Goal: Task Accomplishment & Management: Manage account settings

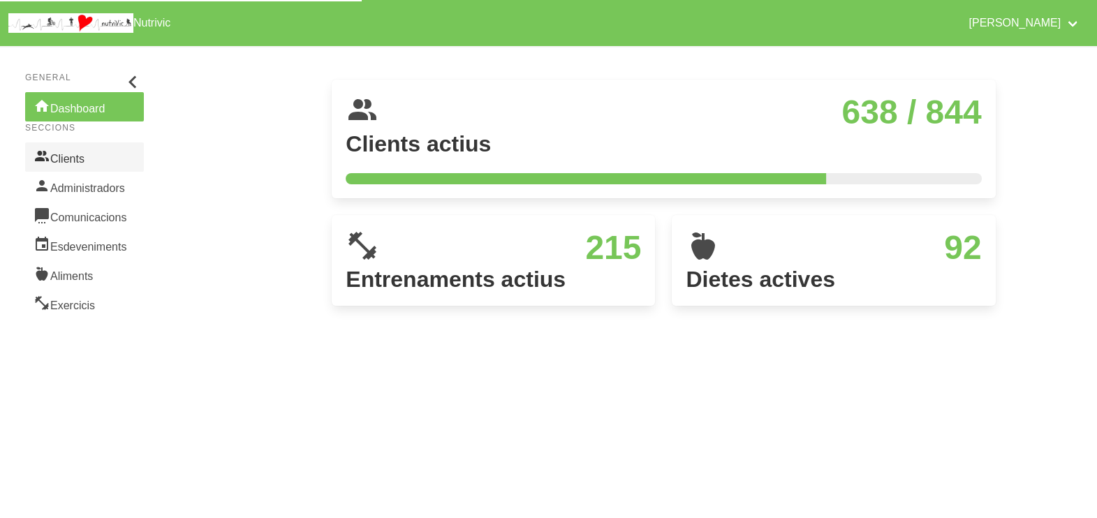
click at [84, 164] on link "Clients" at bounding box center [84, 156] width 119 height 29
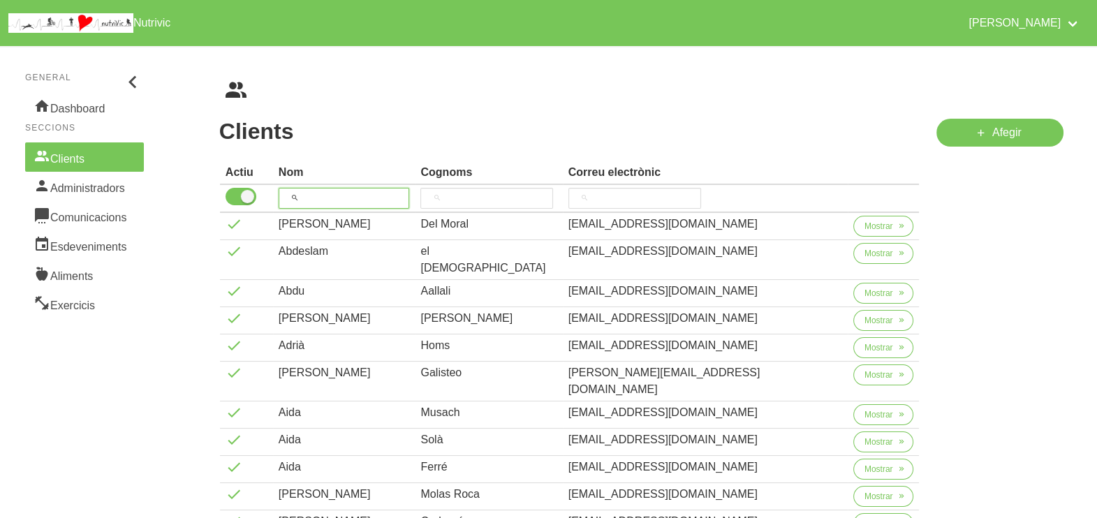
click at [328, 193] on input "search" at bounding box center [344, 198] width 131 height 21
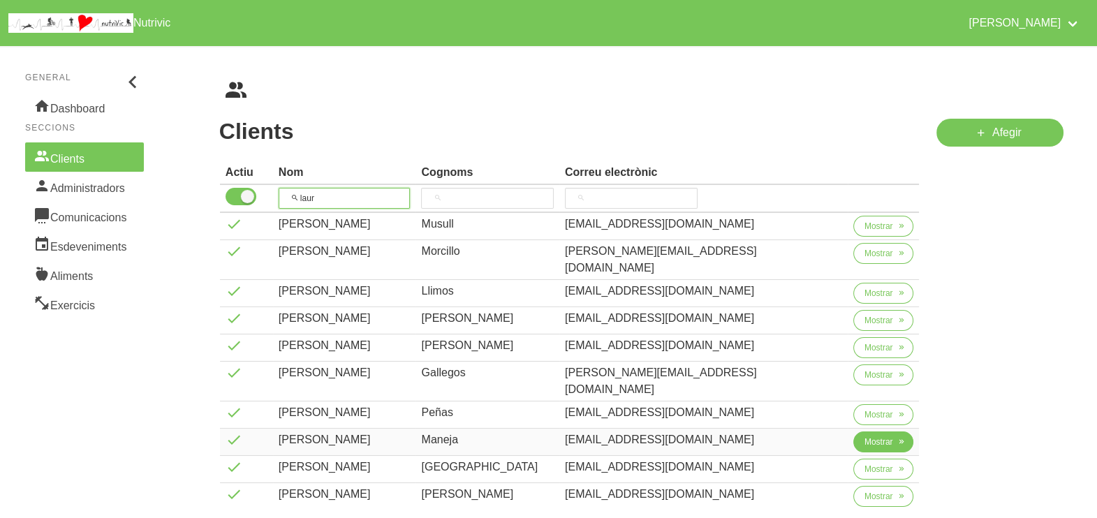
type input "laur"
click at [864, 436] on span "Mostrar" at bounding box center [878, 442] width 29 height 13
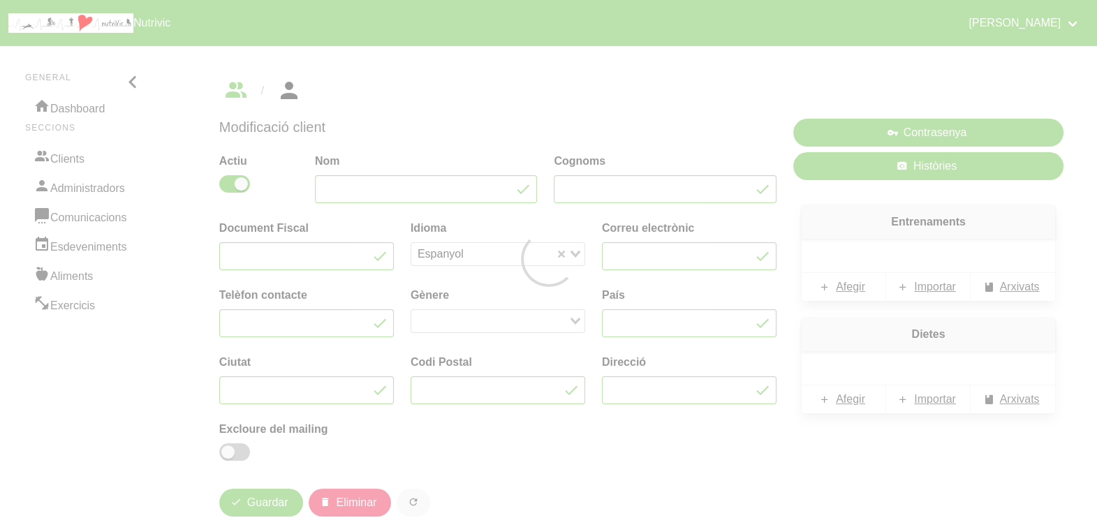
type input "[PERSON_NAME]"
type input "Maneja"
type input "[EMAIL_ADDRESS][DOMAIN_NAME]"
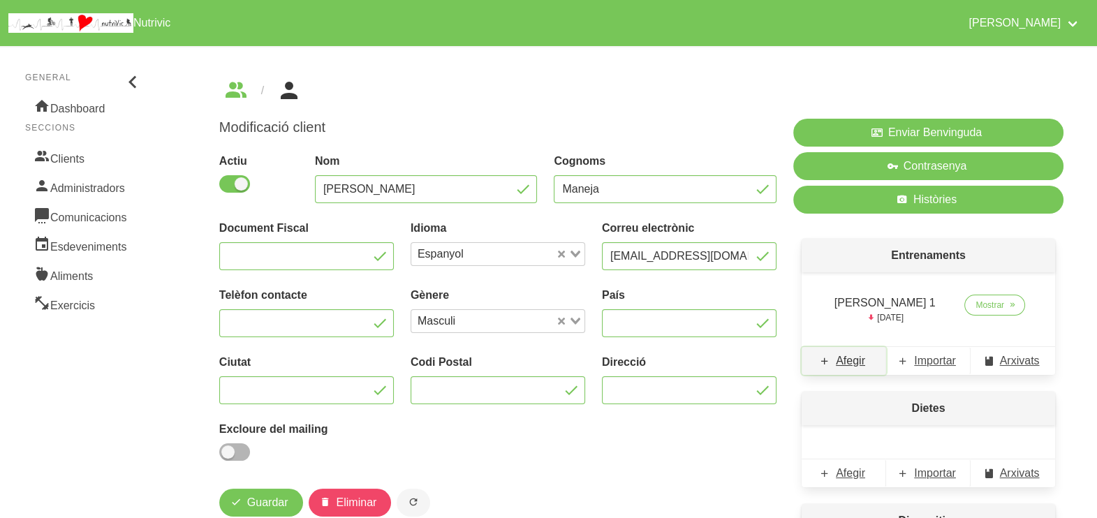
click at [851, 360] on span "Afegir" at bounding box center [850, 361] width 29 height 17
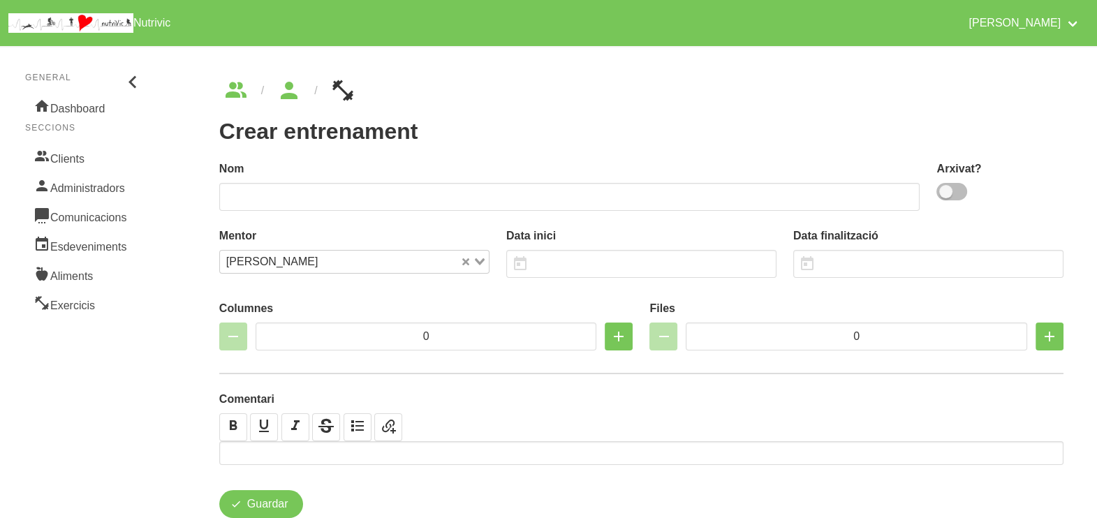
click at [973, 195] on div "Arxivat?" at bounding box center [999, 182] width 127 height 43
click at [952, 195] on span at bounding box center [951, 191] width 31 height 17
click at [945, 195] on input "checkbox" at bounding box center [940, 191] width 9 height 9
checkbox input "true"
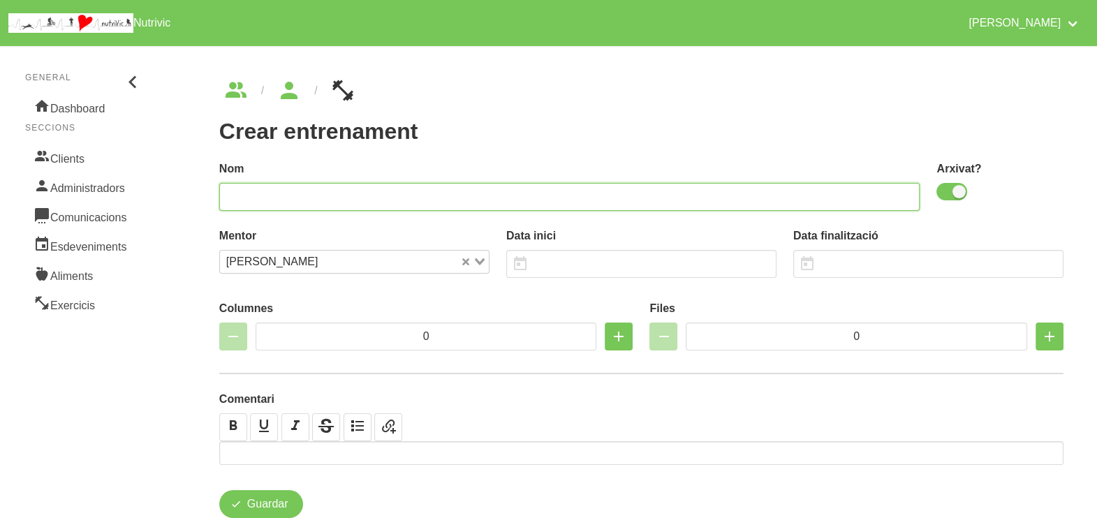
drag, startPoint x: 767, startPoint y: 200, endPoint x: 766, endPoint y: 185, distance: 14.7
click at [763, 200] on input "text" at bounding box center [569, 197] width 701 height 28
type input "[PERSON_NAME] 2"
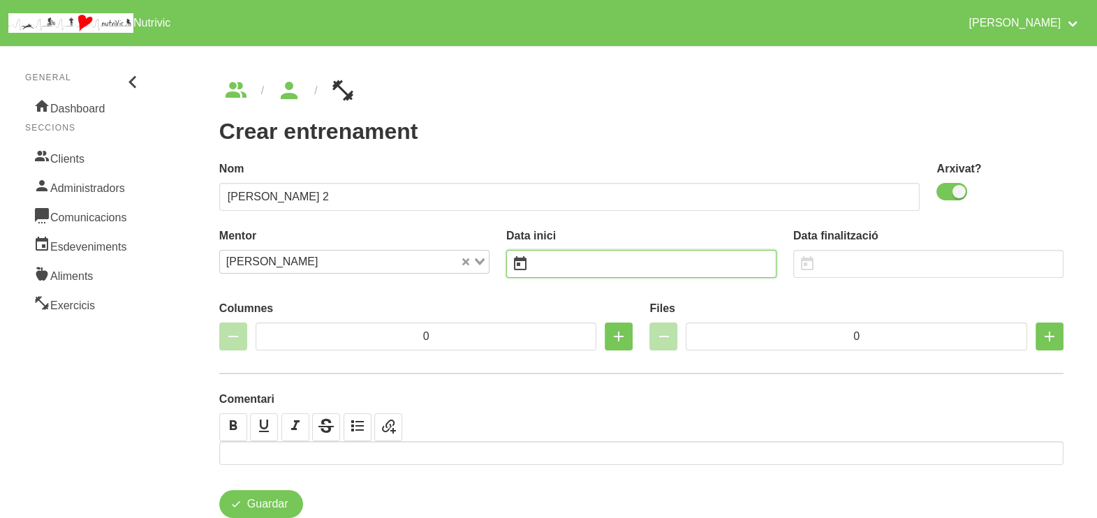
click at [581, 270] on input "text" at bounding box center [641, 264] width 270 height 28
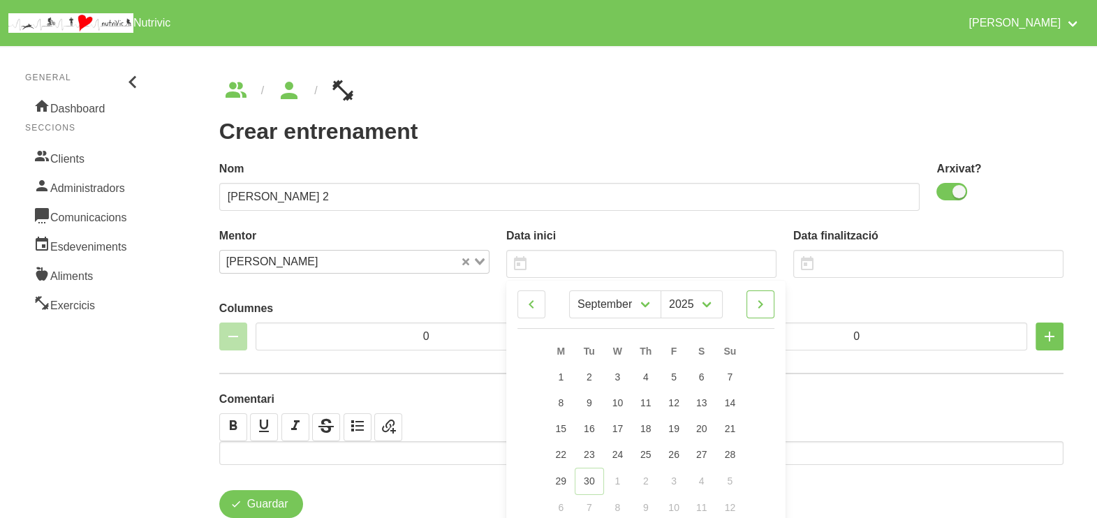
click at [765, 307] on icon at bounding box center [760, 304] width 17 height 25
select select "10"
click at [733, 398] on link "9" at bounding box center [729, 403] width 29 height 26
type input "[DATE]"
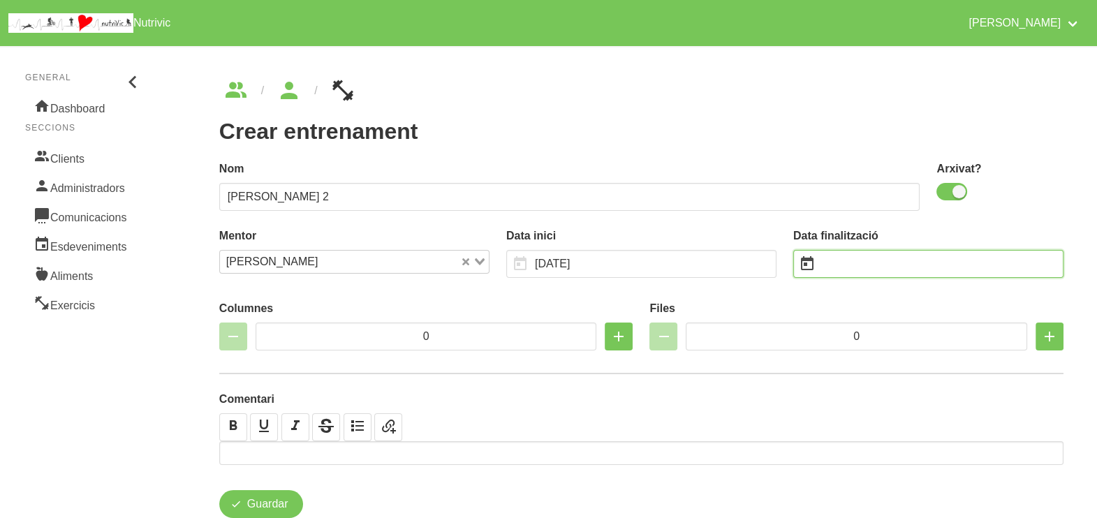
click at [841, 264] on input "text" at bounding box center [928, 264] width 270 height 28
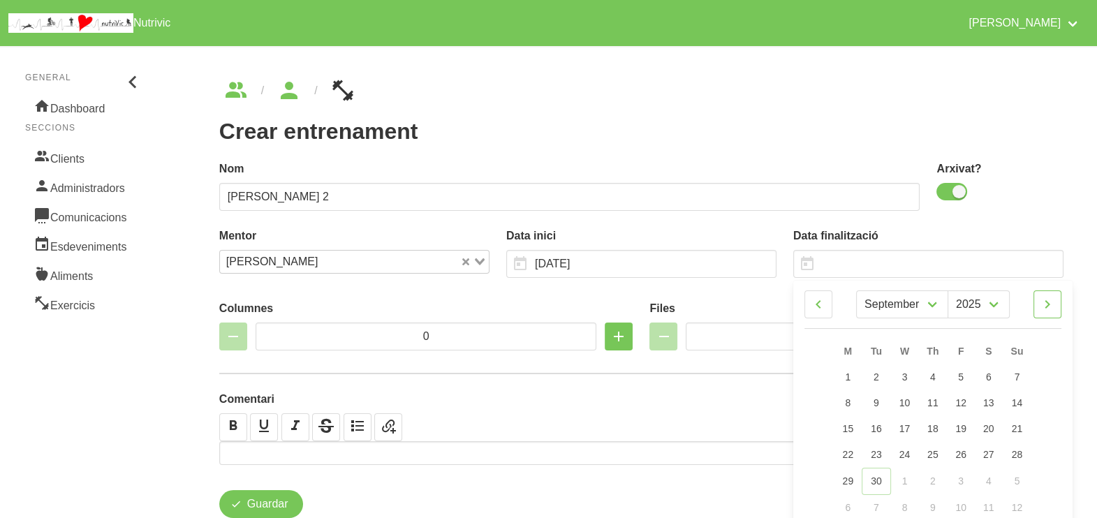
click at [1043, 302] on icon at bounding box center [1047, 304] width 17 height 25
click at [1051, 304] on icon at bounding box center [1047, 304] width 17 height 25
click at [1051, 300] on icon at bounding box center [1047, 304] width 17 height 25
select select "0"
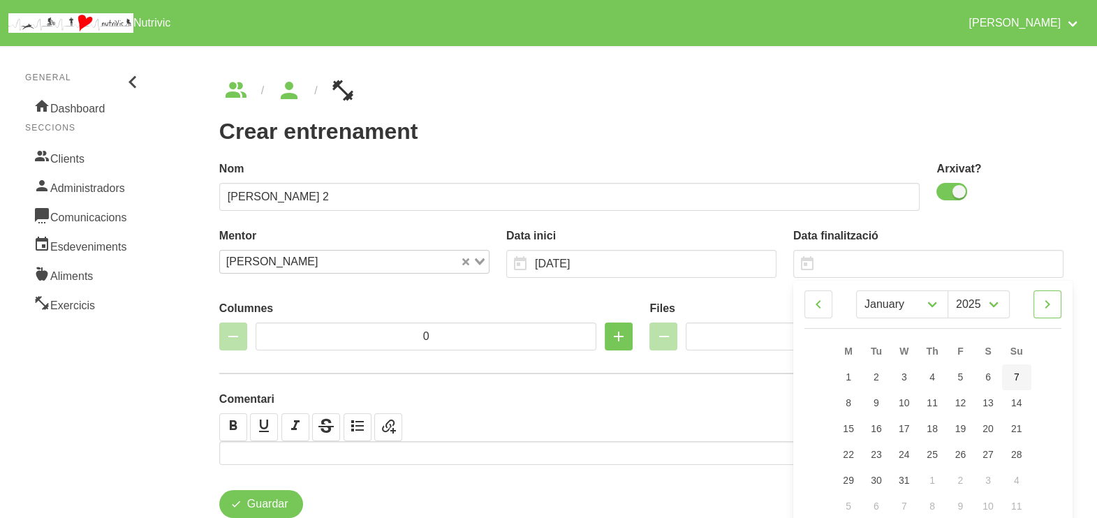
select select "2026"
click at [1018, 383] on link "4" at bounding box center [1016, 378] width 29 height 26
type input "[DATE]"
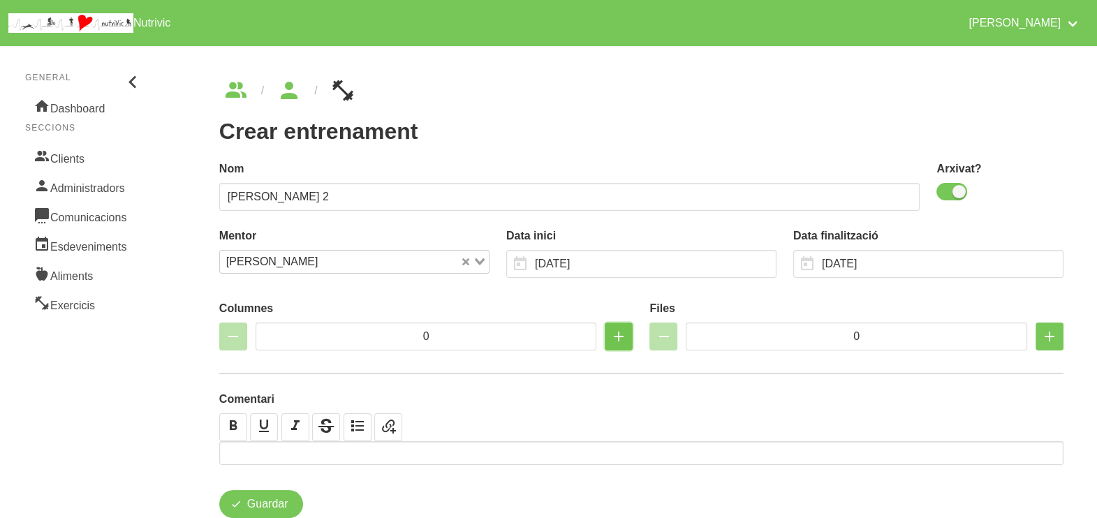
click at [617, 340] on icon "button" at bounding box center [618, 336] width 17 height 25
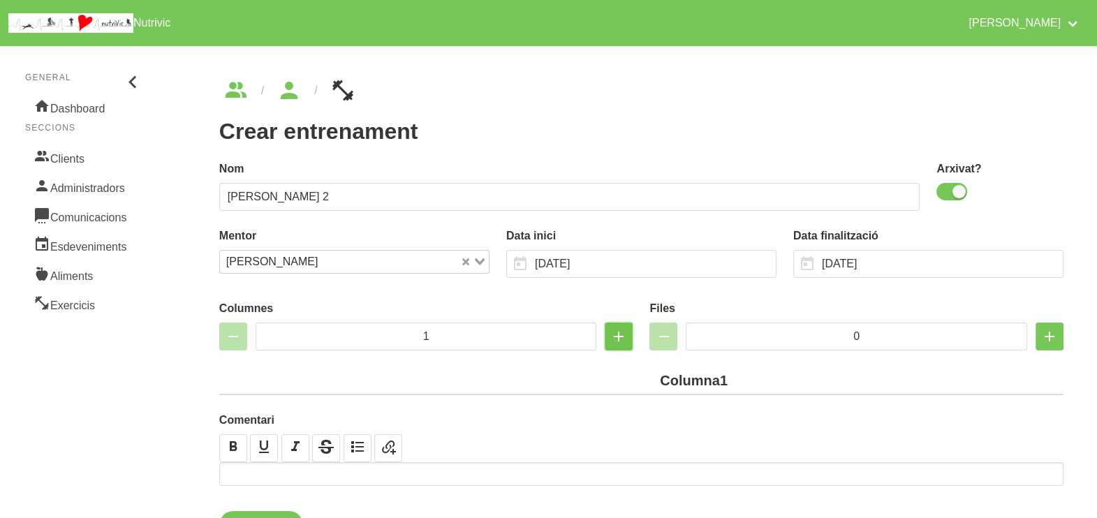
click at [617, 340] on icon "button" at bounding box center [618, 336] width 17 height 25
type input "2"
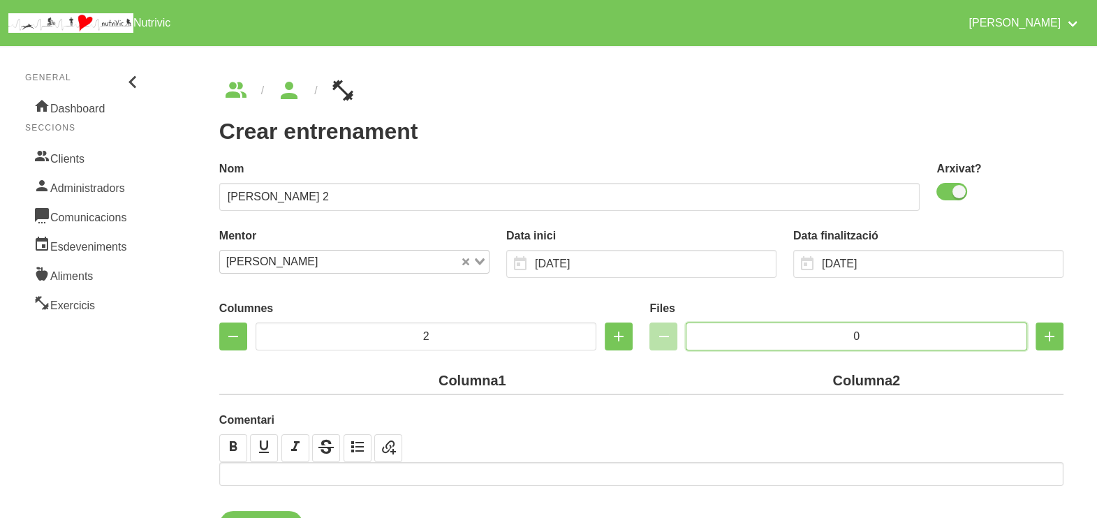
drag, startPoint x: 877, startPoint y: 330, endPoint x: 797, endPoint y: 330, distance: 79.6
click at [797, 330] on input "0" at bounding box center [856, 337] width 341 height 28
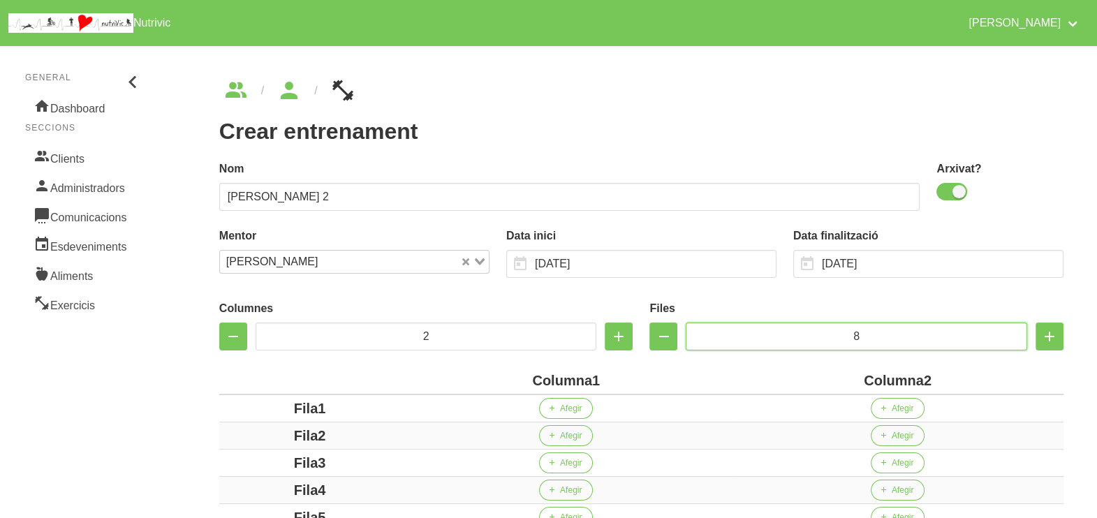
type input "8"
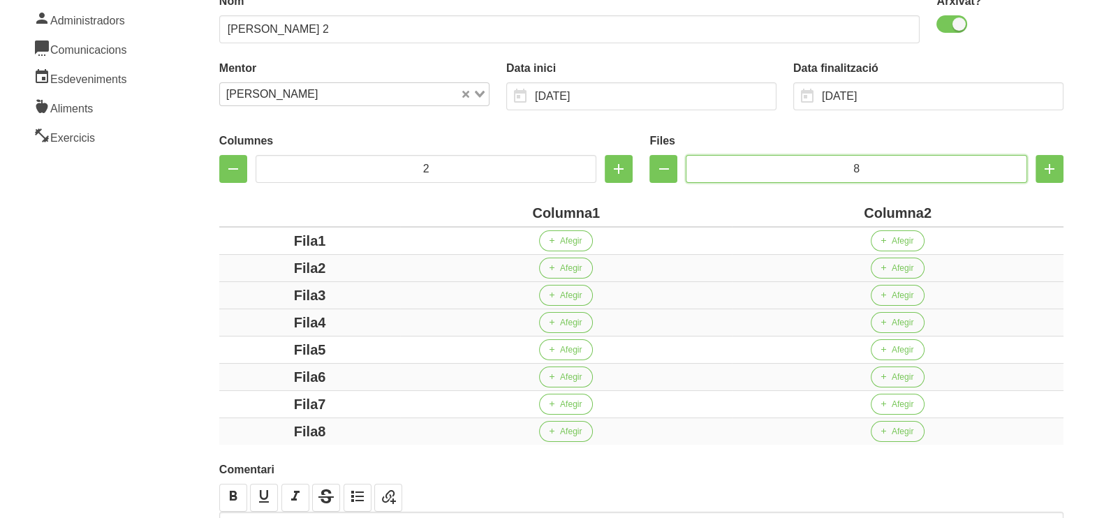
scroll to position [278, 0]
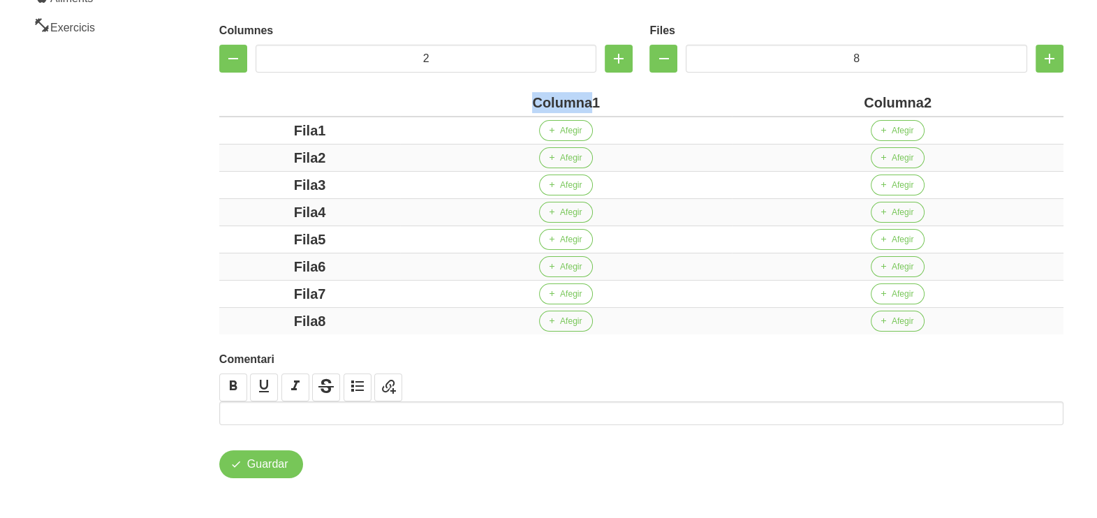
drag, startPoint x: 590, startPoint y: 100, endPoint x: 472, endPoint y: 102, distance: 118.0
click at [475, 102] on div "Columna1" at bounding box center [566, 102] width 321 height 21
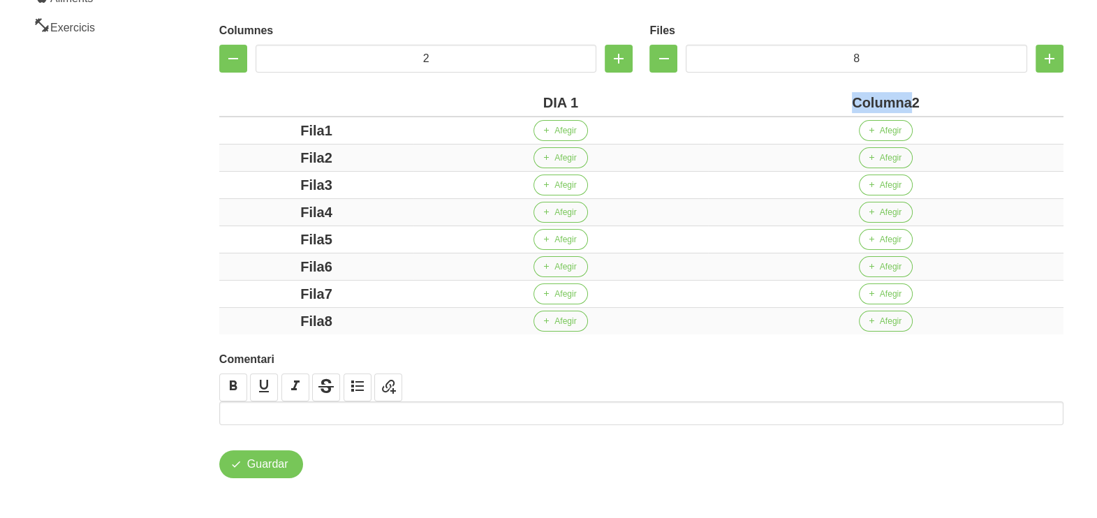
drag, startPoint x: 911, startPoint y: 103, endPoint x: 794, endPoint y: 107, distance: 117.4
click at [794, 107] on div "Columna2" at bounding box center [886, 102] width 344 height 21
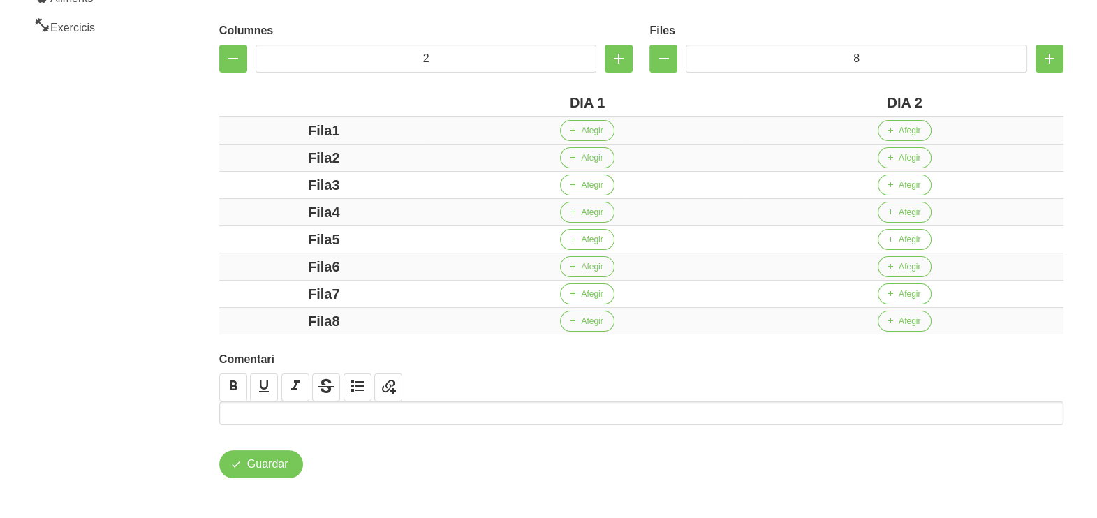
drag, startPoint x: 331, startPoint y: 129, endPoint x: 254, endPoint y: 140, distance: 77.5
click at [253, 138] on div "Fila1" at bounding box center [324, 130] width 198 height 21
drag, startPoint x: 332, startPoint y: 152, endPoint x: 283, endPoint y: 162, distance: 49.8
click at [279, 161] on div "Fila2" at bounding box center [324, 157] width 198 height 21
drag, startPoint x: 363, startPoint y: 182, endPoint x: 283, endPoint y: 186, distance: 80.4
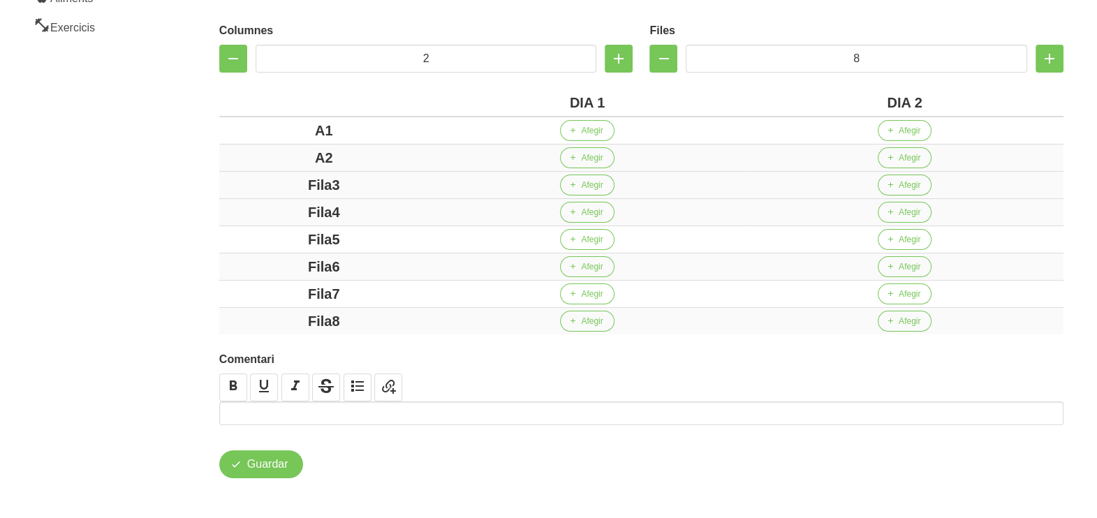
click at [275, 184] on div "Fila3" at bounding box center [324, 185] width 198 height 21
drag, startPoint x: 369, startPoint y: 209, endPoint x: 268, endPoint y: 212, distance: 100.6
click at [268, 212] on div "Fila4" at bounding box center [324, 212] width 198 height 21
drag, startPoint x: 377, startPoint y: 233, endPoint x: 284, endPoint y: 237, distance: 93.0
click at [282, 237] on div "Fila5" at bounding box center [324, 239] width 198 height 21
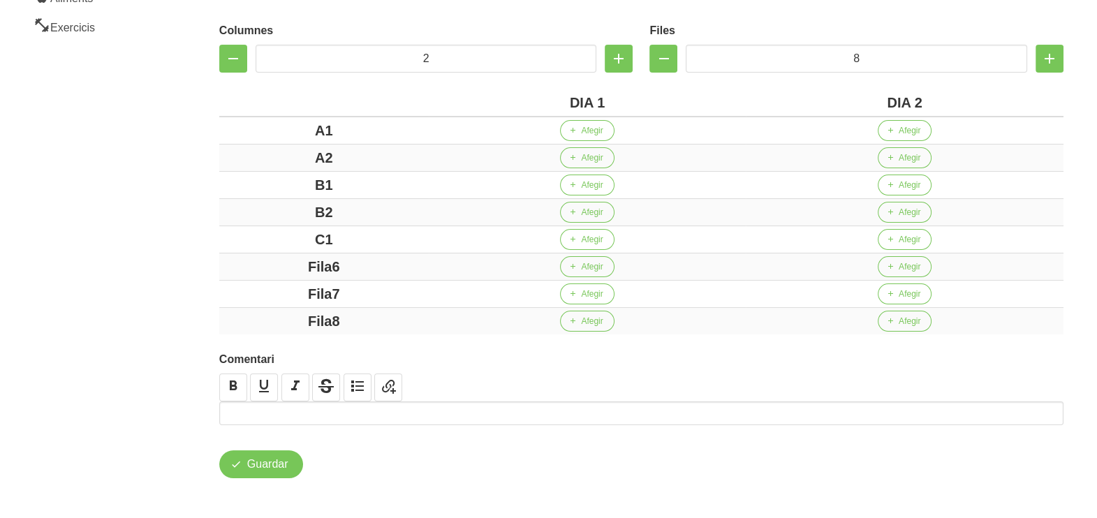
click at [205, 256] on div "Crear entrenament b4c1a583-0de8-4095-9fed-58f6d8119bda Nom [PERSON_NAME] 2 Arxi…" at bounding box center [641, 140] width 911 height 744
drag, startPoint x: 354, startPoint y: 286, endPoint x: 252, endPoint y: 288, distance: 102.0
click at [252, 288] on div "Fila7" at bounding box center [324, 294] width 198 height 21
click at [247, 311] on div "Fila8" at bounding box center [324, 321] width 198 height 21
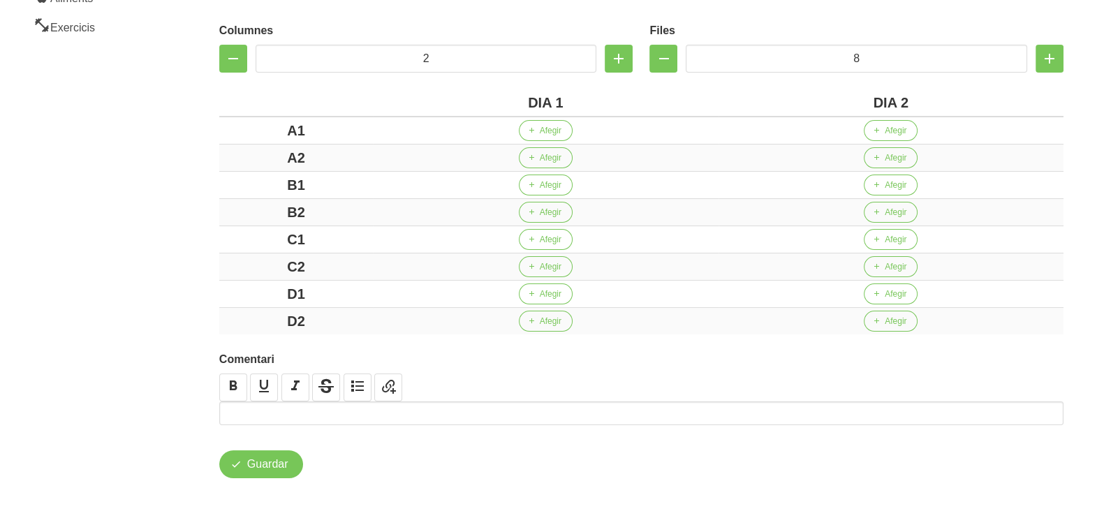
drag, startPoint x: 166, startPoint y: 279, endPoint x: 182, endPoint y: 258, distance: 25.8
click at [163, 276] on aside "General Dashboard Seccions Clients Administradors Comunicacions Esdeveniments A…" at bounding box center [85, 140] width 186 height 760
click at [538, 128] on button "Afegir" at bounding box center [546, 130] width 54 height 21
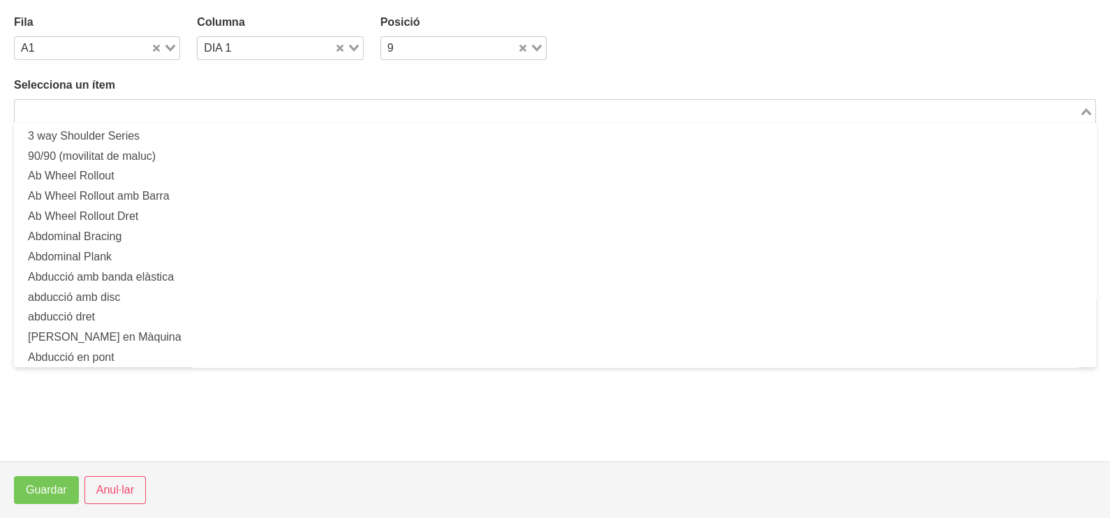
click at [183, 110] on input "Search for option" at bounding box center [547, 111] width 1062 height 17
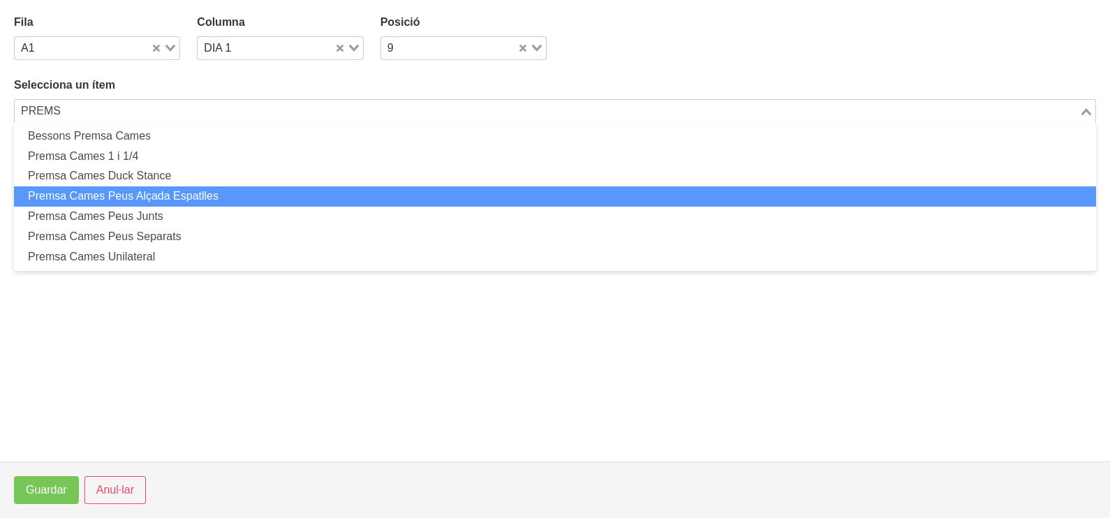
click at [182, 196] on li "Premsa Cames Peus Alçada Espatlles" at bounding box center [555, 196] width 1082 height 20
type input "PREMS"
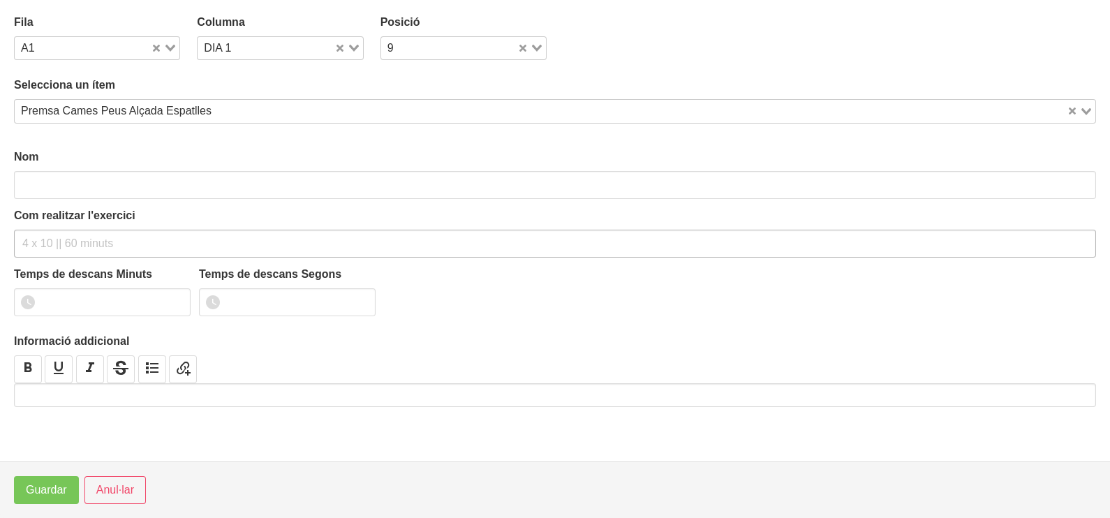
type input "Premsa Cames Peus Alçada Espatlles"
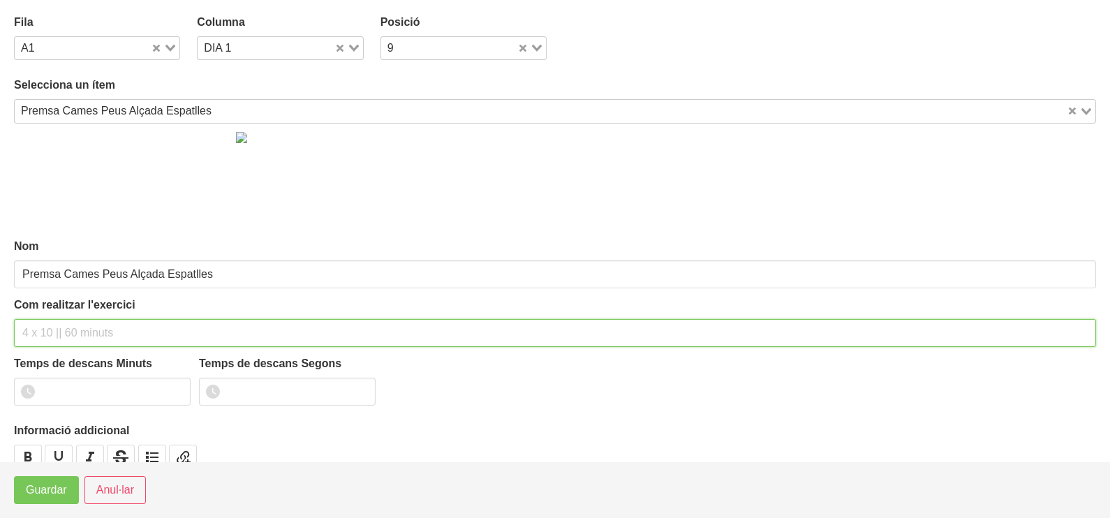
drag, startPoint x: 71, startPoint y: 328, endPoint x: 97, endPoint y: 239, distance: 93.2
click at [77, 316] on div "Com realitzar l'exercici" at bounding box center [555, 322] width 1082 height 50
type input "3 x 6-8 a 3010 60""
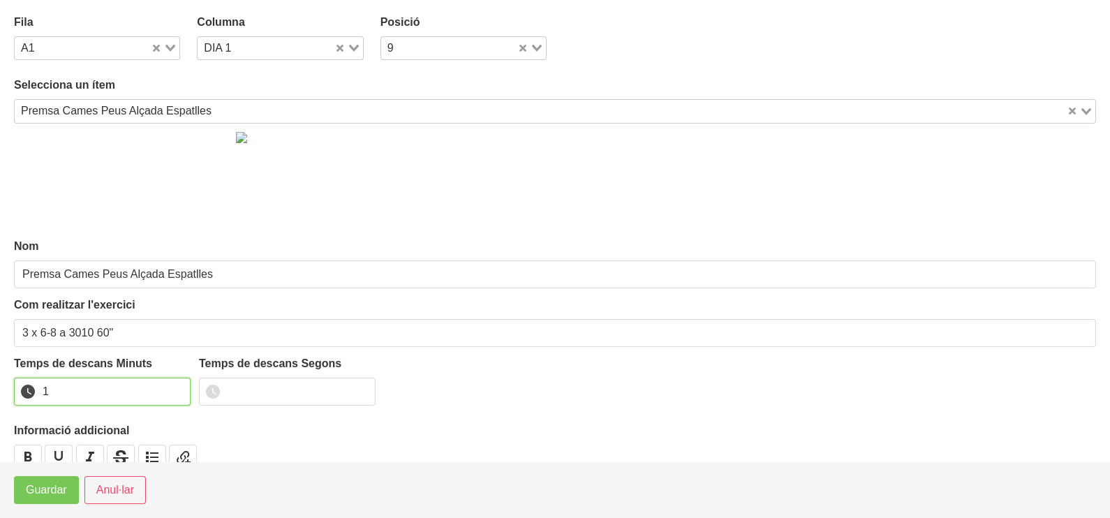
drag, startPoint x: 176, startPoint y: 388, endPoint x: 83, endPoint y: 438, distance: 105.3
type input "1"
click at [176, 390] on input "1" at bounding box center [102, 392] width 177 height 28
click at [47, 481] on button "Guardar" at bounding box center [46, 490] width 65 height 28
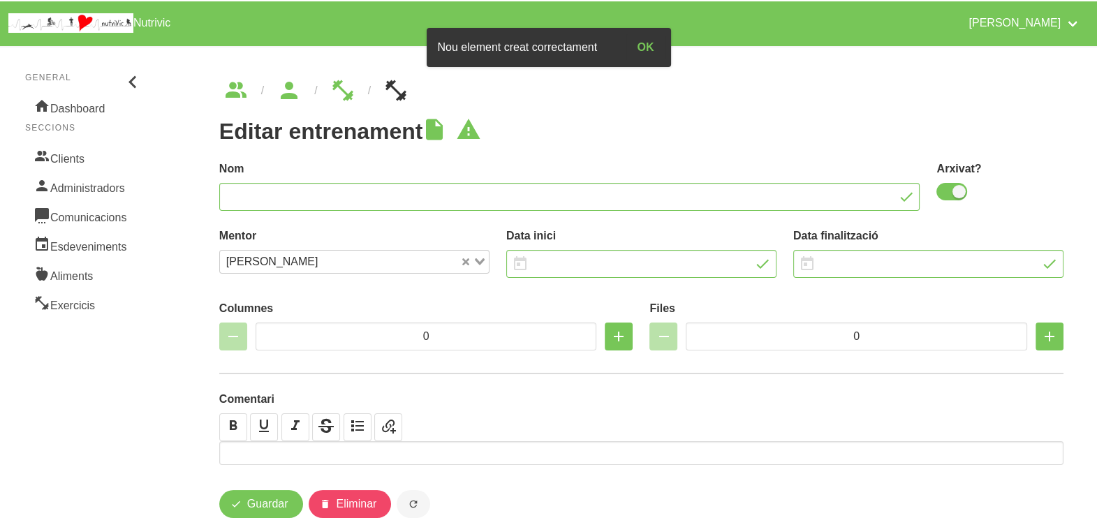
type input "[PERSON_NAME] 2"
checkbox input "true"
type input "[DATE]"
type input "2"
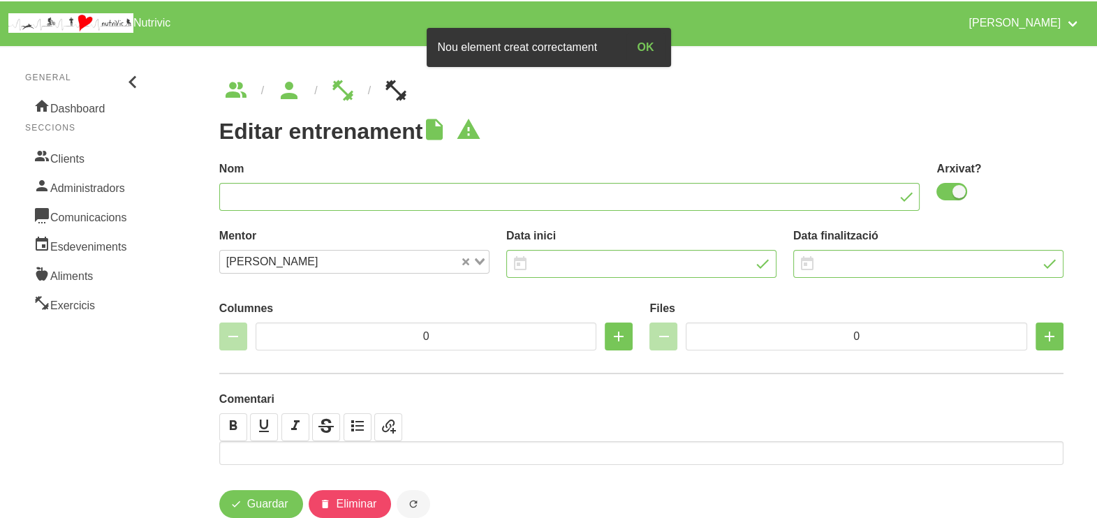
type input "8"
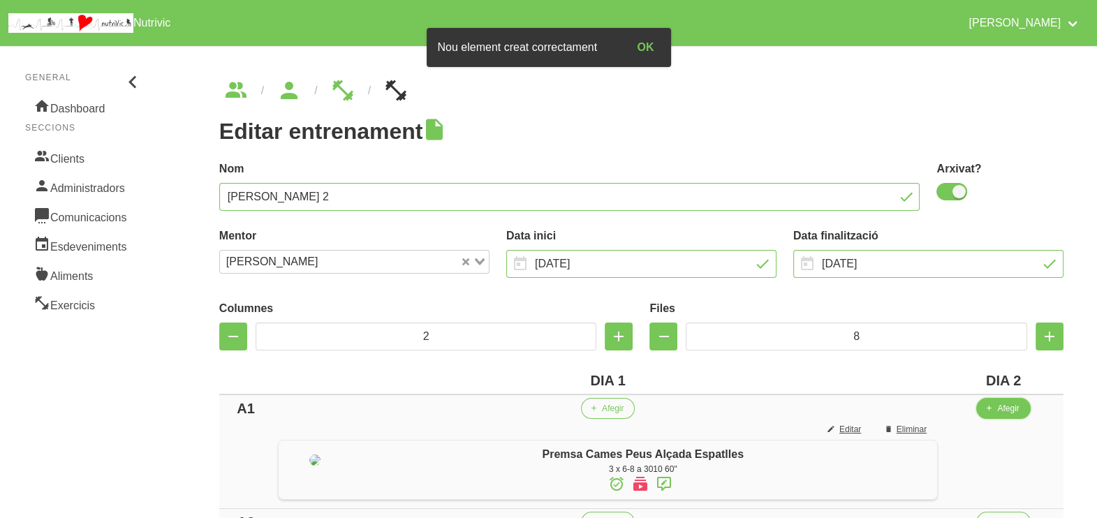
click at [1010, 416] on button "Afegir" at bounding box center [1003, 408] width 54 height 21
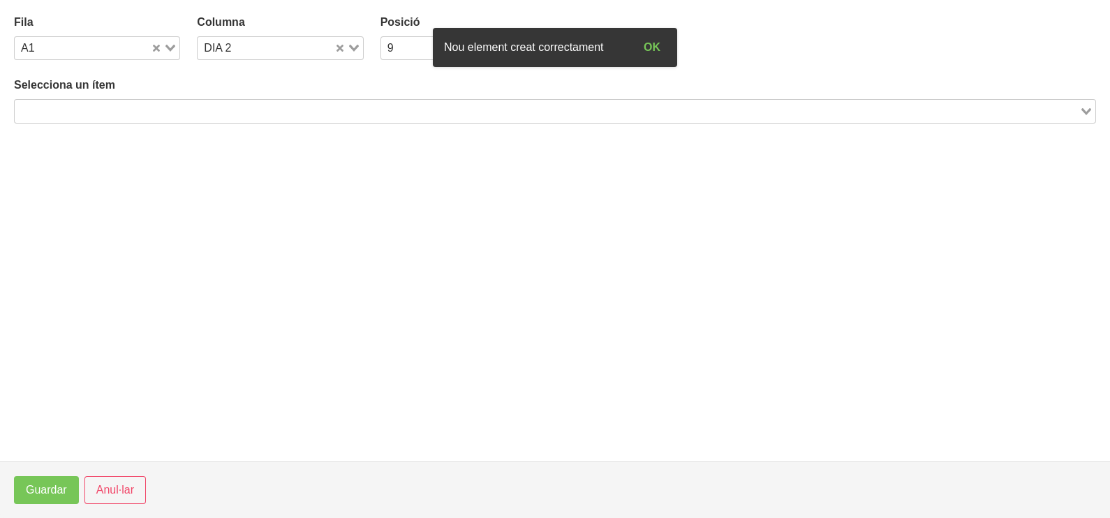
click at [246, 108] on input "Search for option" at bounding box center [547, 111] width 1062 height 17
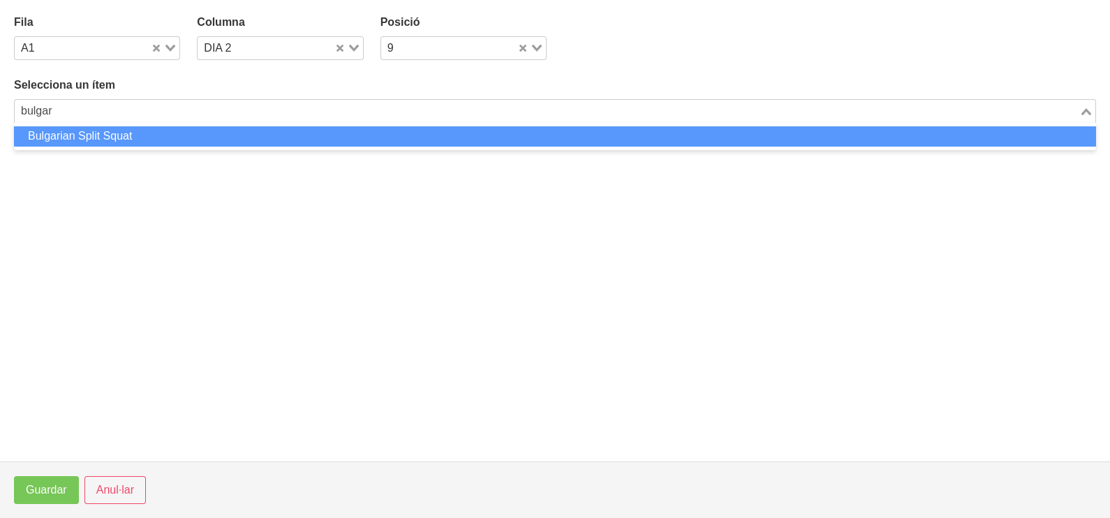
click at [103, 133] on li "Bulgarian Split Squat" at bounding box center [555, 136] width 1082 height 20
type input "bulgar"
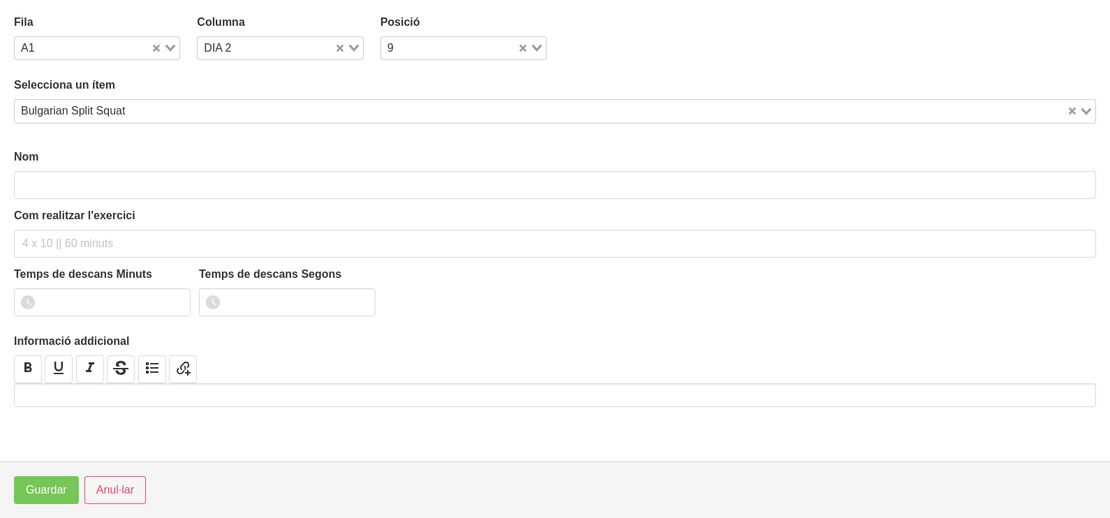
type input "Bulgarian Split Squat"
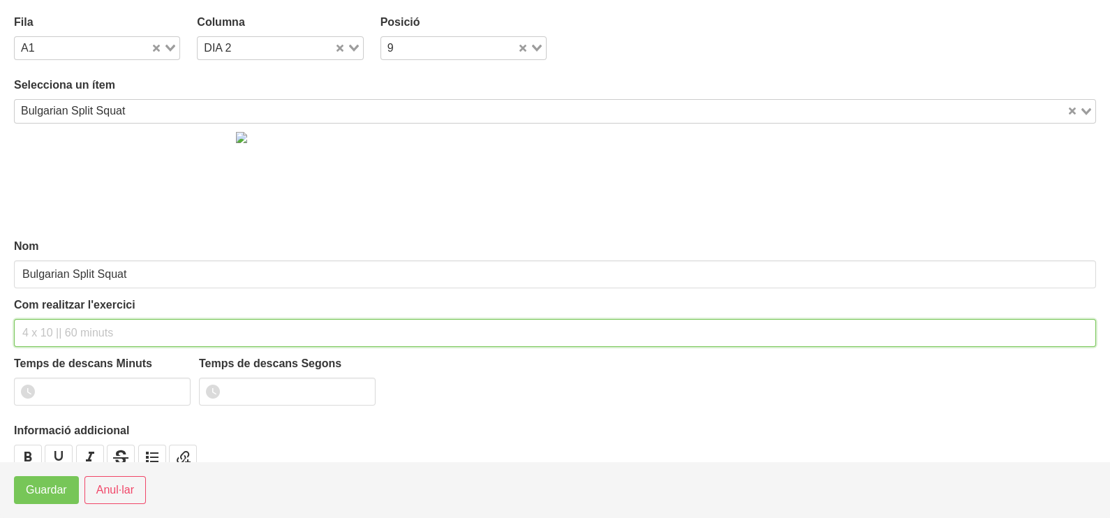
click at [61, 332] on input "text" at bounding box center [555, 333] width 1082 height 28
type input "3 x 6-8 a 3010 60""
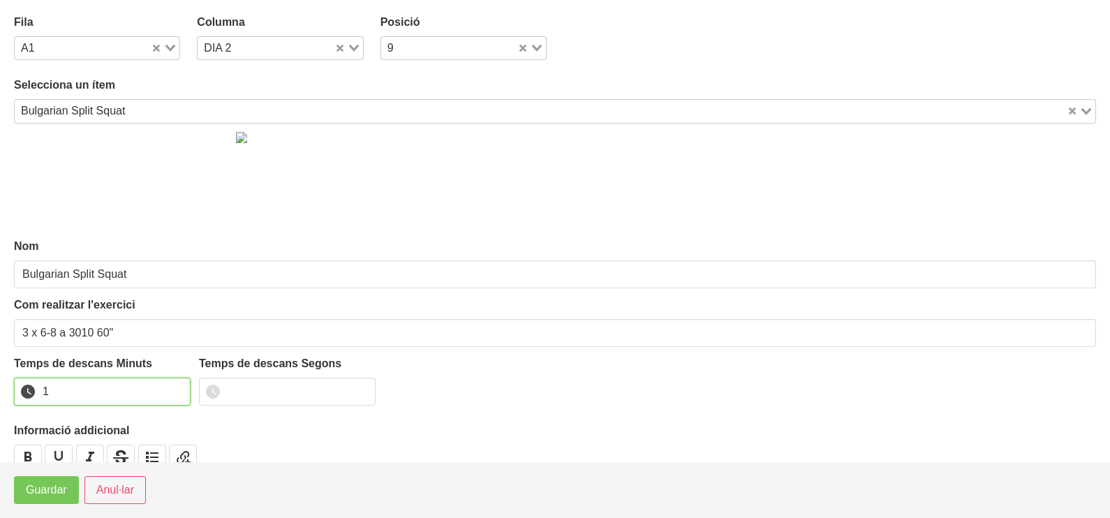
drag, startPoint x: 178, startPoint y: 385, endPoint x: 159, endPoint y: 393, distance: 21.3
type input "1"
click at [165, 391] on input "1" at bounding box center [102, 392] width 177 height 28
click at [65, 491] on span "Guardar" at bounding box center [46, 490] width 41 height 17
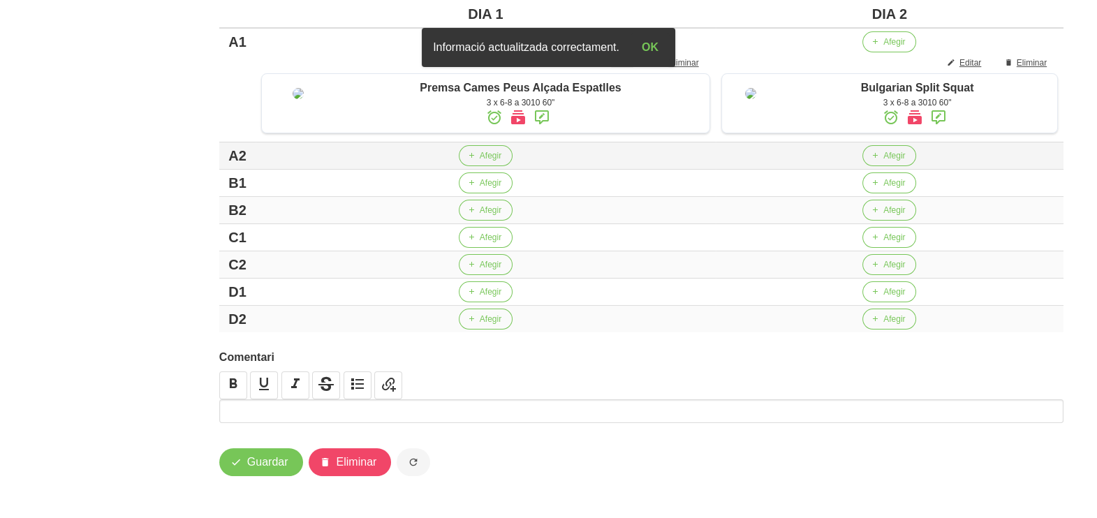
scroll to position [399, 0]
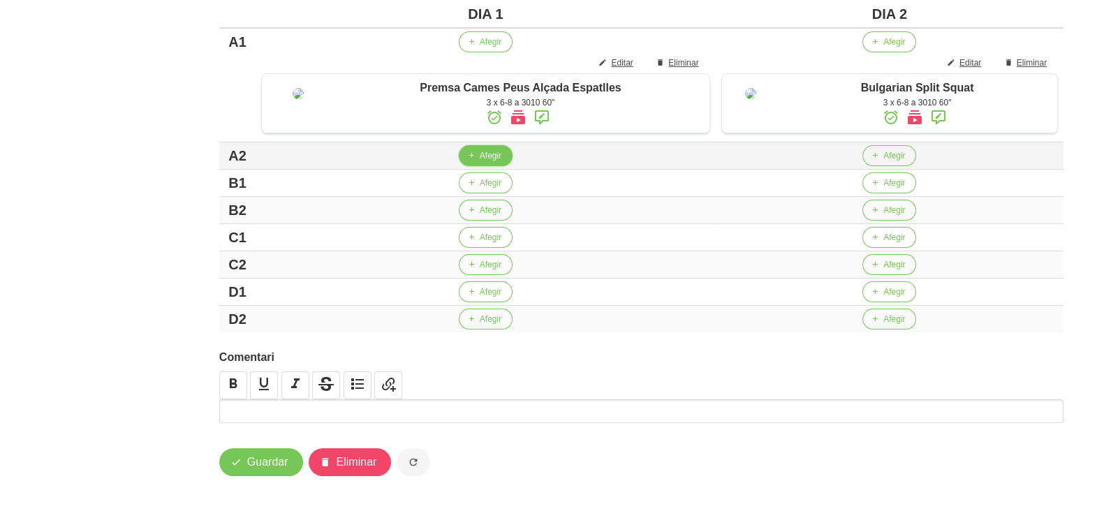
click at [467, 157] on button "Afegir" at bounding box center [486, 155] width 54 height 21
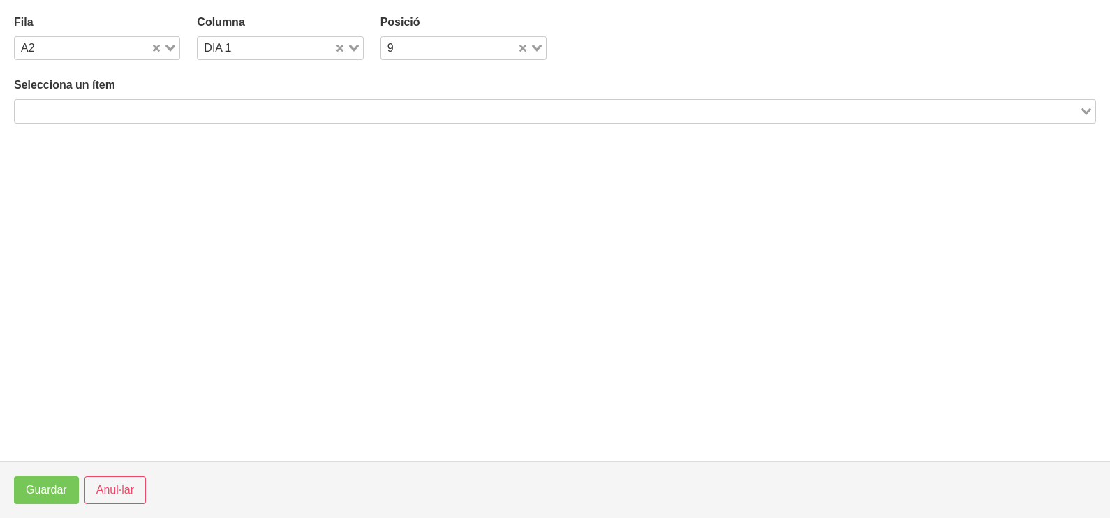
drag, startPoint x: 200, startPoint y: 115, endPoint x: 215, endPoint y: 66, distance: 50.4
click at [203, 106] on input "Search for option" at bounding box center [547, 111] width 1062 height 17
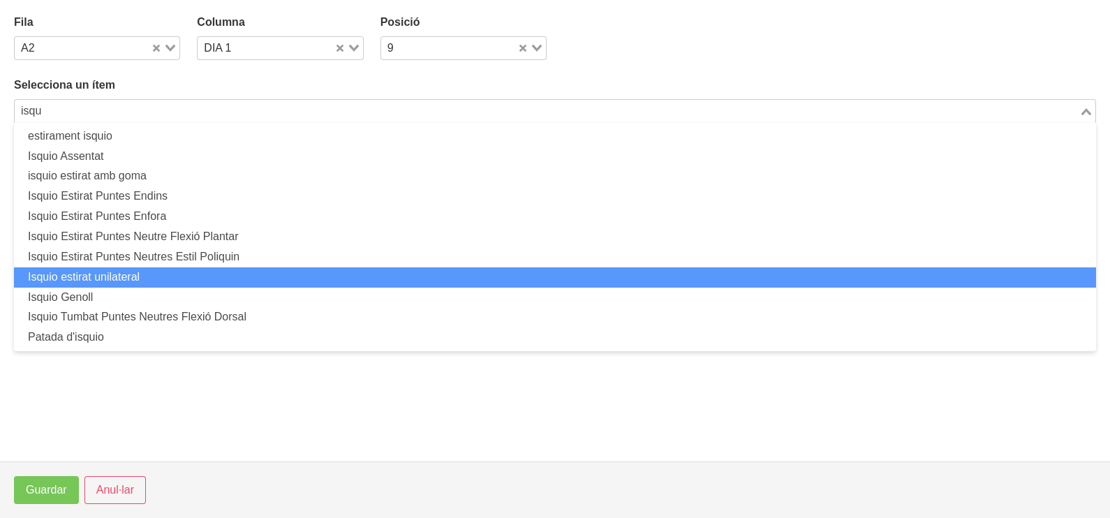
click at [177, 276] on li "Isquio estirat unilateral" at bounding box center [555, 277] width 1082 height 20
type input "isqu"
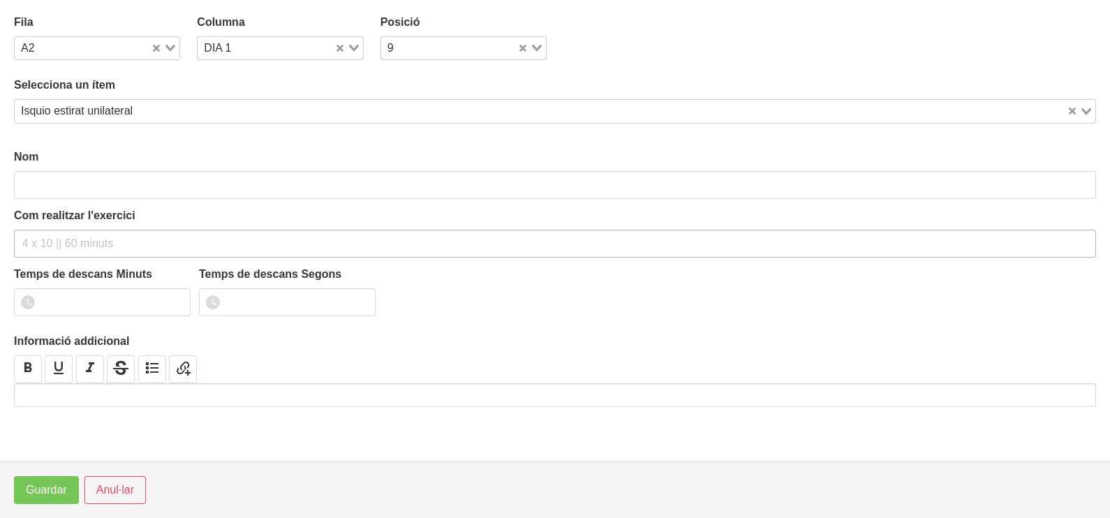
type input "Isquio estirat unilateral"
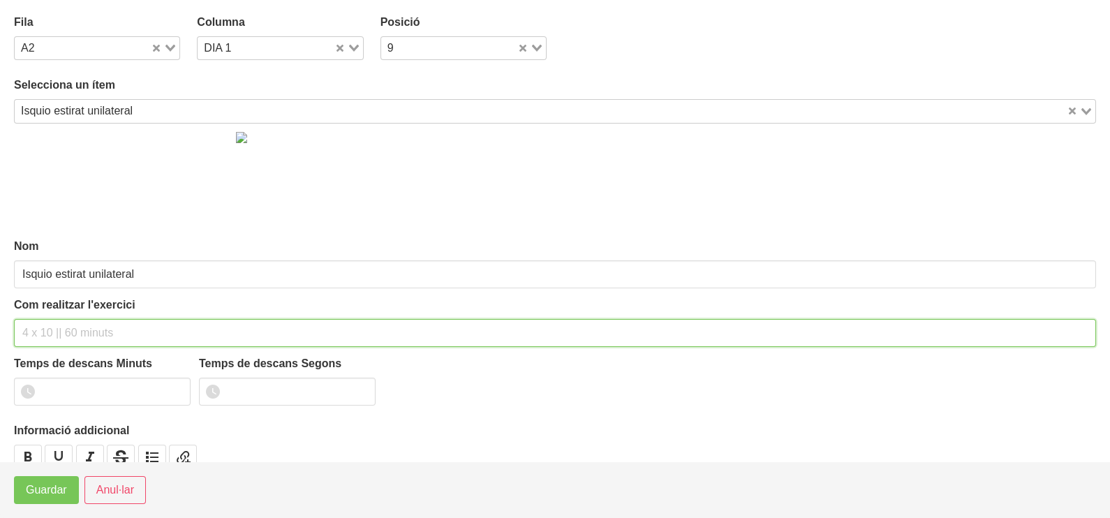
click at [73, 334] on input "text" at bounding box center [555, 333] width 1082 height 28
type input "3 x 6-8 a 3010 60""
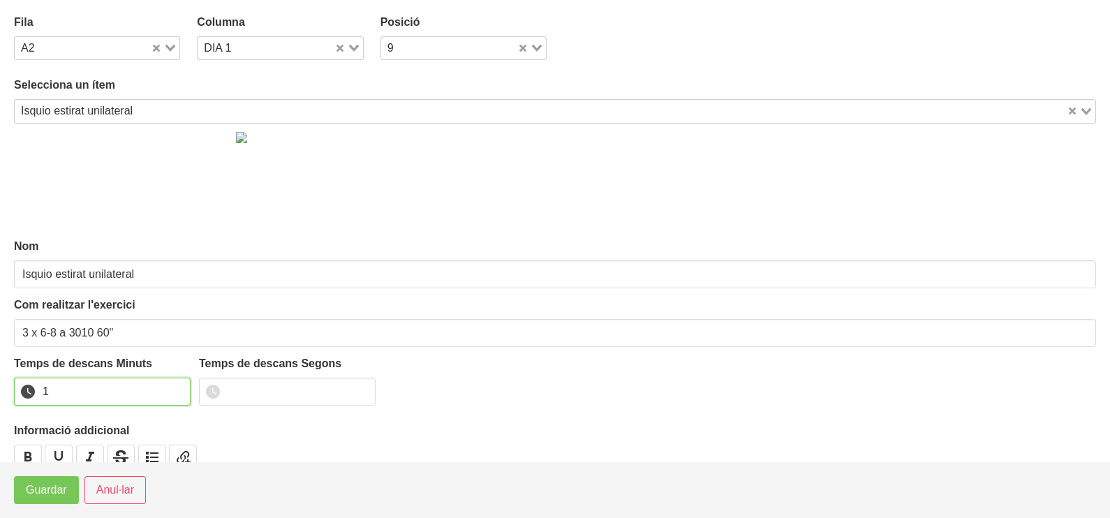
drag, startPoint x: 178, startPoint y: 385, endPoint x: 83, endPoint y: 440, distance: 109.5
type input "1"
click at [171, 388] on input "1" at bounding box center [102, 392] width 177 height 28
click at [44, 485] on span "Guardar" at bounding box center [46, 490] width 41 height 17
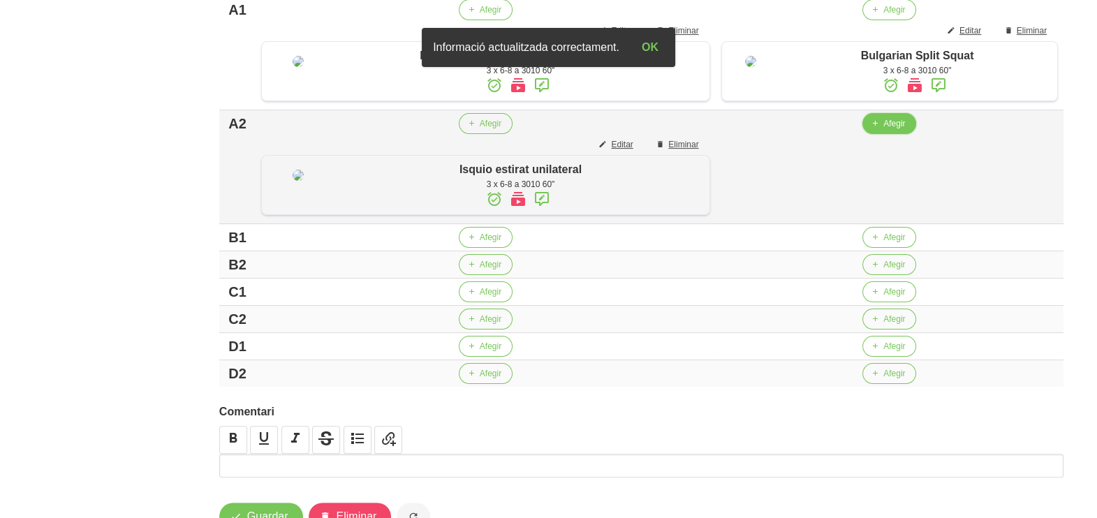
click at [877, 134] on button "Afegir" at bounding box center [889, 123] width 54 height 21
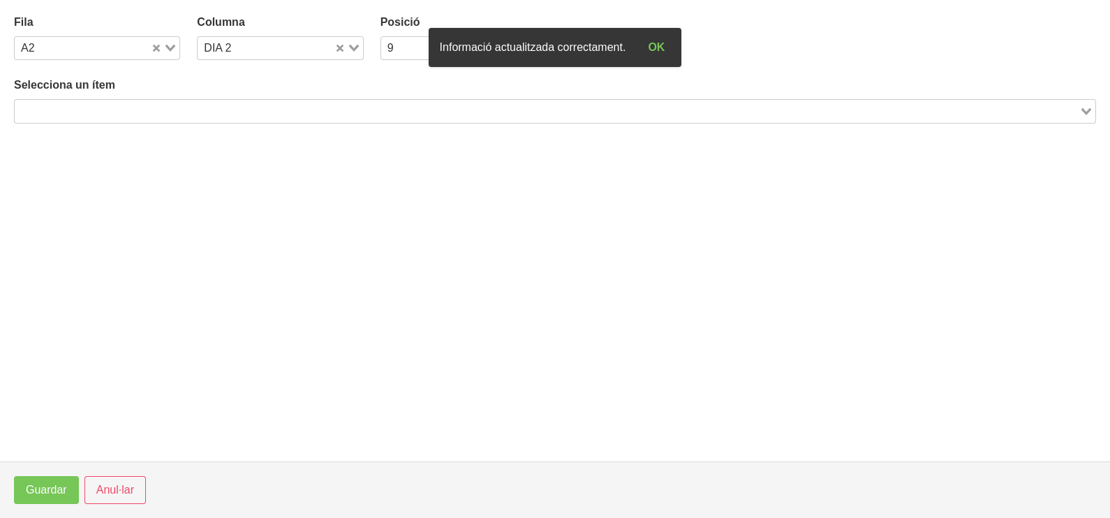
click at [278, 115] on input "Search for option" at bounding box center [547, 111] width 1062 height 17
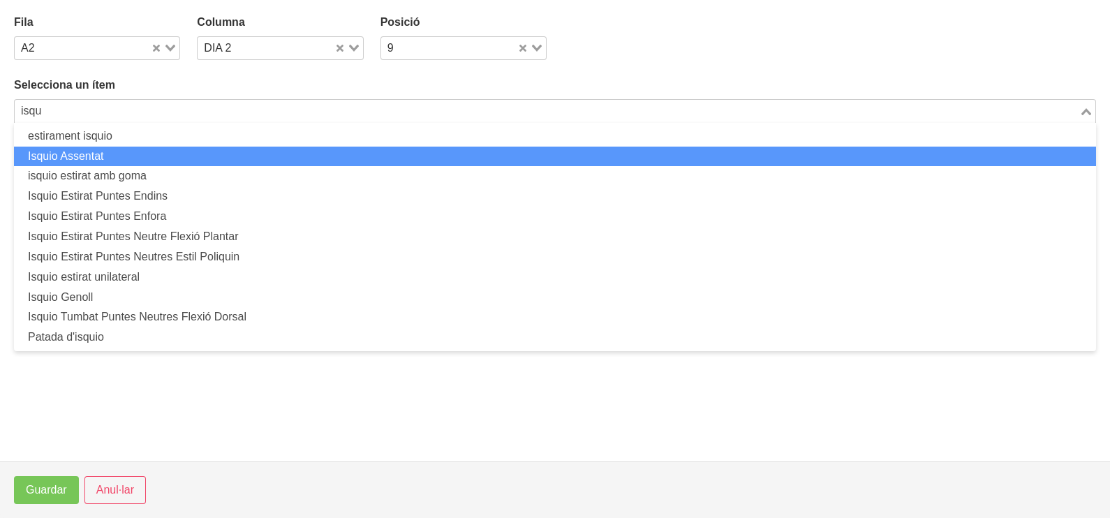
click at [196, 156] on li "Isquio Assentat" at bounding box center [555, 157] width 1082 height 20
type input "isqu"
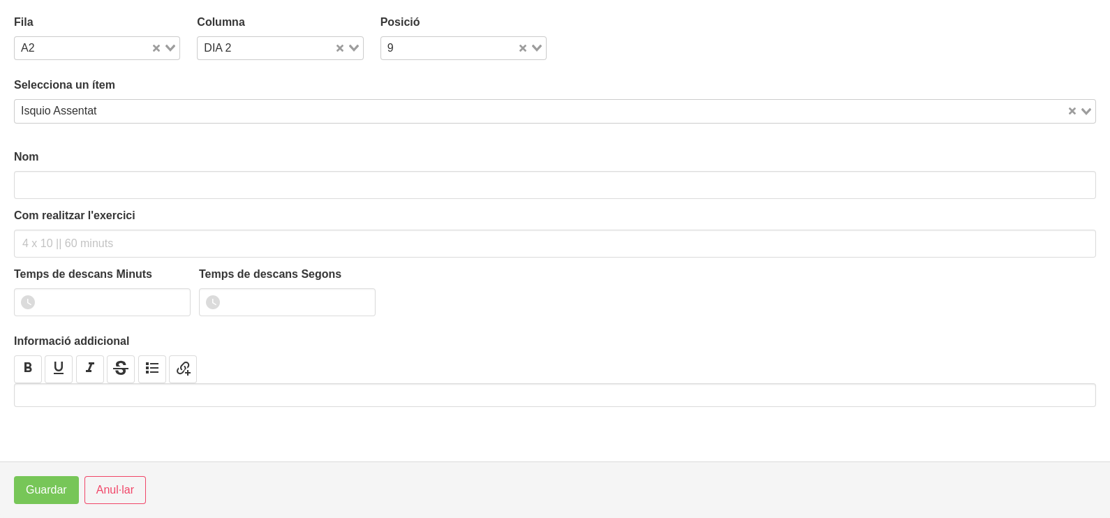
type input "Isquio Assentat"
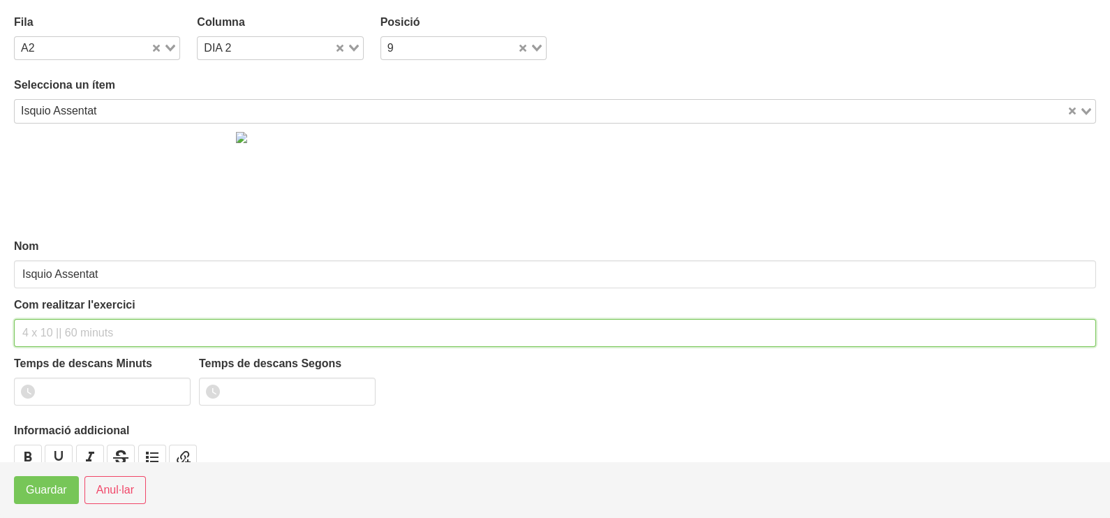
click at [68, 329] on input "text" at bounding box center [555, 333] width 1082 height 28
type input "3 x 6-8 a 3010 60""
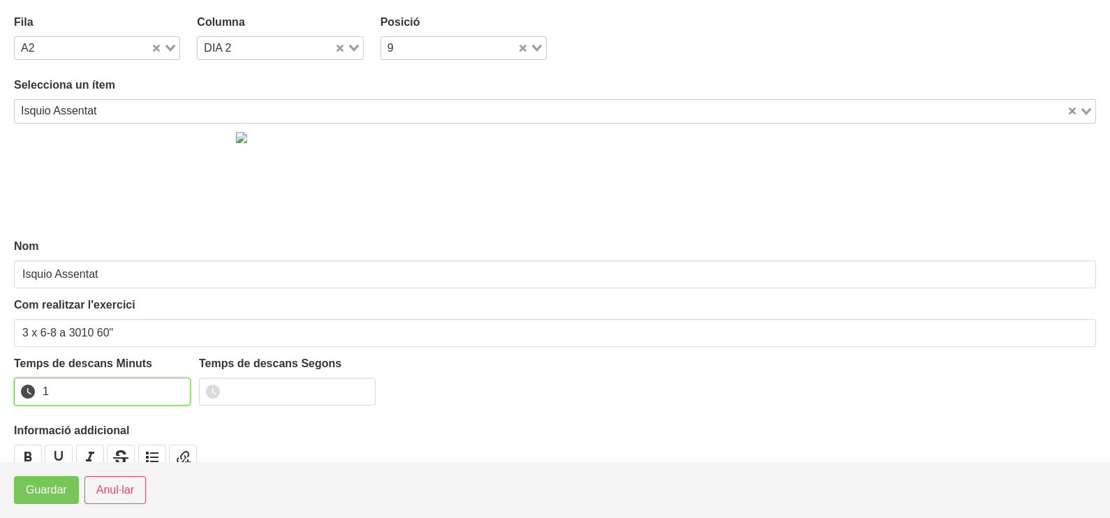
drag, startPoint x: 173, startPoint y: 389, endPoint x: 75, endPoint y: 460, distance: 121.5
type input "1"
click at [171, 390] on input "1" at bounding box center [102, 392] width 177 height 28
click at [35, 501] on button "Guardar" at bounding box center [46, 490] width 65 height 28
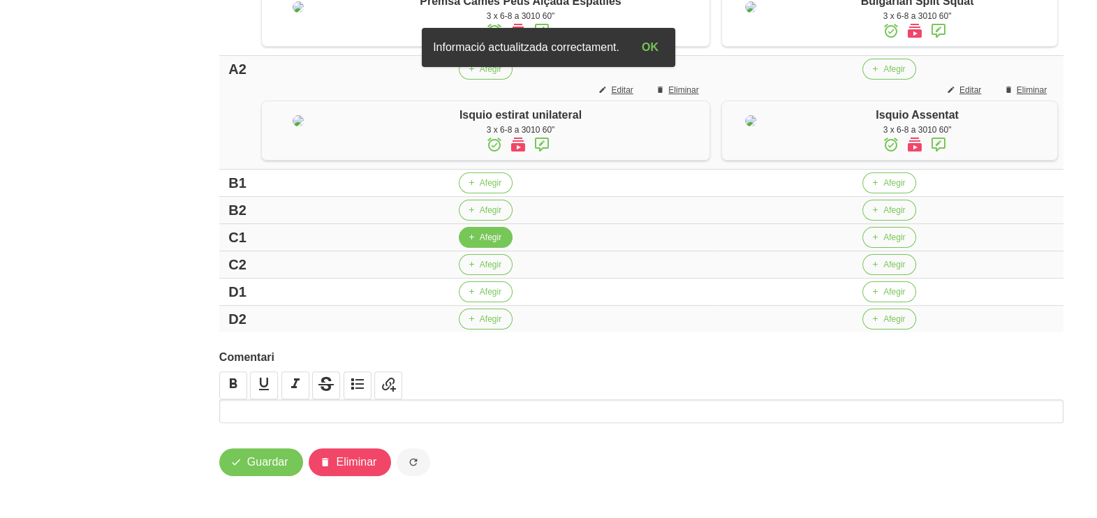
scroll to position [531, 0]
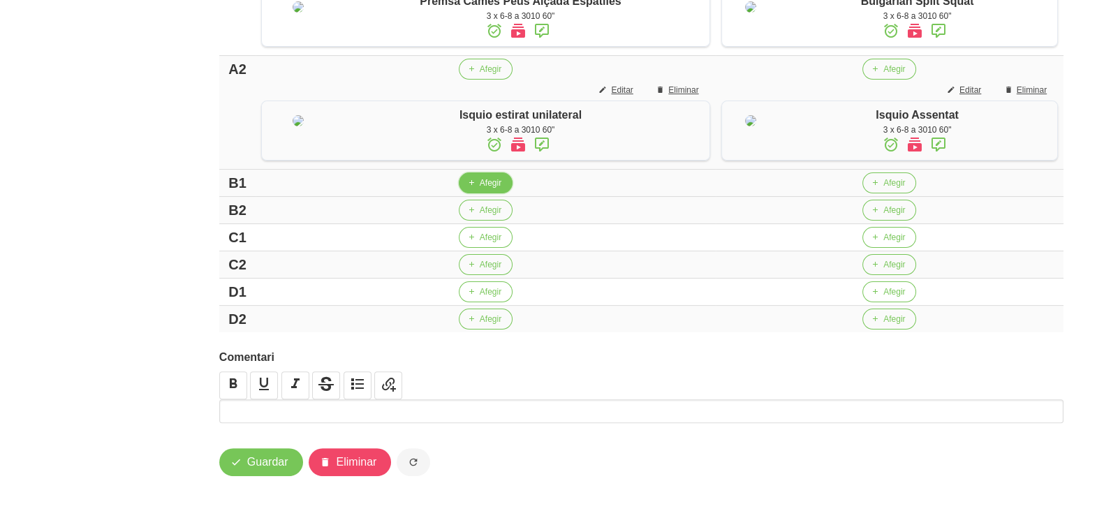
click at [480, 185] on span "Afegir" at bounding box center [491, 183] width 22 height 13
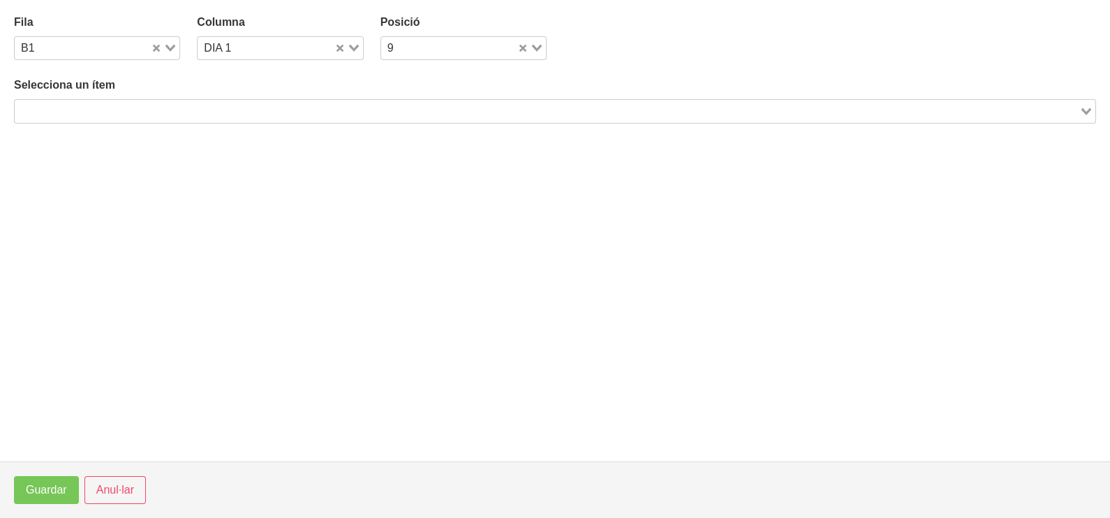
click at [161, 116] on input "Search for option" at bounding box center [547, 111] width 1062 height 17
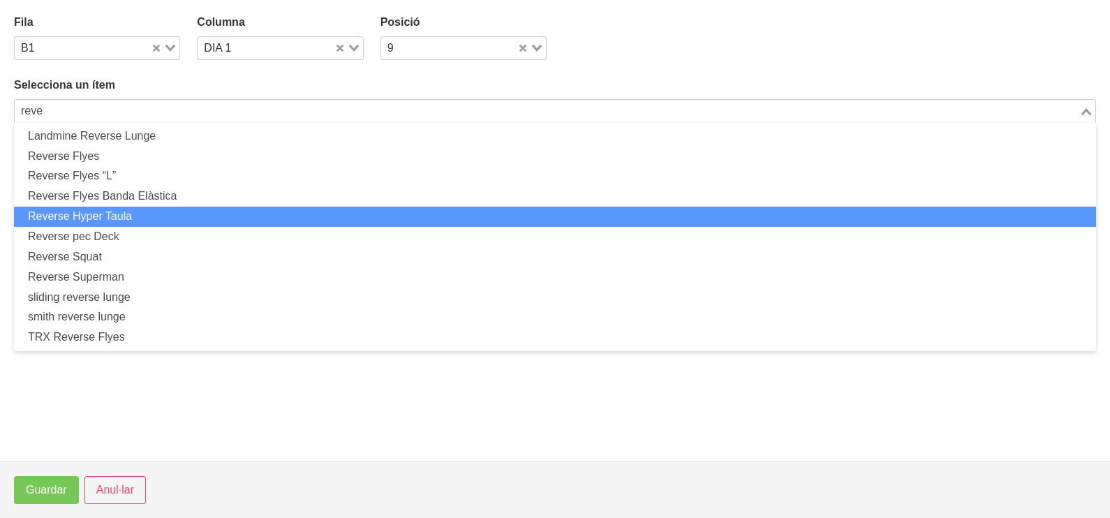
click at [165, 212] on li "Reverse Hyper Taula" at bounding box center [555, 217] width 1082 height 20
type input "reve"
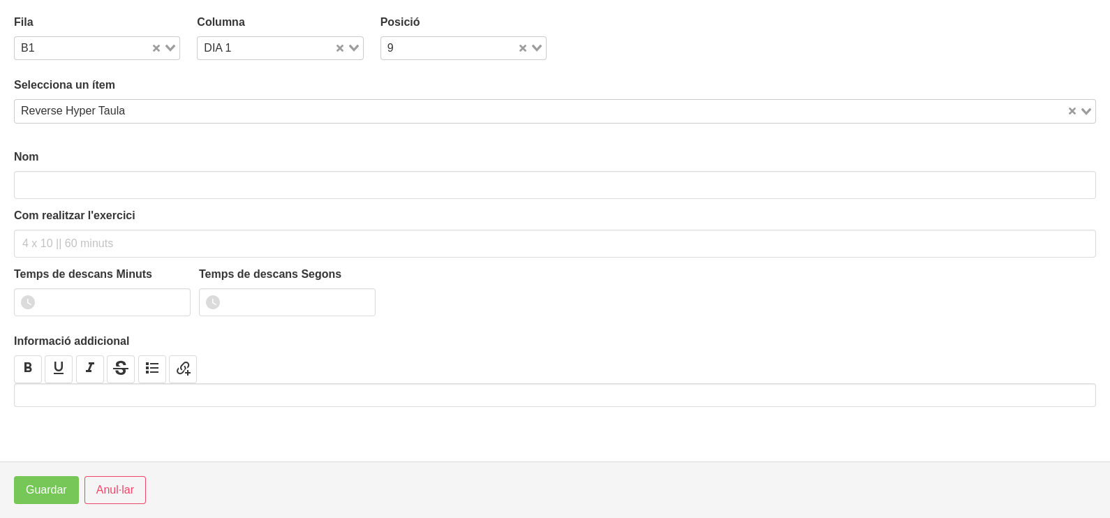
type input "Reverse Hyper Taula"
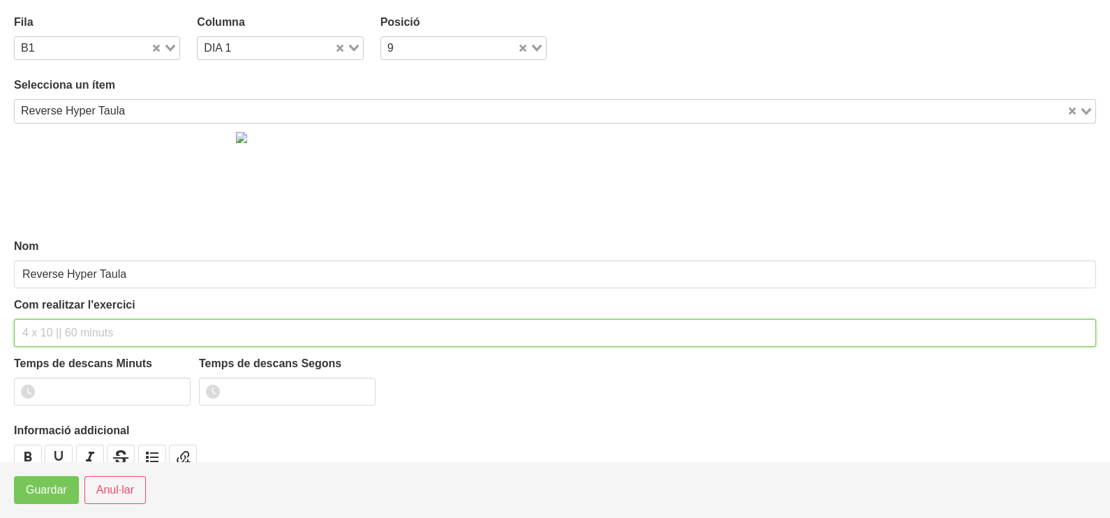
click at [80, 323] on input "text" at bounding box center [555, 333] width 1082 height 28
type input "3 x 10-12 a 2010 60""
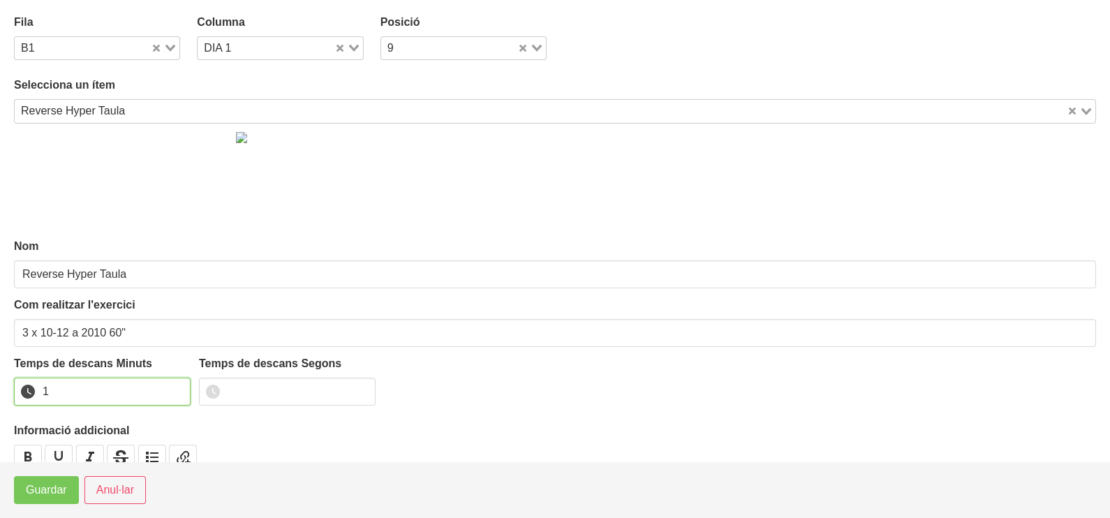
drag, startPoint x: 176, startPoint y: 385, endPoint x: 55, endPoint y: 475, distance: 150.3
type input "1"
click at [175, 390] on input "1" at bounding box center [102, 392] width 177 height 28
click at [40, 491] on span "Guardar" at bounding box center [46, 490] width 41 height 17
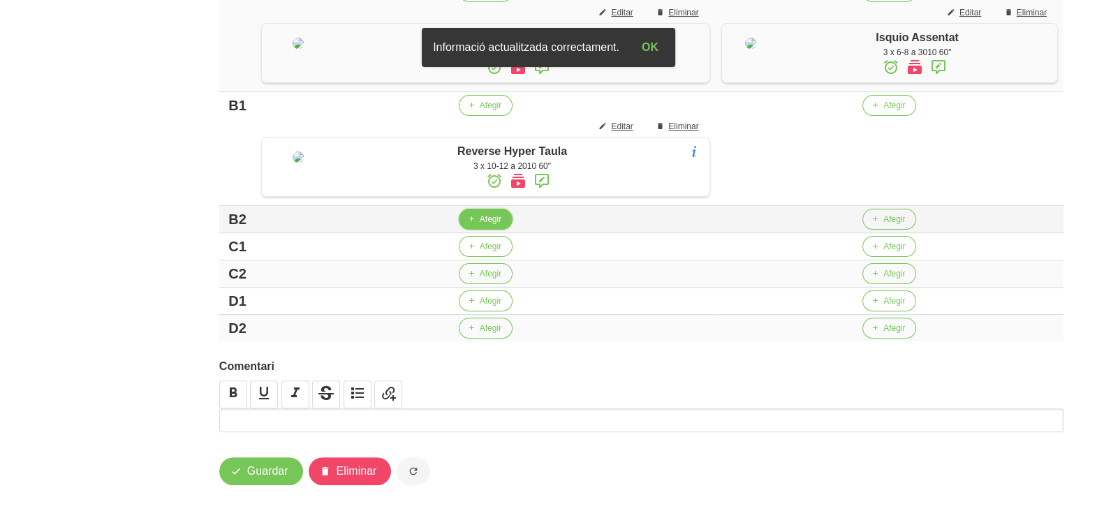
click at [480, 226] on span "Afegir" at bounding box center [491, 219] width 22 height 13
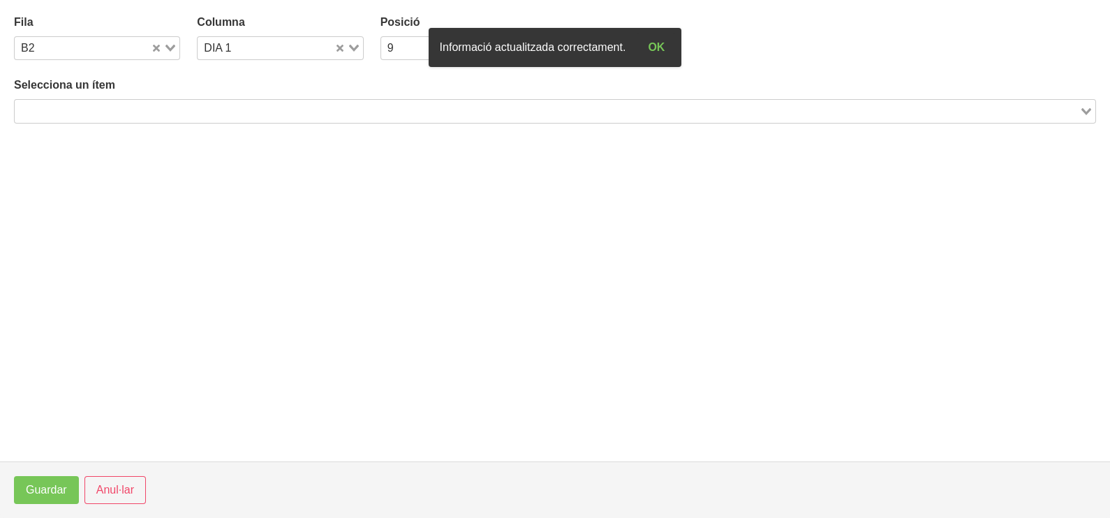
click at [205, 108] on input "Search for option" at bounding box center [547, 111] width 1062 height 17
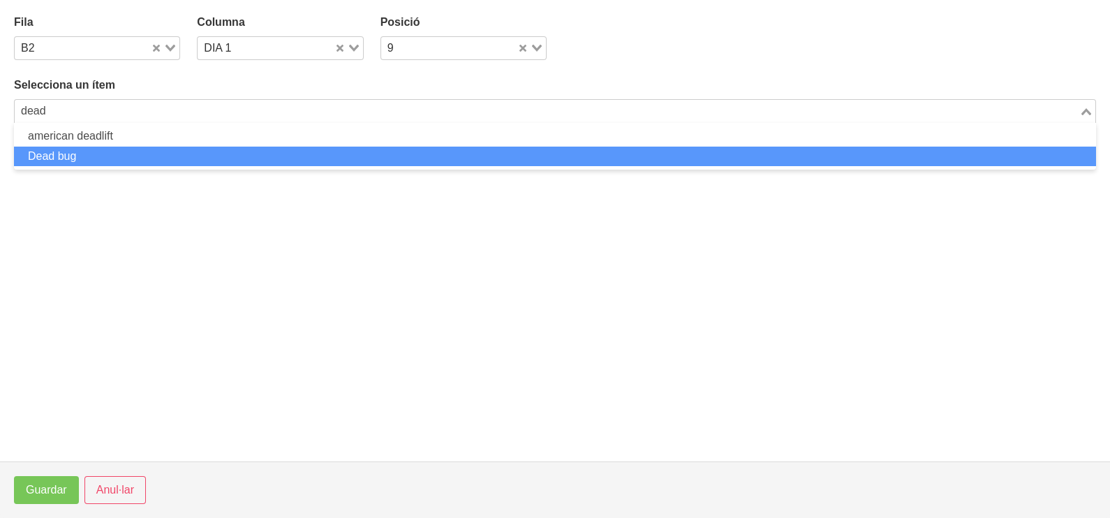
click at [187, 154] on li "Dead bug" at bounding box center [555, 157] width 1082 height 20
type input "dead"
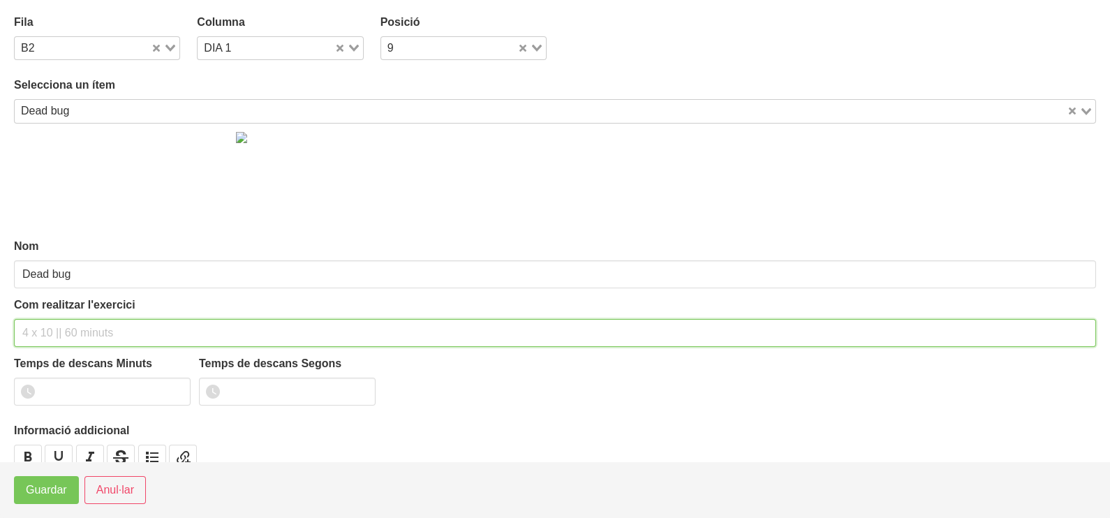
click at [109, 332] on input "text" at bounding box center [555, 333] width 1082 height 28
type input "3 x 30" per costat 60""
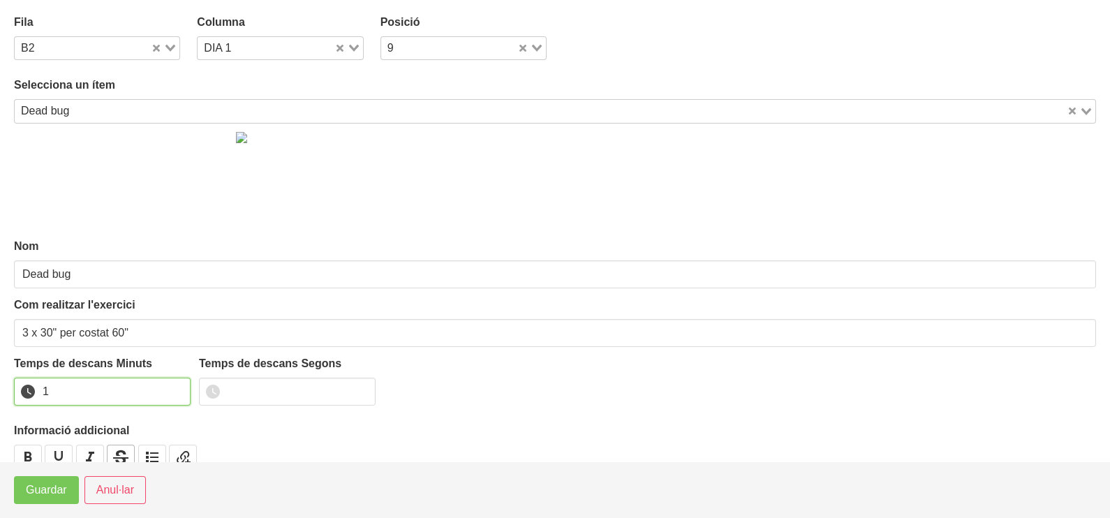
drag, startPoint x: 181, startPoint y: 385, endPoint x: 110, endPoint y: 455, distance: 98.8
type input "1"
click at [171, 393] on input "1" at bounding box center [102, 392] width 177 height 28
click at [53, 496] on span "Guardar" at bounding box center [46, 490] width 41 height 17
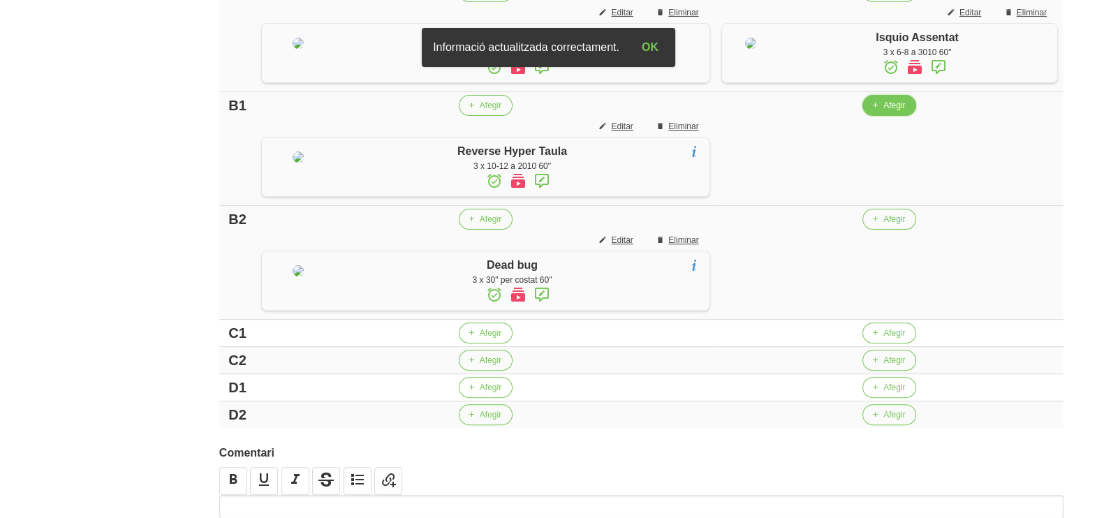
click at [883, 112] on span "Afegir" at bounding box center [894, 105] width 22 height 13
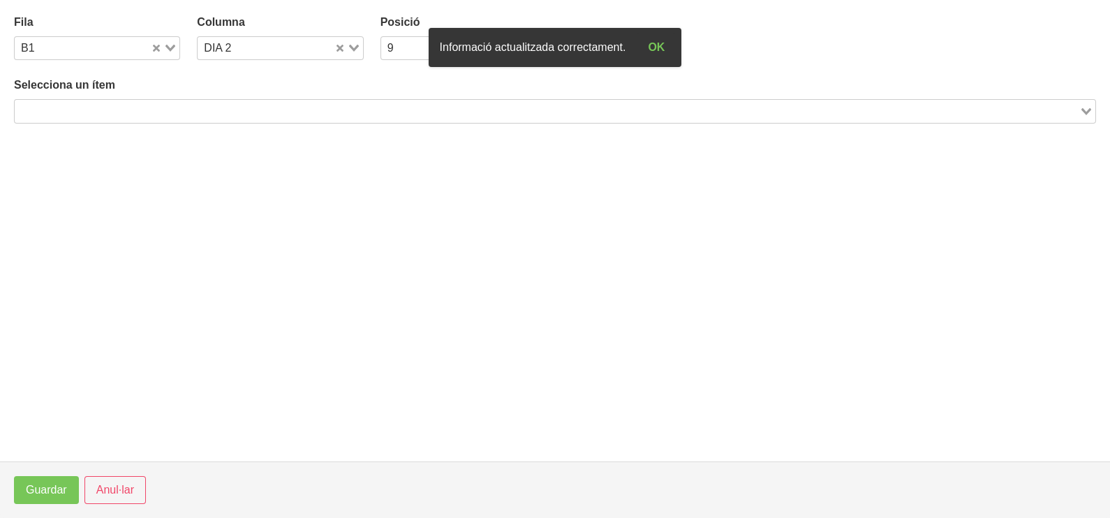
click at [243, 112] on input "Search for option" at bounding box center [547, 111] width 1062 height 17
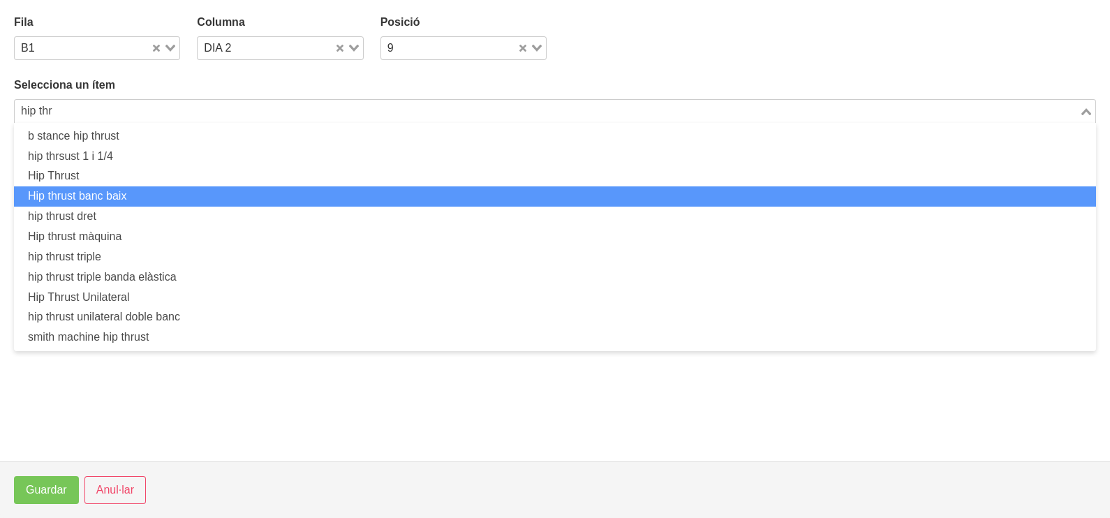
click at [188, 201] on li "Hip thrust banc baix" at bounding box center [555, 196] width 1082 height 20
type input "hip thr"
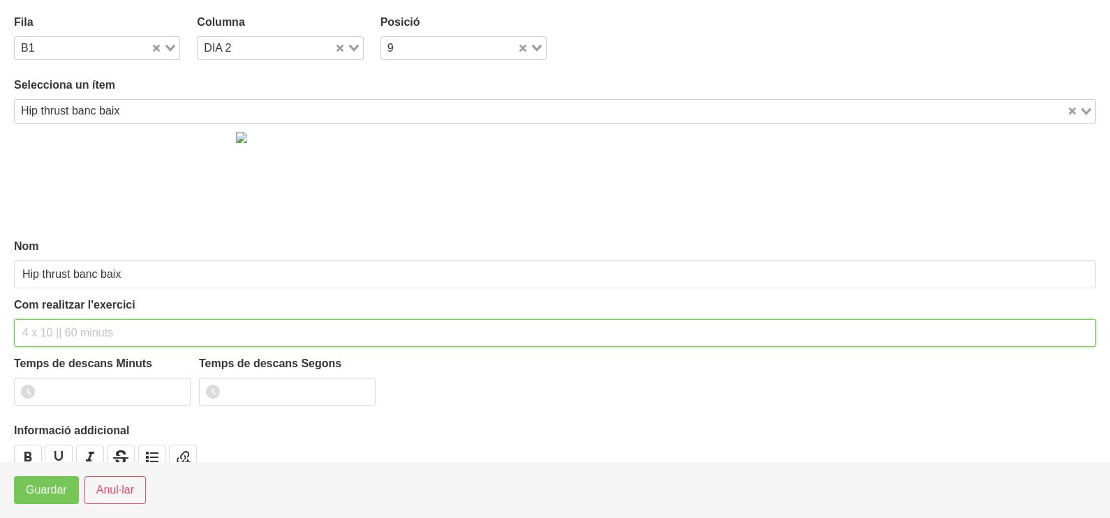
click at [40, 332] on input "text" at bounding box center [555, 333] width 1082 height 28
type input "3 x 8-10 a 2011 60""
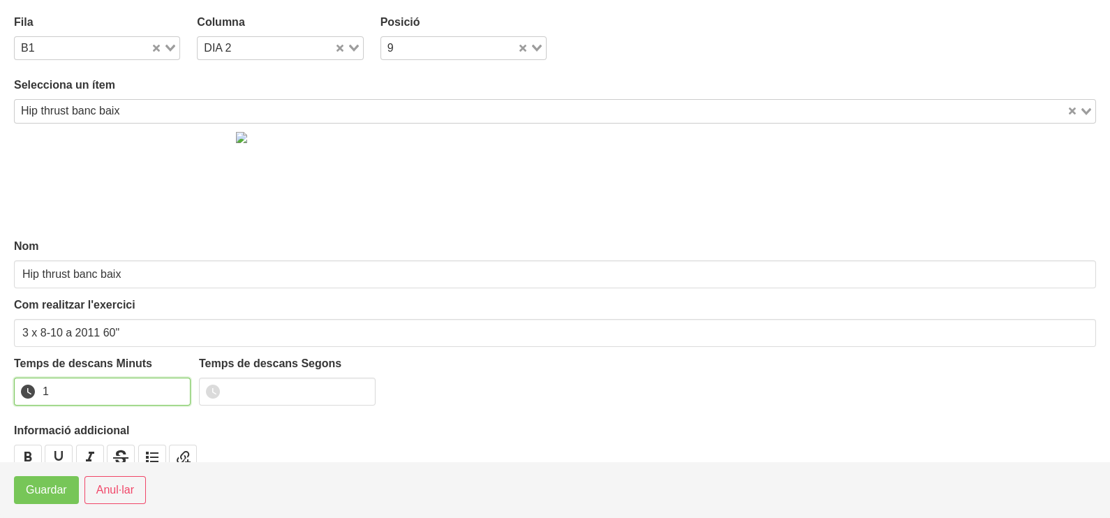
type input "1"
click at [175, 388] on input "1" at bounding box center [102, 392] width 177 height 28
click at [44, 493] on span "Guardar" at bounding box center [46, 490] width 41 height 17
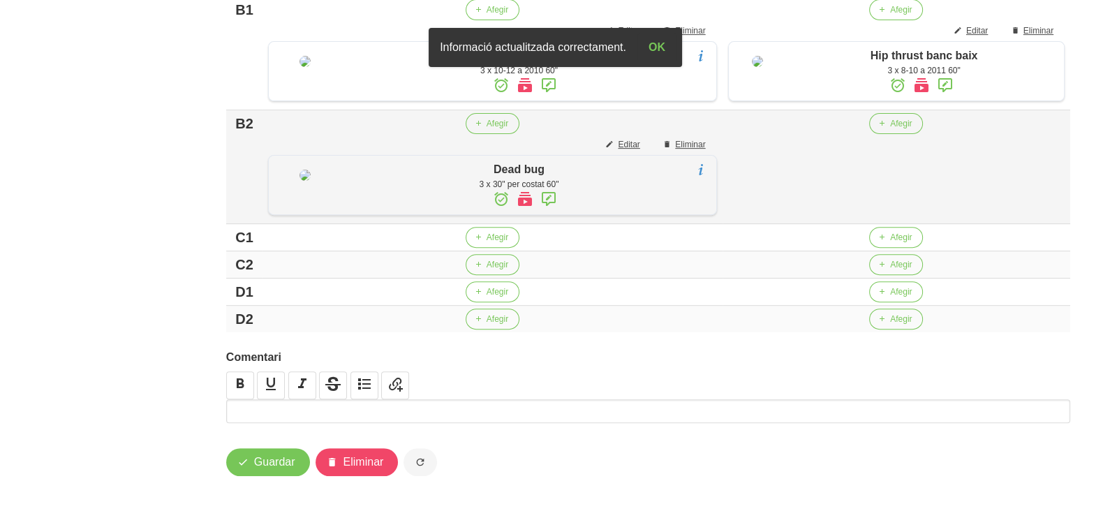
scroll to position [705, 0]
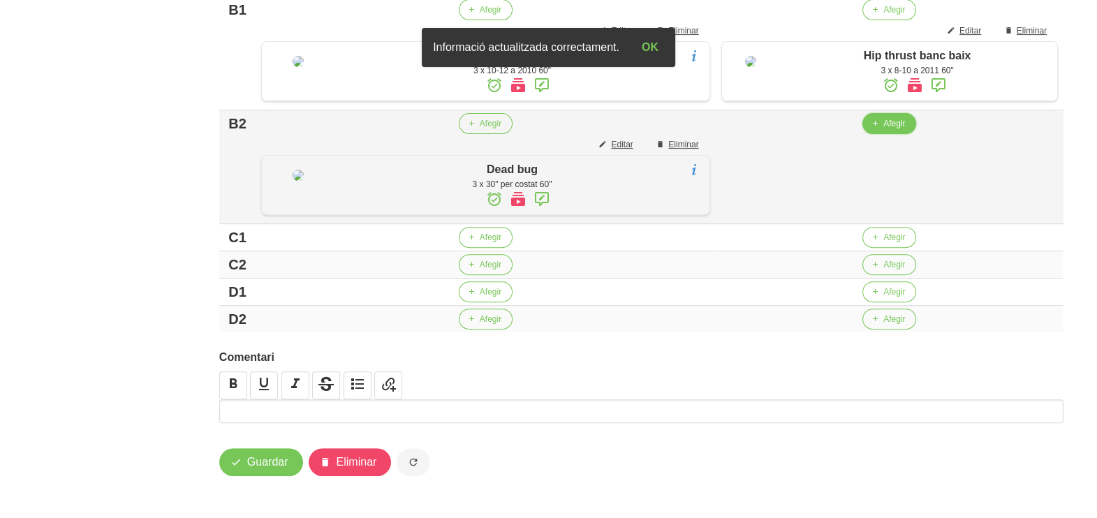
click at [873, 130] on icon "button" at bounding box center [875, 123] width 8 height 13
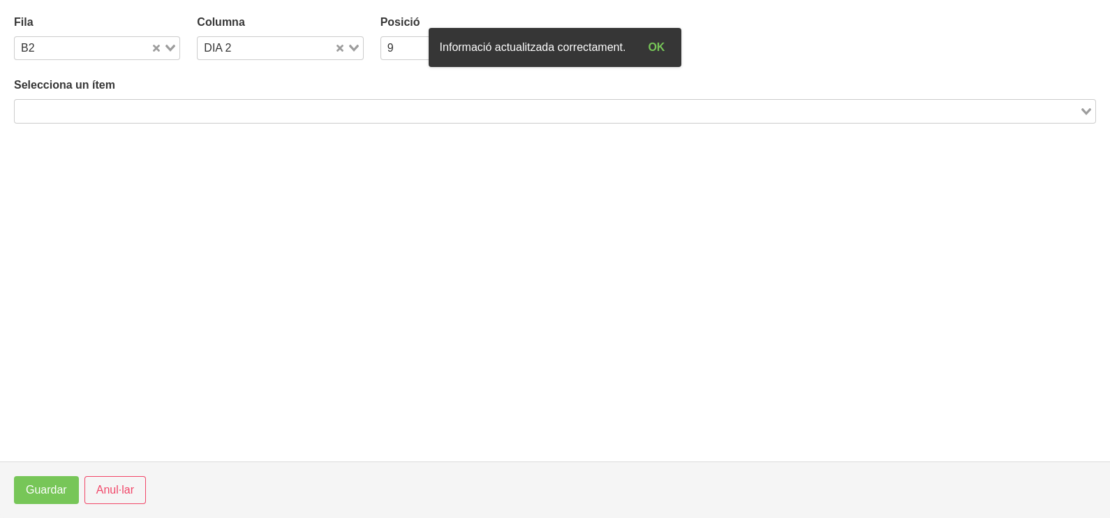
drag, startPoint x: 262, startPoint y: 112, endPoint x: 269, endPoint y: 105, distance: 9.9
click at [264, 112] on input "Search for option" at bounding box center [547, 111] width 1062 height 17
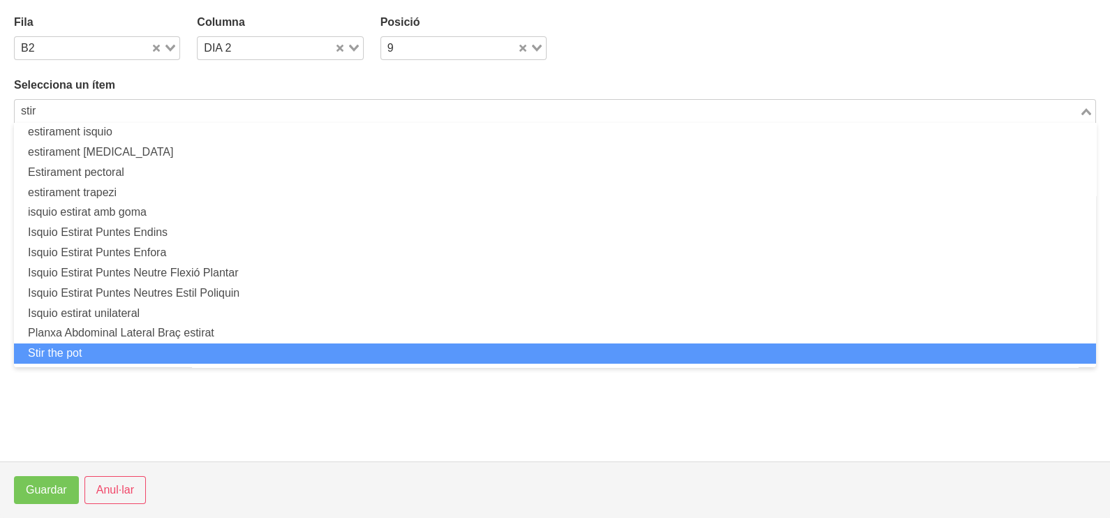
click at [156, 346] on li "Stir the pot" at bounding box center [555, 354] width 1082 height 20
type input "stir"
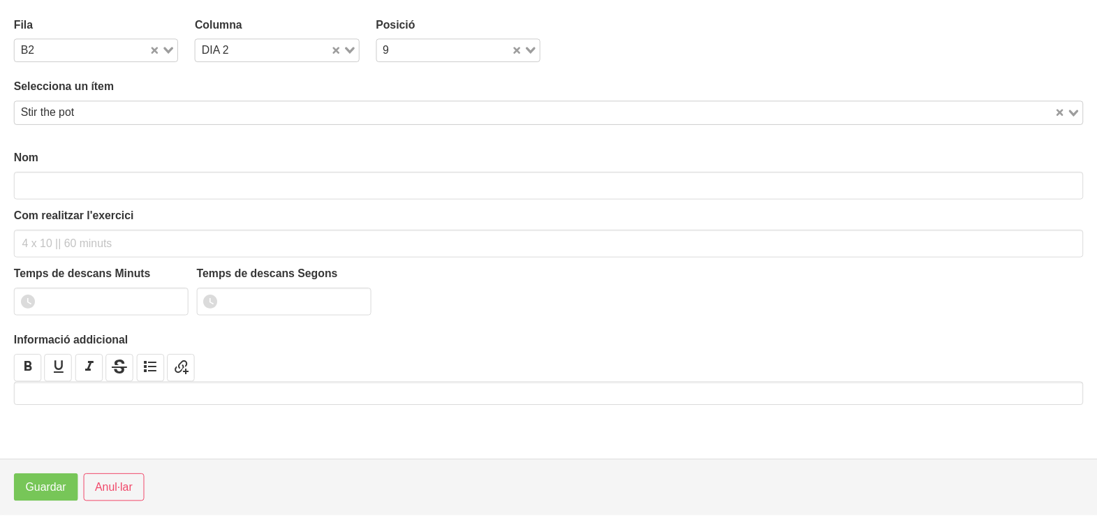
scroll to position [3, 0]
type input "Stir the pot"
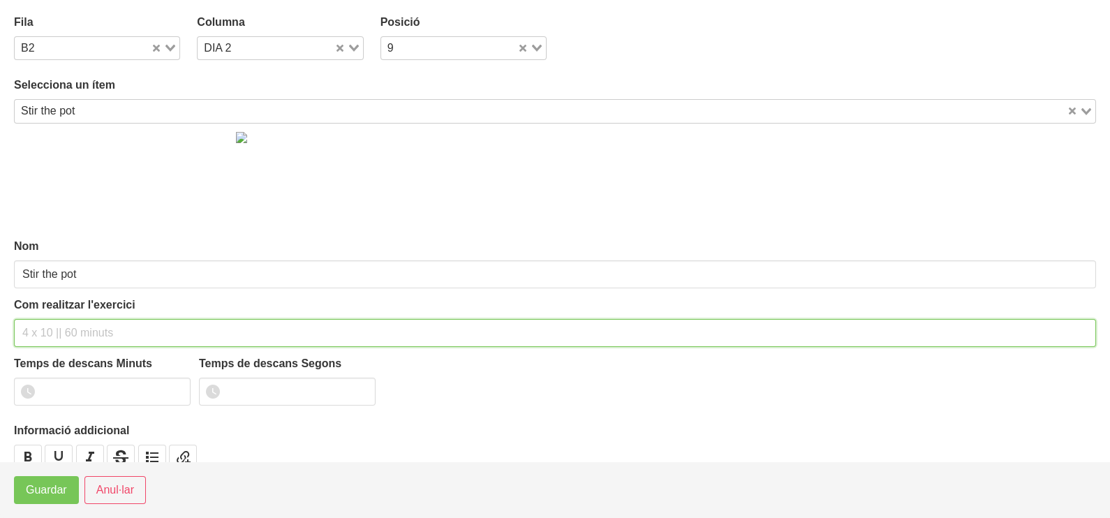
click at [72, 331] on input "text" at bounding box center [555, 333] width 1082 height 28
type input "3 x 10-12 a 2010 60""
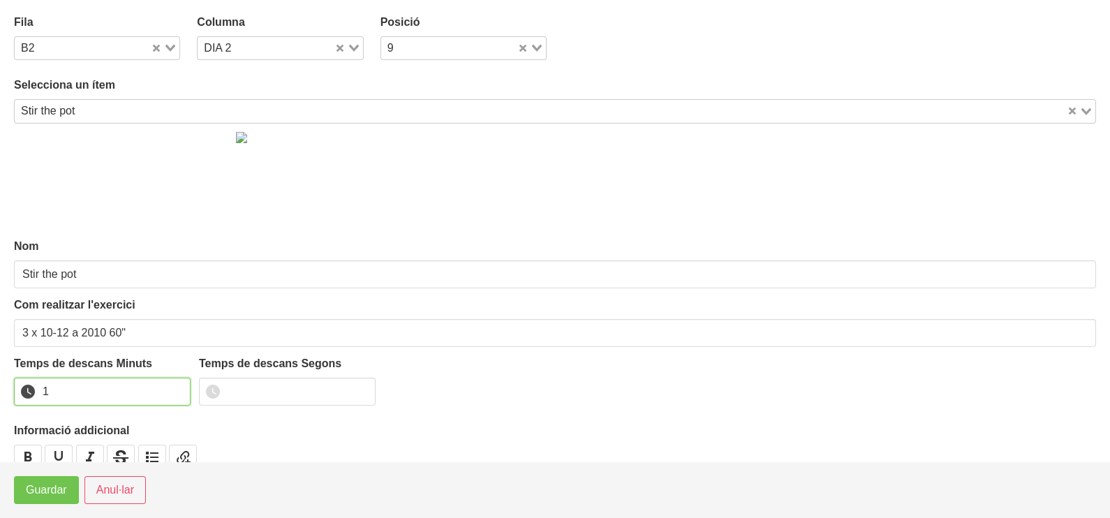
drag, startPoint x: 175, startPoint y: 386, endPoint x: 52, endPoint y: 482, distance: 155.2
type input "1"
click at [168, 393] on input "1" at bounding box center [102, 392] width 177 height 28
click at [30, 499] on button "Guardar" at bounding box center [46, 490] width 65 height 28
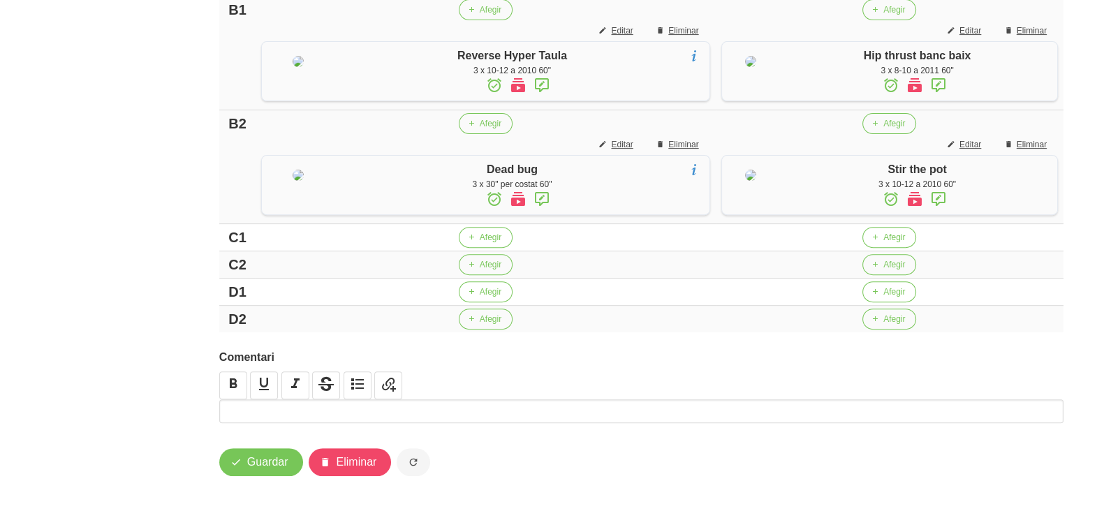
scroll to position [768, 0]
click at [480, 235] on span "Afegir" at bounding box center [491, 237] width 22 height 13
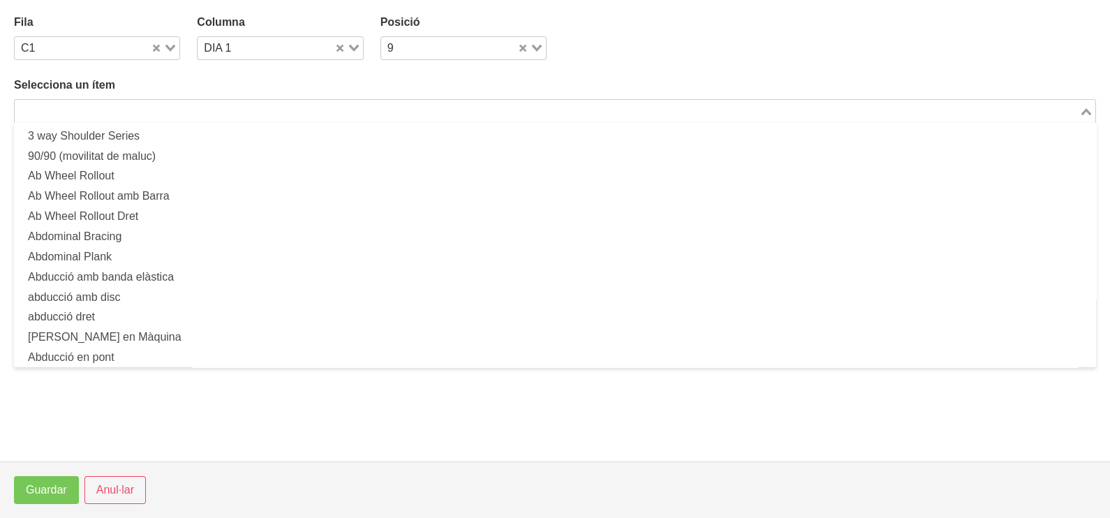
click at [189, 108] on input "Search for option" at bounding box center [547, 111] width 1062 height 17
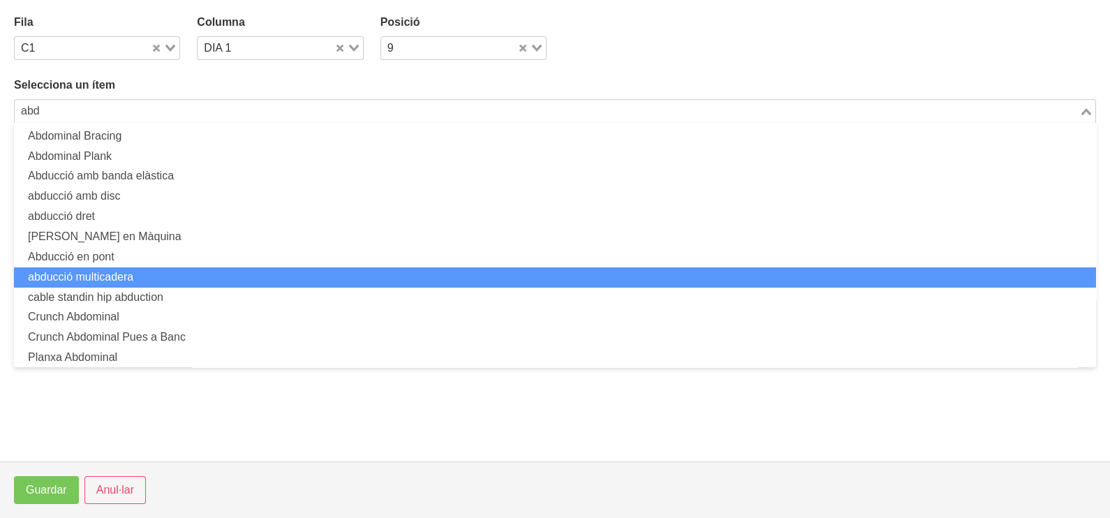
click at [170, 270] on li "abducció multicadera" at bounding box center [555, 277] width 1082 height 20
type input "abd"
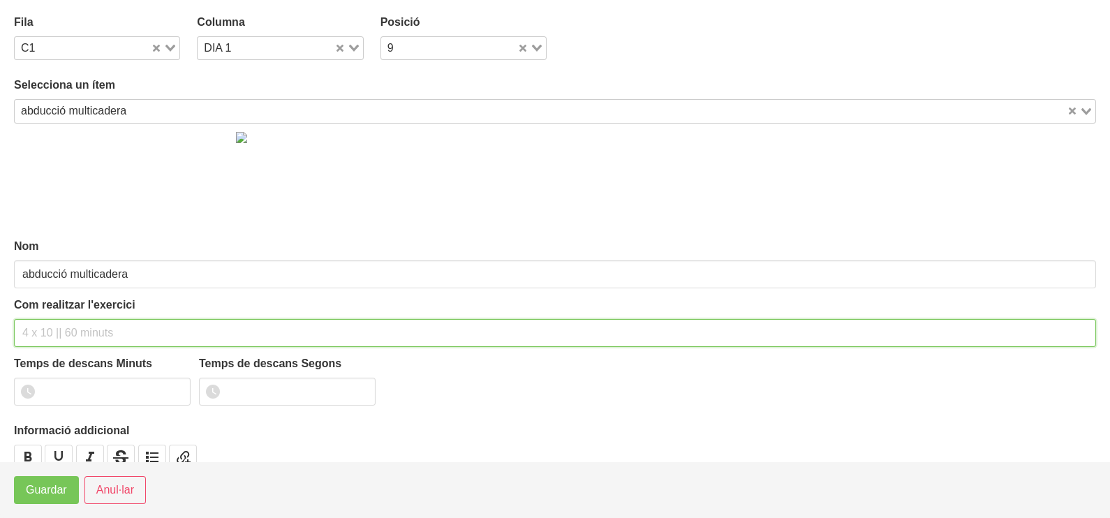
click at [59, 323] on input "text" at bounding box center [555, 333] width 1082 height 28
type input "3 x 10-12 a 2010 60""
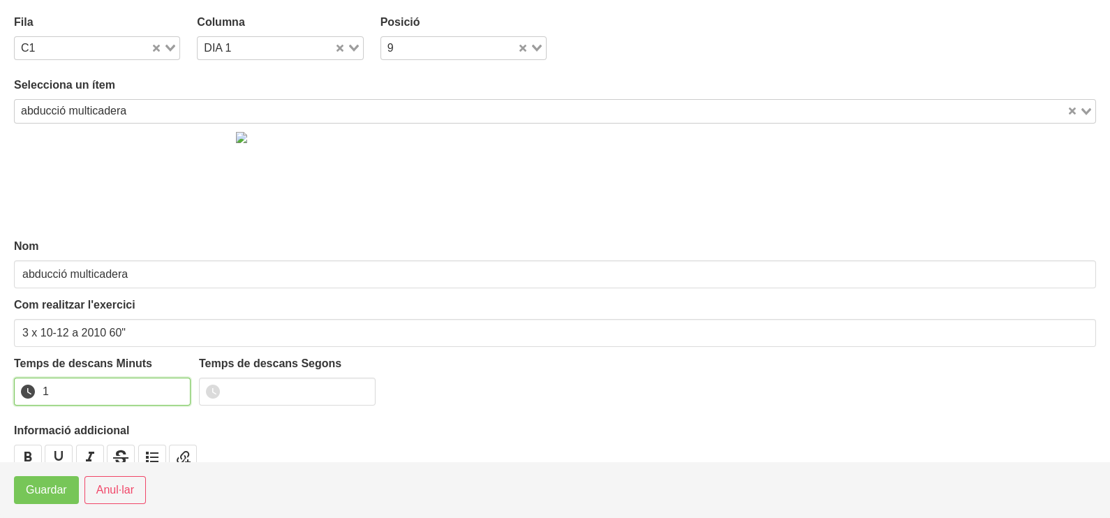
drag, startPoint x: 175, startPoint y: 387, endPoint x: 86, endPoint y: 454, distance: 111.7
type input "1"
click at [168, 392] on input "1" at bounding box center [102, 392] width 177 height 28
click at [42, 500] on button "Guardar" at bounding box center [46, 490] width 65 height 28
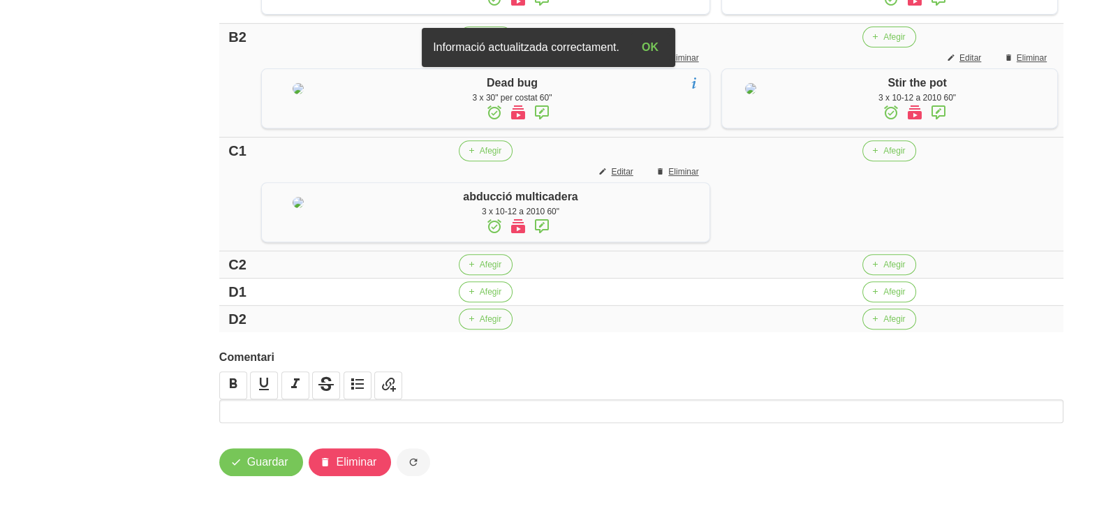
scroll to position [900, 0]
click at [468, 270] on button "Afegir" at bounding box center [486, 264] width 54 height 21
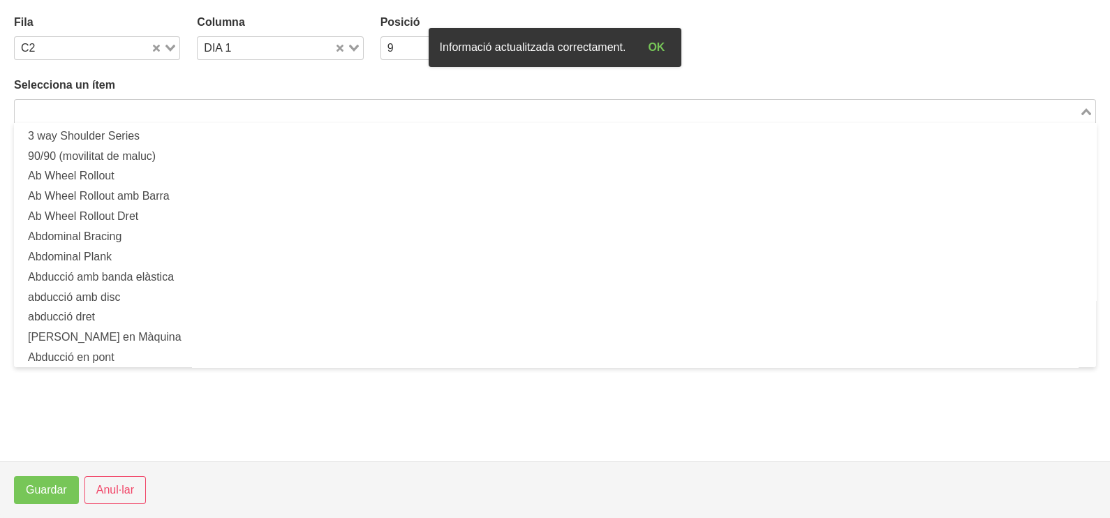
click at [157, 112] on input "Search for option" at bounding box center [547, 111] width 1062 height 17
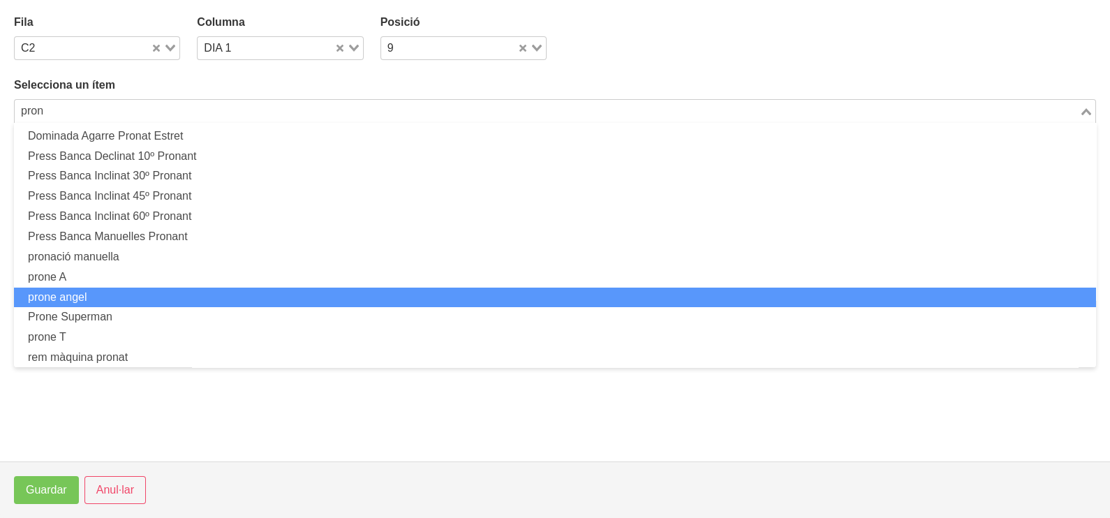
click at [156, 290] on li "prone angel" at bounding box center [555, 298] width 1082 height 20
type input "pron"
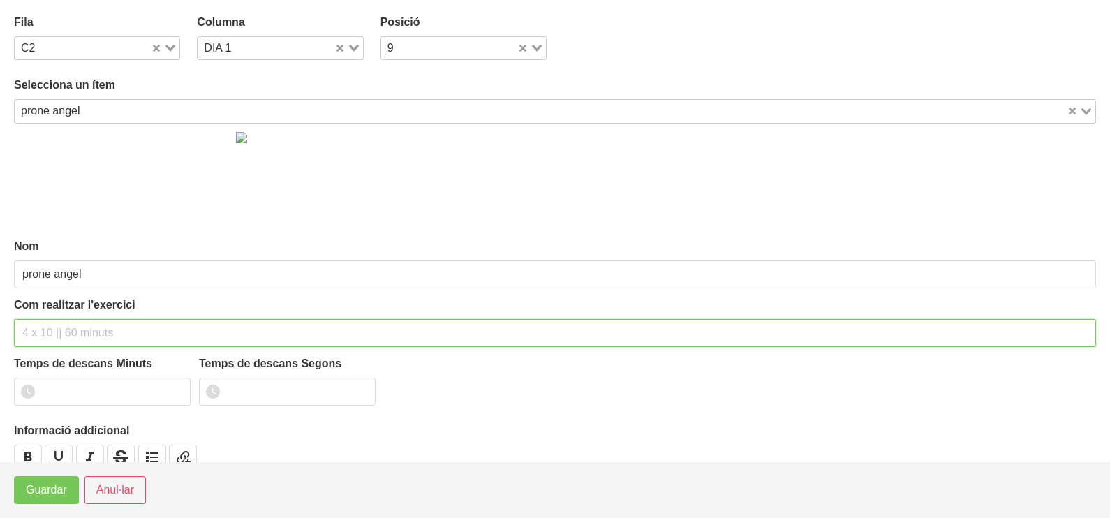
click at [77, 329] on input "text" at bounding box center [555, 333] width 1082 height 28
type input "3 x 8-10 a 2010 60""
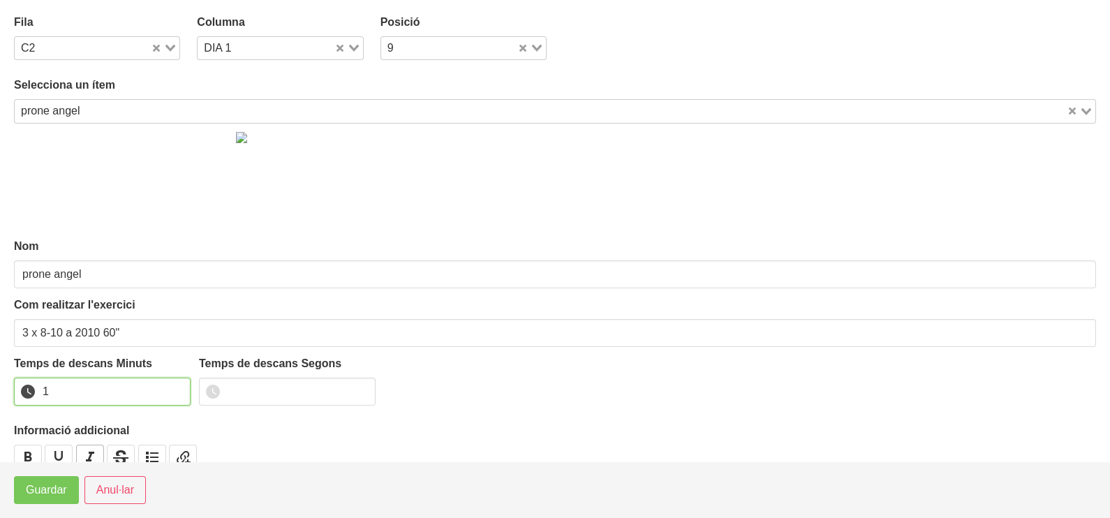
drag, startPoint x: 177, startPoint y: 387, endPoint x: 77, endPoint y: 457, distance: 122.8
type input "1"
click at [172, 390] on input "1" at bounding box center [102, 392] width 177 height 28
click at [39, 496] on span "Guardar" at bounding box center [46, 490] width 41 height 17
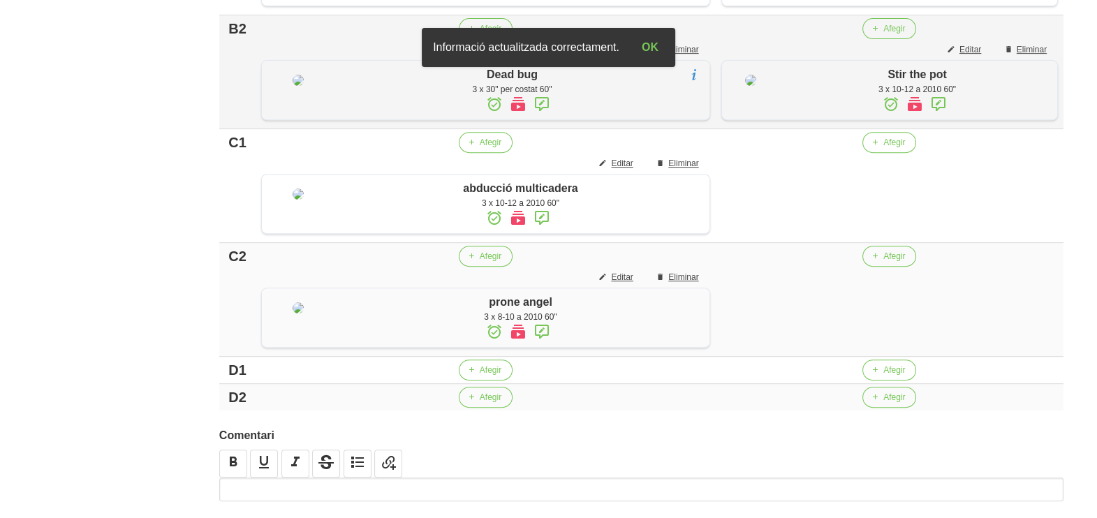
scroll to position [726, 0]
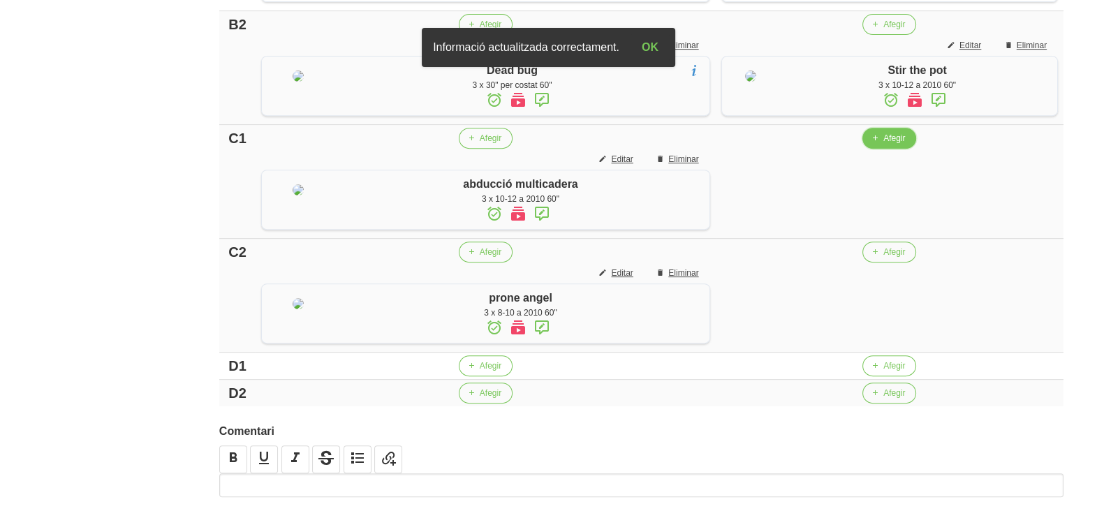
click at [885, 145] on span "Afegir" at bounding box center [894, 138] width 22 height 13
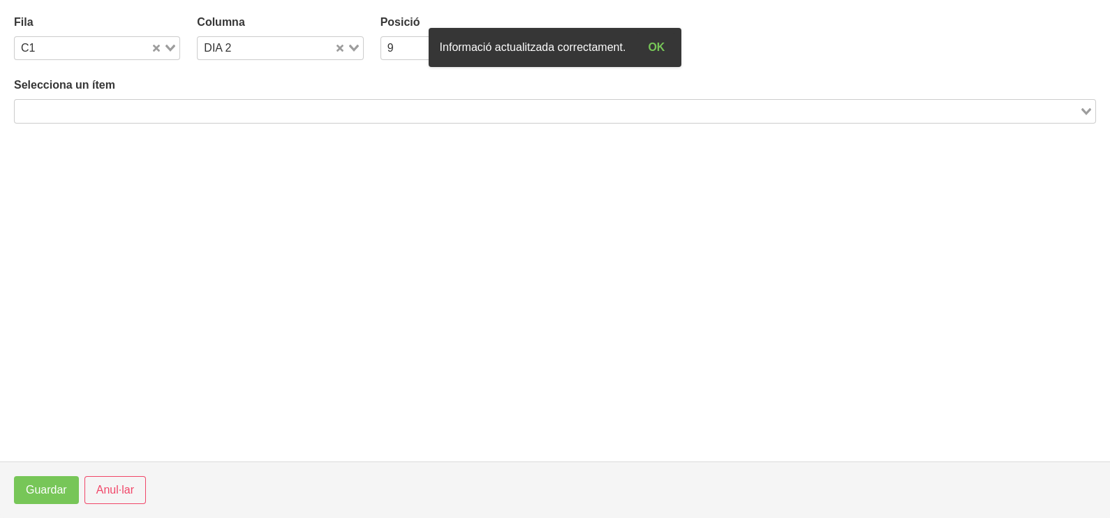
click at [304, 109] on input "Search for option" at bounding box center [547, 111] width 1062 height 17
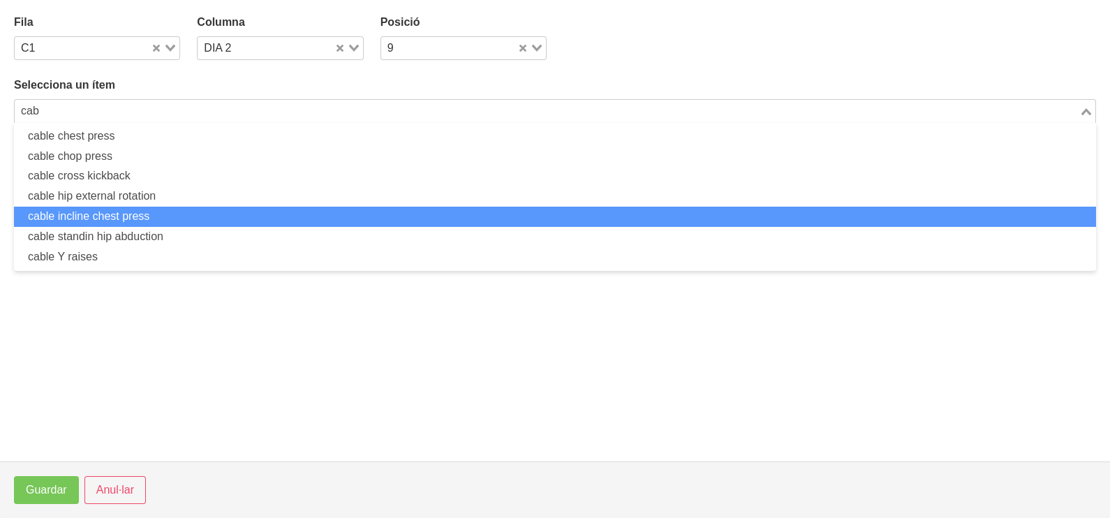
click at [206, 228] on ul "cable chest press cable chop press cable cross kickback cable hip external rota…" at bounding box center [555, 197] width 1082 height 148
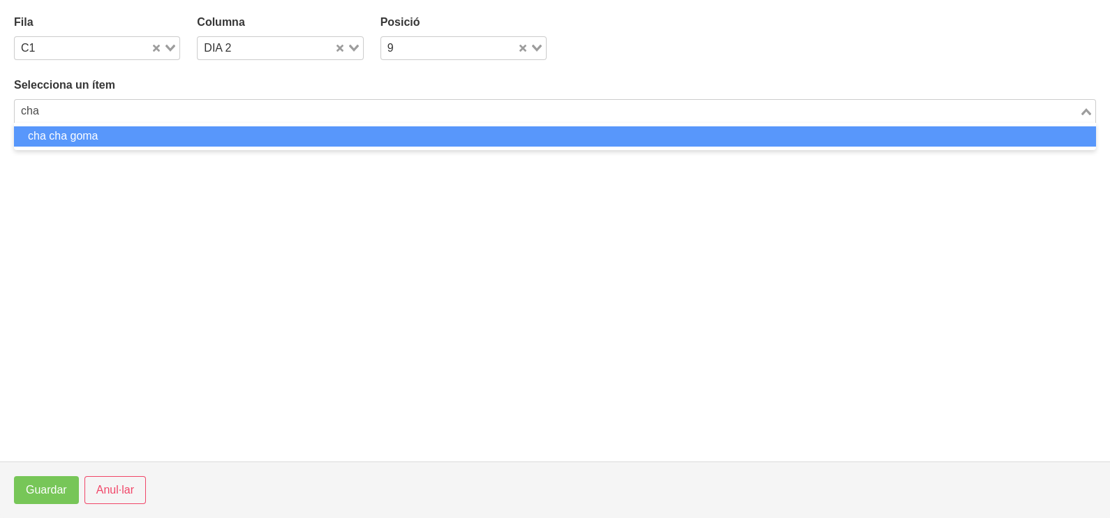
click at [64, 140] on li "cha cha goma" at bounding box center [555, 136] width 1082 height 20
type input "cha"
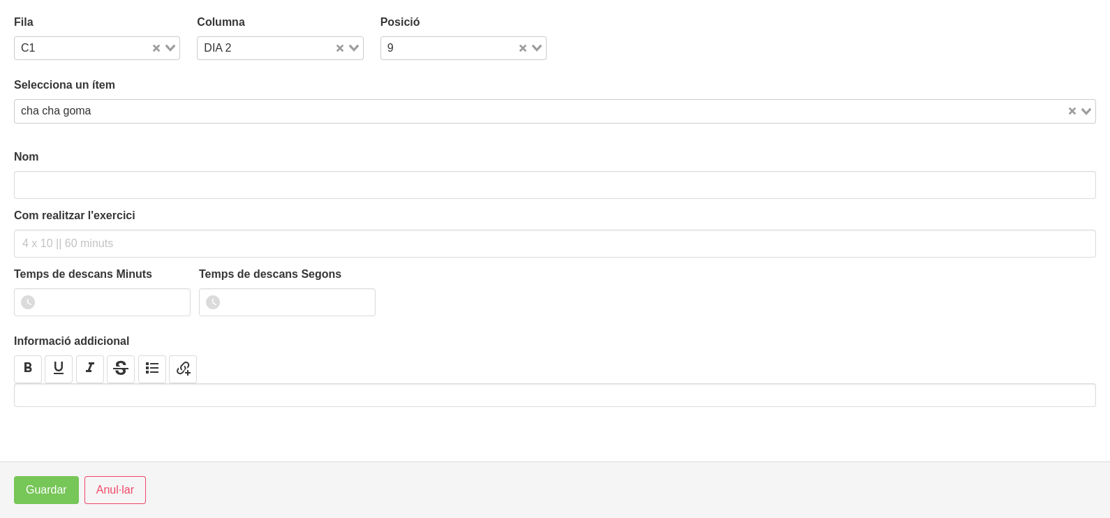
type input "cha cha goma"
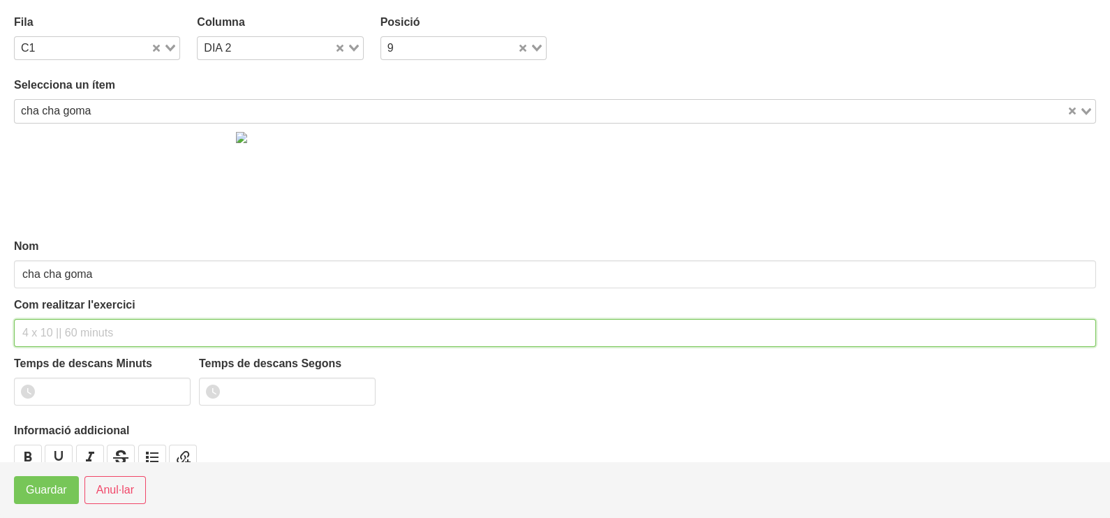
drag, startPoint x: 43, startPoint y: 329, endPoint x: 38, endPoint y: 317, distance: 13.1
click at [42, 330] on input "text" at bounding box center [555, 333] width 1082 height 28
type input "3 x 10-12 (politja) 60""
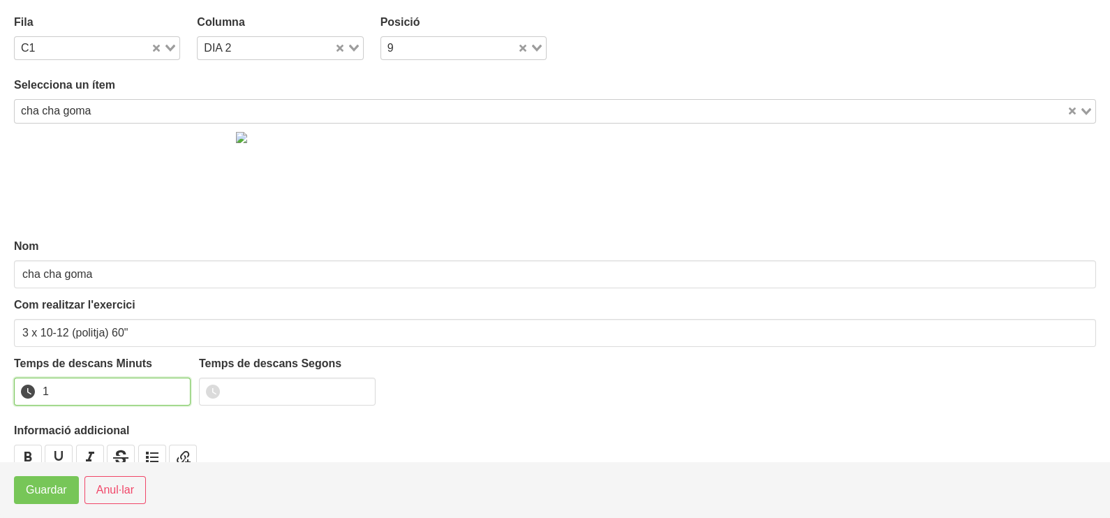
drag, startPoint x: 175, startPoint y: 385, endPoint x: 158, endPoint y: 398, distance: 20.9
type input "1"
click at [168, 391] on input "1" at bounding box center [102, 392] width 177 height 28
click at [52, 481] on footer "Guardar Anul·lar" at bounding box center [555, 490] width 1110 height 57
click at [52, 481] on button "Guardar" at bounding box center [46, 490] width 65 height 28
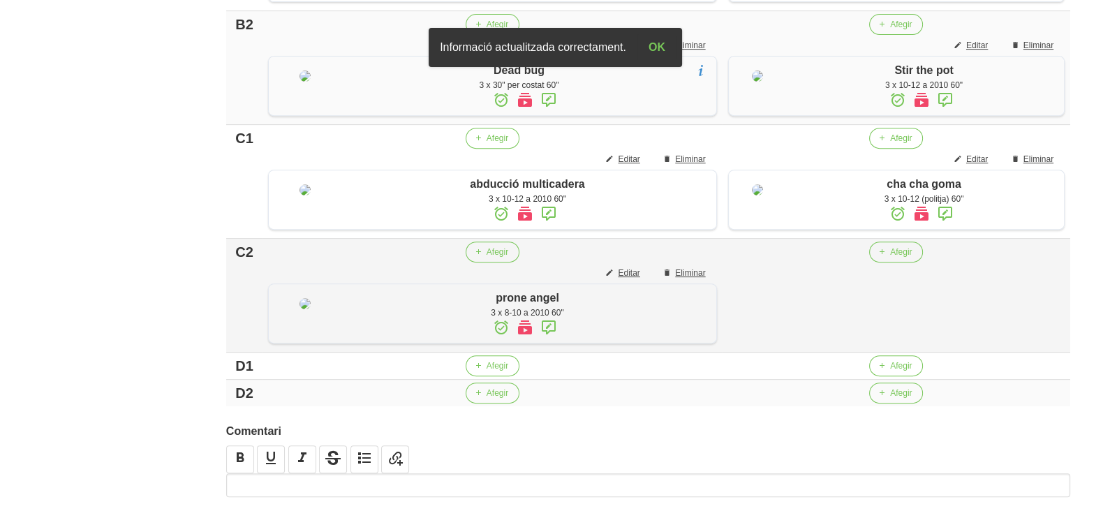
scroll to position [987, 0]
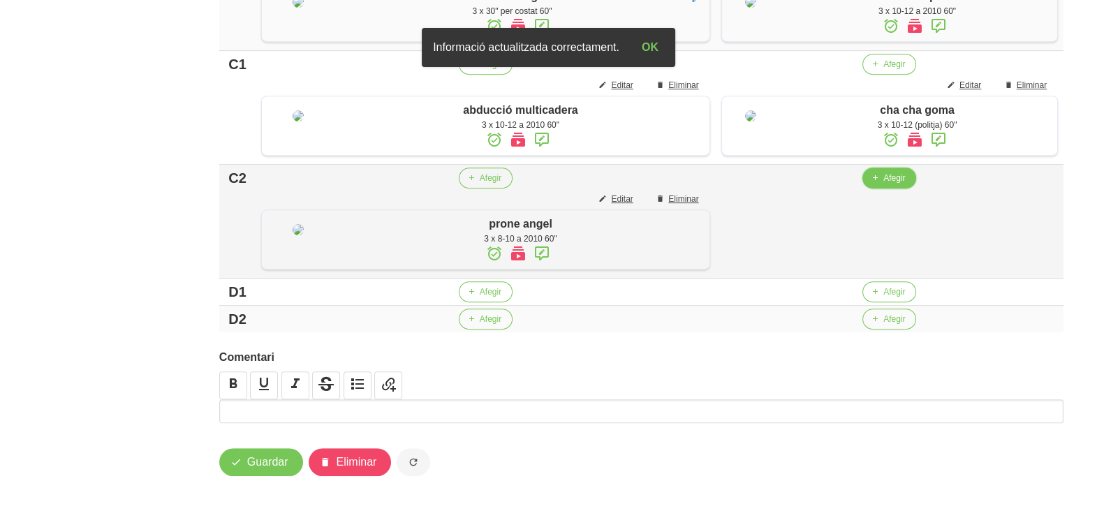
click at [883, 179] on span "Afegir" at bounding box center [894, 178] width 22 height 13
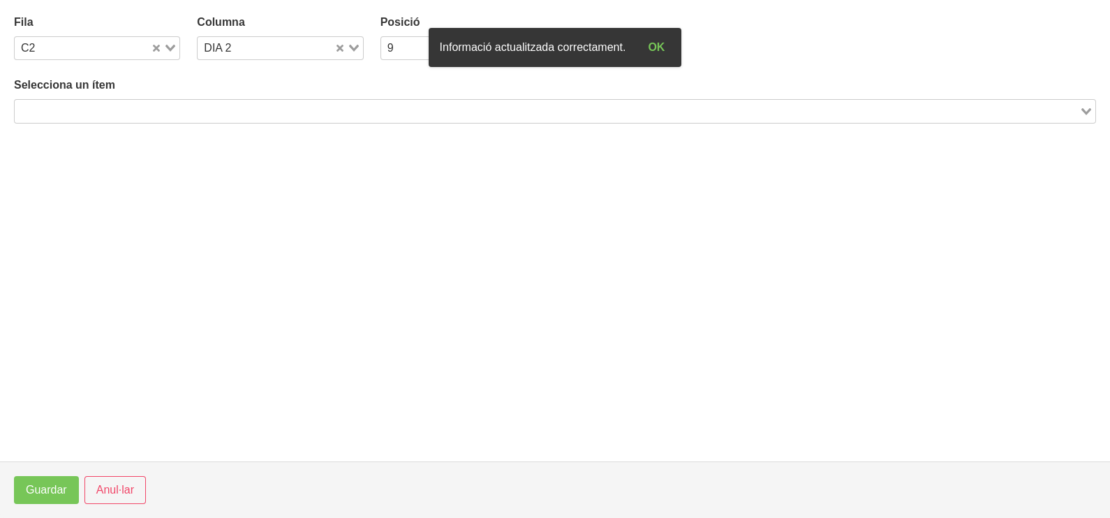
drag, startPoint x: 219, startPoint y: 112, endPoint x: 226, endPoint y: 106, distance: 8.9
click at [220, 112] on input "Search for option" at bounding box center [547, 111] width 1062 height 17
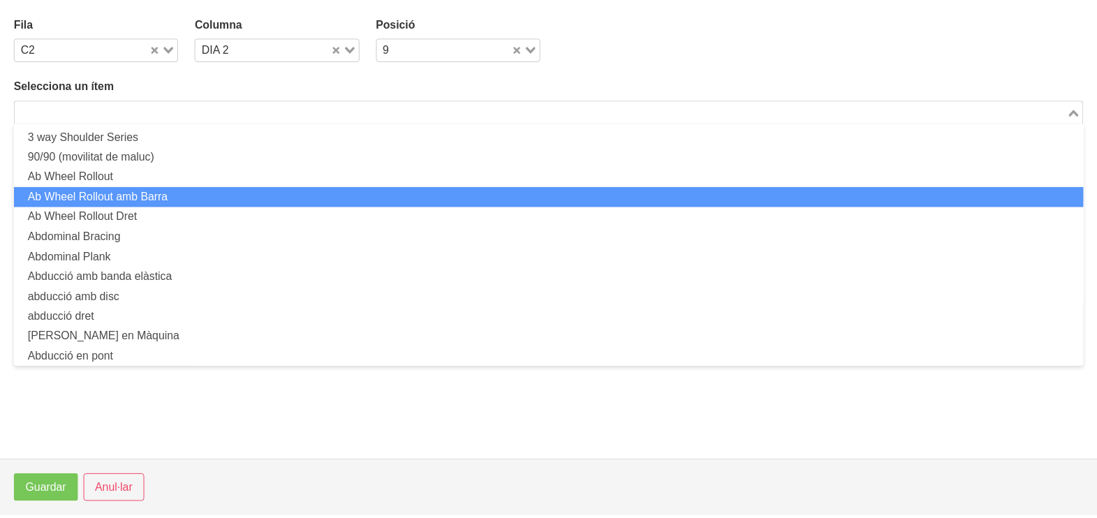
scroll to position [0, 0]
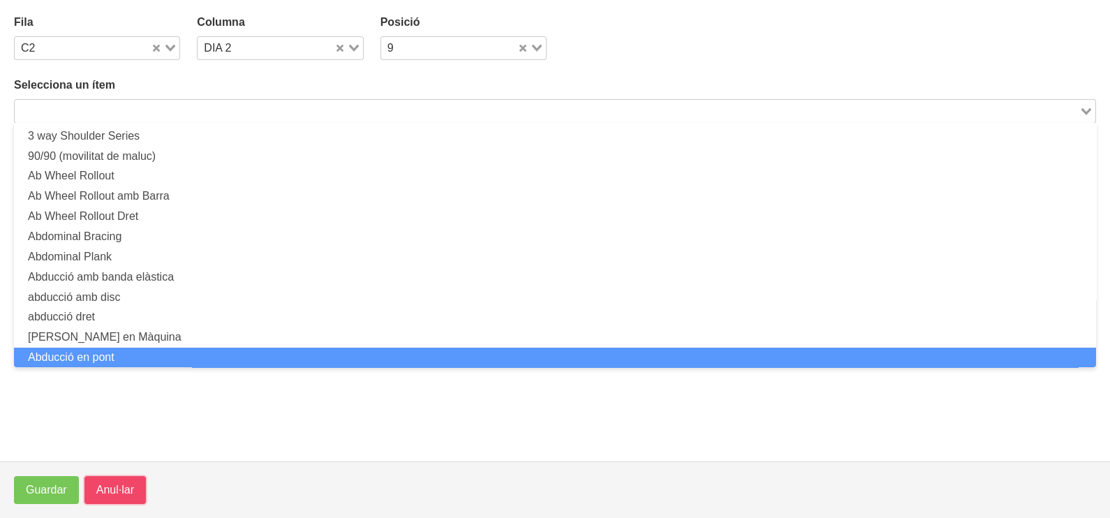
drag, startPoint x: 106, startPoint y: 497, endPoint x: 241, endPoint y: 441, distance: 146.2
click at [111, 496] on span "Anul·lar" at bounding box center [115, 490] width 38 height 17
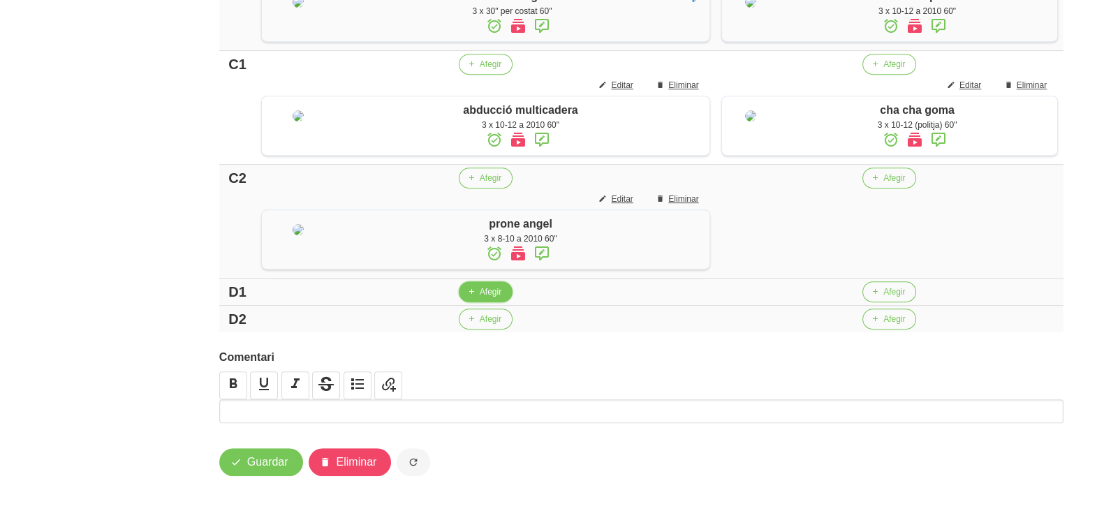
click at [480, 298] on span "Afegir" at bounding box center [491, 292] width 22 height 13
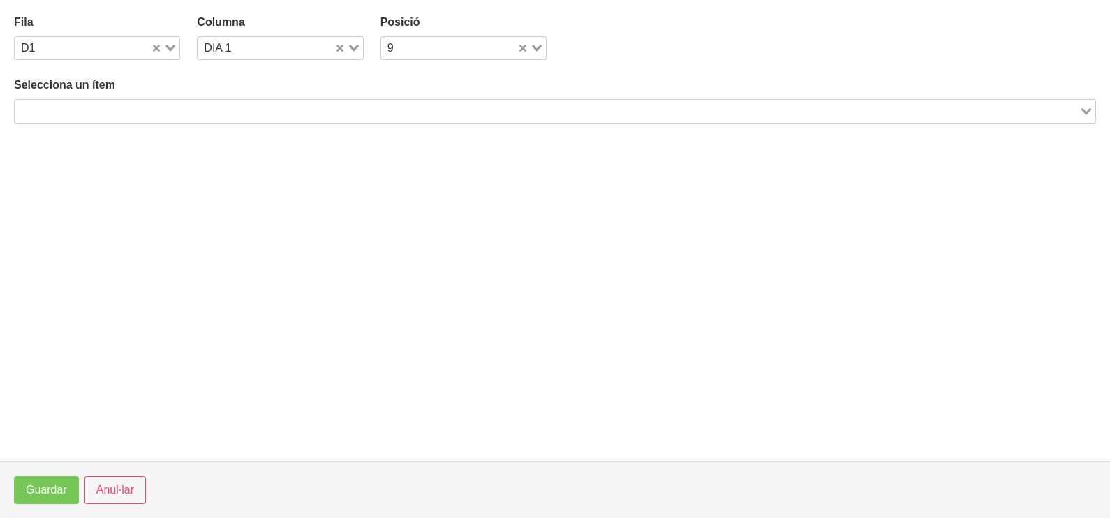
click at [272, 109] on input "Search for option" at bounding box center [547, 111] width 1062 height 17
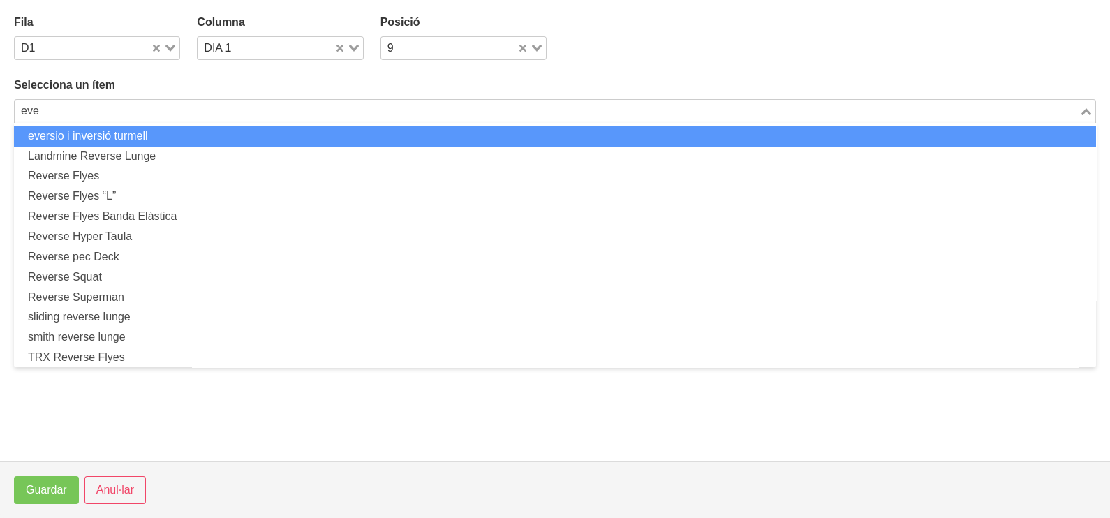
click at [117, 134] on li "eversio i inversió turmell" at bounding box center [555, 136] width 1082 height 20
type input "eve"
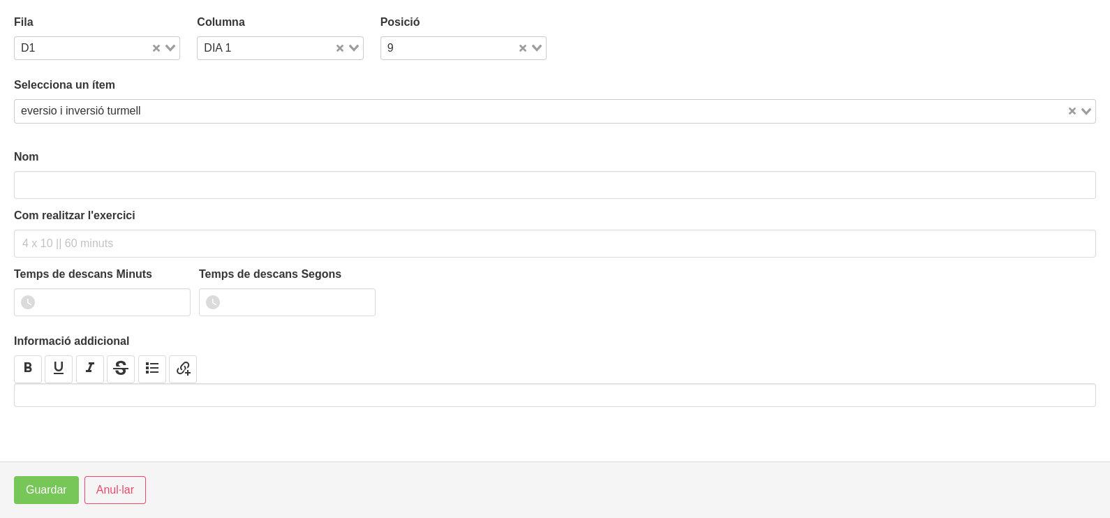
type input "eversio i inversió turmell"
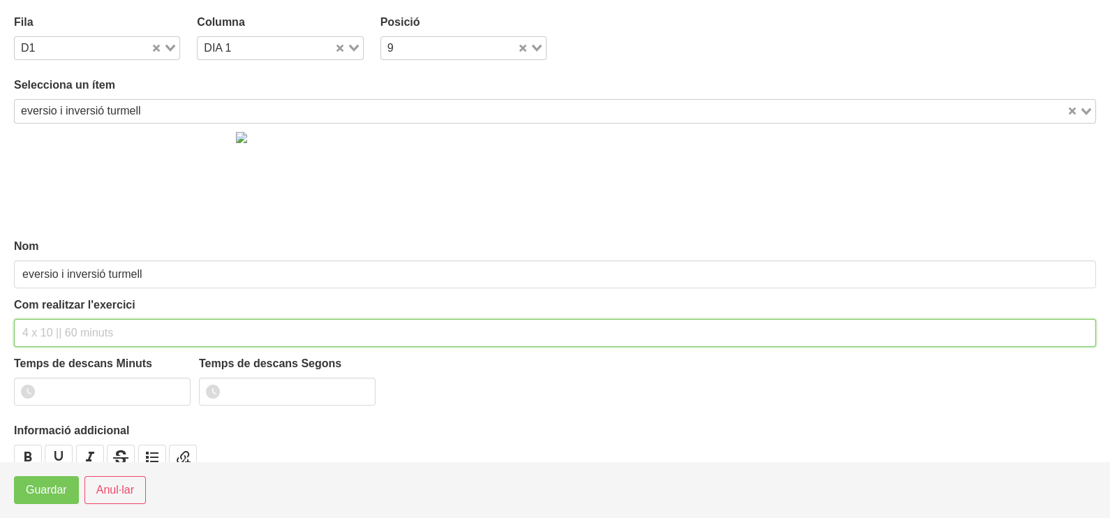
drag, startPoint x: 70, startPoint y: 325, endPoint x: 82, endPoint y: 233, distance: 93.7
click at [73, 319] on input "text" at bounding box center [555, 333] width 1082 height 28
type input "3 x 10 60""
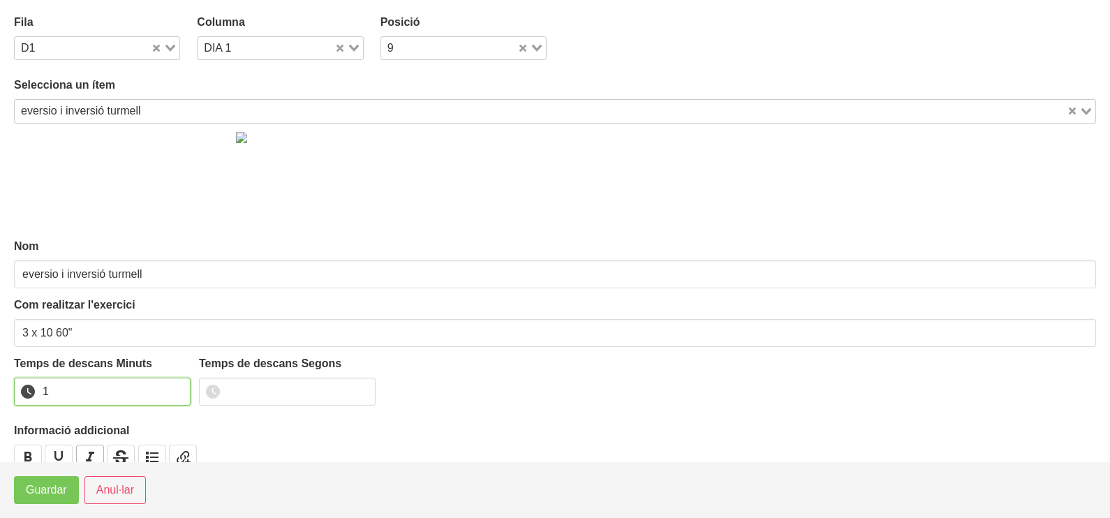
drag, startPoint x: 177, startPoint y: 388, endPoint x: 94, endPoint y: 449, distance: 102.9
type input "1"
click at [168, 394] on input "1" at bounding box center [102, 392] width 177 height 28
click at [36, 488] on span "Guardar" at bounding box center [46, 490] width 41 height 17
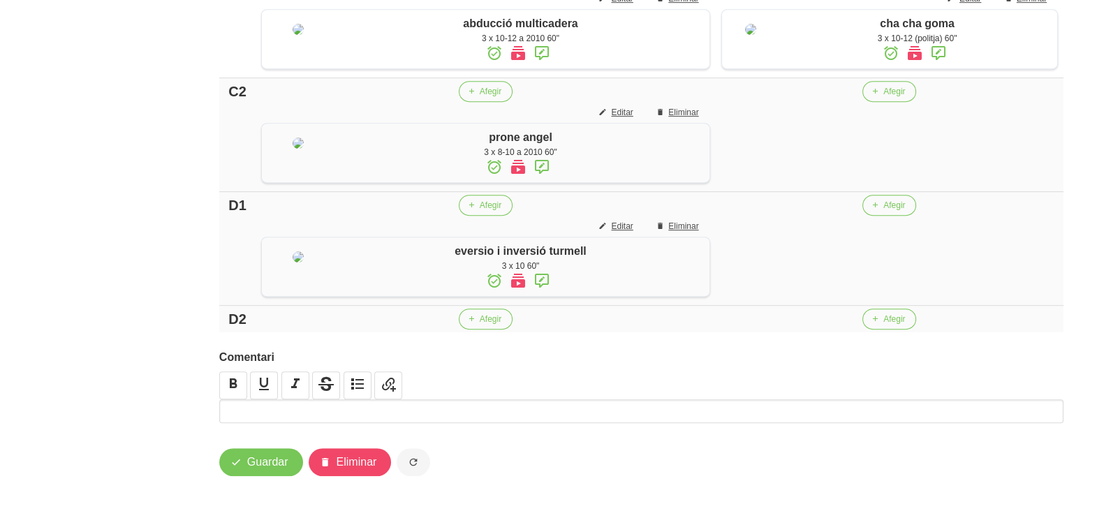
scroll to position [1089, 0]
click at [480, 325] on span "Afegir" at bounding box center [491, 319] width 22 height 13
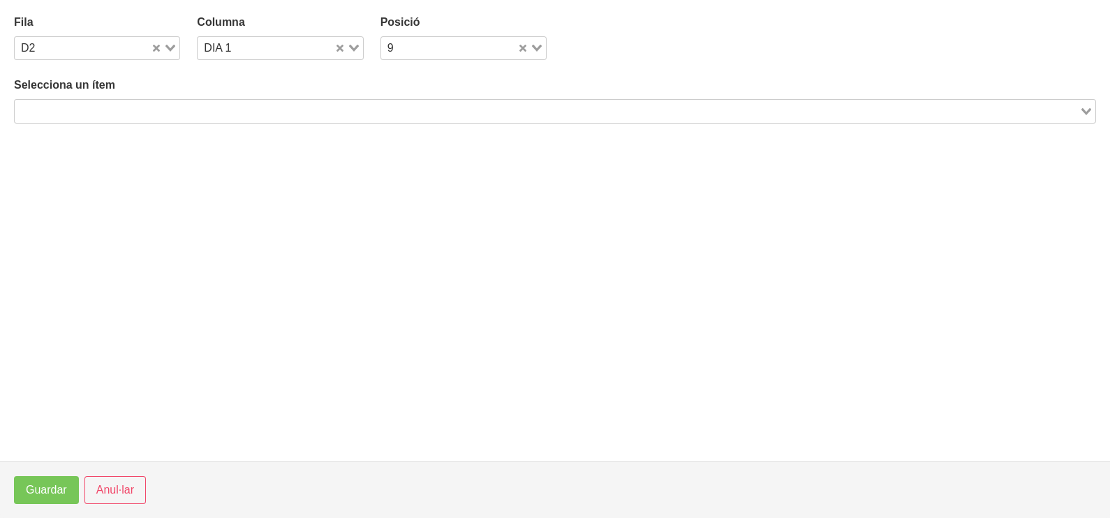
drag, startPoint x: 212, startPoint y: 112, endPoint x: 237, endPoint y: 82, distance: 39.7
click at [223, 104] on input "Search for option" at bounding box center [547, 111] width 1062 height 17
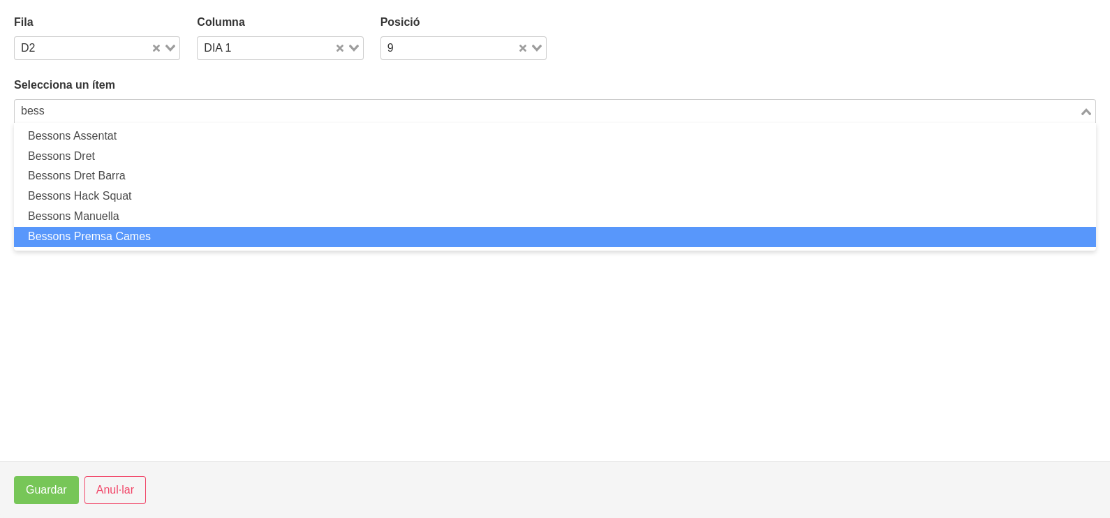
click at [158, 234] on li "Bessons Premsa Cames" at bounding box center [555, 237] width 1082 height 20
type input "bess"
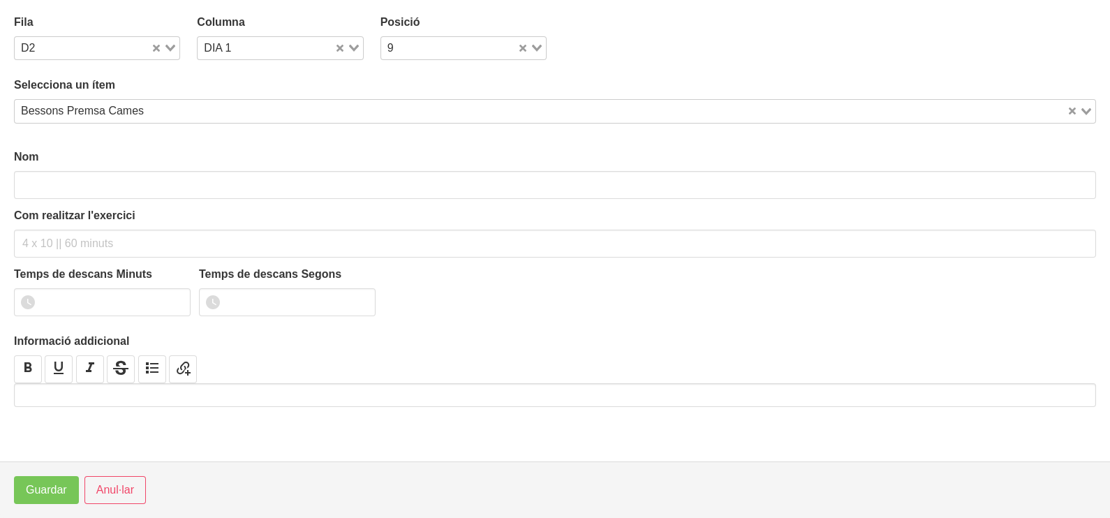
type input "Bessons Premsa Cames"
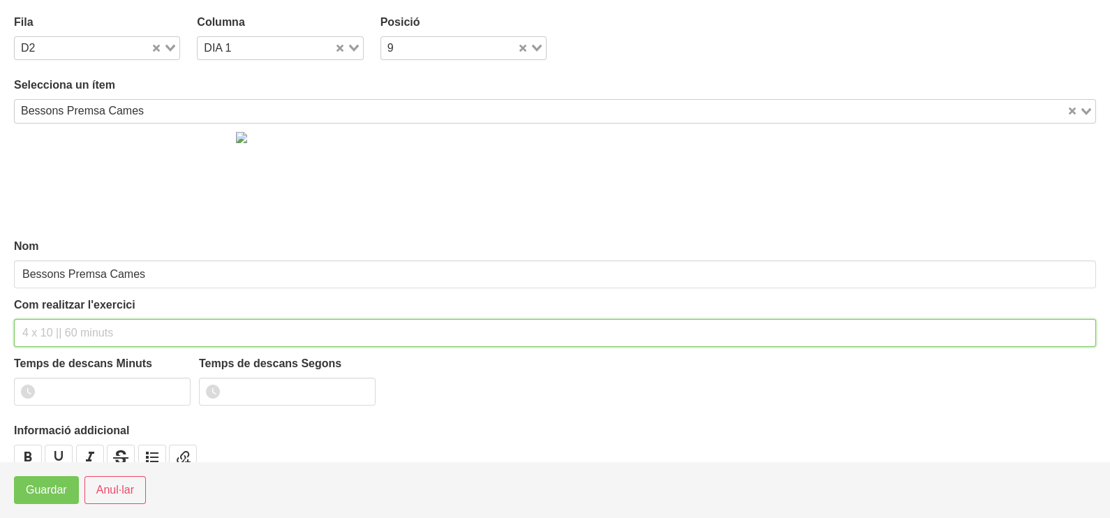
drag, startPoint x: 75, startPoint y: 330, endPoint x: 77, endPoint y: 321, distance: 9.2
click at [77, 324] on input "text" at bounding box center [555, 333] width 1082 height 28
type input "3 x 10-12 a 2111 60""
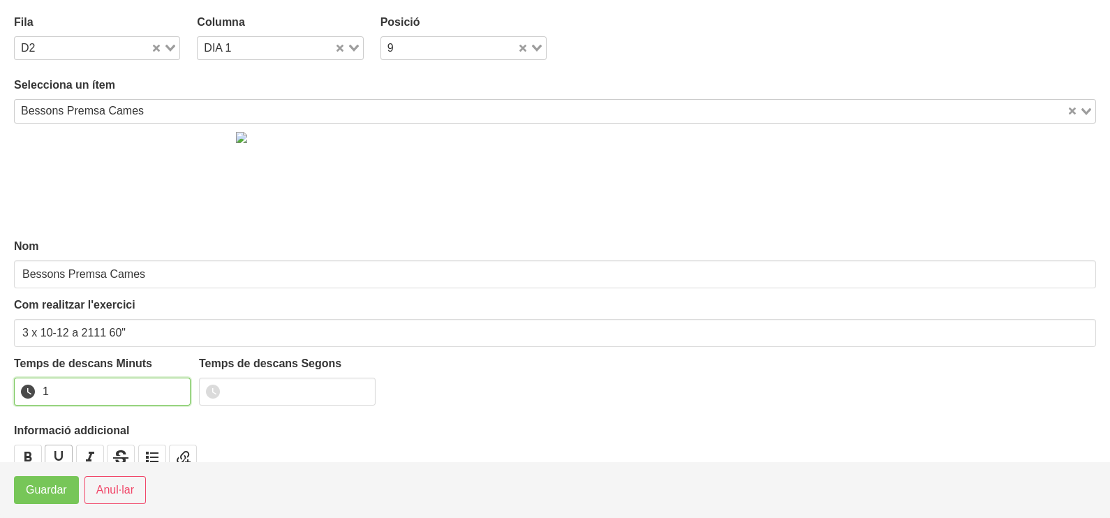
drag, startPoint x: 177, startPoint y: 387, endPoint x: 68, endPoint y: 459, distance: 130.5
type input "1"
click at [169, 390] on input "1" at bounding box center [102, 392] width 177 height 28
click at [47, 492] on span "Guardar" at bounding box center [46, 490] width 41 height 17
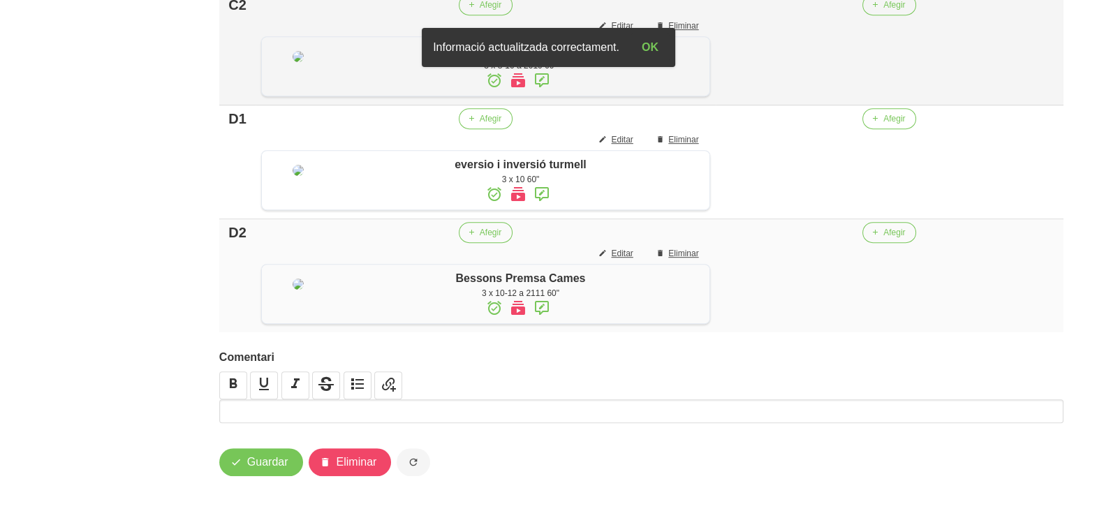
scroll to position [1002, 0]
click at [883, 11] on span "Afegir" at bounding box center [894, 5] width 22 height 13
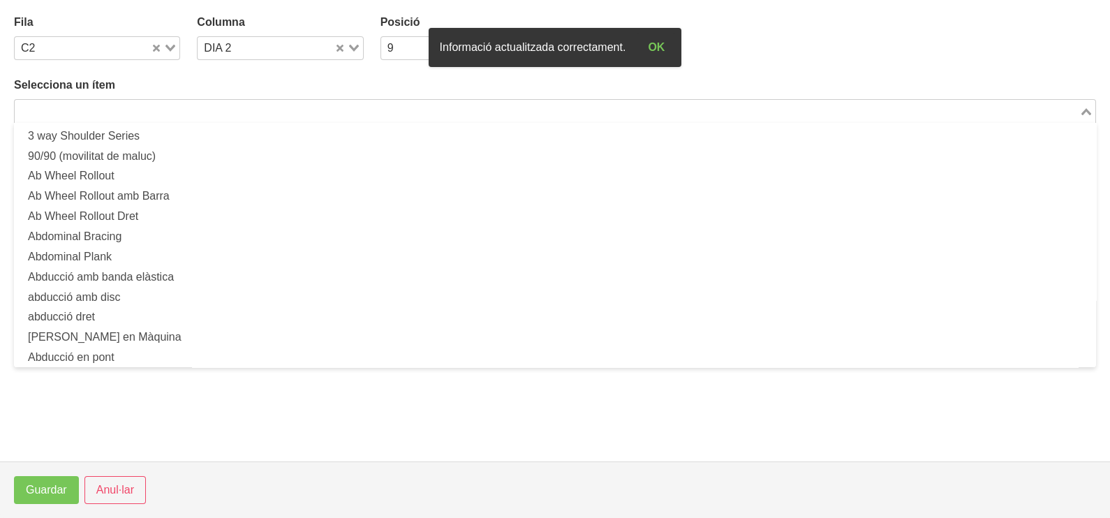
click at [245, 114] on input "Search for option" at bounding box center [547, 111] width 1062 height 17
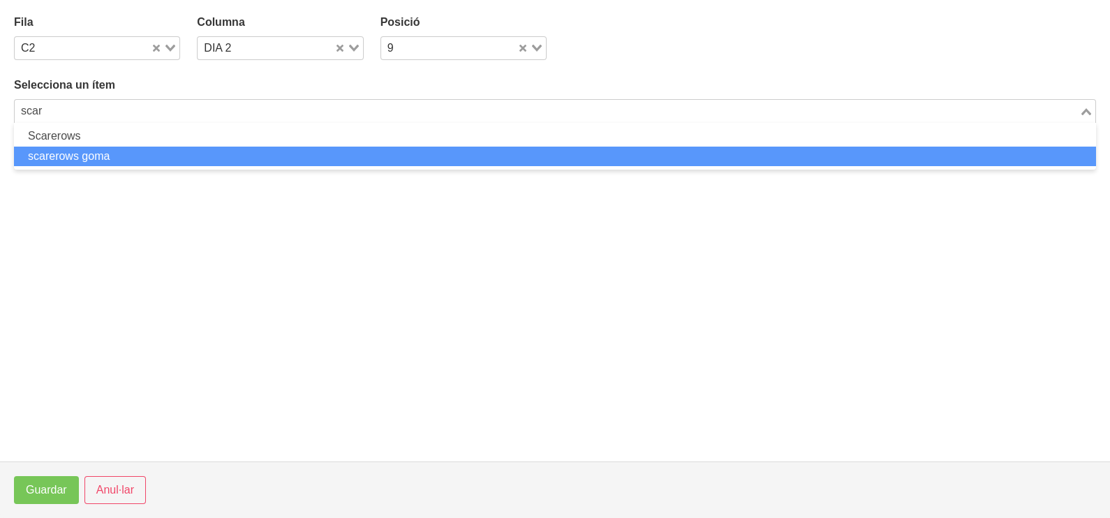
click at [140, 153] on li "scarerows goma" at bounding box center [555, 157] width 1082 height 20
type input "scar"
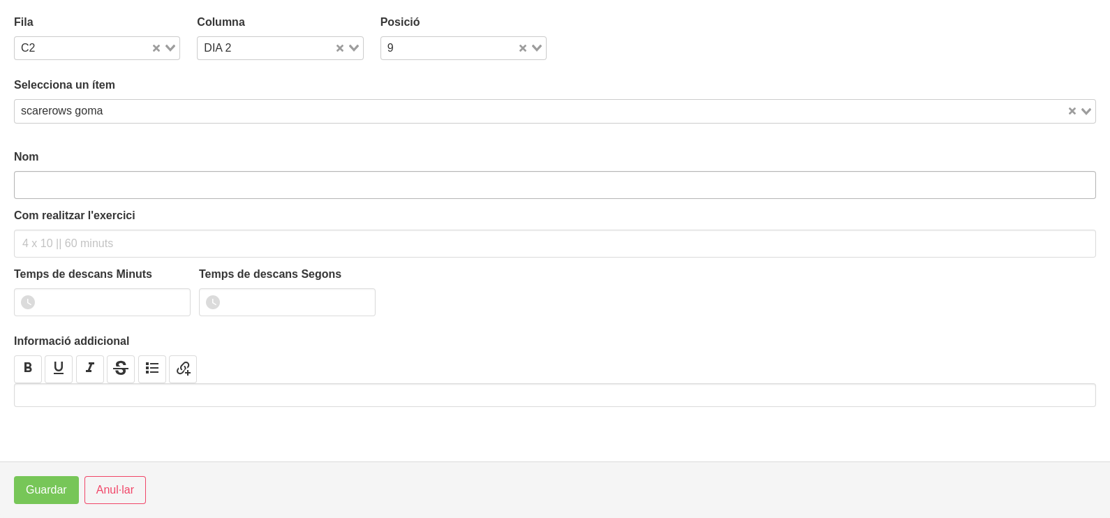
type input "scarerows goma"
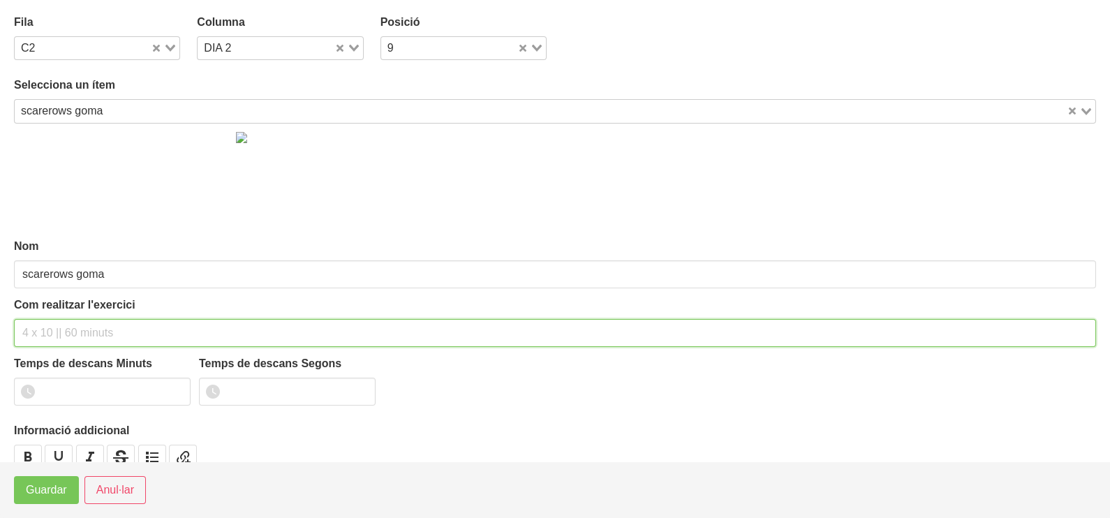
click at [41, 330] on input "text" at bounding box center [555, 333] width 1082 height 28
type input "3 x 10-12 a 2010 60""
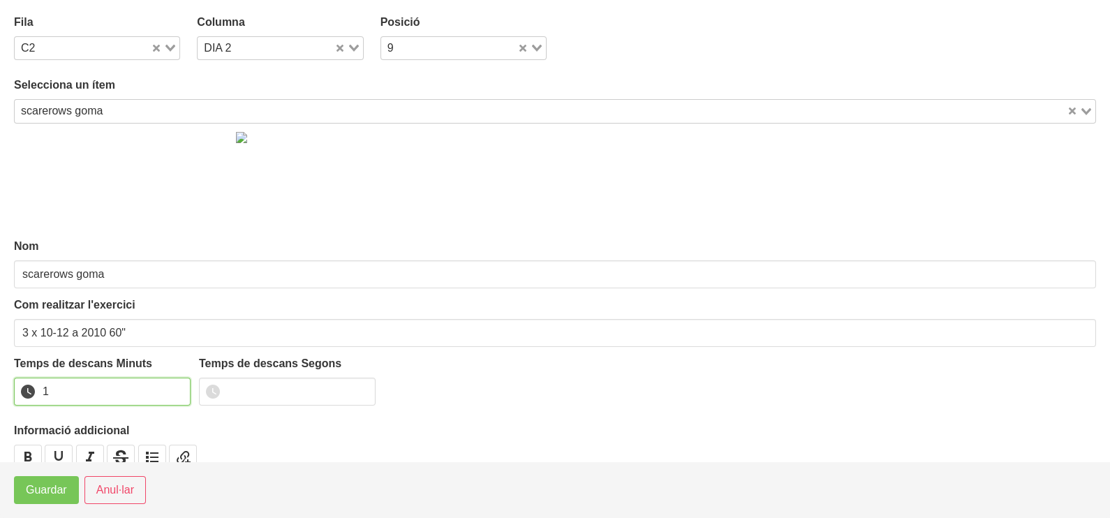
drag, startPoint x: 177, startPoint y: 388, endPoint x: 92, endPoint y: 471, distance: 119.0
type input "1"
click at [175, 388] on input "1" at bounding box center [102, 392] width 177 height 28
click at [45, 489] on span "Guardar" at bounding box center [46, 490] width 41 height 17
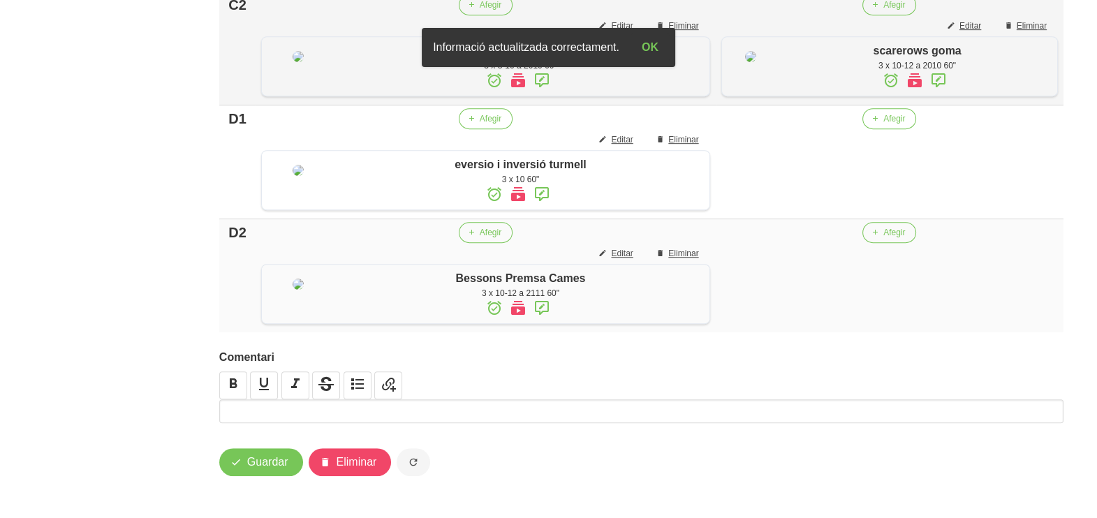
scroll to position [1089, 0]
click at [876, 129] on button "Afegir" at bounding box center [889, 118] width 54 height 21
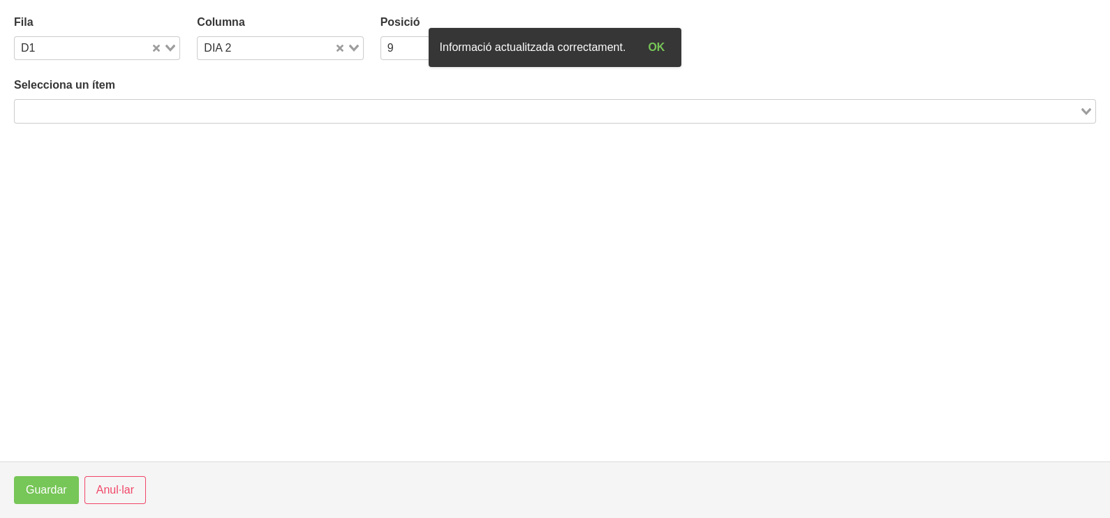
click at [292, 103] on input "Search for option" at bounding box center [547, 111] width 1062 height 17
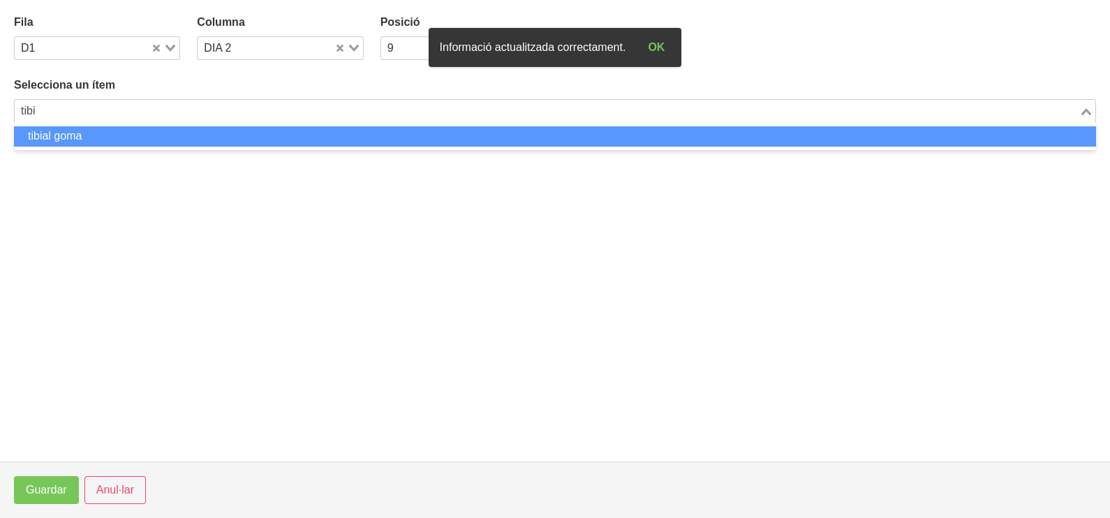
click at [276, 140] on li "tibial goma" at bounding box center [555, 136] width 1082 height 20
type input "tibi"
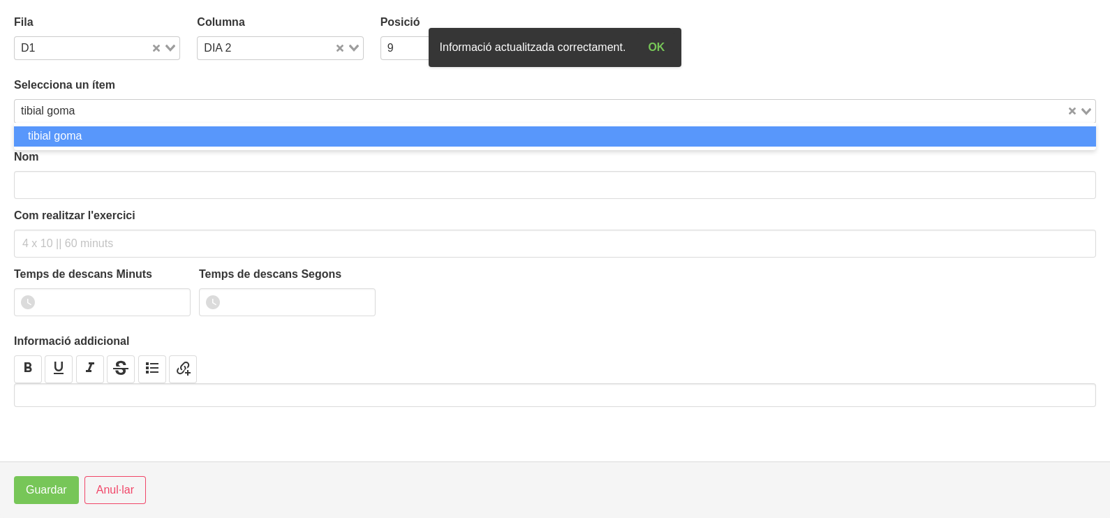
type input "tibial goma"
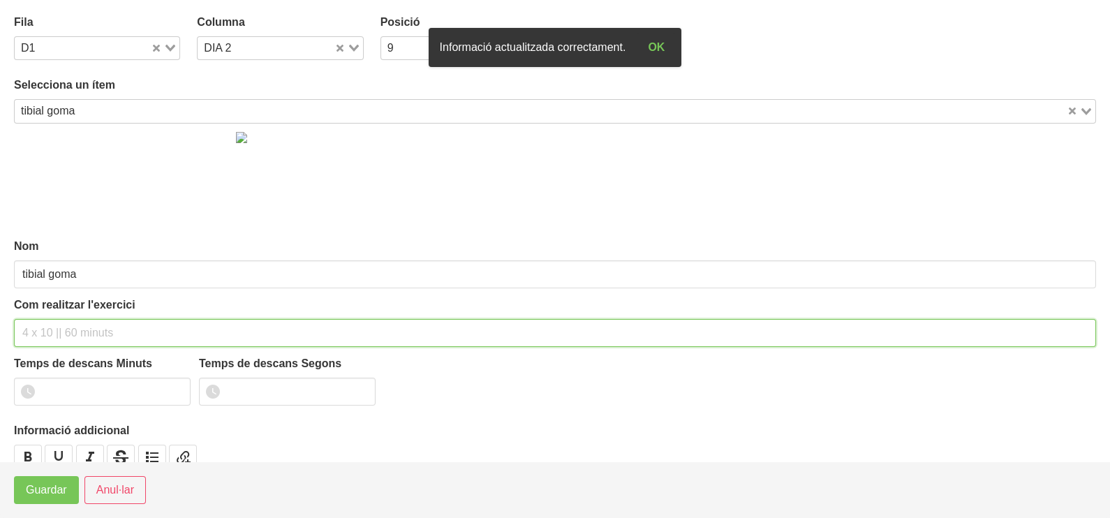
drag, startPoint x: 98, startPoint y: 331, endPoint x: 86, endPoint y: 312, distance: 22.3
click at [91, 321] on input "text" at bounding box center [555, 333] width 1082 height 28
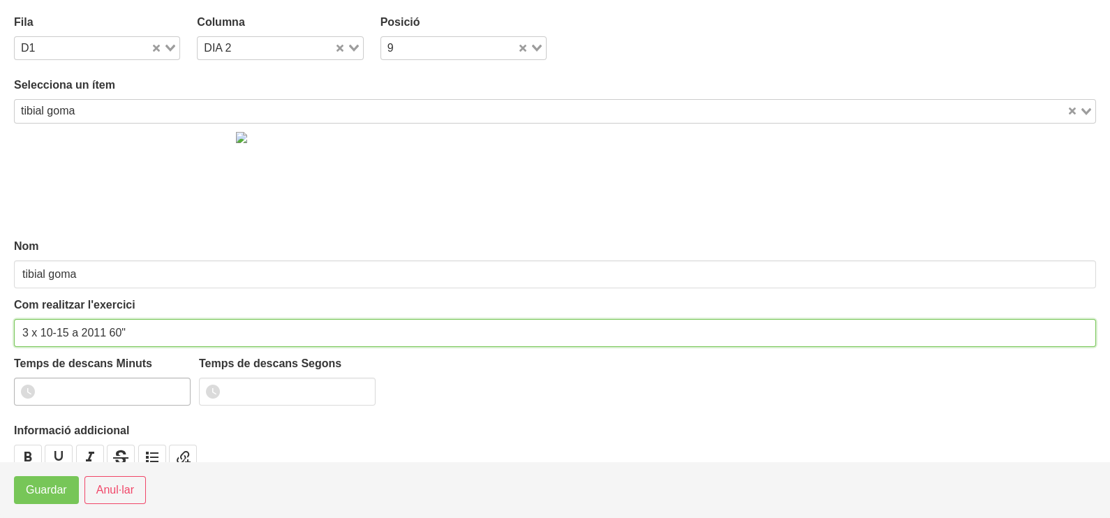
type input "3 x 10-15 a 2011 60""
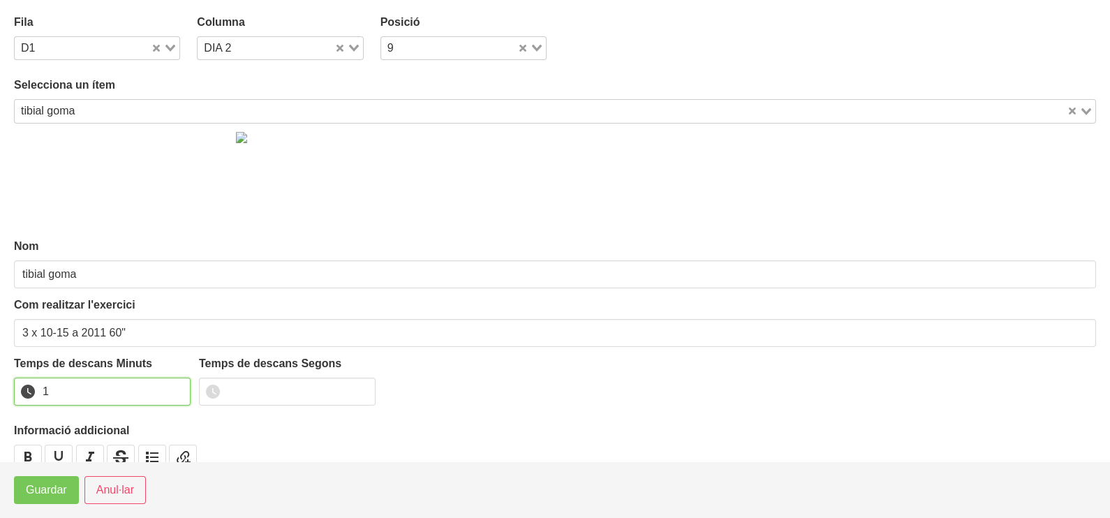
drag, startPoint x: 177, startPoint y: 388, endPoint x: 89, endPoint y: 469, distance: 120.6
type input "1"
click at [177, 388] on input "1" at bounding box center [102, 392] width 177 height 28
click at [53, 492] on span "Guardar" at bounding box center [46, 490] width 41 height 17
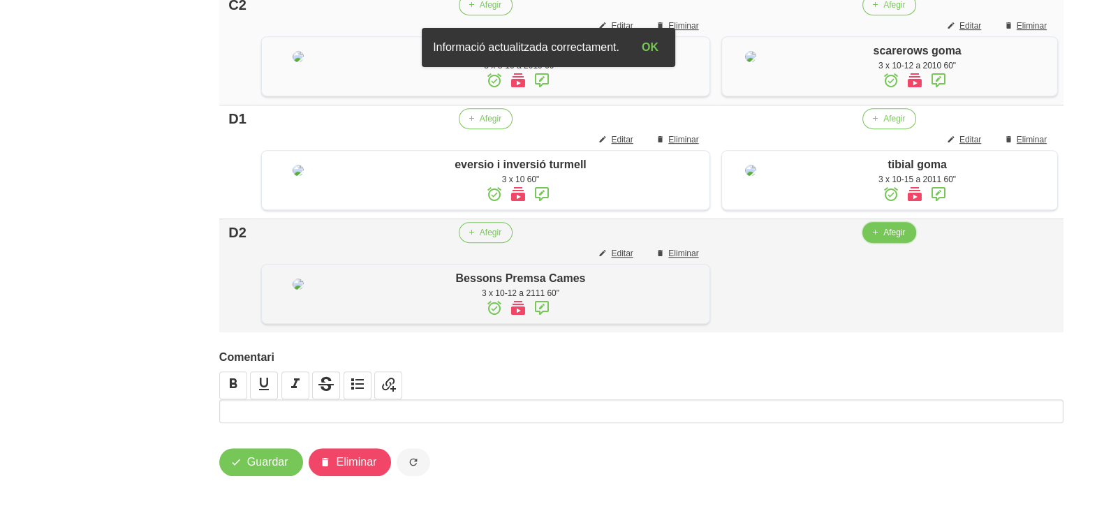
click at [883, 239] on span "Afegir" at bounding box center [894, 232] width 22 height 13
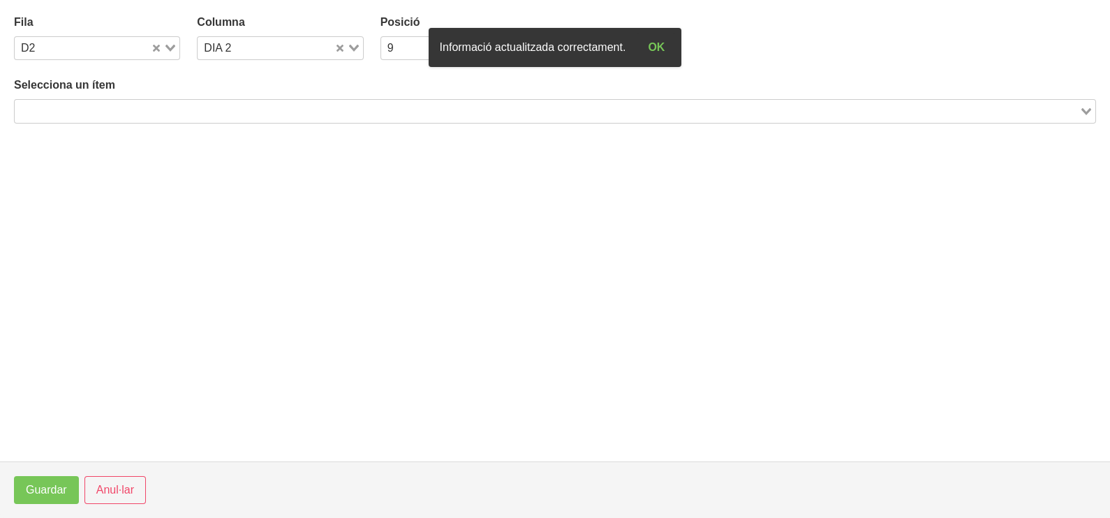
click at [287, 108] on input "Search for option" at bounding box center [547, 111] width 1062 height 17
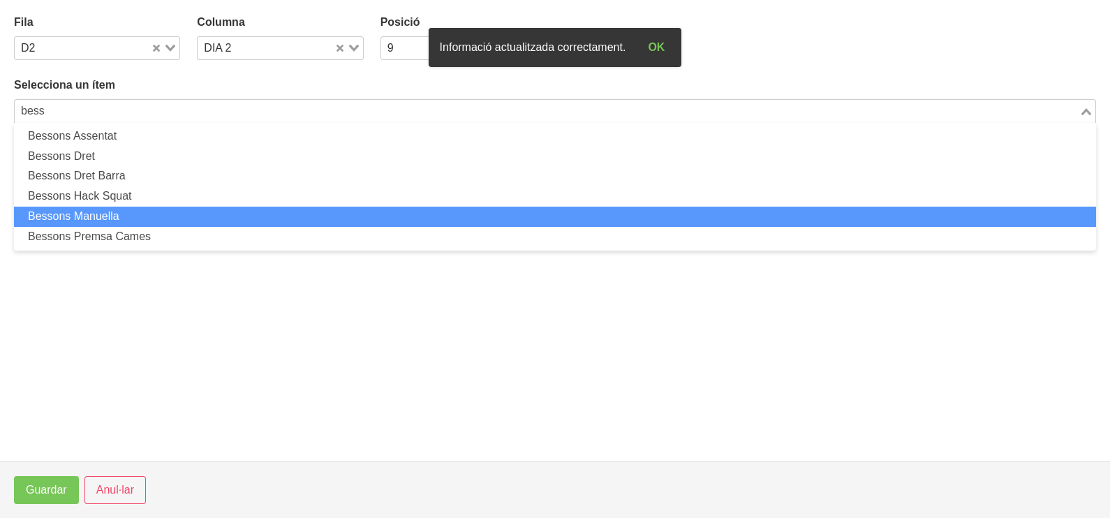
click at [170, 223] on li "Bessons Manuella" at bounding box center [555, 217] width 1082 height 20
type input "bess"
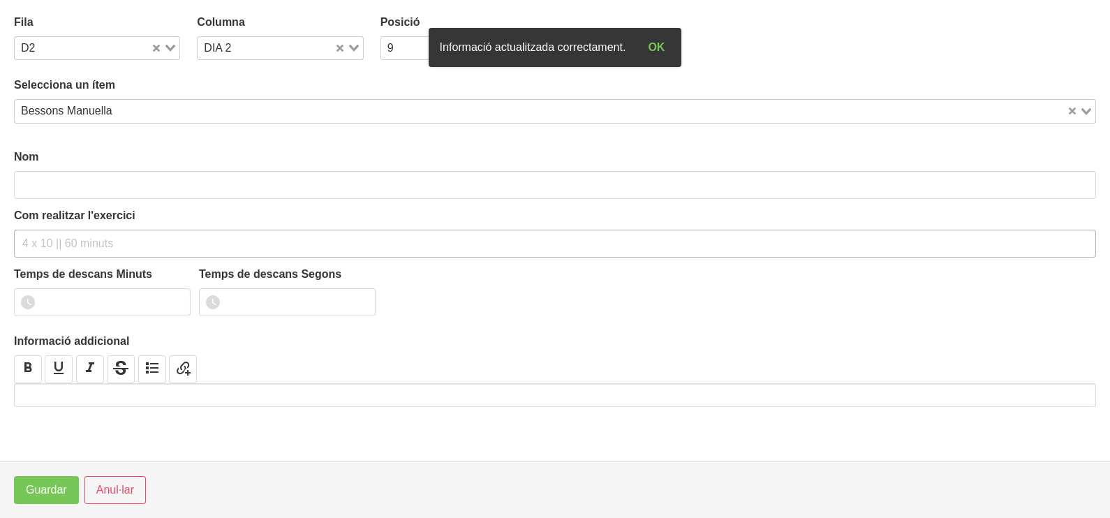
type input "Bessons Manuella"
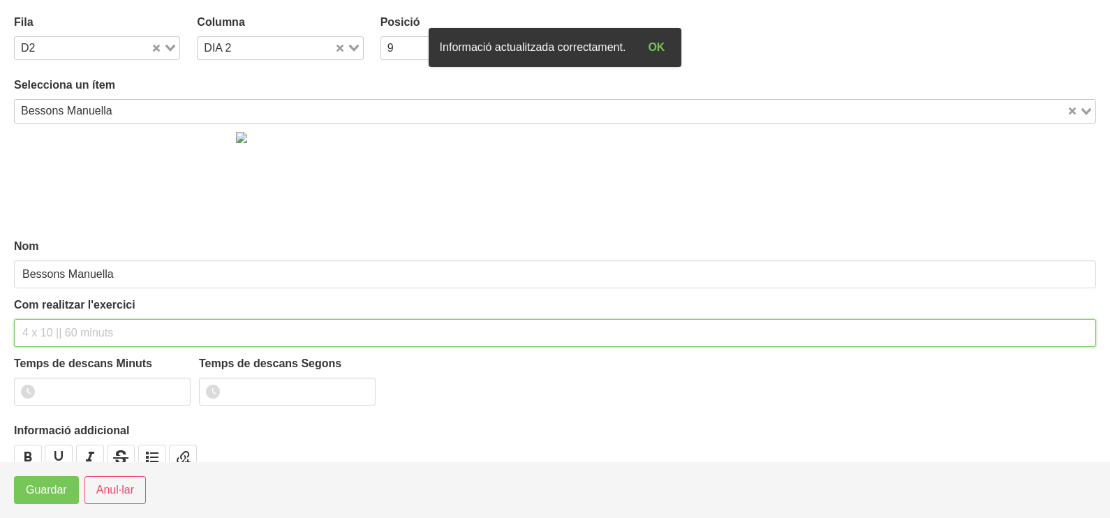
click at [64, 329] on input "text" at bounding box center [555, 333] width 1082 height 28
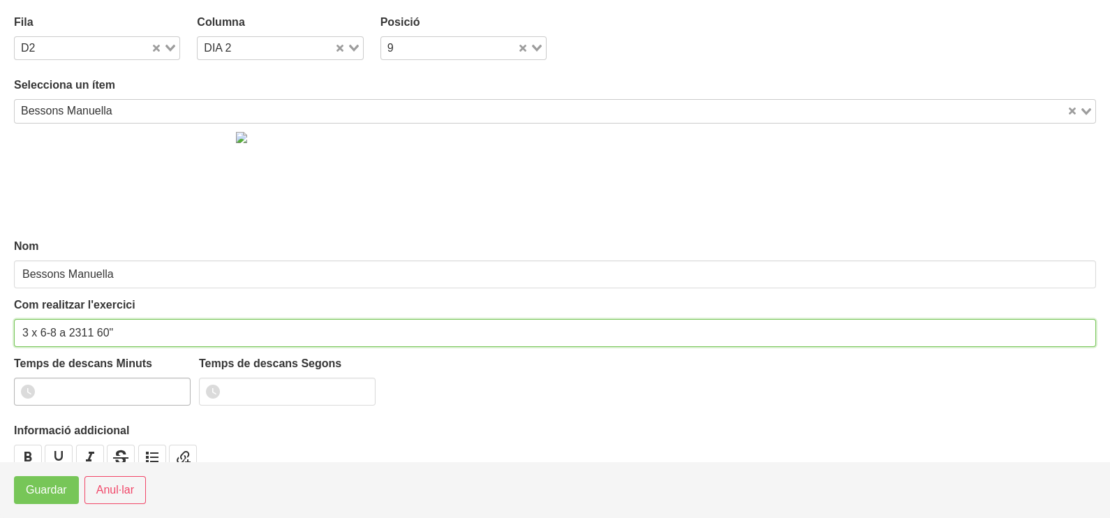
type input "3 x 6-8 a 2311 60""
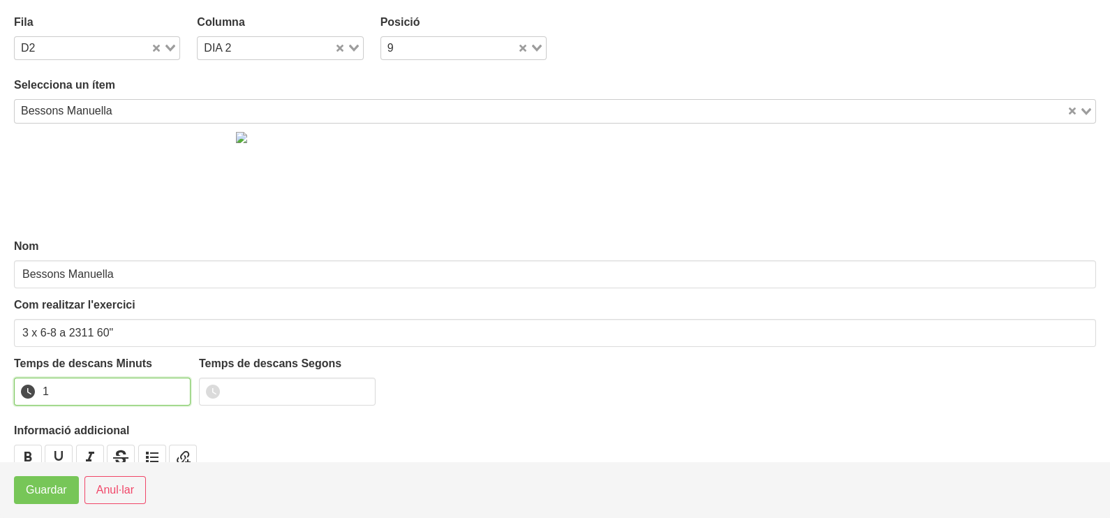
drag, startPoint x: 176, startPoint y: 387, endPoint x: 163, endPoint y: 395, distance: 15.3
type input "1"
click at [168, 392] on input "1" at bounding box center [102, 392] width 177 height 28
click at [54, 476] on footer "Guardar Anul·lar" at bounding box center [555, 490] width 1110 height 57
click at [49, 489] on span "Guardar" at bounding box center [46, 490] width 41 height 17
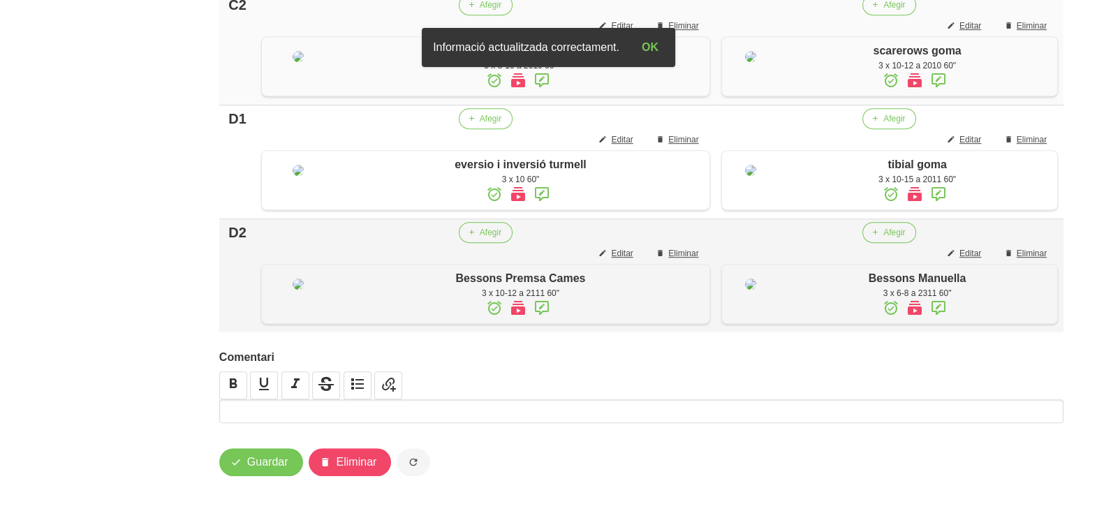
scroll to position [1272, 0]
click at [276, 452] on button "Guardar" at bounding box center [261, 462] width 84 height 28
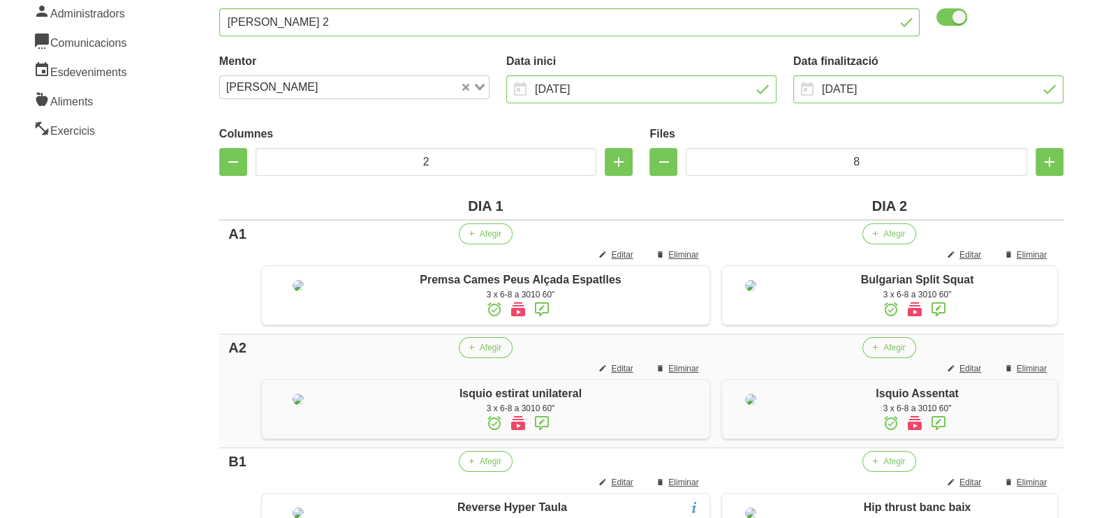
scroll to position [0, 0]
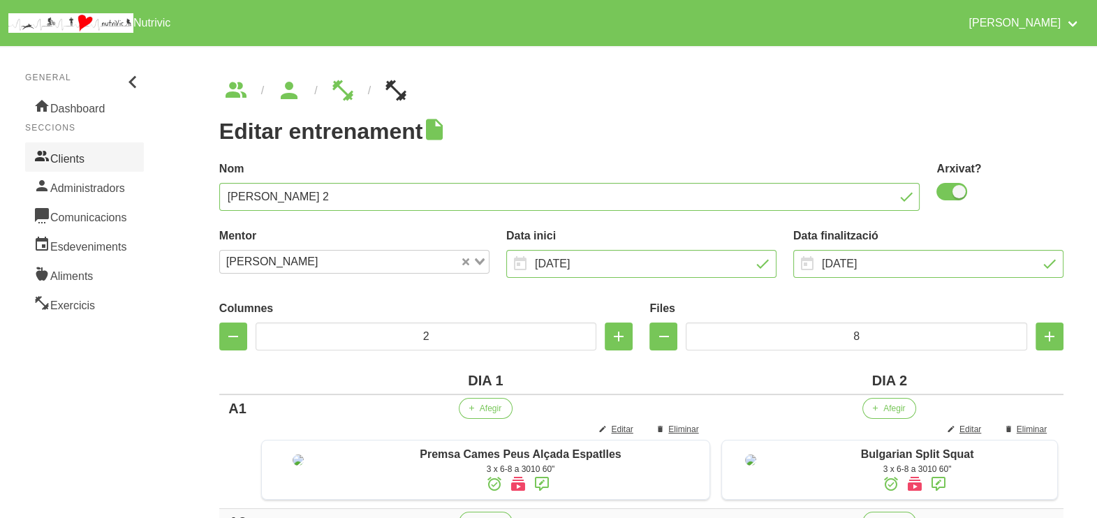
click at [97, 161] on link "Clients" at bounding box center [84, 156] width 119 height 29
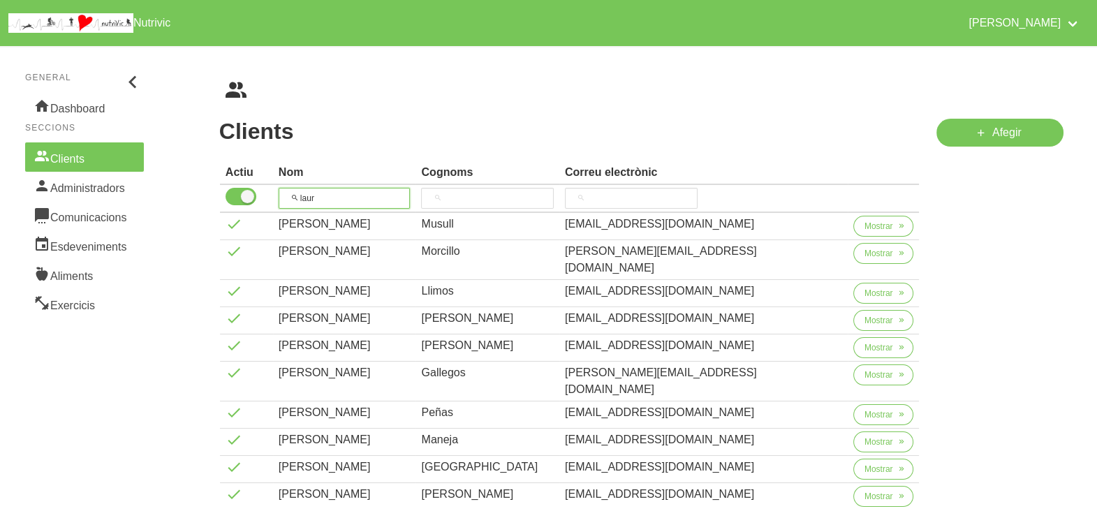
drag, startPoint x: 316, startPoint y: 203, endPoint x: 276, endPoint y: 196, distance: 40.4
click at [265, 202] on tr "laur" at bounding box center [570, 199] width 700 height 28
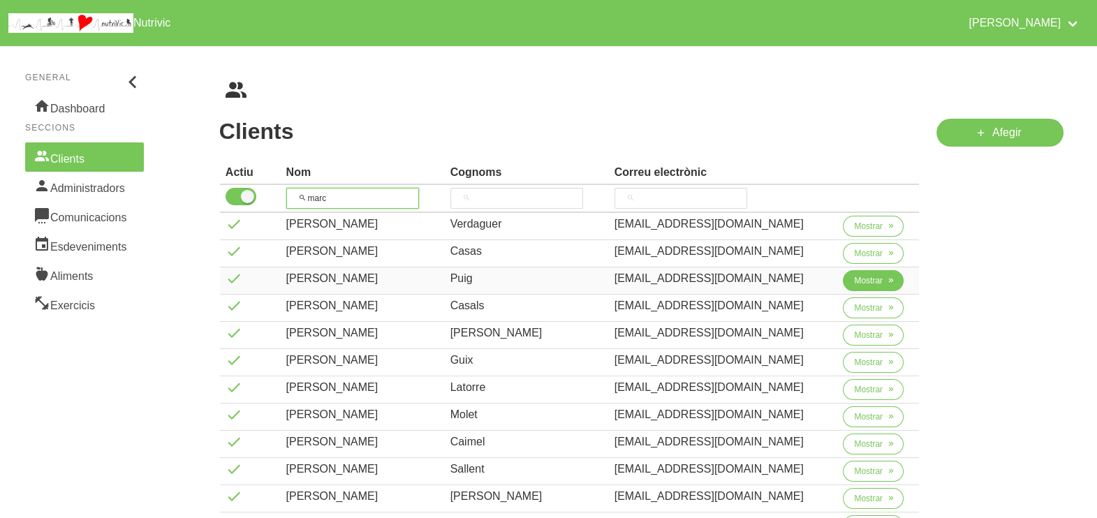
type input "marc"
click at [864, 276] on span "Mostrar" at bounding box center [868, 280] width 29 height 13
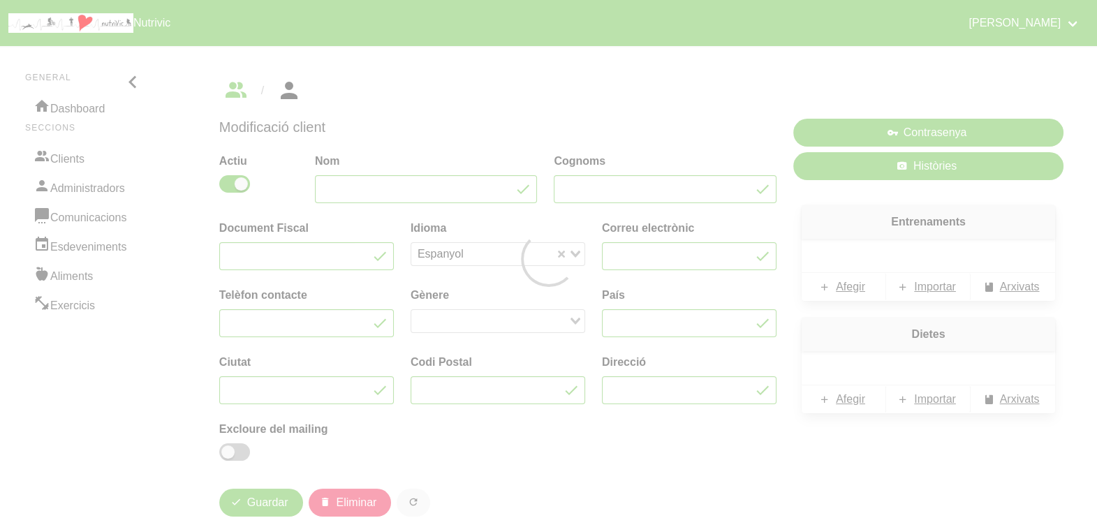
type input "[PERSON_NAME]"
type input "Puig"
type input "[EMAIL_ADDRESS][DOMAIN_NAME]"
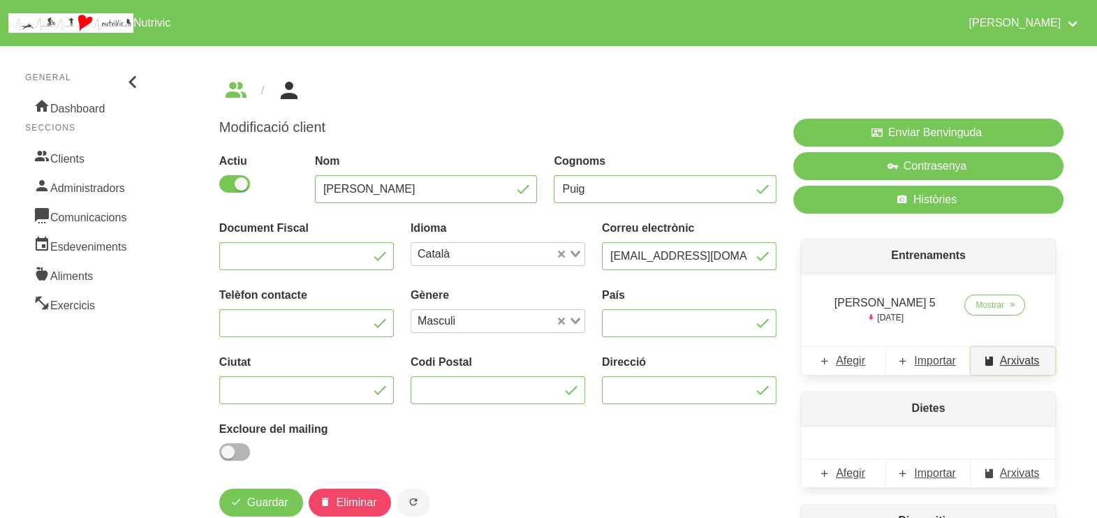
click at [1009, 357] on span "Arxivats" at bounding box center [1020, 361] width 40 height 17
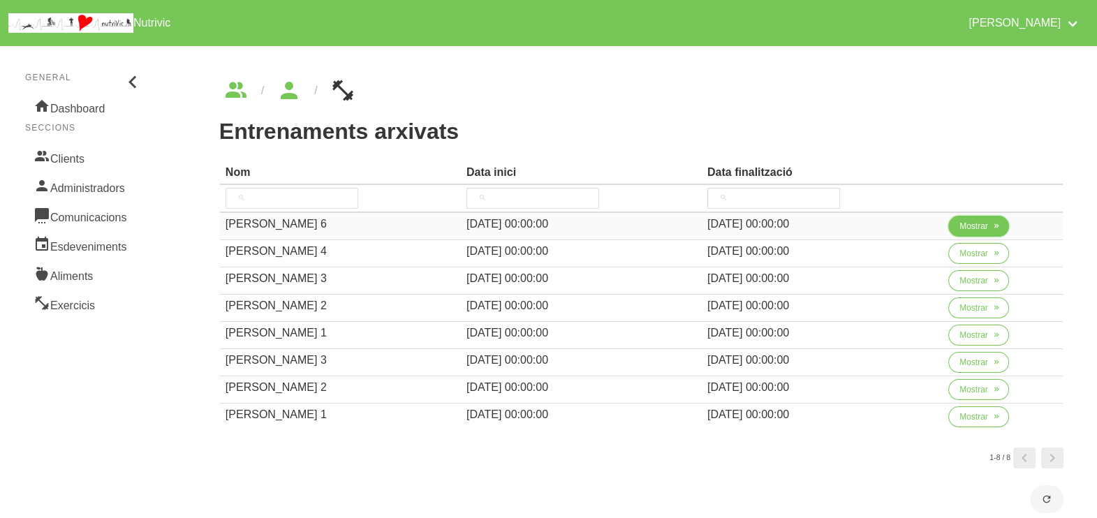
click at [990, 221] on span "button" at bounding box center [996, 226] width 13 height 13
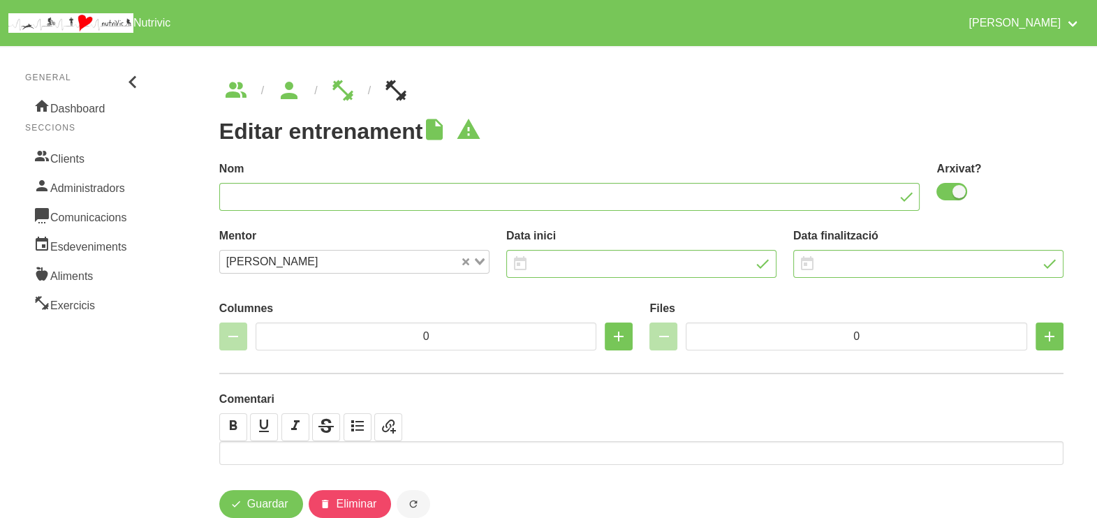
type input "[PERSON_NAME] 6"
checkbox input "true"
type input "[DATE]"
type input "2"
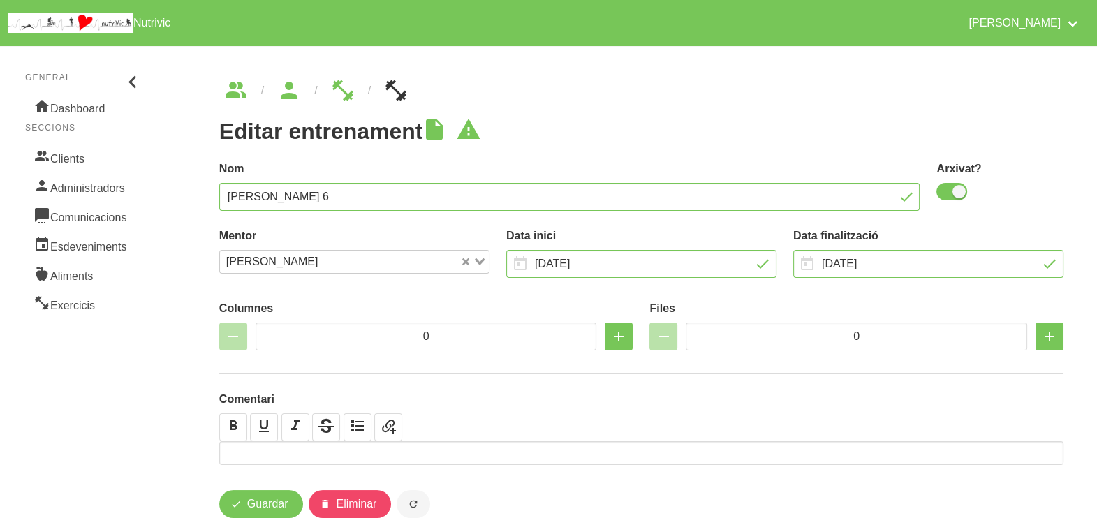
type input "10"
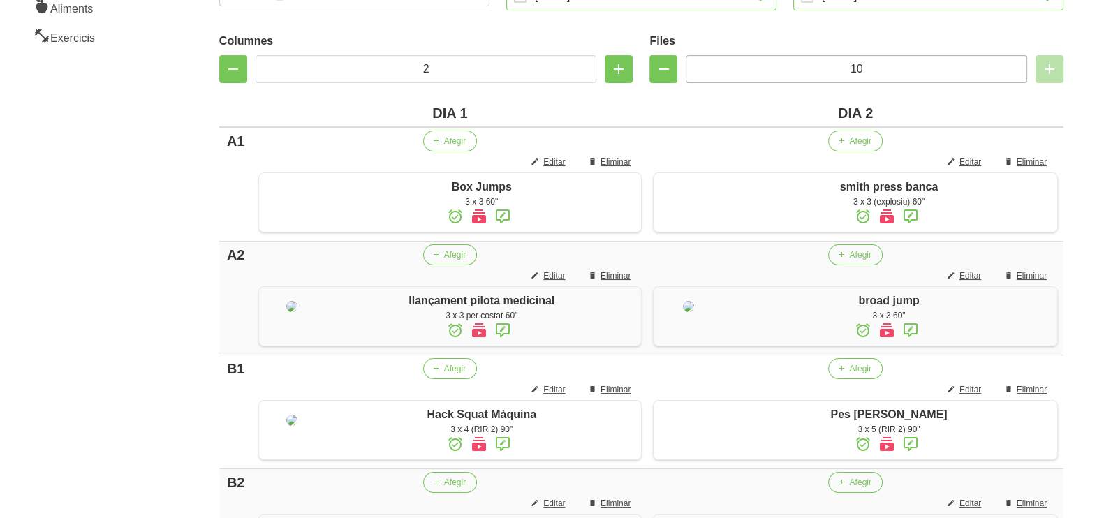
scroll to position [174, 0]
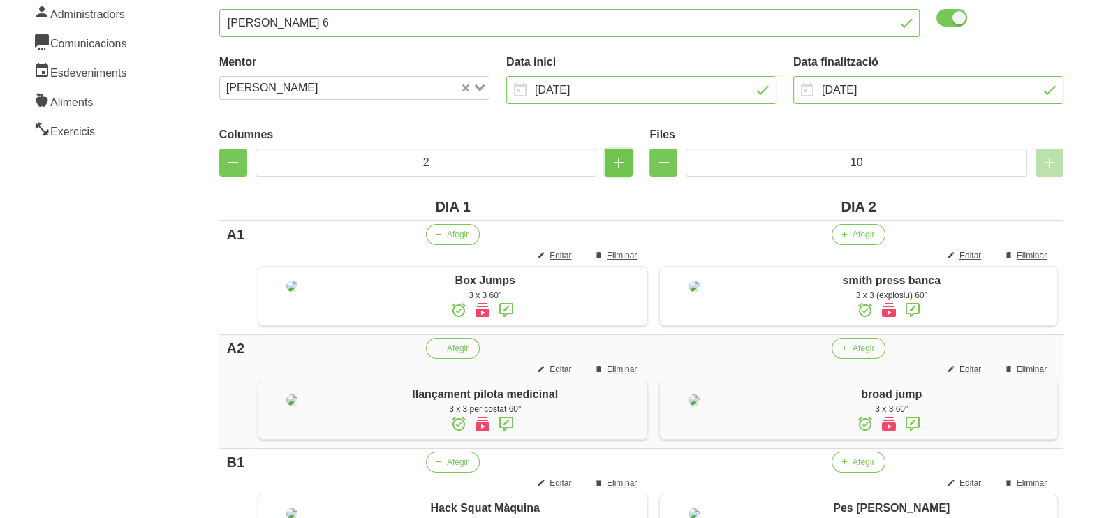
click at [618, 165] on icon "button" at bounding box center [618, 162] width 17 height 25
type input "3"
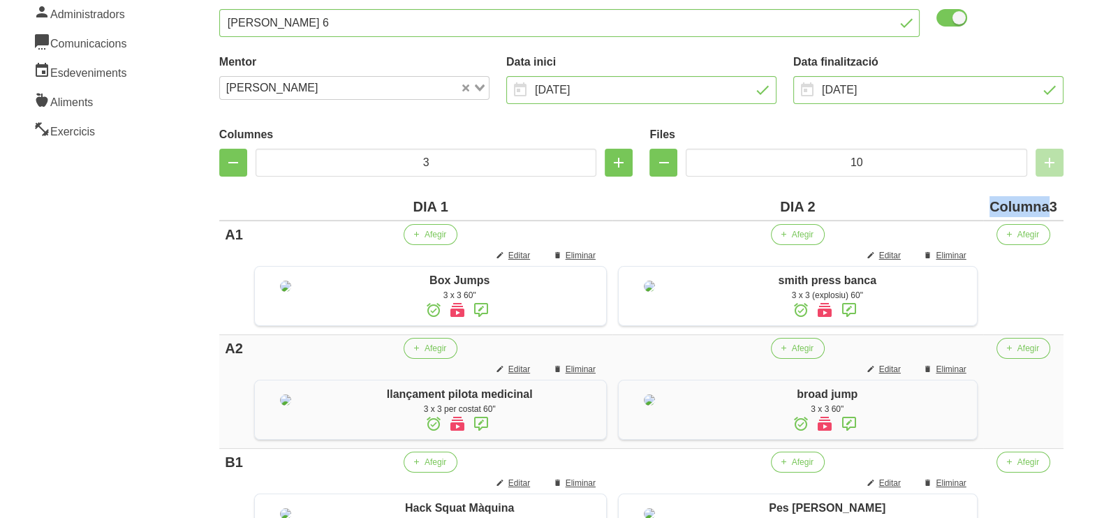
drag, startPoint x: 1047, startPoint y: 205, endPoint x: 905, endPoint y: 196, distance: 142.8
click at [914, 204] on tr "DIA 1 DIA 2 Columna3" at bounding box center [641, 206] width 844 height 27
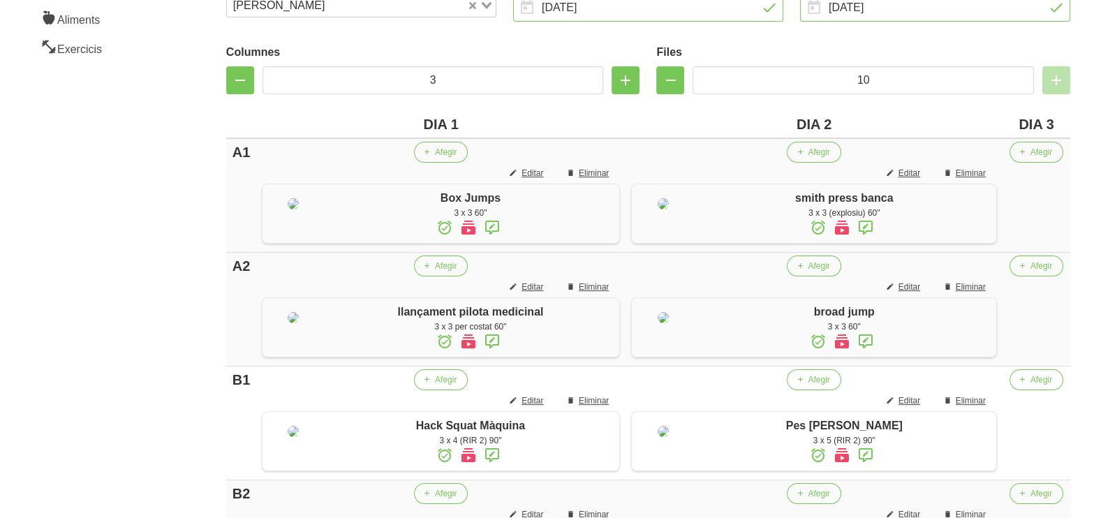
scroll to position [348, 0]
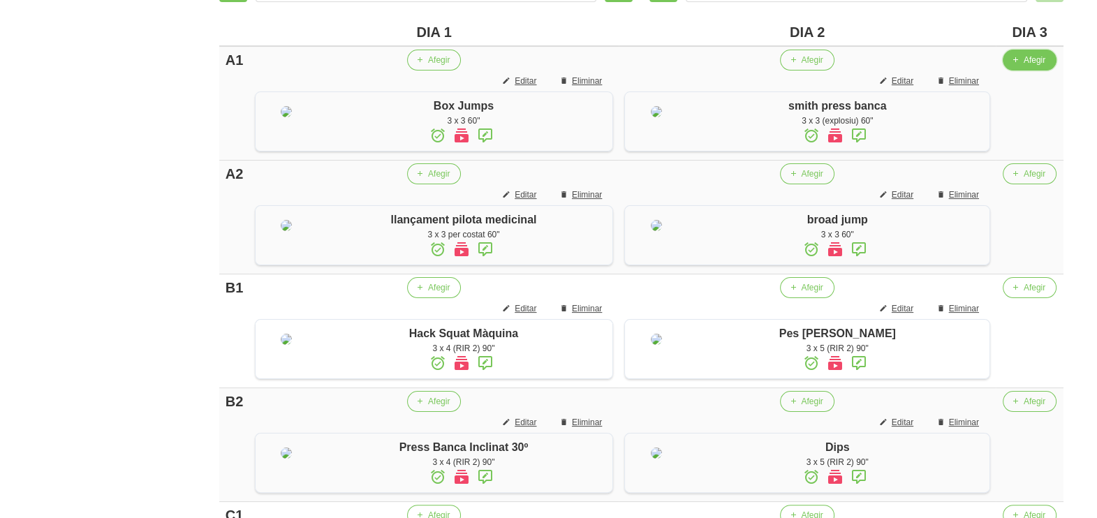
click at [1026, 61] on span "Afegir" at bounding box center [1035, 60] width 22 height 13
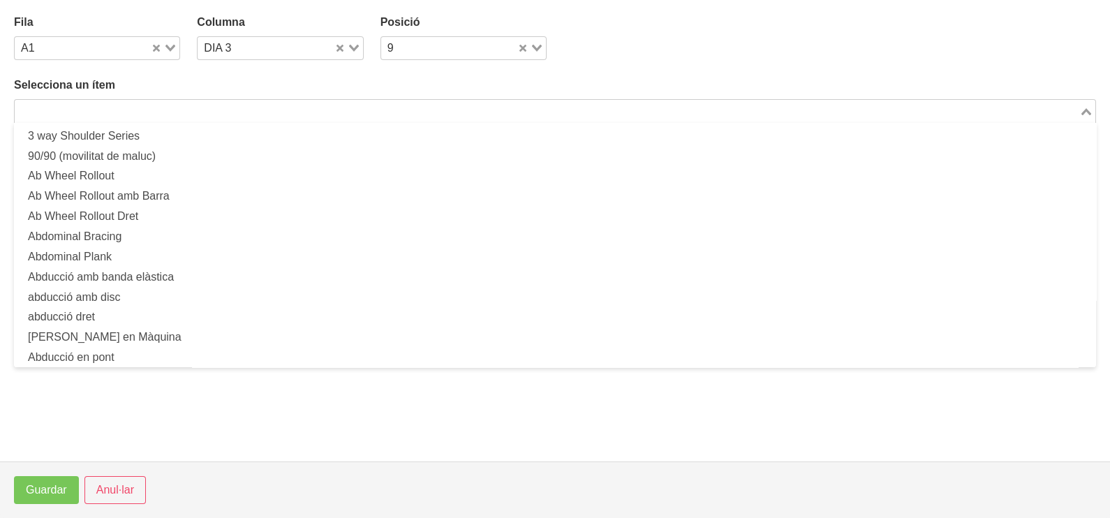
click at [193, 115] on input "Search for option" at bounding box center [547, 111] width 1062 height 17
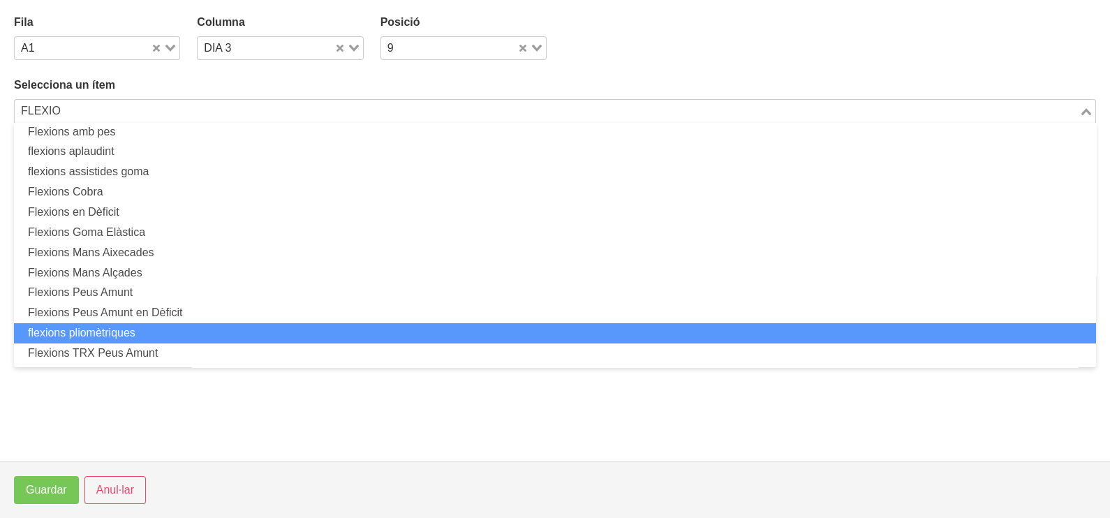
click at [152, 330] on li "flexions pliomètriques" at bounding box center [555, 333] width 1082 height 20
type input "FLEXIO"
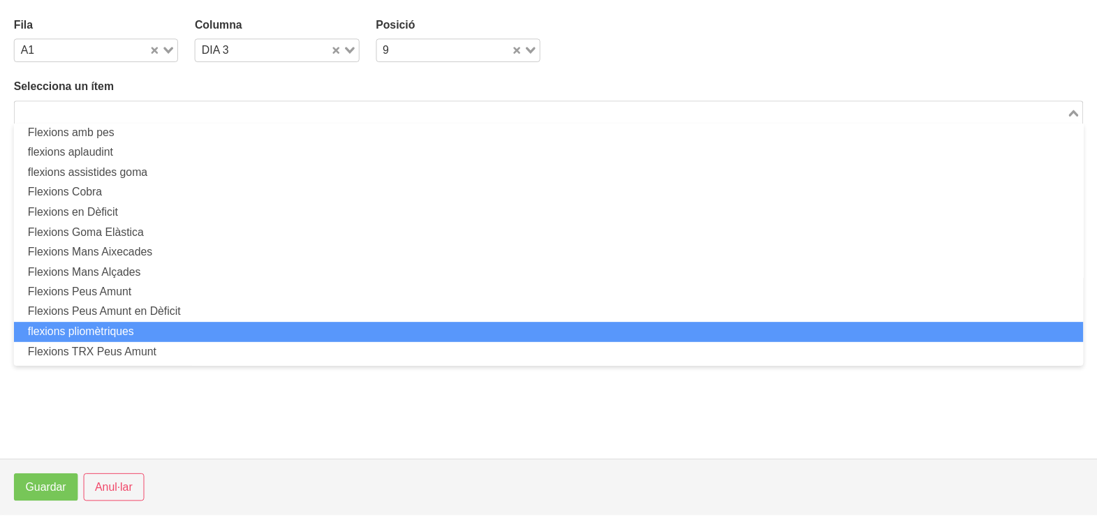
scroll to position [3, 0]
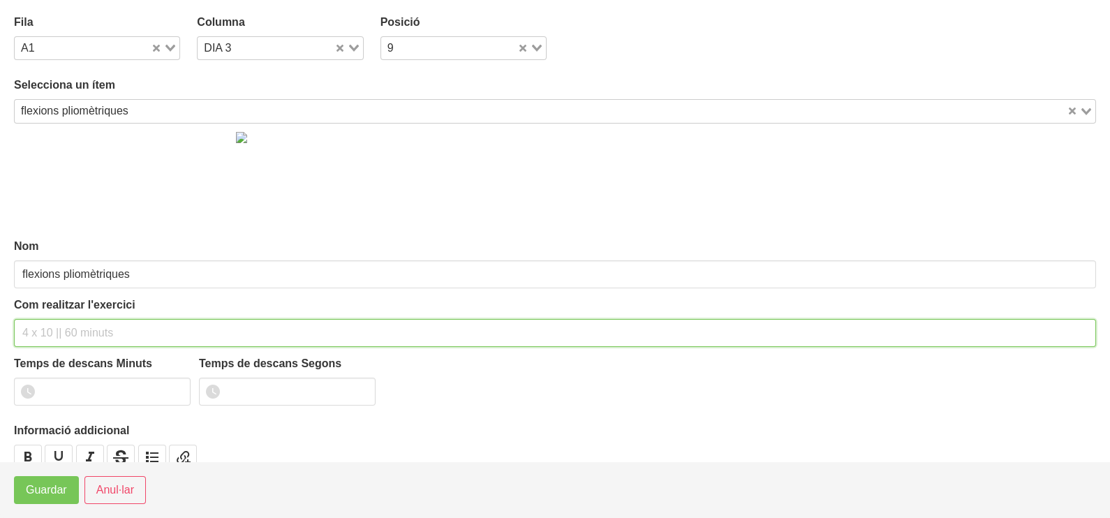
click at [67, 315] on div "Com realitzar l'exercici" at bounding box center [555, 322] width 1082 height 50
type input "3 x 5 60""
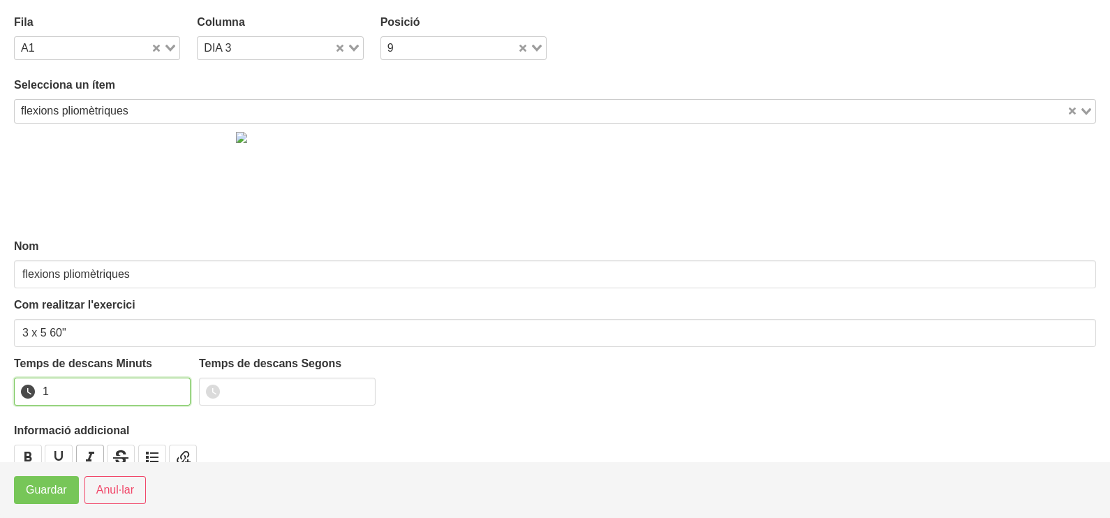
drag, startPoint x: 179, startPoint y: 385, endPoint x: 80, endPoint y: 446, distance: 116.1
type input "1"
click at [175, 388] on input "1" at bounding box center [102, 392] width 177 height 28
click at [49, 494] on span "Guardar" at bounding box center [46, 490] width 41 height 17
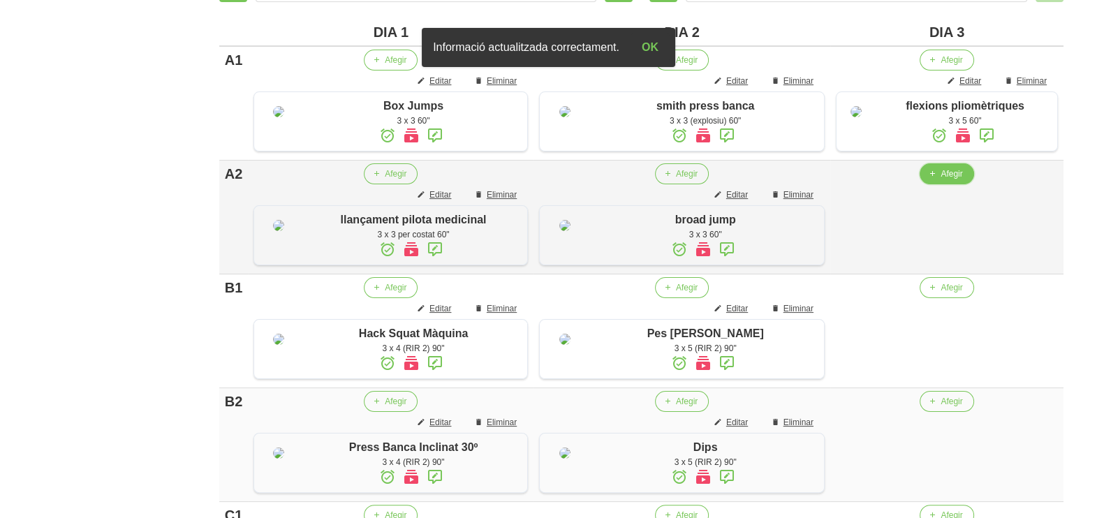
click at [941, 180] on span "Afegir" at bounding box center [952, 174] width 22 height 13
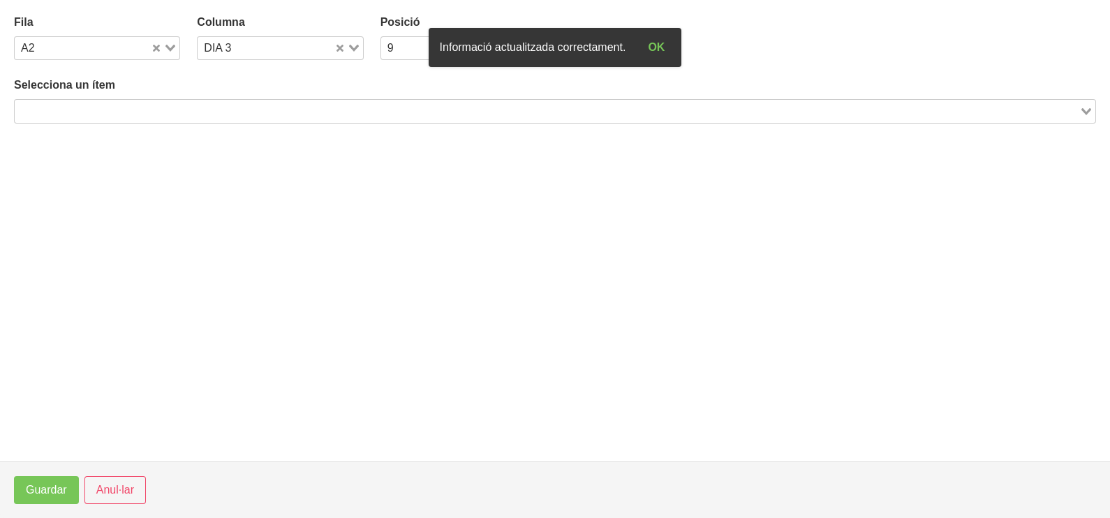
drag, startPoint x: 212, startPoint y: 108, endPoint x: 221, endPoint y: 91, distance: 19.7
click at [213, 107] on input "Search for option" at bounding box center [547, 111] width 1062 height 17
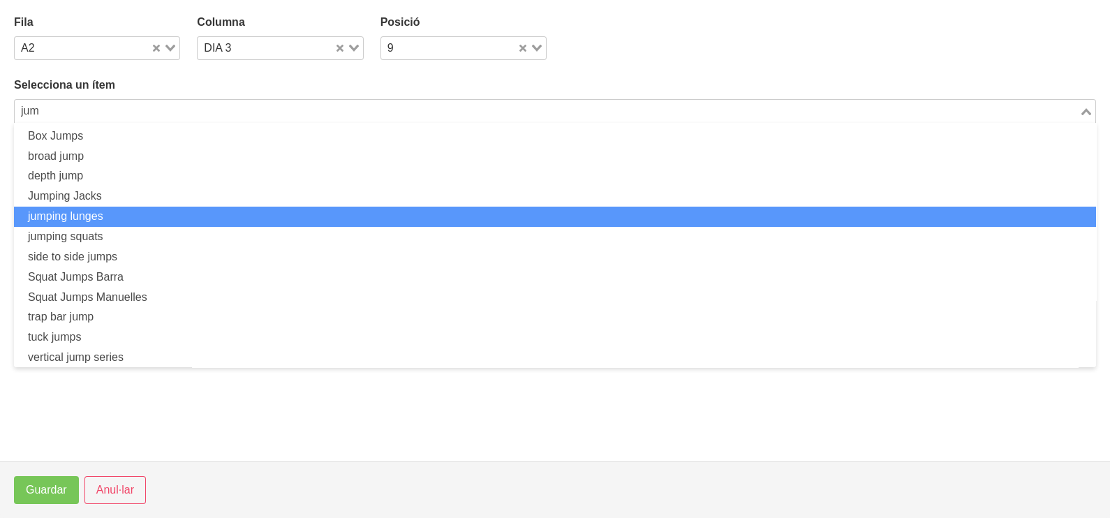
click at [125, 213] on li "jumping lunges" at bounding box center [555, 217] width 1082 height 20
type input "jum"
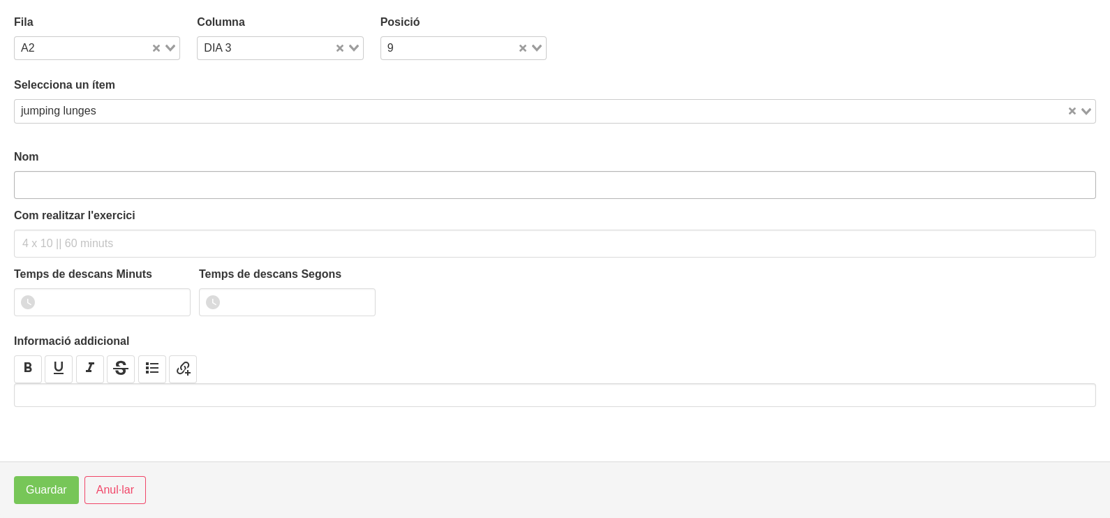
type input "jumping lunges"
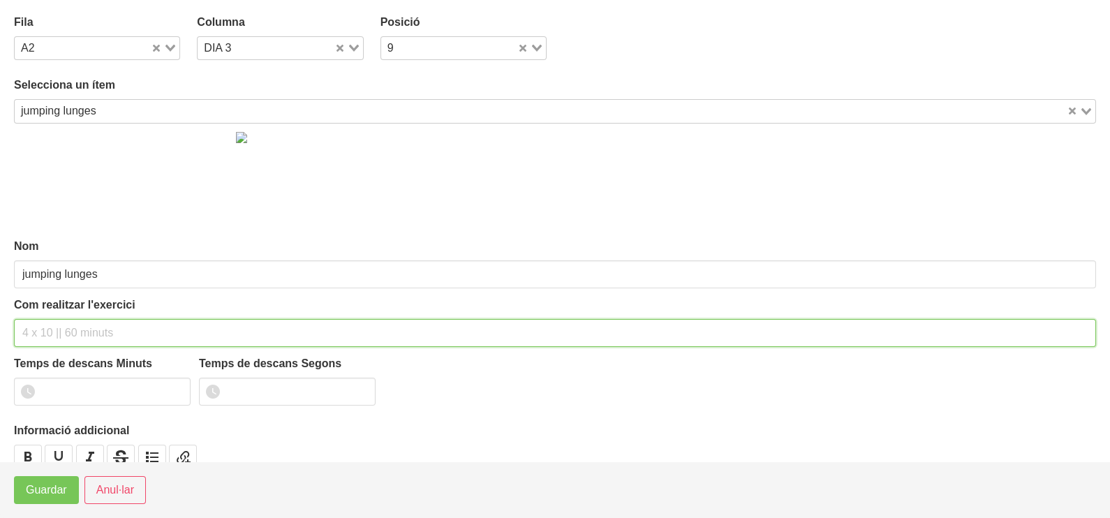
drag, startPoint x: 64, startPoint y: 330, endPoint x: 91, endPoint y: 219, distance: 113.6
click at [70, 309] on div "Com realitzar l'exercici" at bounding box center [555, 322] width 1082 height 50
type input "3 x 3 (per costat) 60""
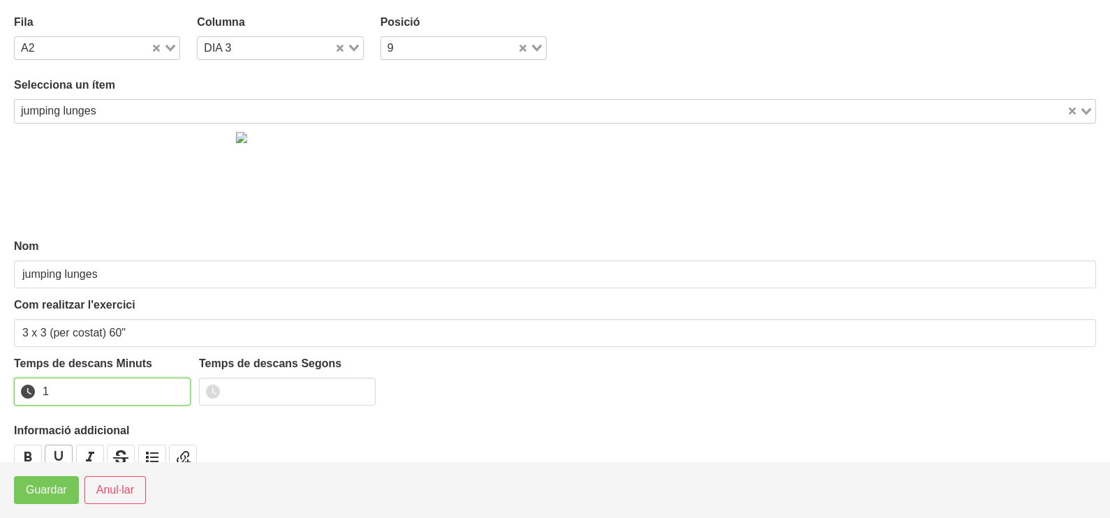
drag, startPoint x: 177, startPoint y: 385, endPoint x: 62, endPoint y: 448, distance: 130.9
type input "1"
click at [172, 387] on input "1" at bounding box center [102, 392] width 177 height 28
click at [43, 484] on span "Guardar" at bounding box center [46, 490] width 41 height 17
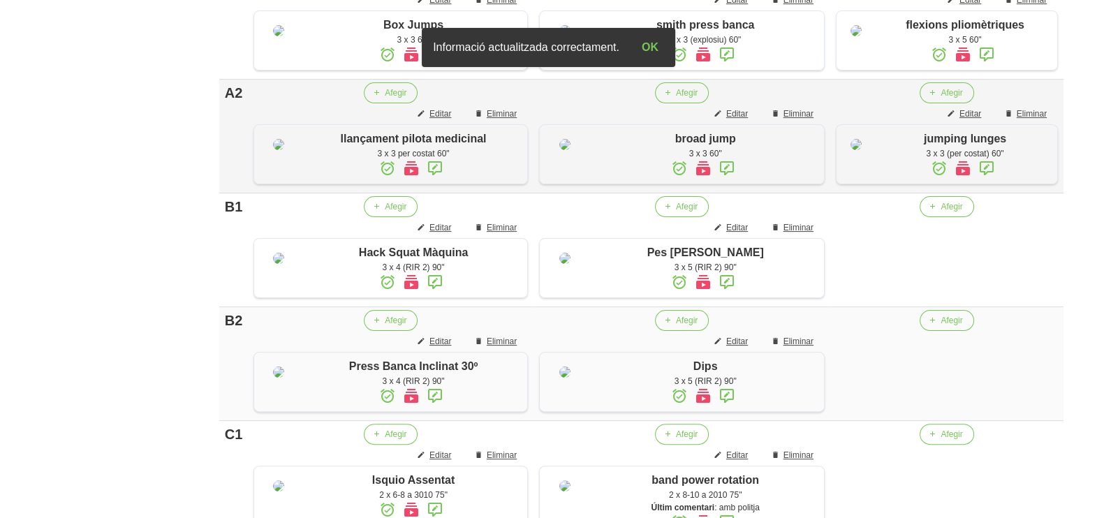
scroll to position [524, 0]
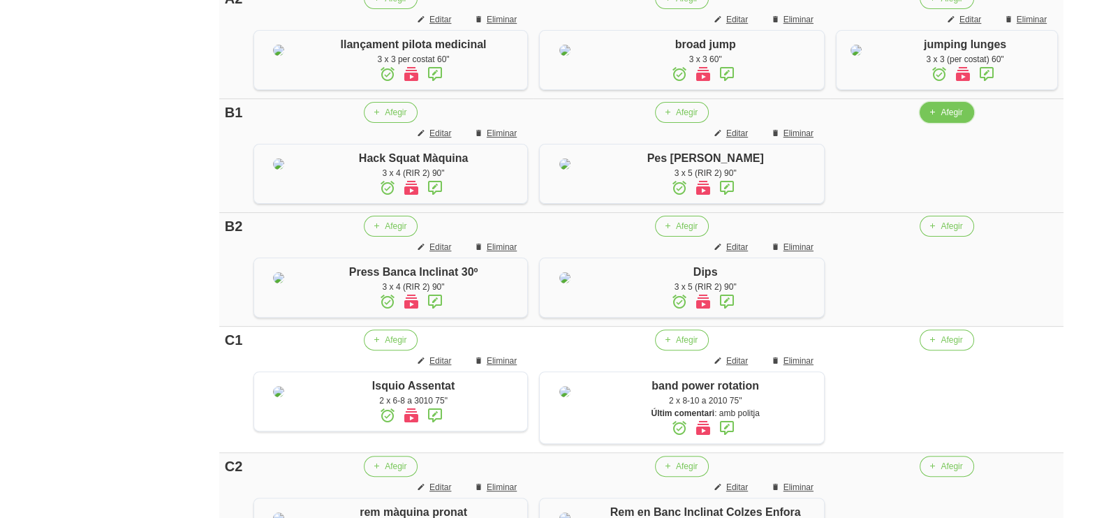
click at [941, 119] on span "Afegir" at bounding box center [952, 112] width 22 height 13
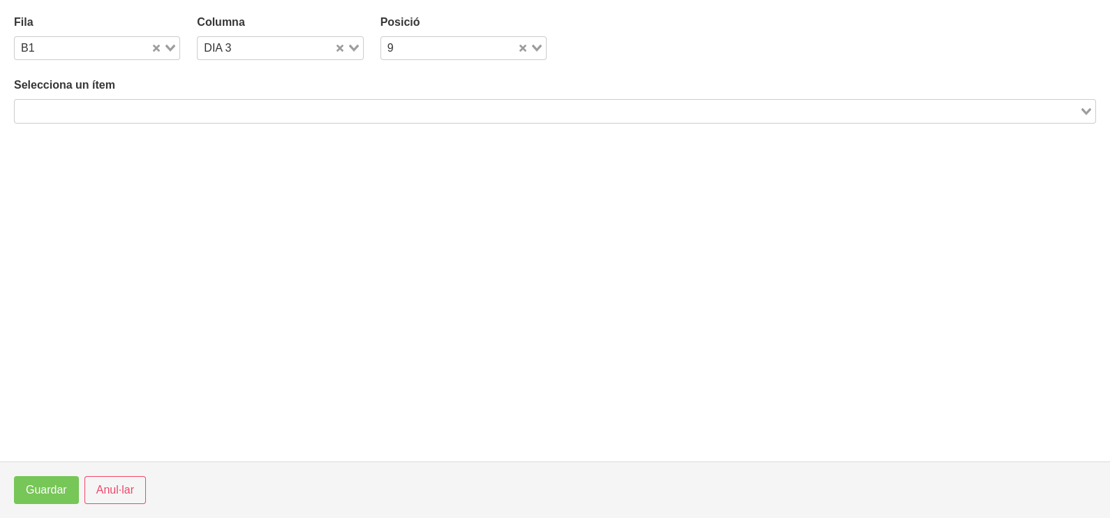
drag, startPoint x: 245, startPoint y: 106, endPoint x: 253, endPoint y: 102, distance: 8.7
click at [246, 105] on input "Search for option" at bounding box center [547, 111] width 1062 height 17
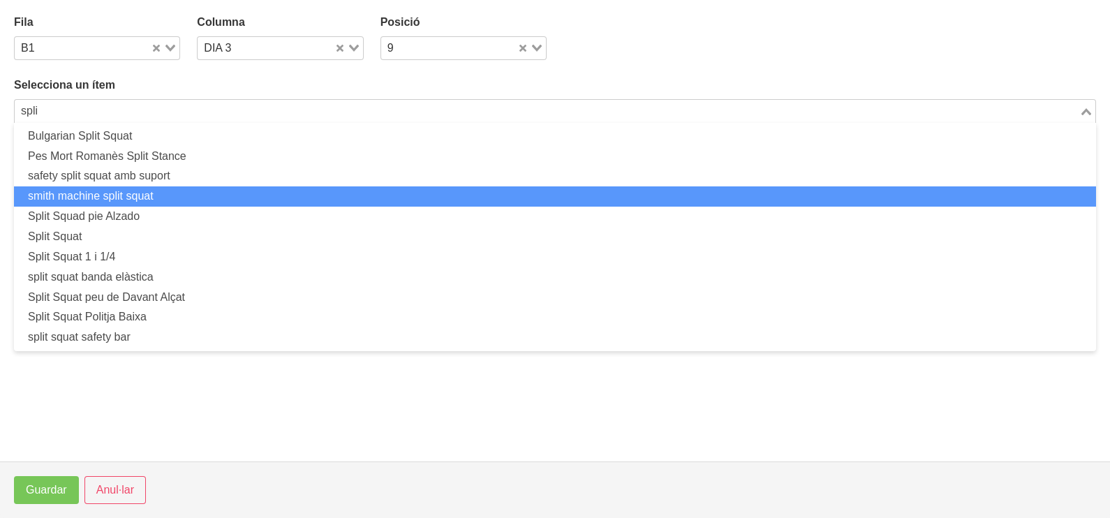
click at [146, 200] on li "smith machine split squat" at bounding box center [555, 196] width 1082 height 20
type input "spli"
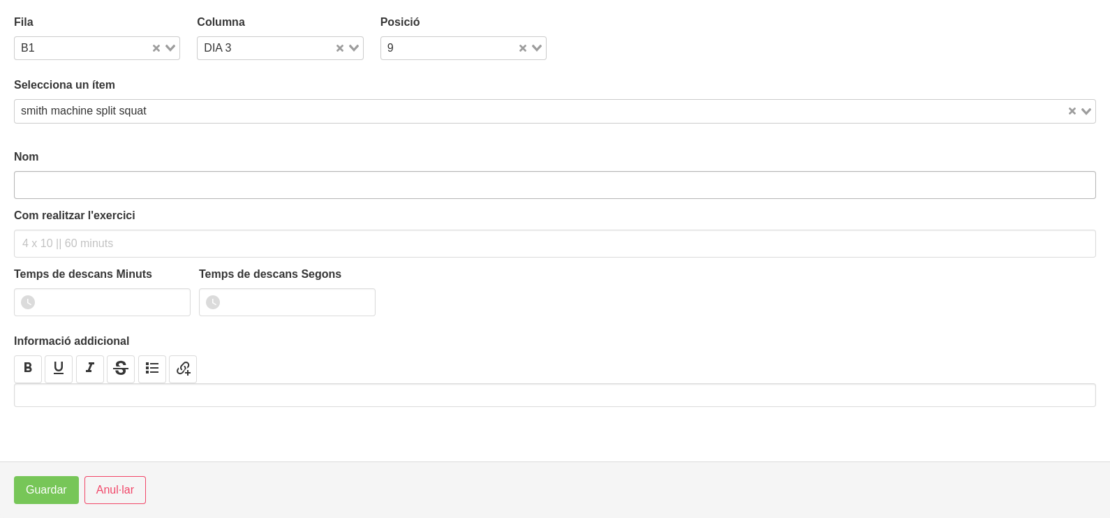
type input "smith machine split squat"
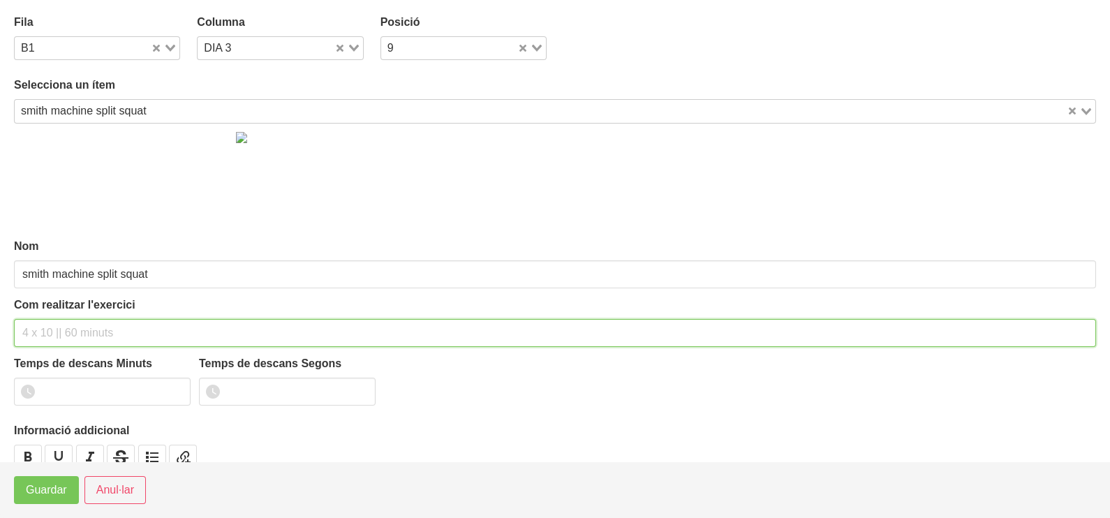
drag, startPoint x: 59, startPoint y: 336, endPoint x: 117, endPoint y: 202, distance: 145.8
click at [63, 311] on div "Com realitzar l'exercici" at bounding box center [555, 322] width 1082 height 50
type input "3 x 4 (RIR 2) 90""
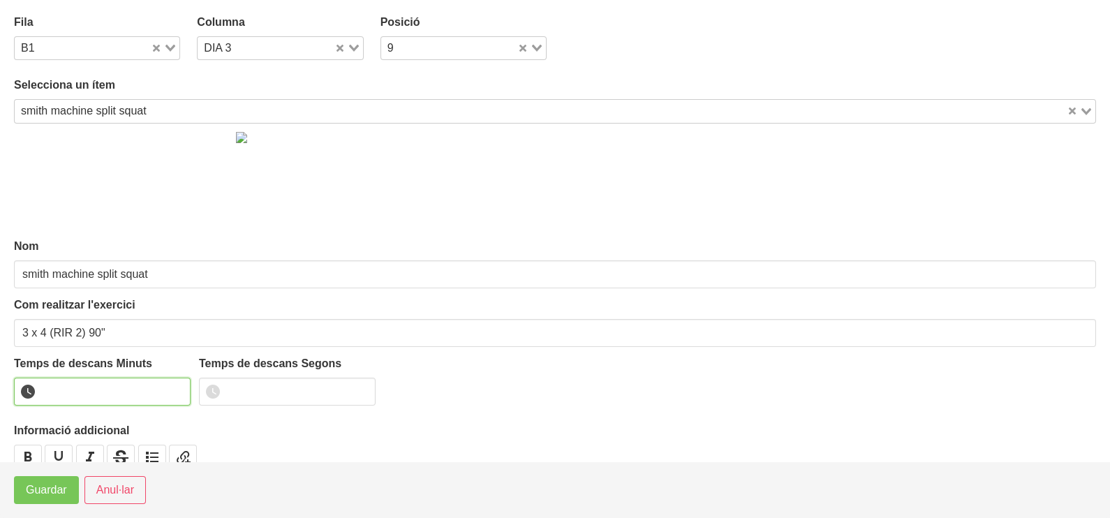
click at [97, 384] on input "number" at bounding box center [102, 392] width 177 height 28
type input "1"
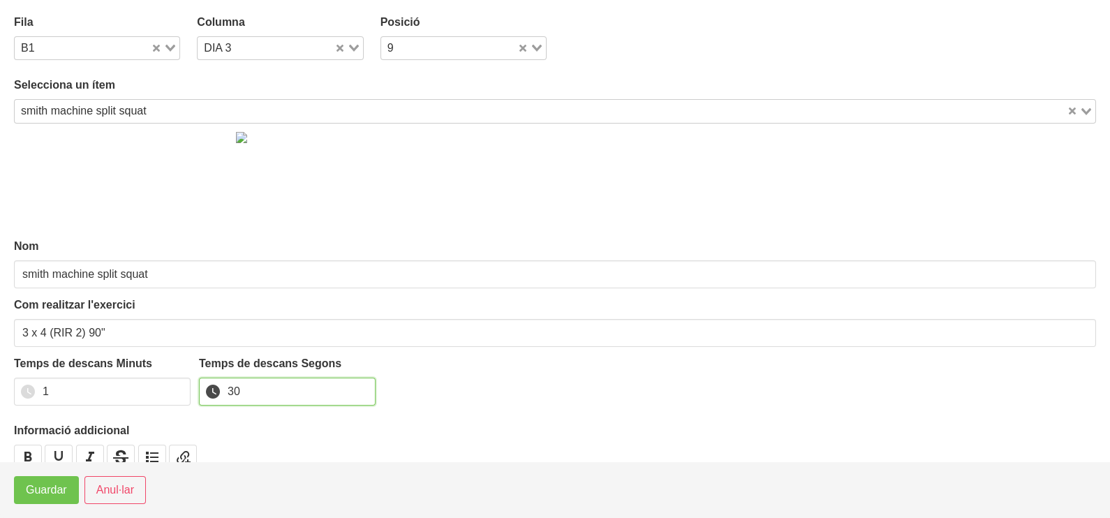
type input "30"
click at [49, 496] on span "Guardar" at bounding box center [46, 490] width 41 height 17
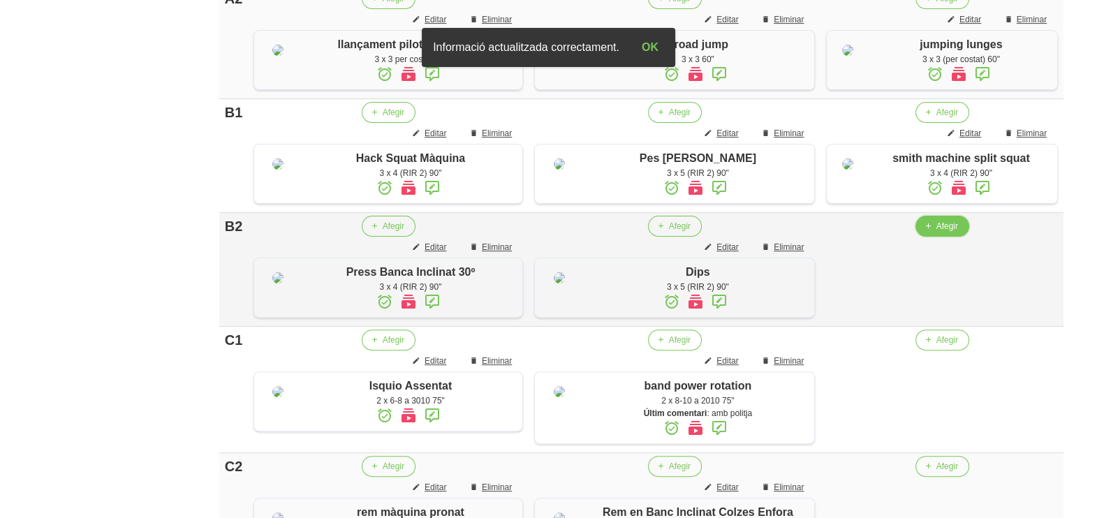
click at [936, 233] on span "Afegir" at bounding box center [947, 226] width 22 height 13
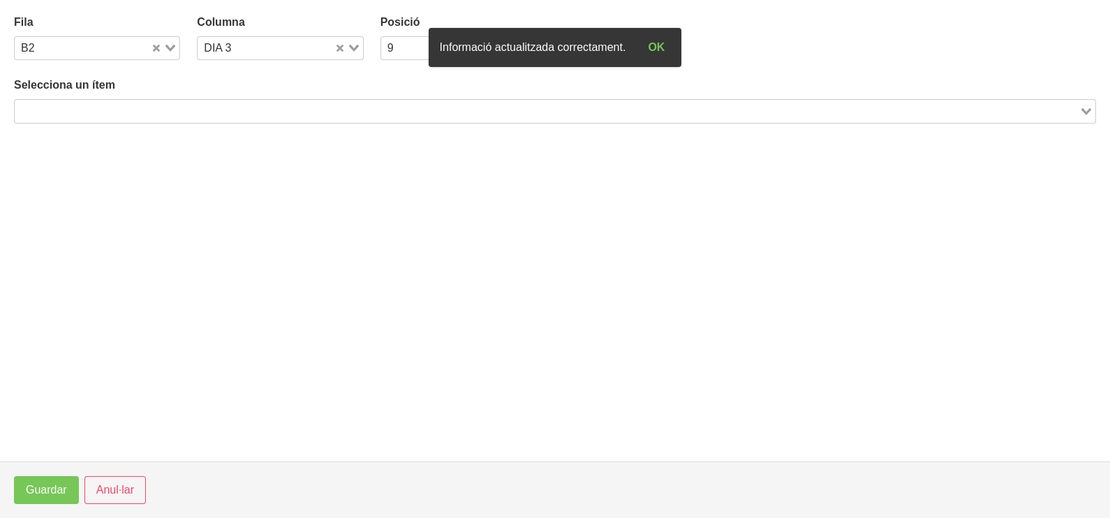
click at [212, 108] on input "Search for option" at bounding box center [547, 111] width 1062 height 17
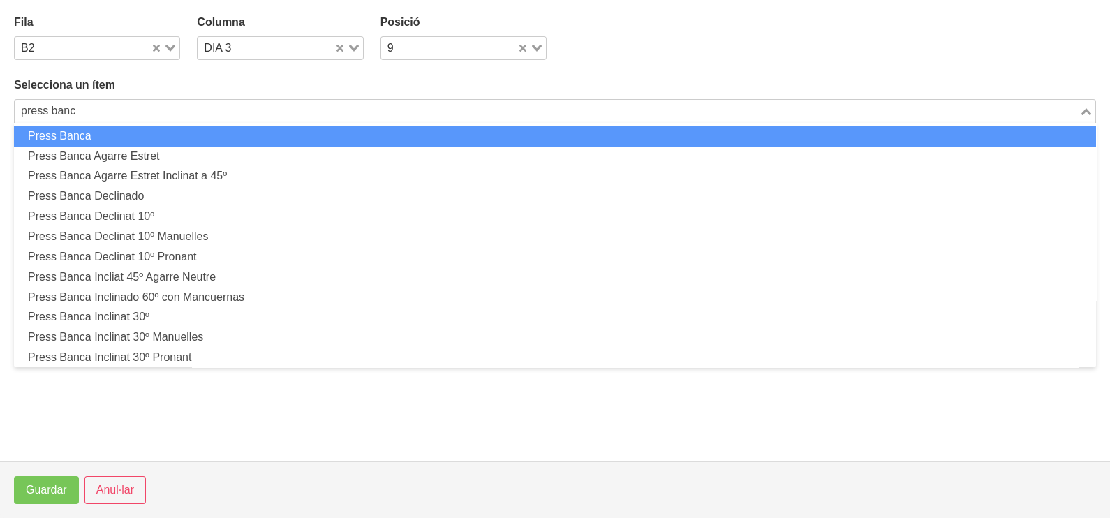
click at [203, 140] on li "Press Banca" at bounding box center [555, 136] width 1082 height 20
type input "press banc"
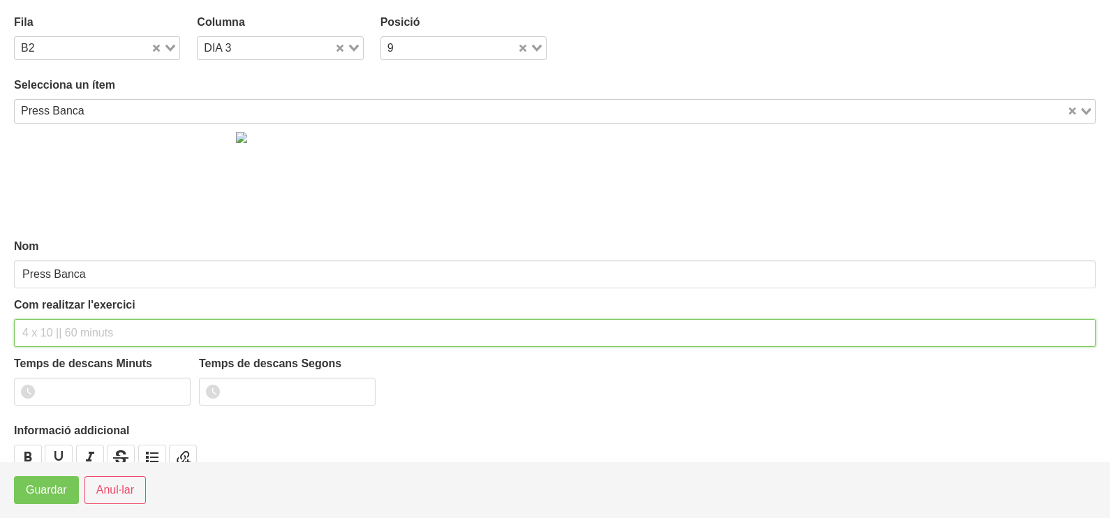
click at [75, 323] on input "text" at bounding box center [555, 333] width 1082 height 28
type input "3 x 4 (RIR 2) 90""
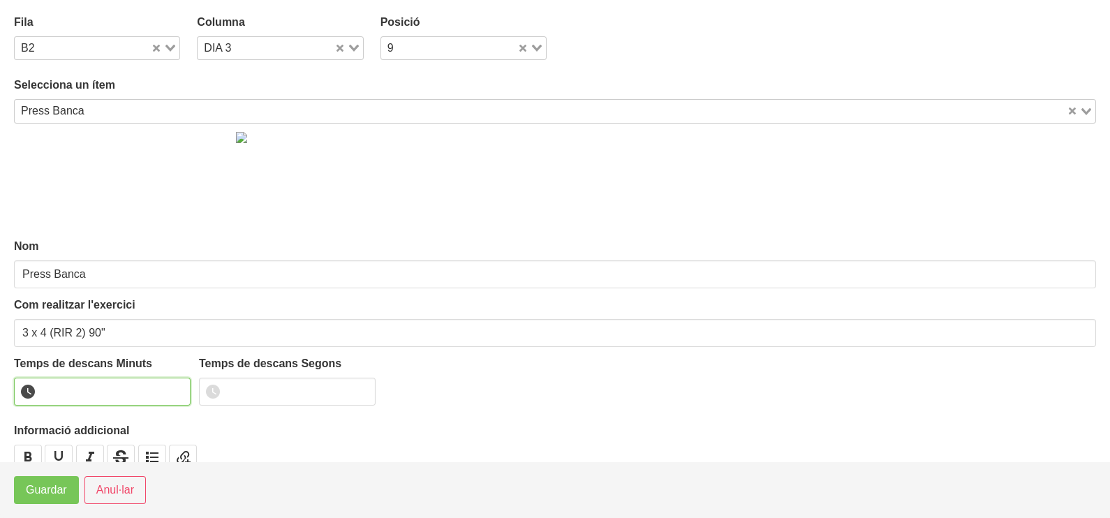
click at [87, 391] on input "number" at bounding box center [102, 392] width 177 height 28
type input "1"
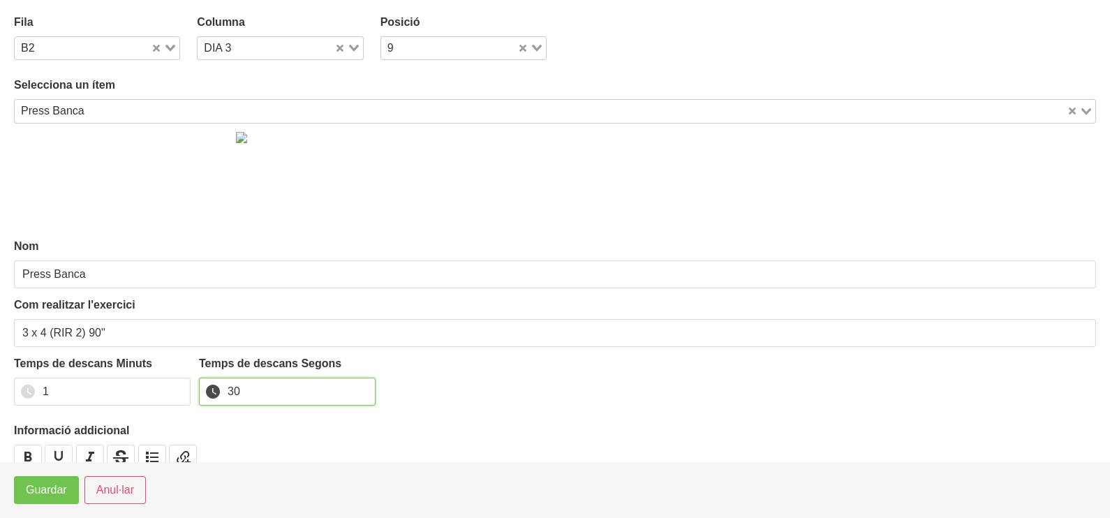
type input "30"
click at [45, 501] on button "Guardar" at bounding box center [46, 490] width 65 height 28
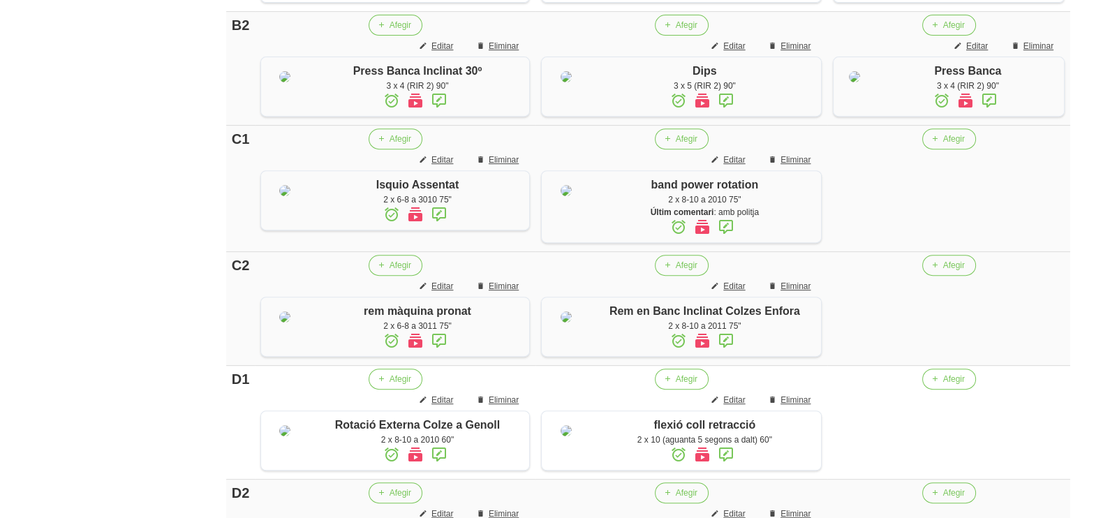
scroll to position [698, 0]
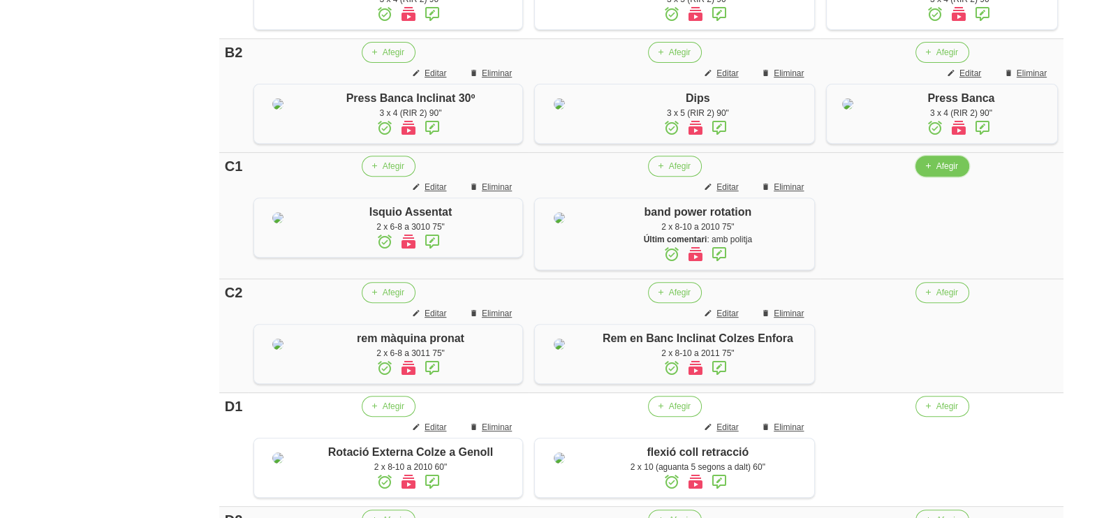
click at [936, 172] on span "Afegir" at bounding box center [947, 166] width 22 height 13
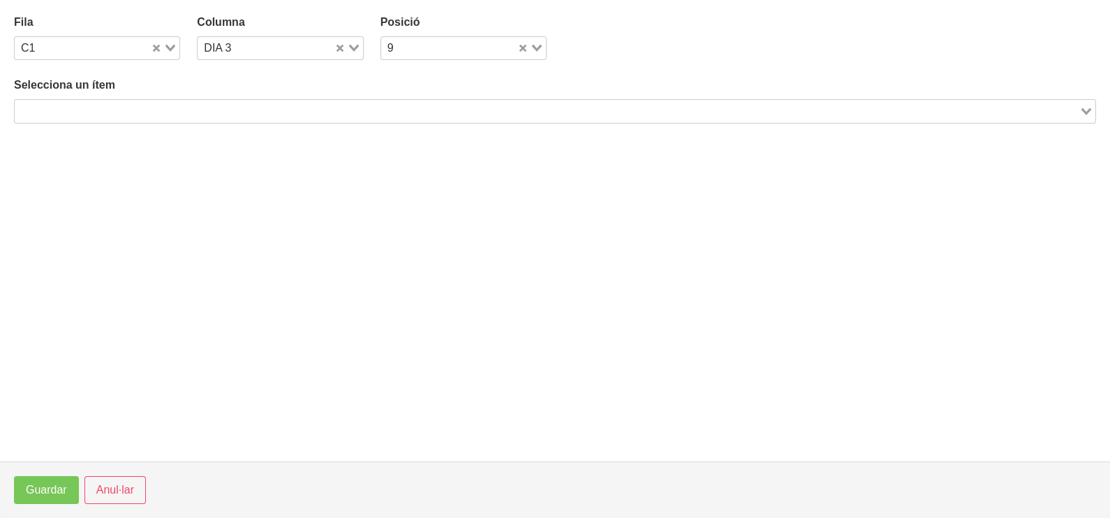
click at [223, 111] on input "Search for option" at bounding box center [547, 111] width 1062 height 17
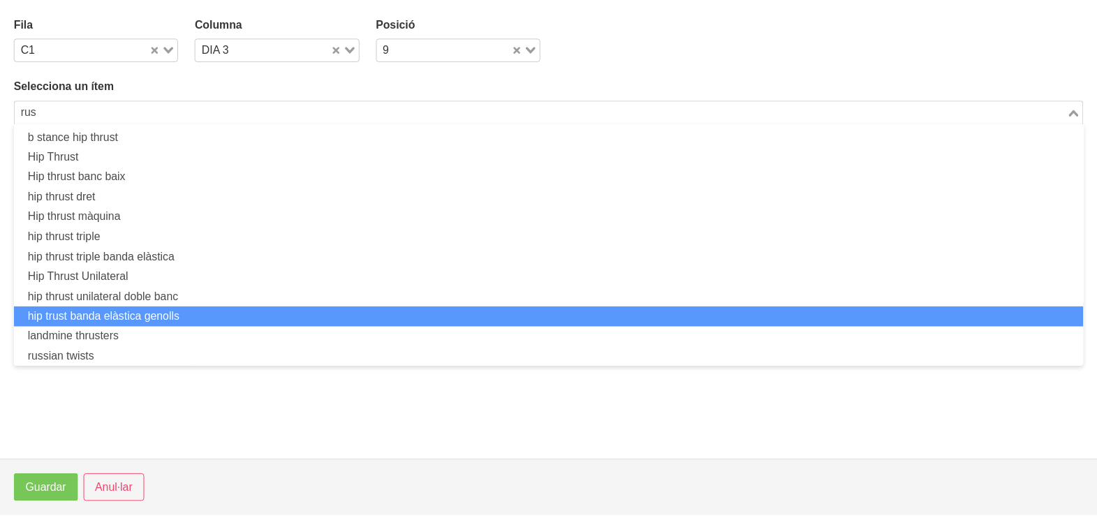
scroll to position [0, 0]
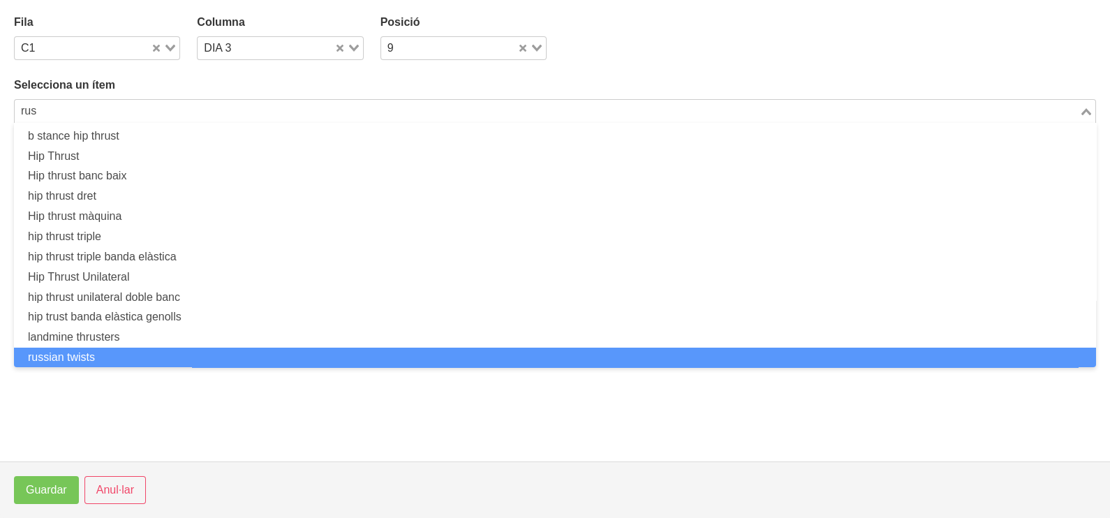
drag, startPoint x: 136, startPoint y: 354, endPoint x: 129, endPoint y: 355, distance: 7.1
click at [129, 355] on li "russian twists" at bounding box center [555, 358] width 1082 height 20
type input "rus"
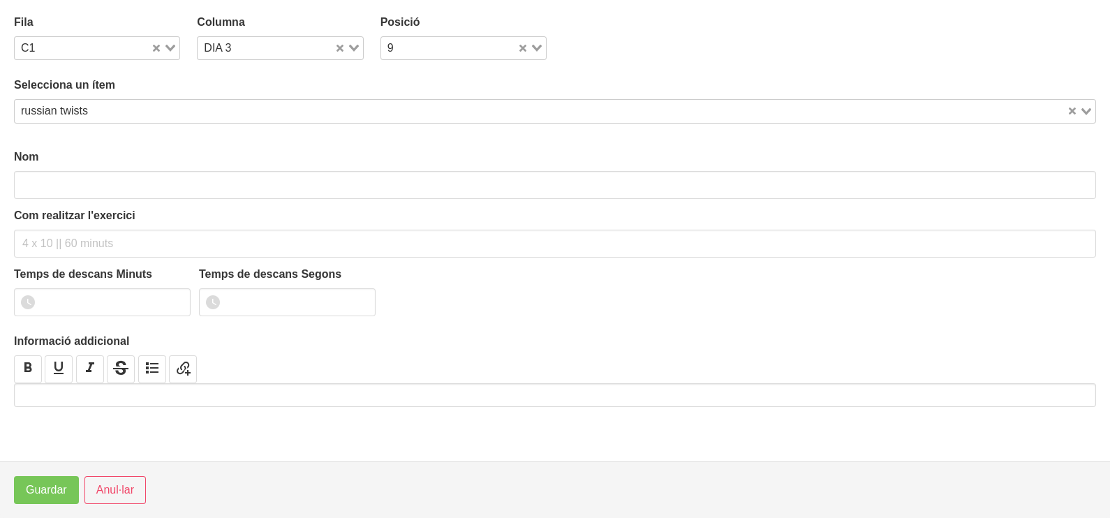
type input "russian twists"
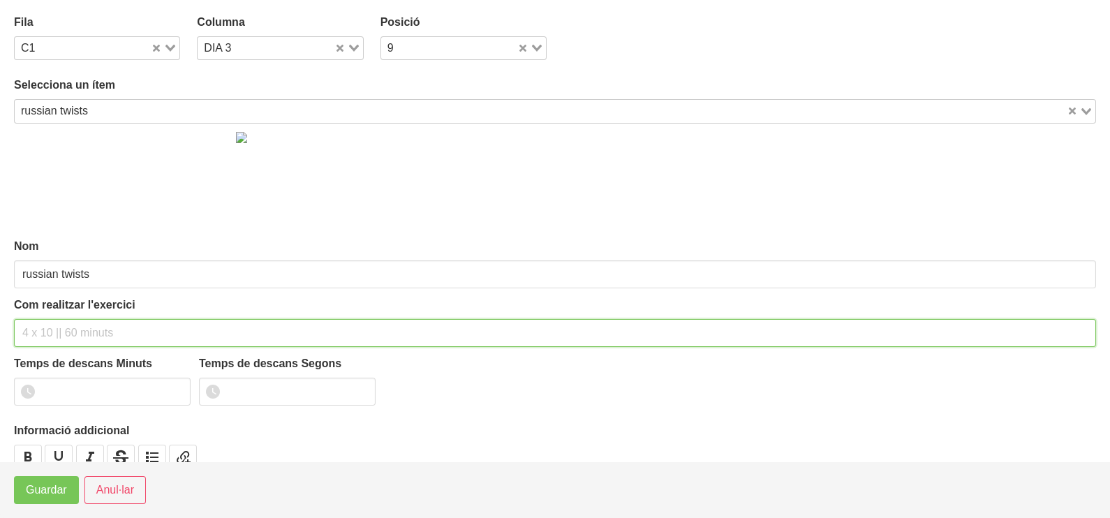
click at [63, 321] on input "text" at bounding box center [555, 333] width 1082 height 28
type input "2 x 6-8 a 2010 60""
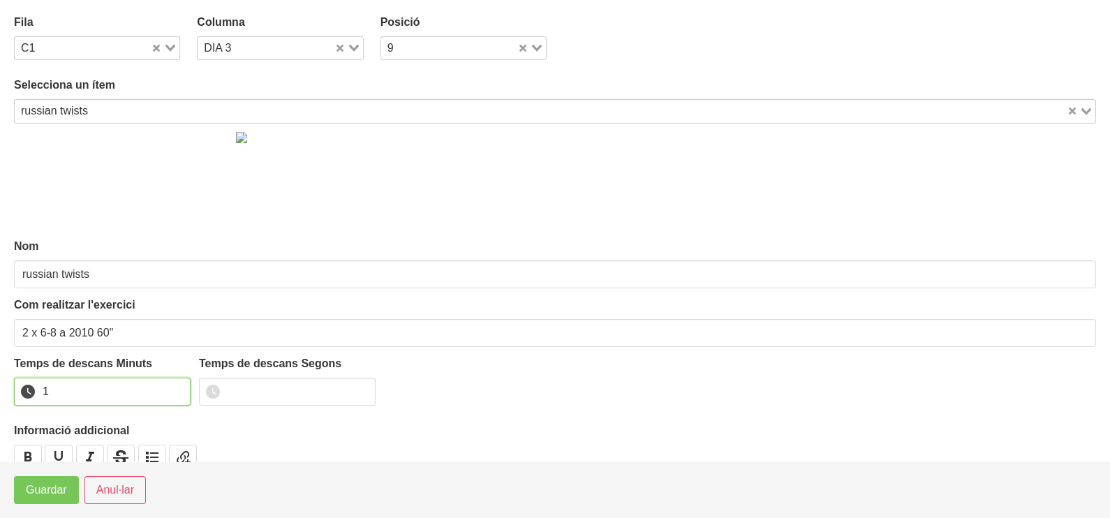
drag, startPoint x: 177, startPoint y: 388, endPoint x: 112, endPoint y: 429, distance: 77.3
type input "1"
click at [171, 392] on input "1" at bounding box center [102, 392] width 177 height 28
click at [46, 492] on span "Guardar" at bounding box center [46, 490] width 41 height 17
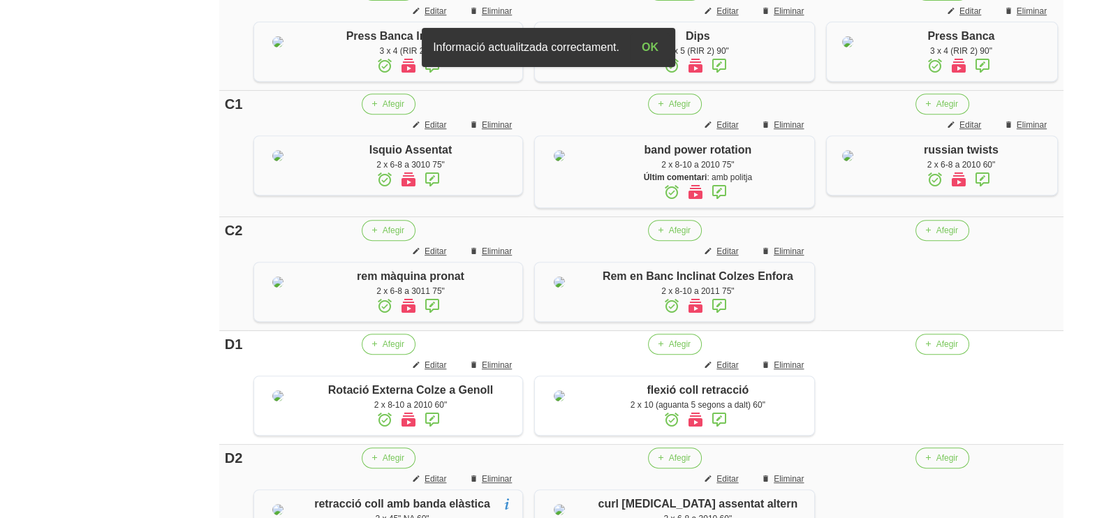
scroll to position [786, 0]
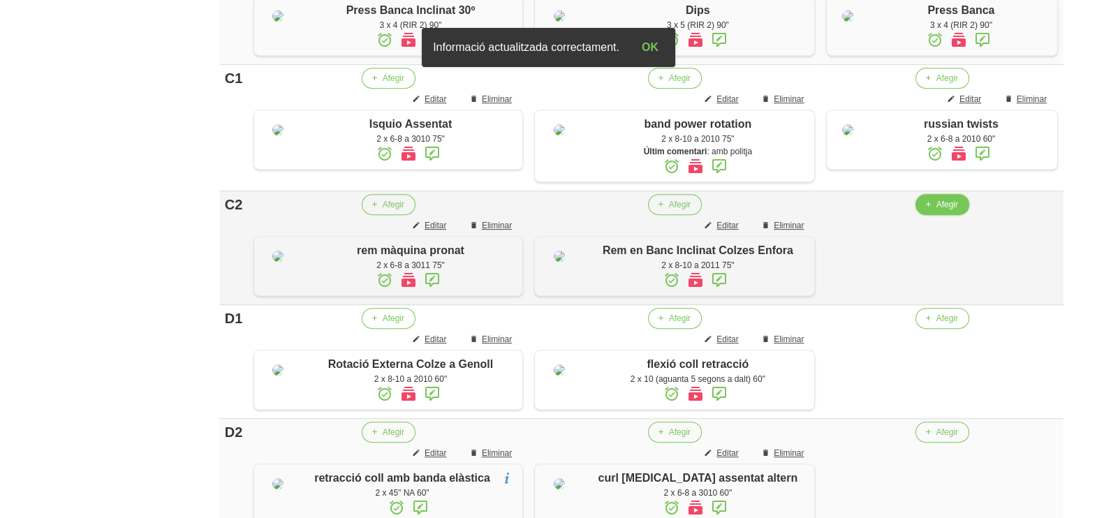
click at [936, 211] on span "Afegir" at bounding box center [947, 204] width 22 height 13
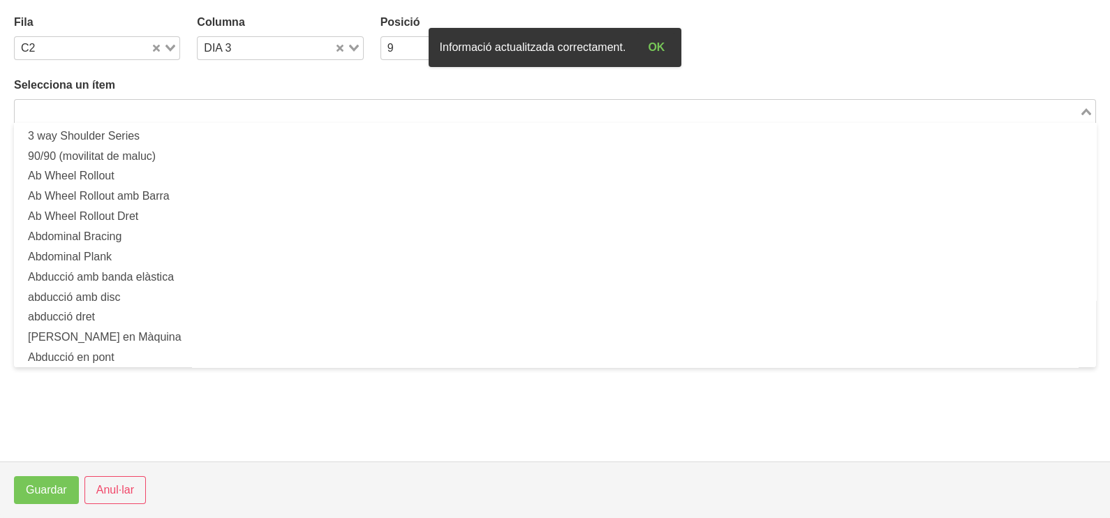
drag, startPoint x: 177, startPoint y: 113, endPoint x: 233, endPoint y: 73, distance: 68.6
click at [178, 112] on input "Search for option" at bounding box center [547, 111] width 1062 height 17
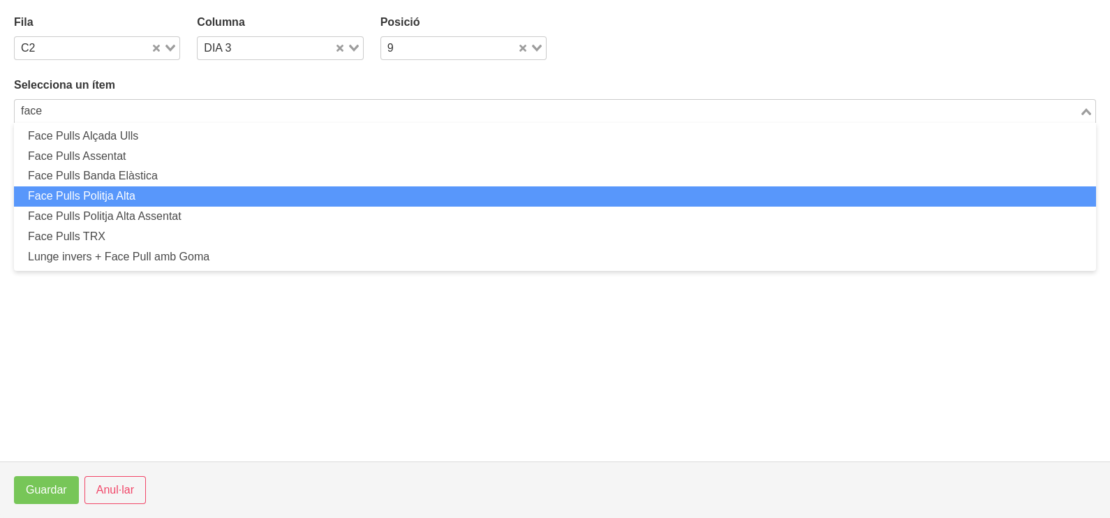
click at [174, 196] on li "Face Pulls Politja Alta" at bounding box center [555, 196] width 1082 height 20
type input "face"
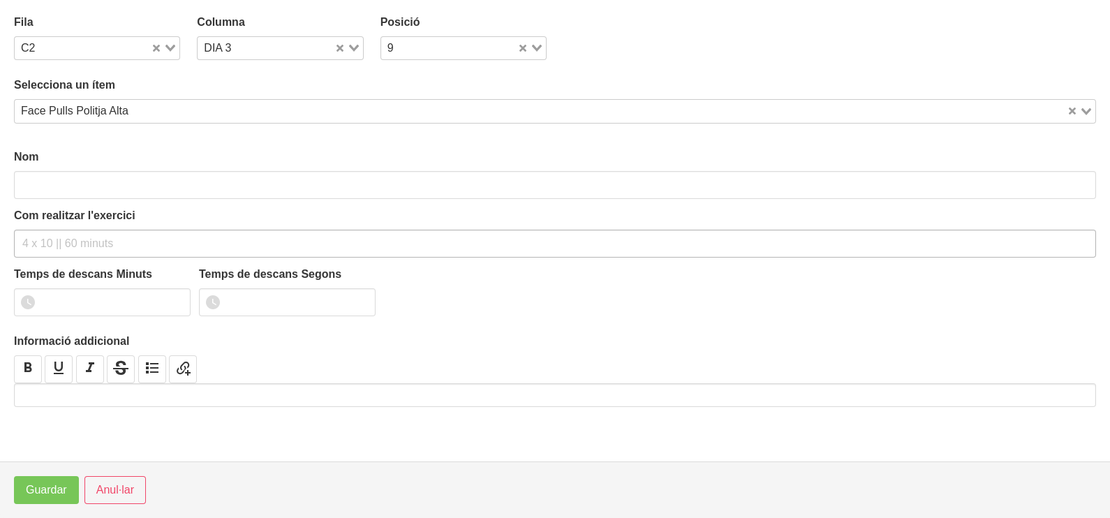
type input "Face Pulls Politja Alta"
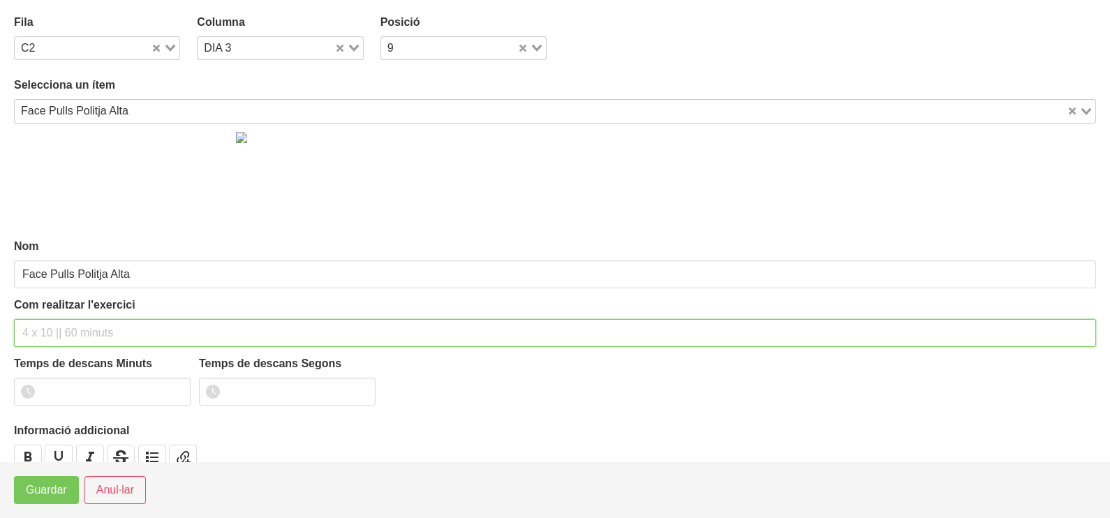
drag, startPoint x: 68, startPoint y: 321, endPoint x: 63, endPoint y: 314, distance: 8.5
click at [63, 317] on div "Com realitzar l'exercici" at bounding box center [555, 322] width 1082 height 50
type input "2 x 10-12 a 2010 60""
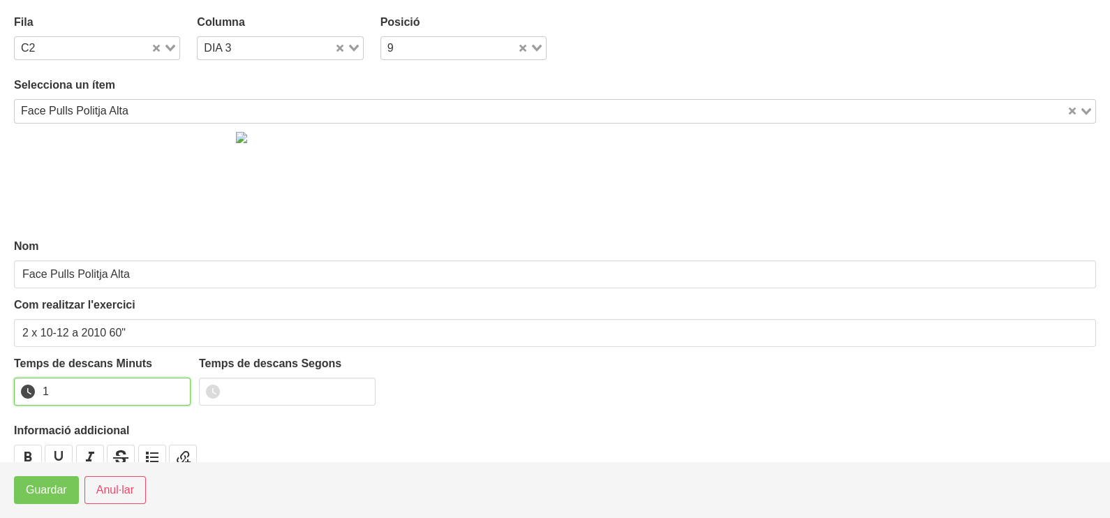
type input "1"
click at [172, 388] on input "1" at bounding box center [102, 392] width 177 height 28
click at [49, 490] on span "Guardar" at bounding box center [46, 490] width 41 height 17
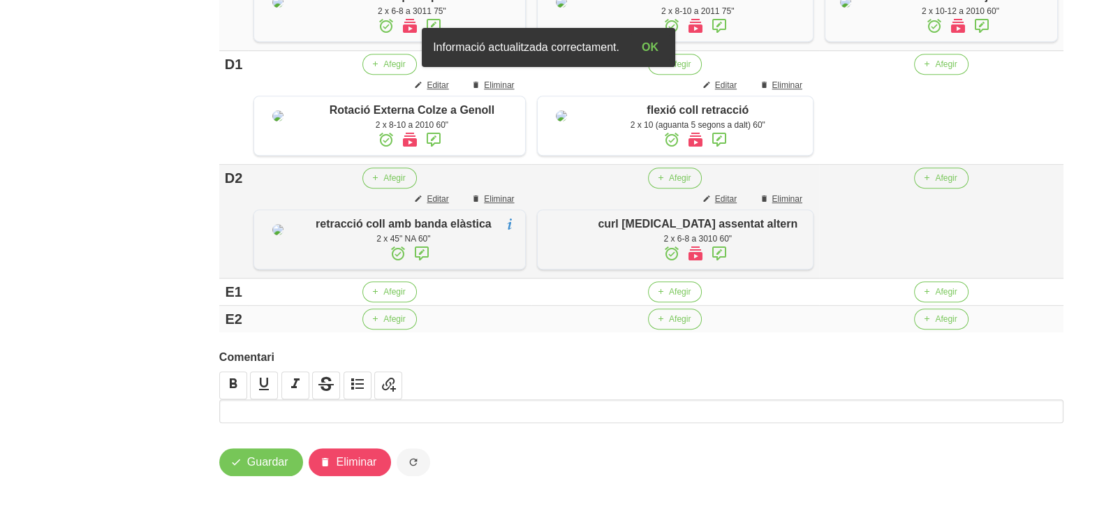
scroll to position [1134, 0]
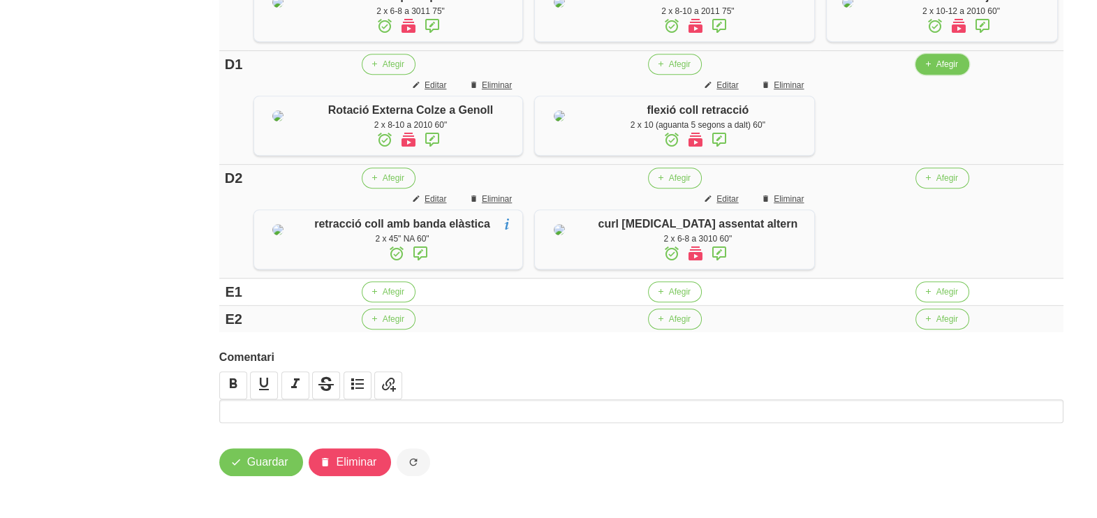
click at [938, 71] on span "Afegir" at bounding box center [947, 64] width 22 height 13
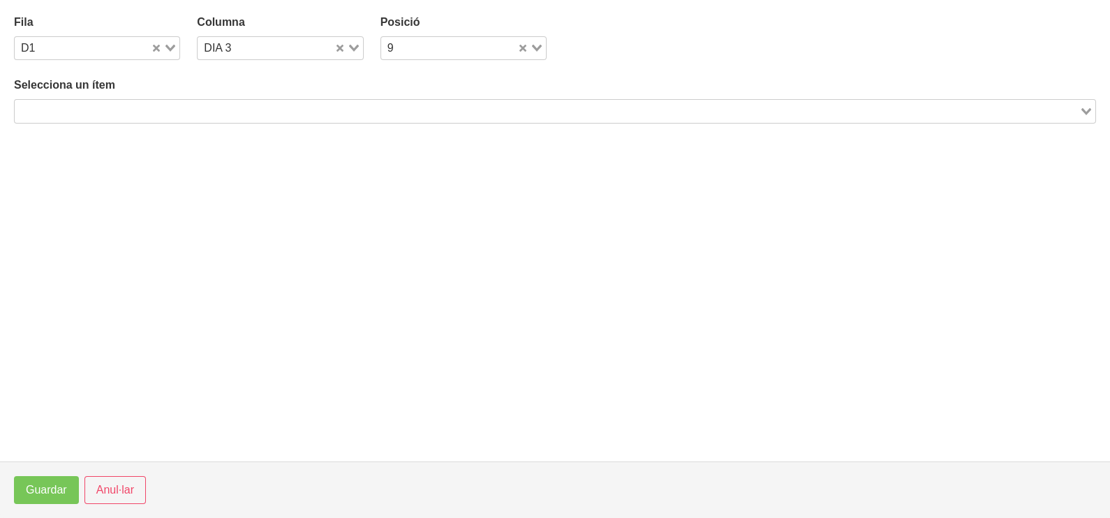
click at [231, 110] on input "Search for option" at bounding box center [547, 111] width 1062 height 17
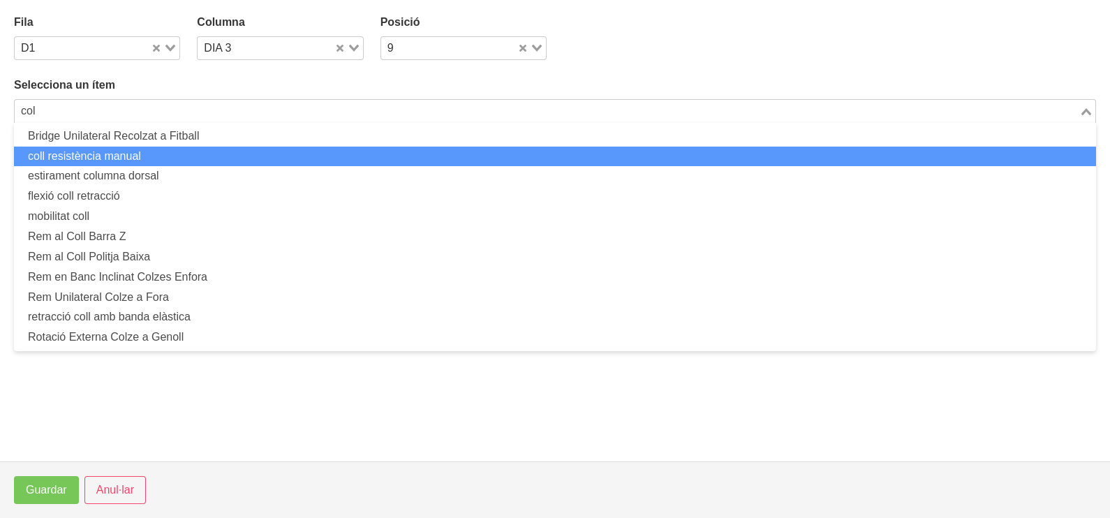
click at [168, 157] on li "coll resistència manual" at bounding box center [555, 157] width 1082 height 20
type input "col"
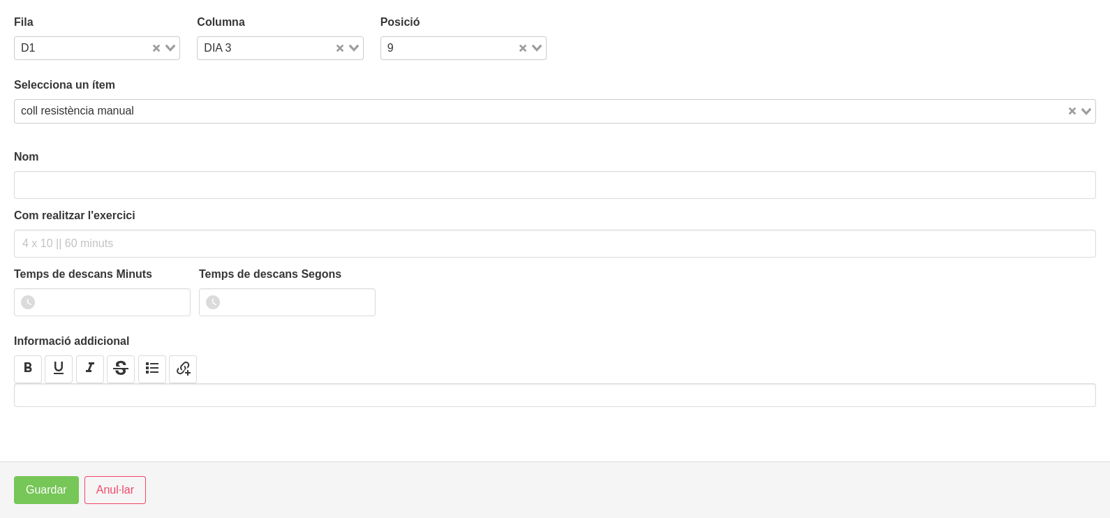
type input "coll resistència manual"
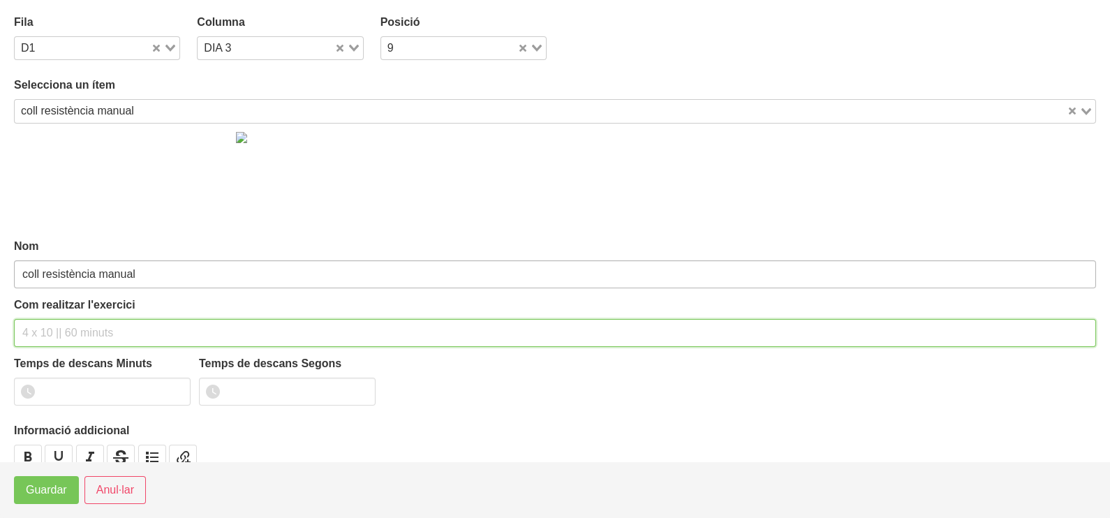
drag, startPoint x: 73, startPoint y: 327, endPoint x: 86, endPoint y: 276, distance: 52.7
click at [75, 314] on div "Com realitzar l'exercici" at bounding box center [555, 322] width 1082 height 50
type input "2 x 10 (només els laterals) 60""
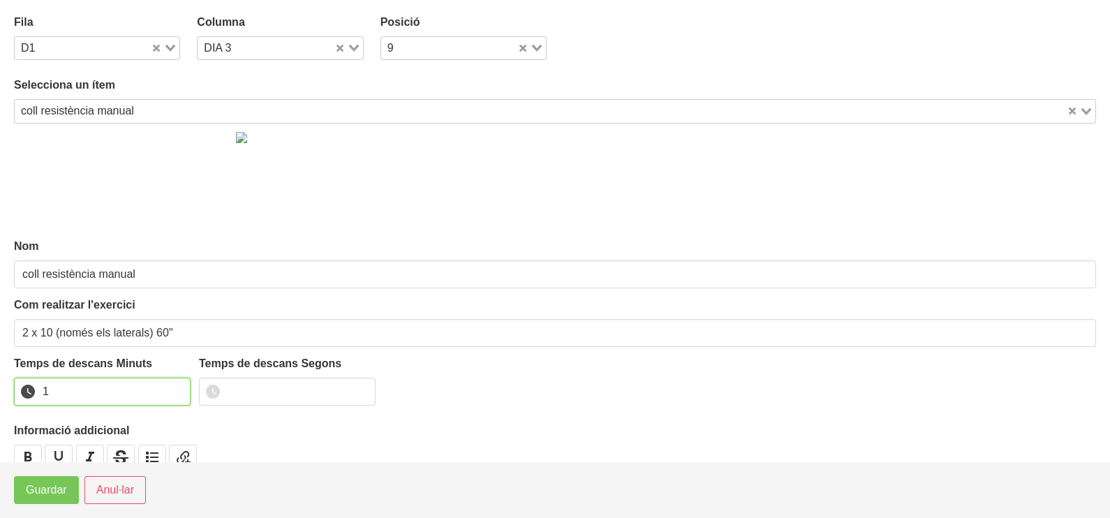
drag, startPoint x: 176, startPoint y: 384, endPoint x: 108, endPoint y: 434, distance: 83.9
type input "1"
click at [175, 388] on input "1" at bounding box center [102, 392] width 177 height 28
click at [50, 495] on span "Guardar" at bounding box center [46, 490] width 41 height 17
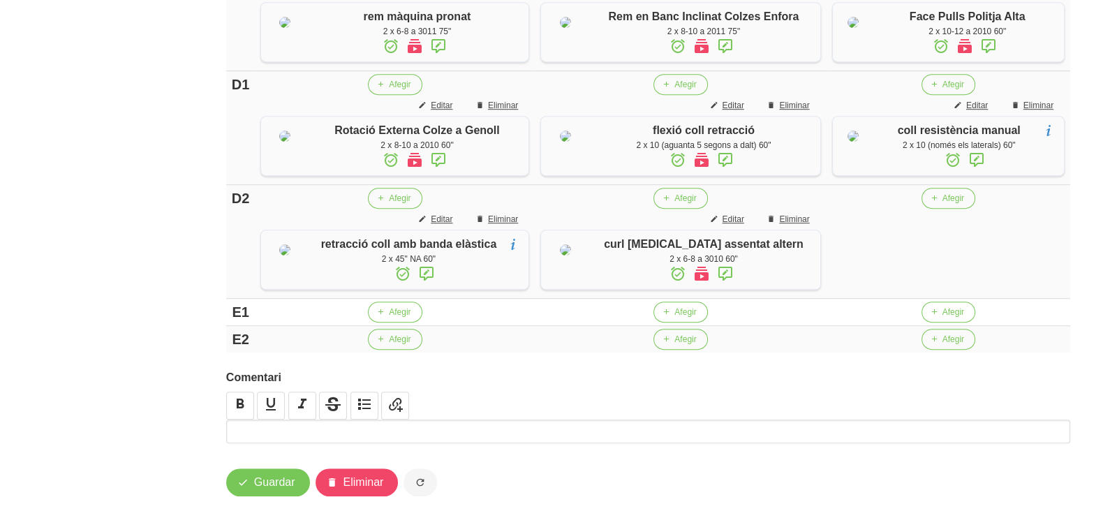
scroll to position [1047, 0]
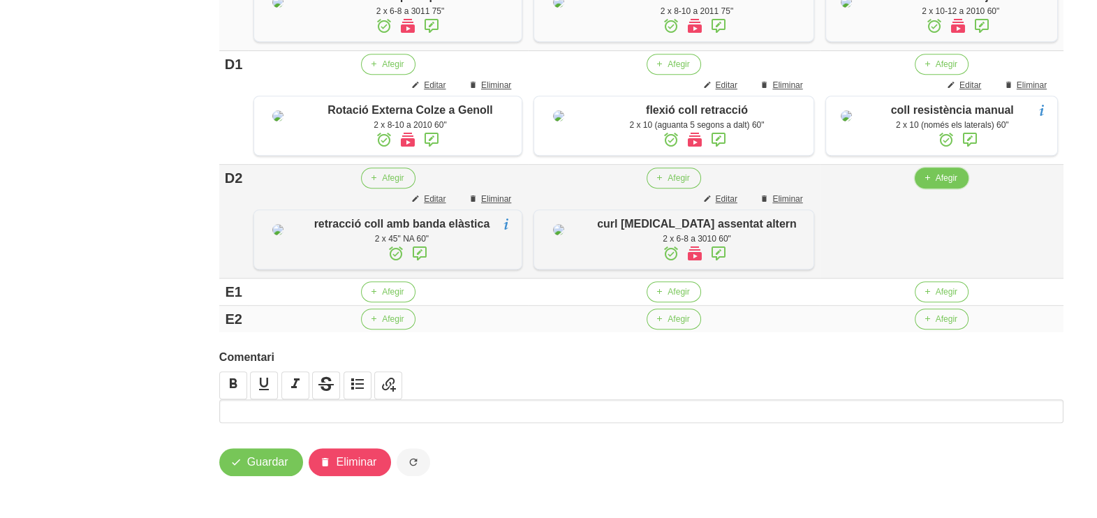
click at [924, 184] on span "button" at bounding box center [927, 178] width 13 height 13
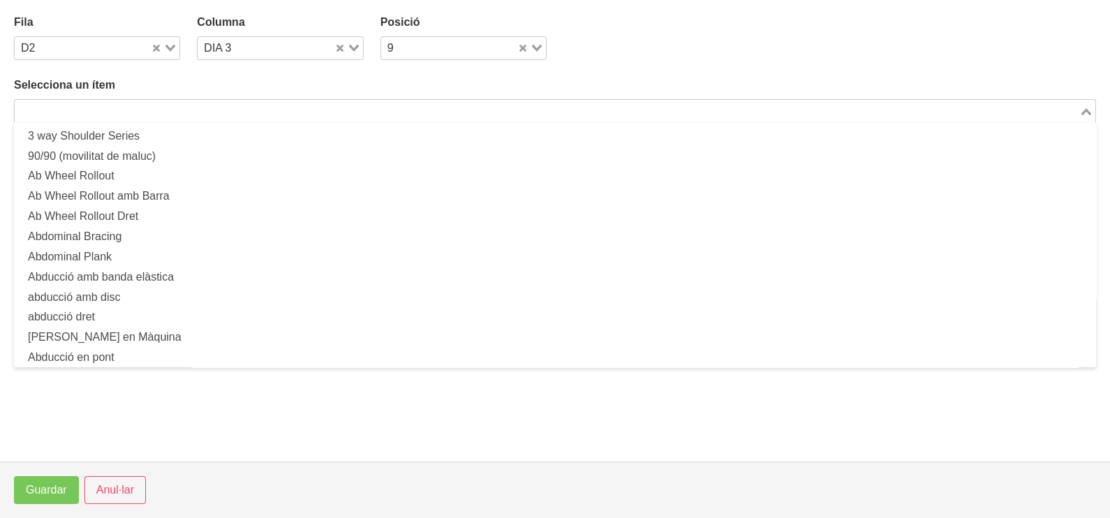
drag, startPoint x: 221, startPoint y: 111, endPoint x: 257, endPoint y: 76, distance: 49.9
click at [221, 108] on input "Search for option" at bounding box center [547, 111] width 1062 height 17
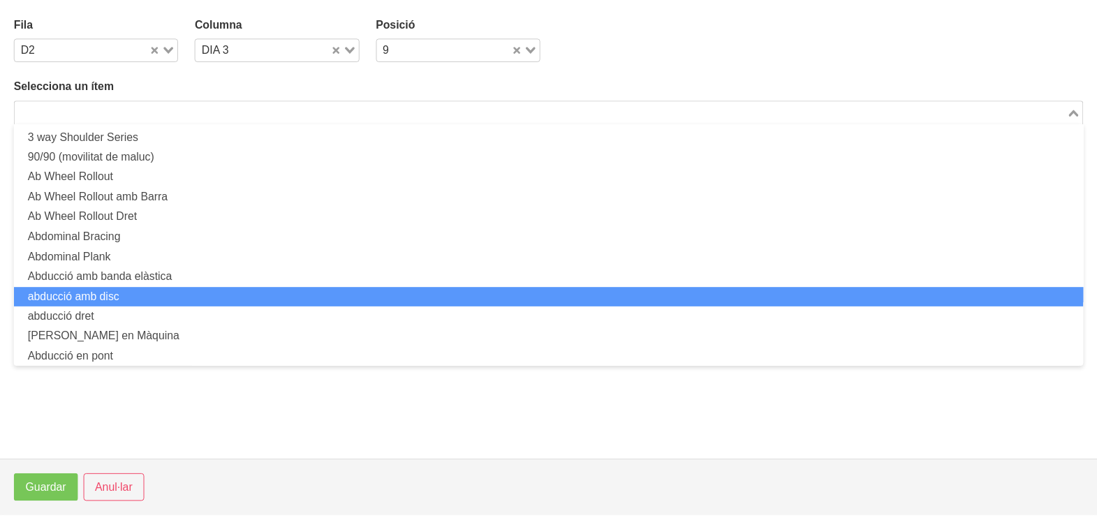
scroll to position [0, 0]
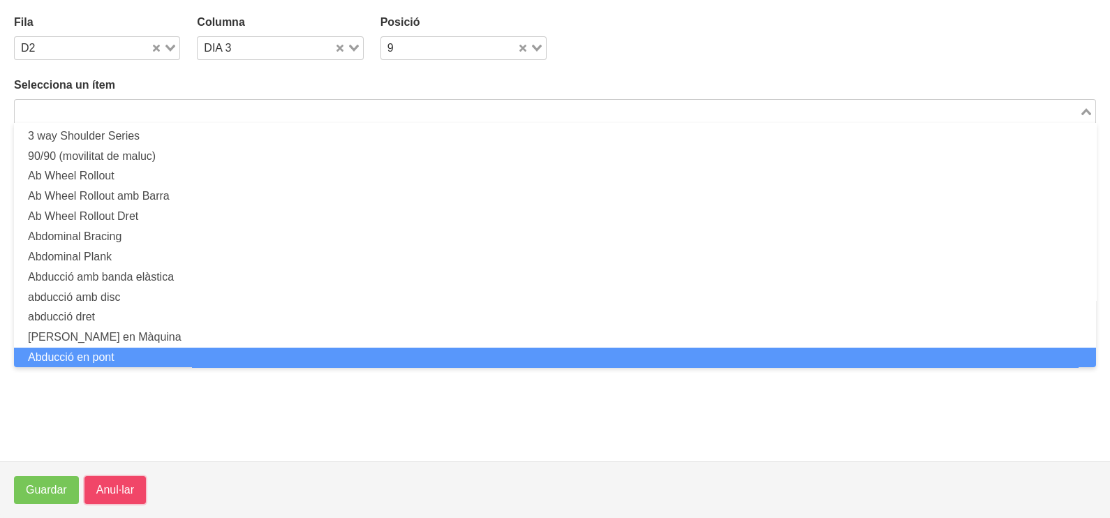
click at [119, 499] on span "Anul·lar" at bounding box center [115, 490] width 38 height 17
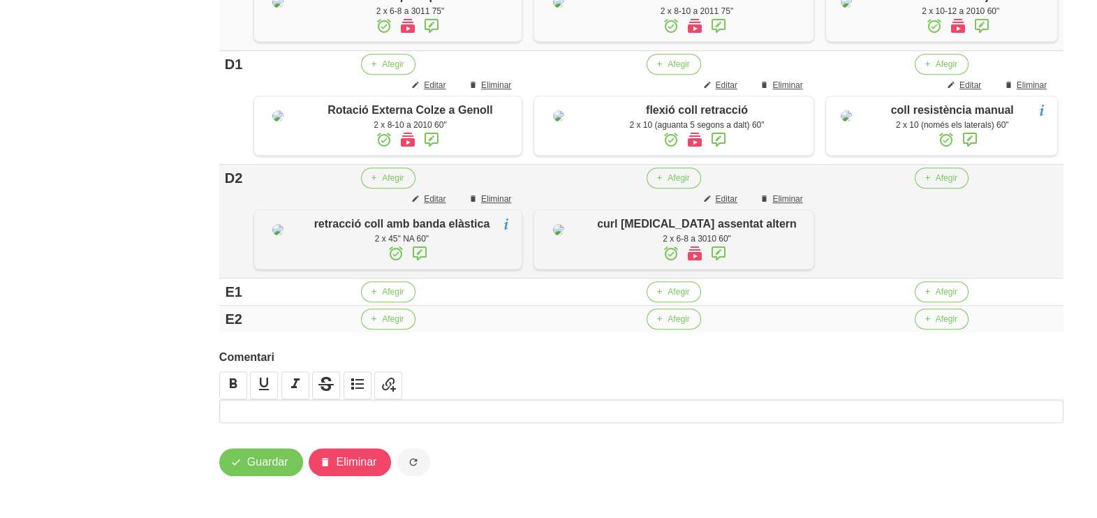
scroll to position [1221, 0]
click at [936, 172] on span "Afegir" at bounding box center [947, 178] width 22 height 13
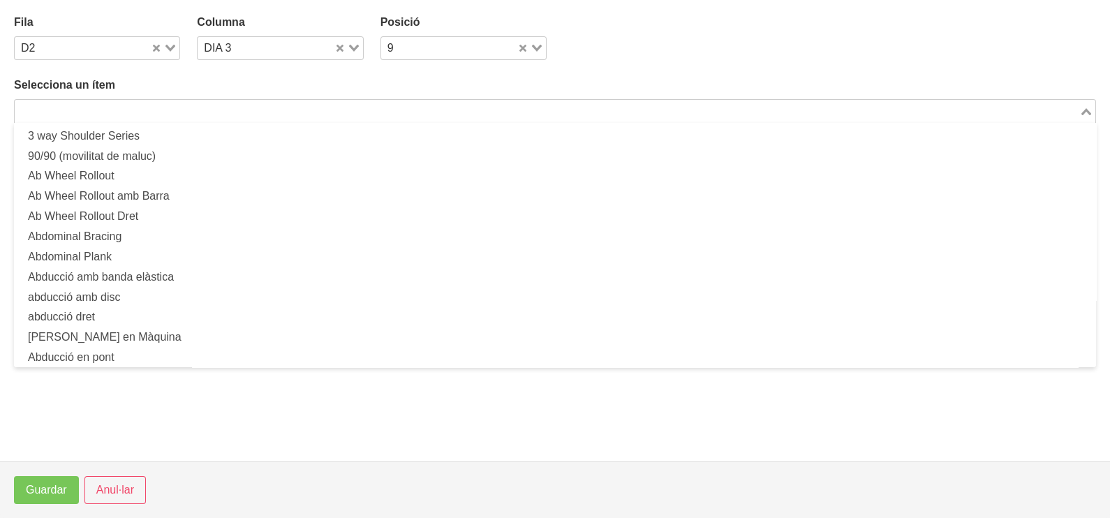
drag, startPoint x: 180, startPoint y: 108, endPoint x: 229, endPoint y: 80, distance: 56.3
click at [184, 108] on input "Search for option" at bounding box center [547, 111] width 1062 height 17
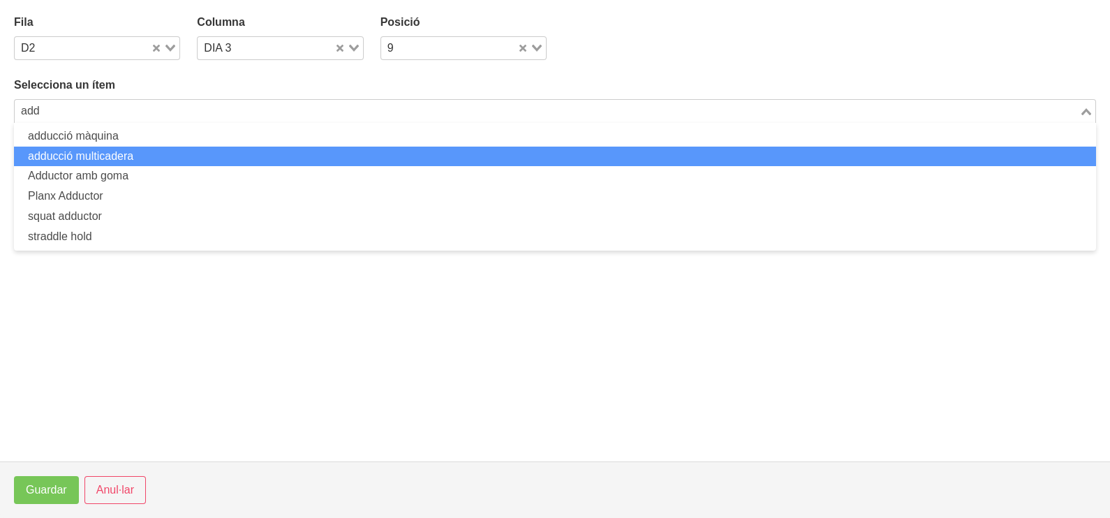
click at [118, 153] on li "adducció multicadera" at bounding box center [555, 157] width 1082 height 20
type input "add"
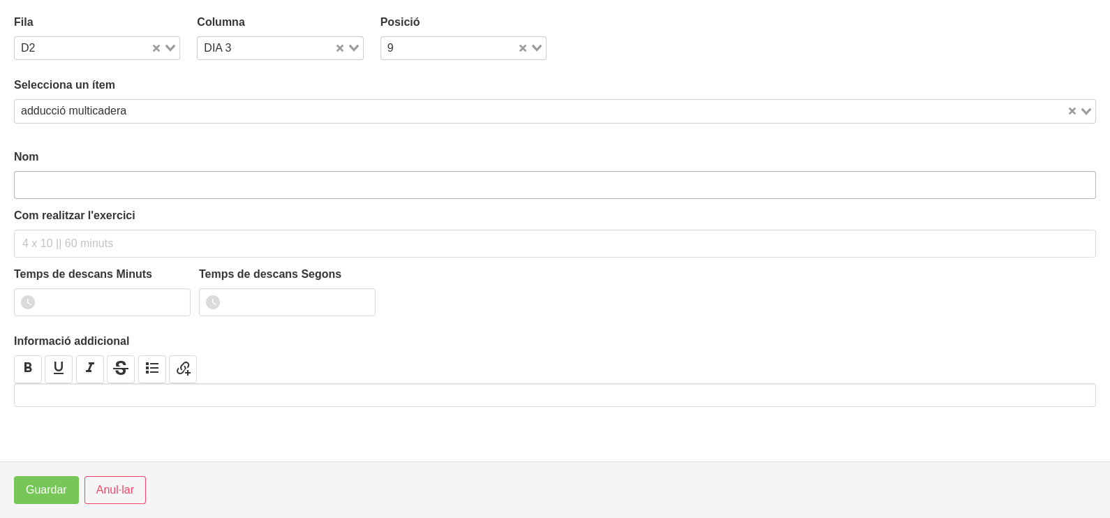
type input "adducció multicadera"
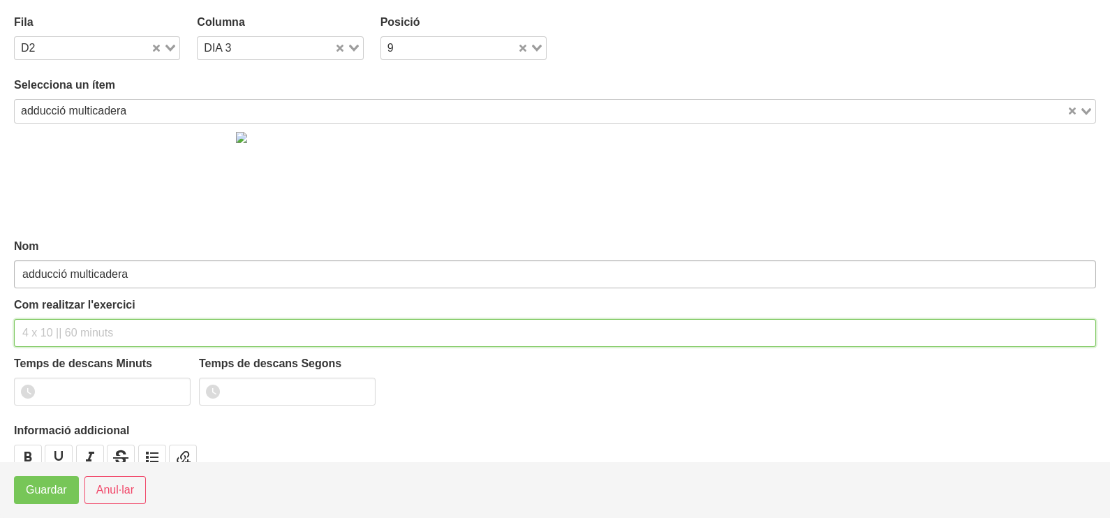
click at [61, 319] on input "text" at bounding box center [555, 333] width 1082 height 28
type input "2 x 10-12 a 2010 60""
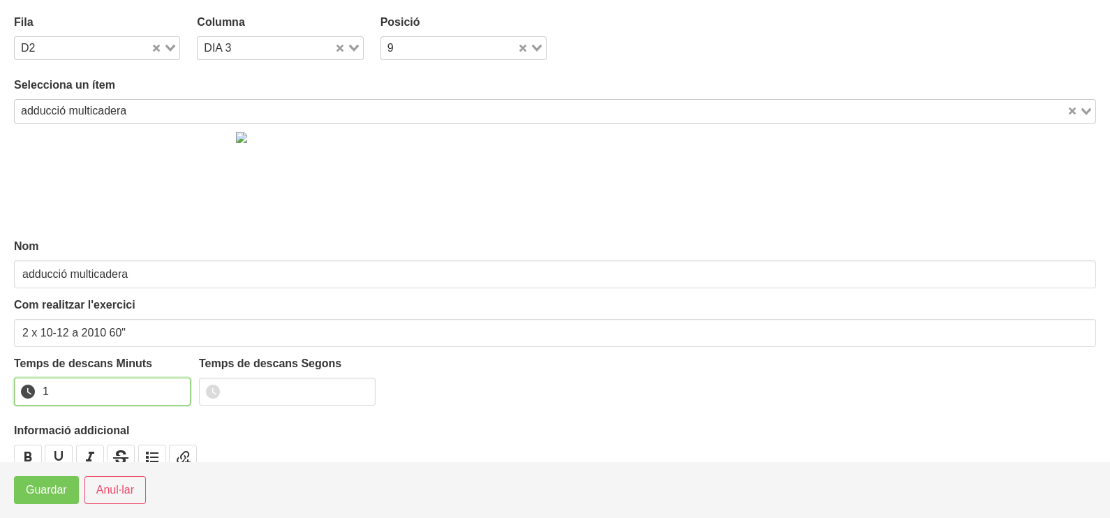
drag, startPoint x: 175, startPoint y: 385, endPoint x: 43, endPoint y: 460, distance: 151.7
type input "1"
click at [175, 385] on input "1" at bounding box center [102, 392] width 177 height 28
click at [33, 492] on span "Guardar" at bounding box center [46, 490] width 41 height 17
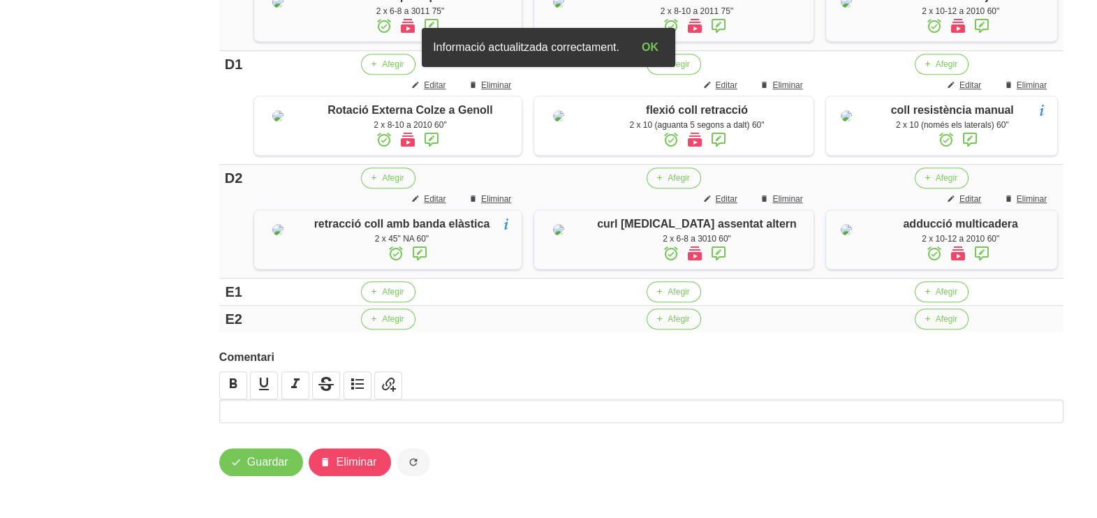
scroll to position [1256, 0]
click at [269, 464] on span "Guardar" at bounding box center [267, 462] width 41 height 17
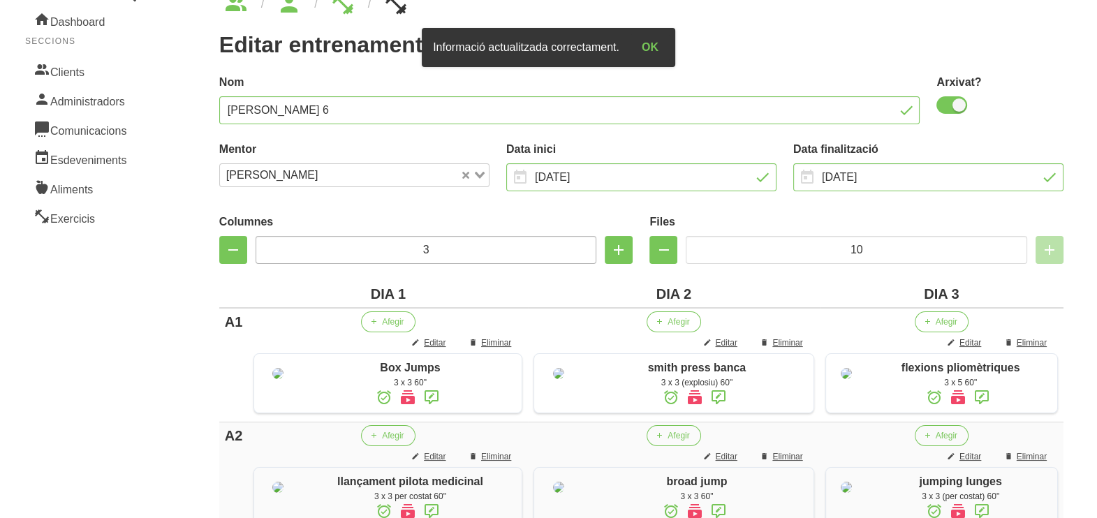
scroll to position [0, 0]
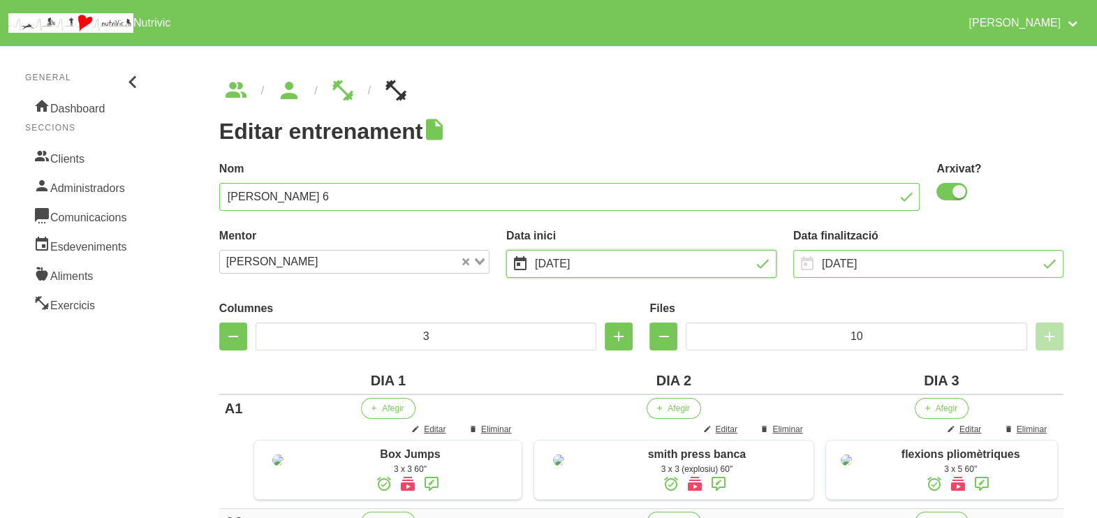
click at [582, 262] on input "[DATE]" at bounding box center [641, 264] width 270 height 28
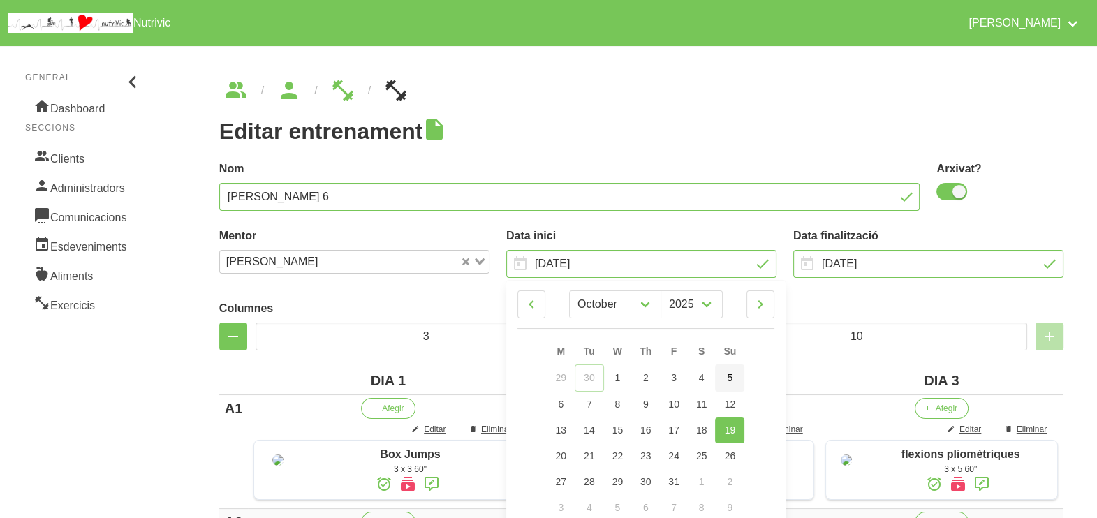
click at [736, 377] on link "5" at bounding box center [729, 378] width 29 height 27
type input "[DATE]"
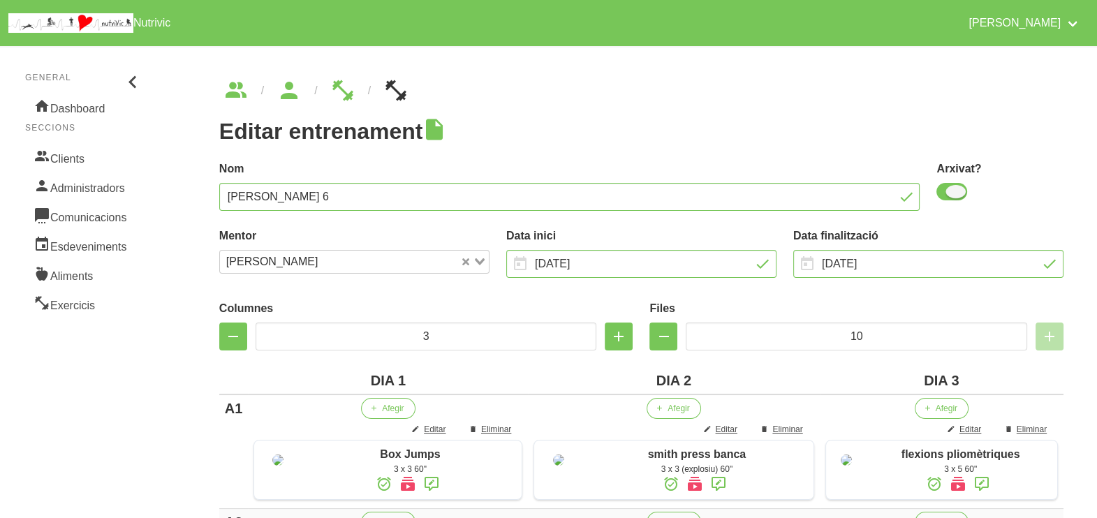
drag, startPoint x: 946, startPoint y: 194, endPoint x: 980, endPoint y: 195, distance: 33.5
click at [946, 196] on span at bounding box center [951, 191] width 31 height 17
click at [945, 196] on input "checkbox" at bounding box center [940, 191] width 9 height 9
checkbox input "false"
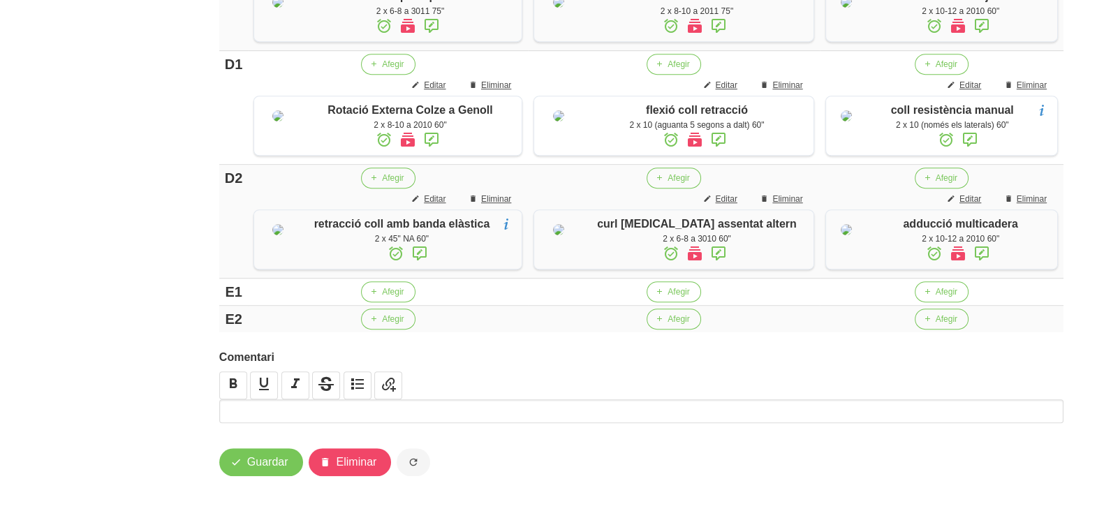
scroll to position [1256, 0]
click at [279, 466] on span "Guardar" at bounding box center [267, 462] width 41 height 17
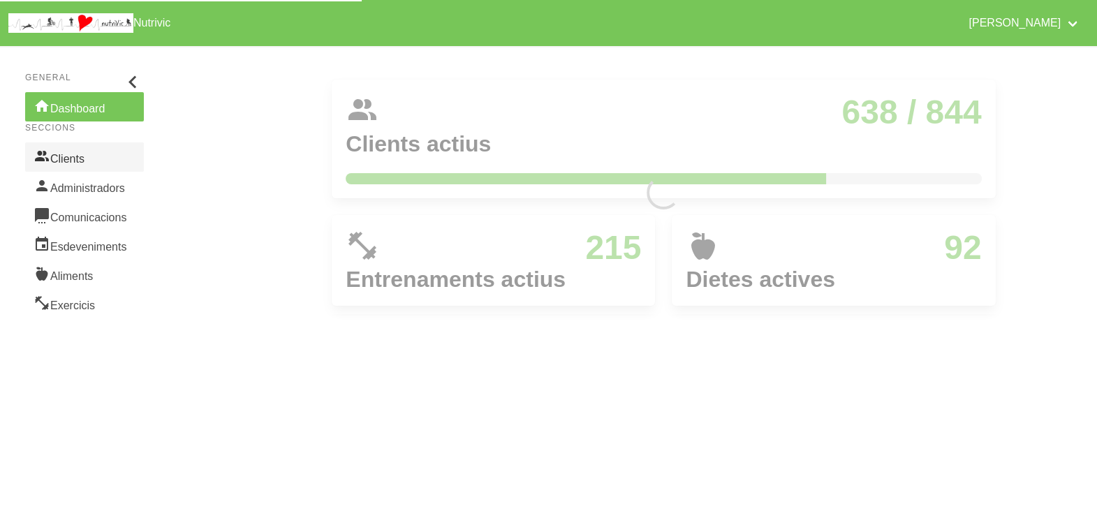
click at [82, 164] on link "Clients" at bounding box center [84, 156] width 119 height 29
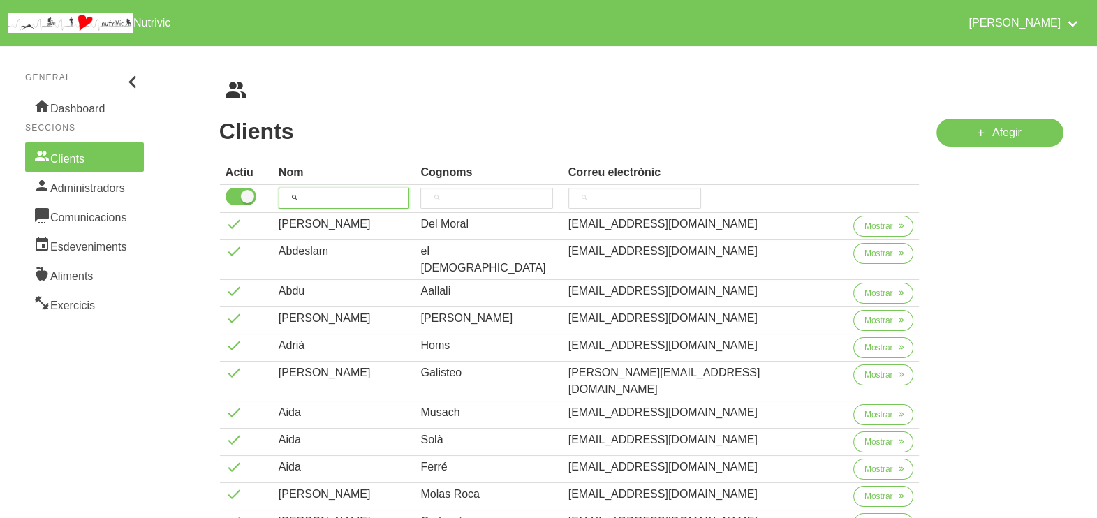
drag, startPoint x: 335, startPoint y: 193, endPoint x: 365, endPoint y: 127, distance: 72.8
click at [348, 182] on thead "Actiu Nom Cognoms Correu electrònic" at bounding box center [570, 187] width 700 height 52
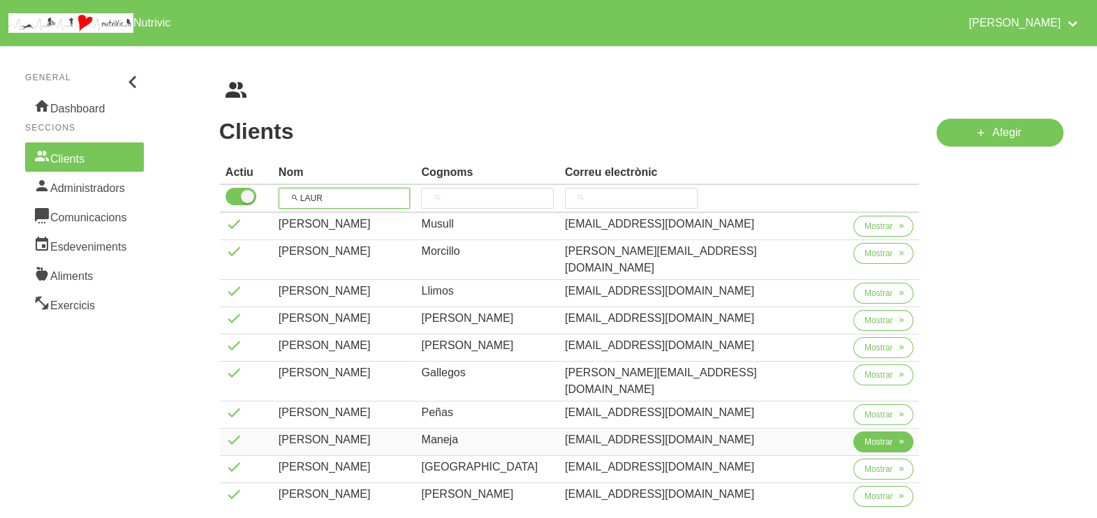
type input "LAUR"
click at [864, 436] on span "Mostrar" at bounding box center [878, 442] width 29 height 13
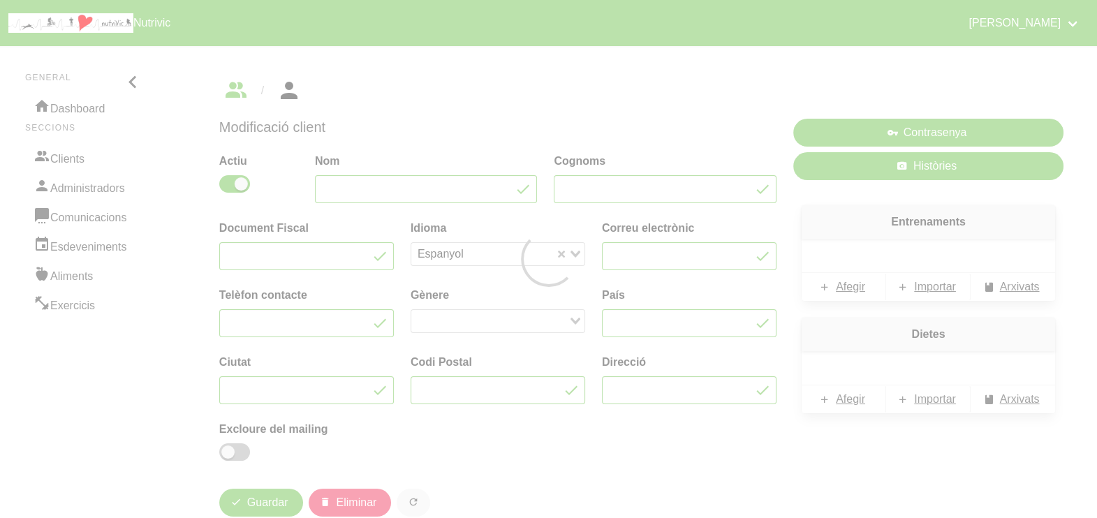
type input "[PERSON_NAME]"
type input "Maneja"
type input "[EMAIL_ADDRESS][DOMAIN_NAME]"
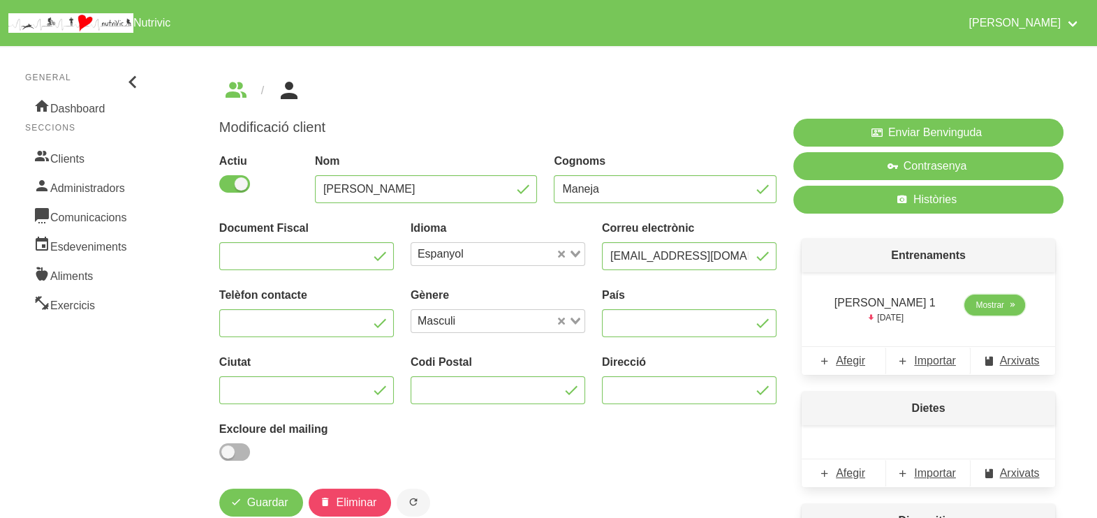
click at [995, 297] on link "Mostrar" at bounding box center [994, 305] width 61 height 21
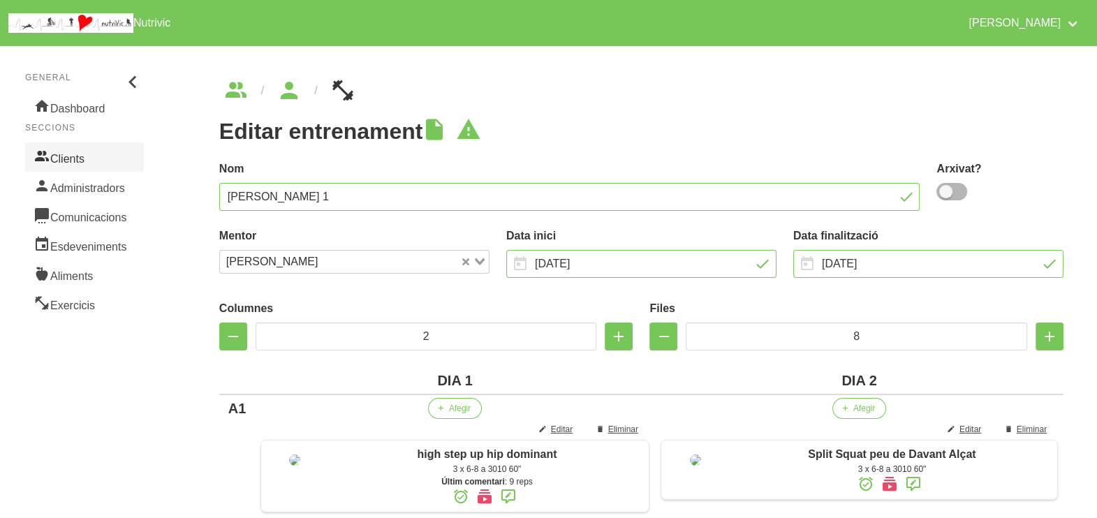
click at [87, 161] on link "Clients" at bounding box center [84, 156] width 119 height 29
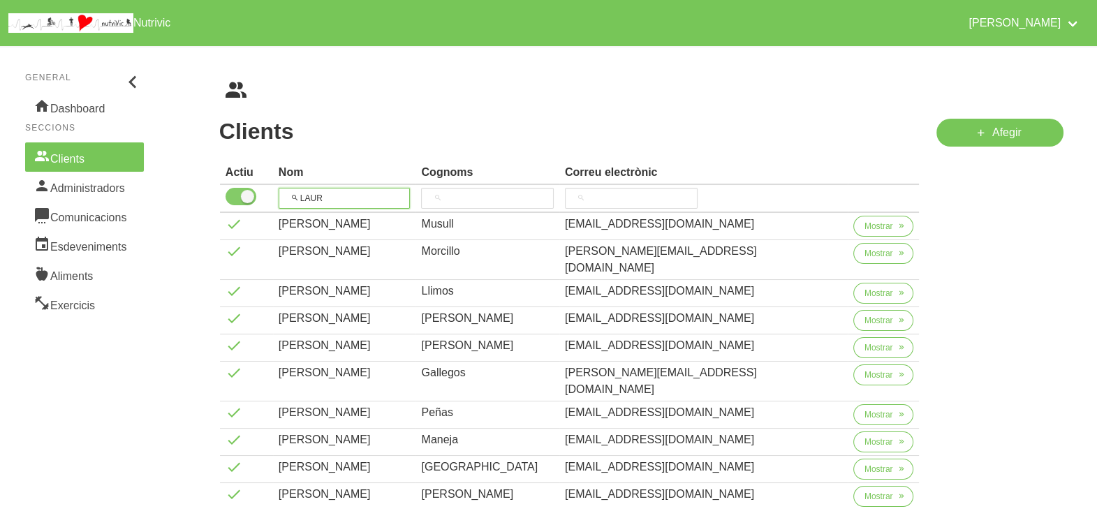
drag, startPoint x: 321, startPoint y: 197, endPoint x: 258, endPoint y: 197, distance: 62.8
click at [258, 197] on tr "LAUR" at bounding box center [570, 199] width 700 height 28
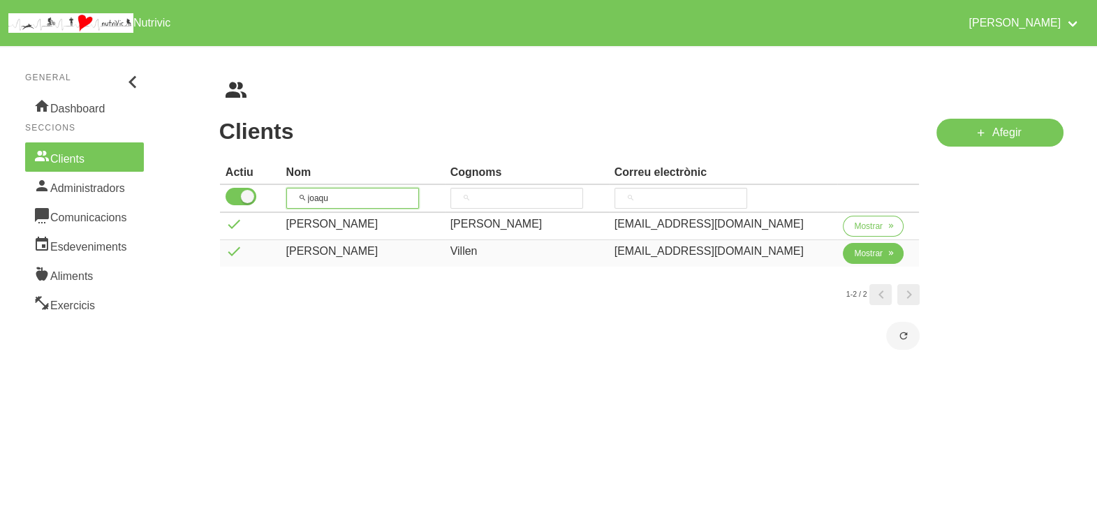
type input "joaqu"
click at [854, 256] on span "Mostrar" at bounding box center [868, 253] width 29 height 13
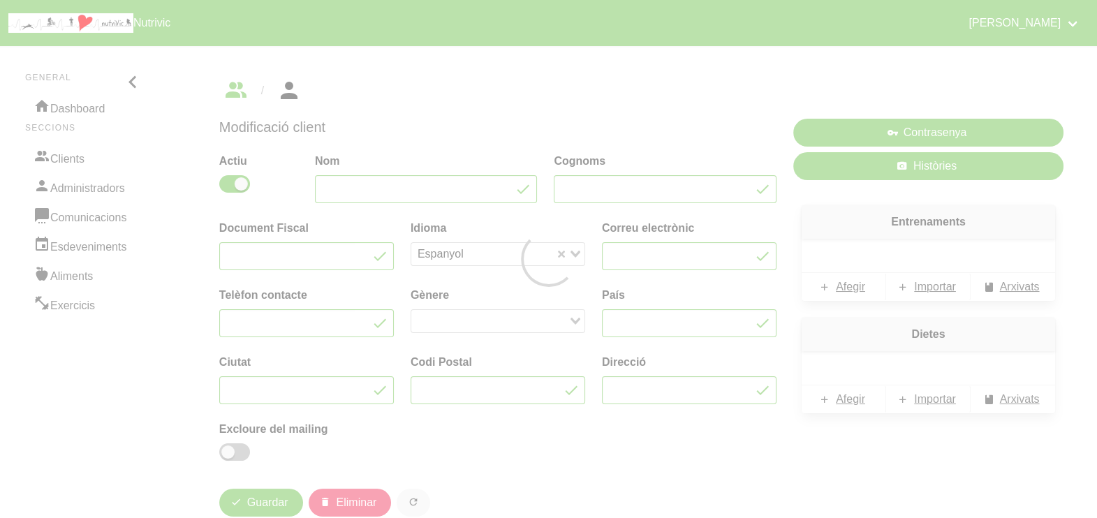
type input "Joaquim"
type input "Villen"
type input "jotav93@gmail.com"
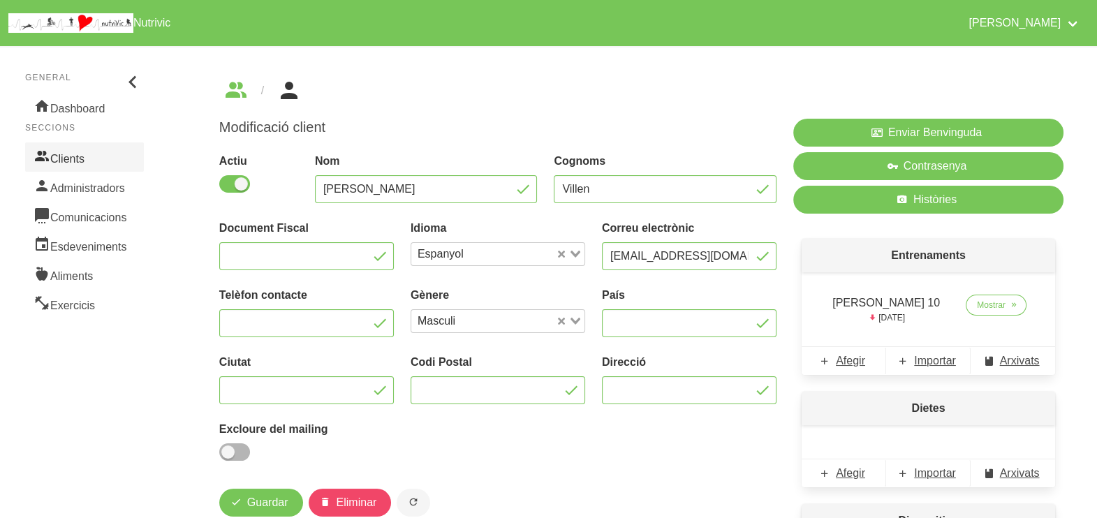
click at [67, 154] on link "Clients" at bounding box center [84, 156] width 119 height 29
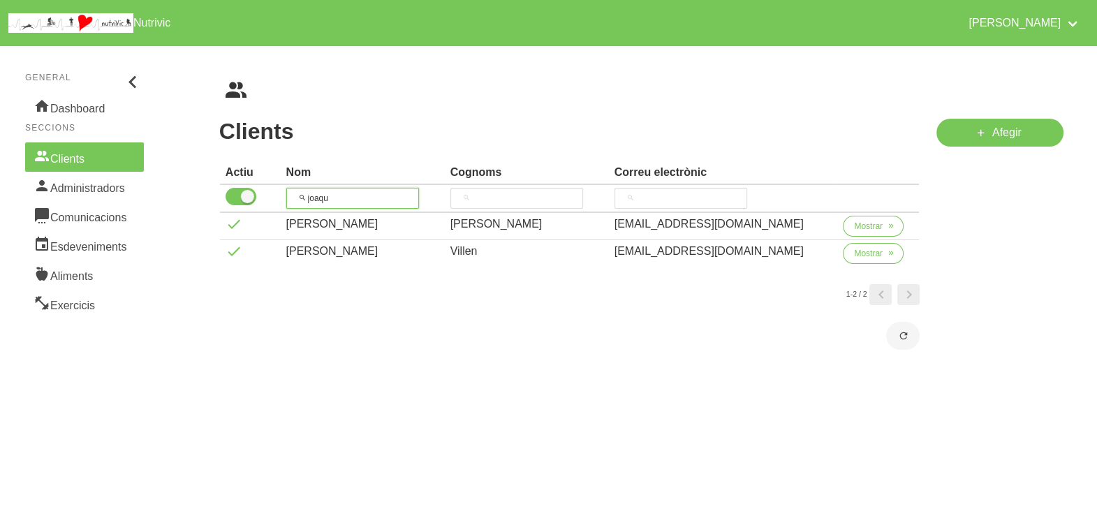
drag, startPoint x: 365, startPoint y: 193, endPoint x: 250, endPoint y: 207, distance: 116.1
click at [248, 212] on table "Actiu Nom Cognoms Correu electrònic joaqu Joaquim Giol Prat quimgiol@gmail.com …" at bounding box center [569, 214] width 701 height 107
type input "glori"
click at [856, 226] on span "Mostrar" at bounding box center [868, 226] width 29 height 13
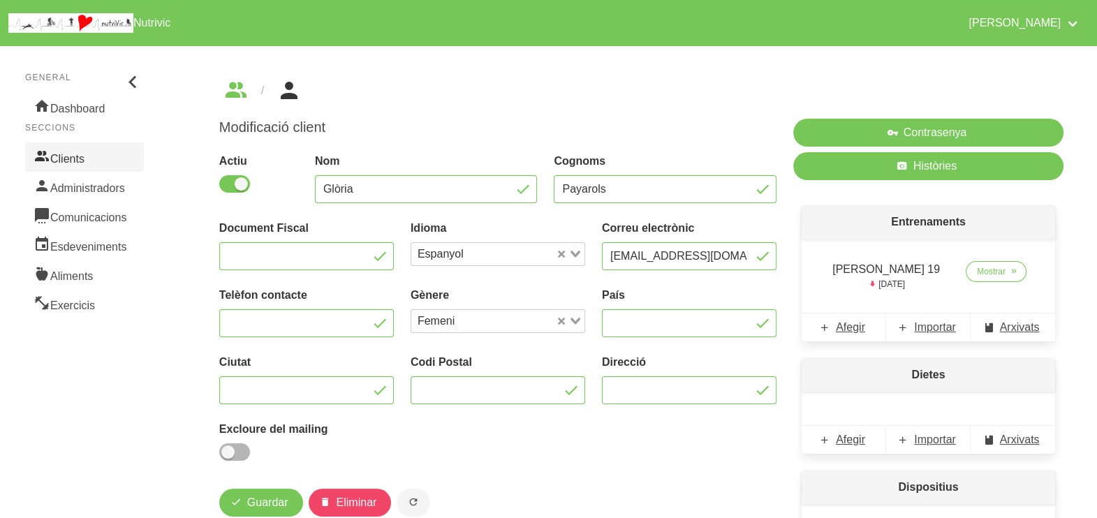
click at [87, 157] on link "Clients" at bounding box center [84, 156] width 119 height 29
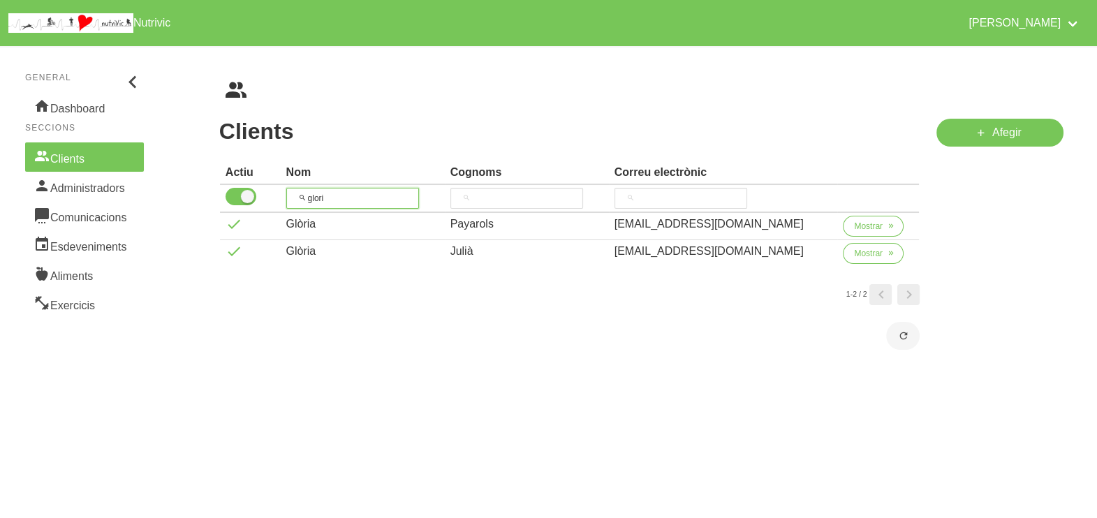
drag, startPoint x: 353, startPoint y: 196, endPoint x: 357, endPoint y: 140, distance: 56.0
click at [283, 207] on tr "glori" at bounding box center [570, 199] width 700 height 28
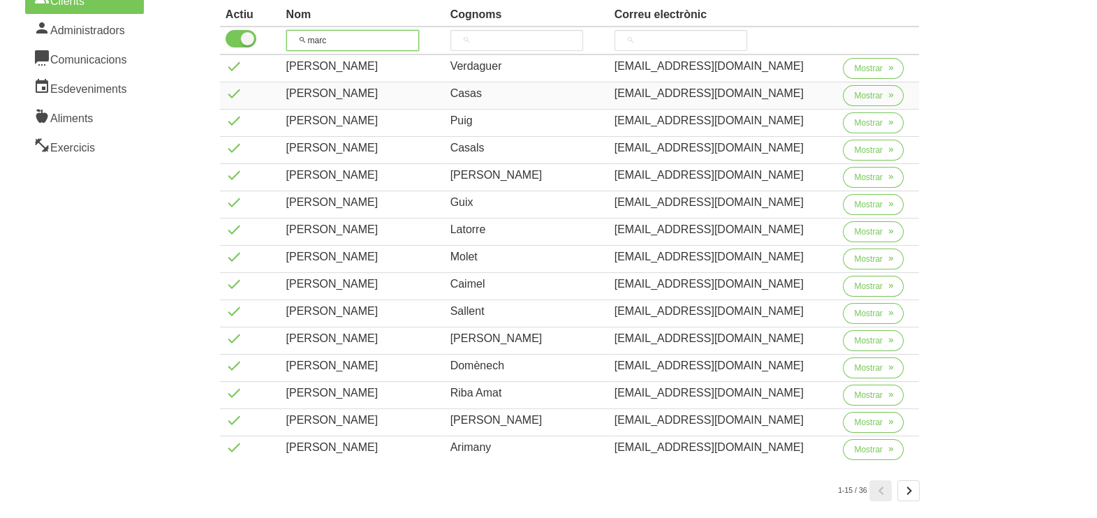
scroll to position [174, 0]
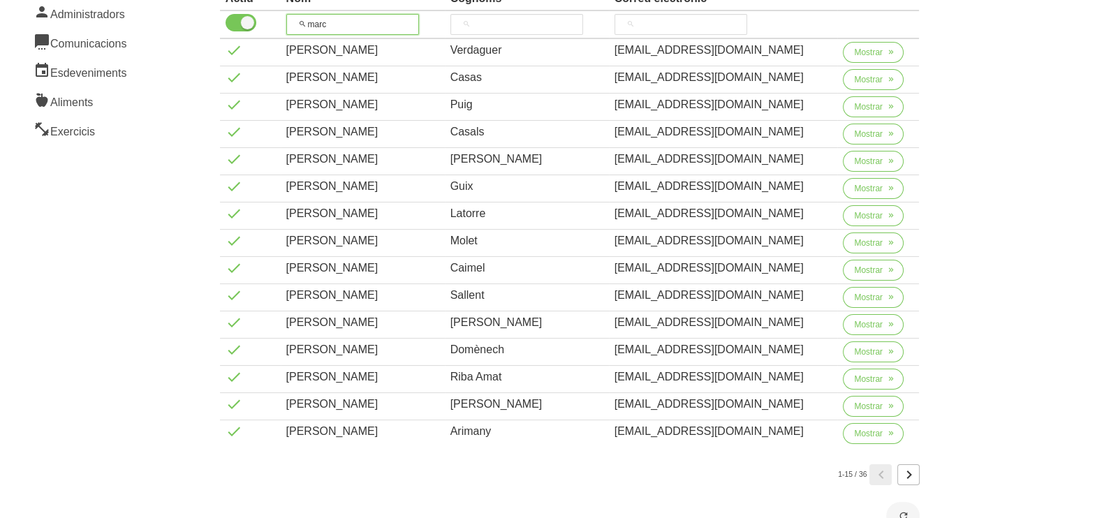
type input "marc"
click at [914, 473] on icon "Page 2." at bounding box center [908, 474] width 17 height 25
click at [915, 475] on icon "Page 3." at bounding box center [908, 474] width 17 height 25
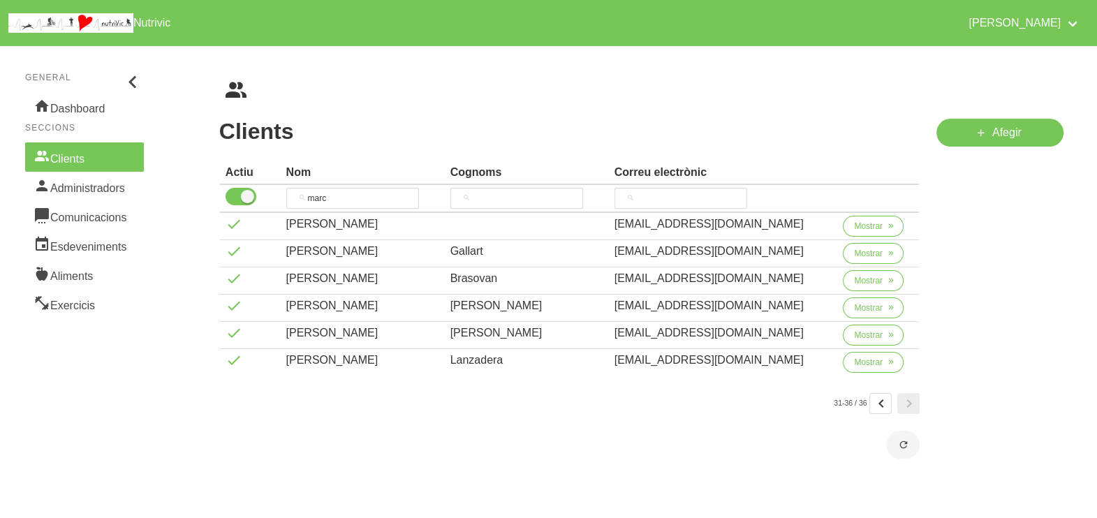
scroll to position [0, 0]
click at [886, 400] on icon "Page 2." at bounding box center [880, 403] width 17 height 25
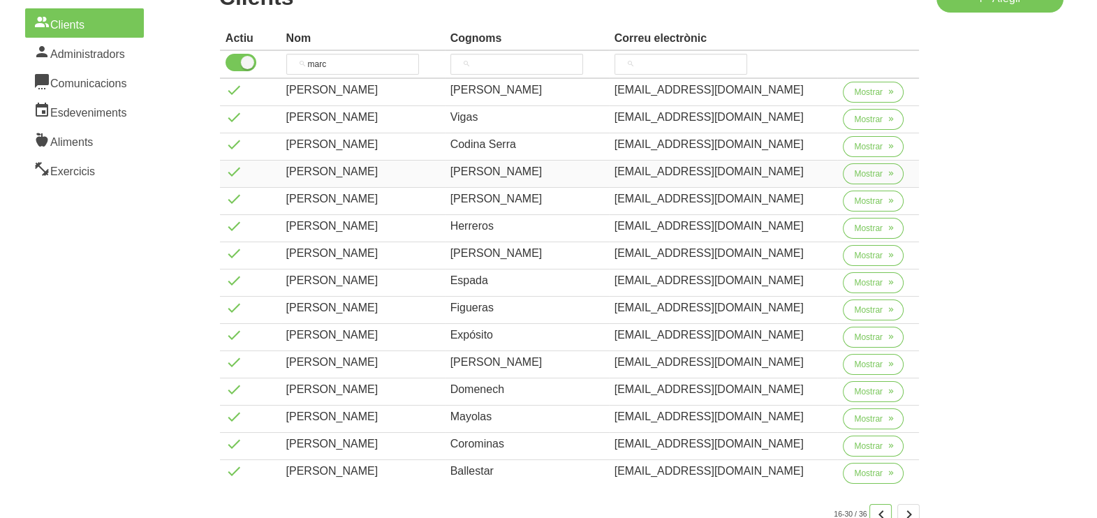
scroll to position [174, 0]
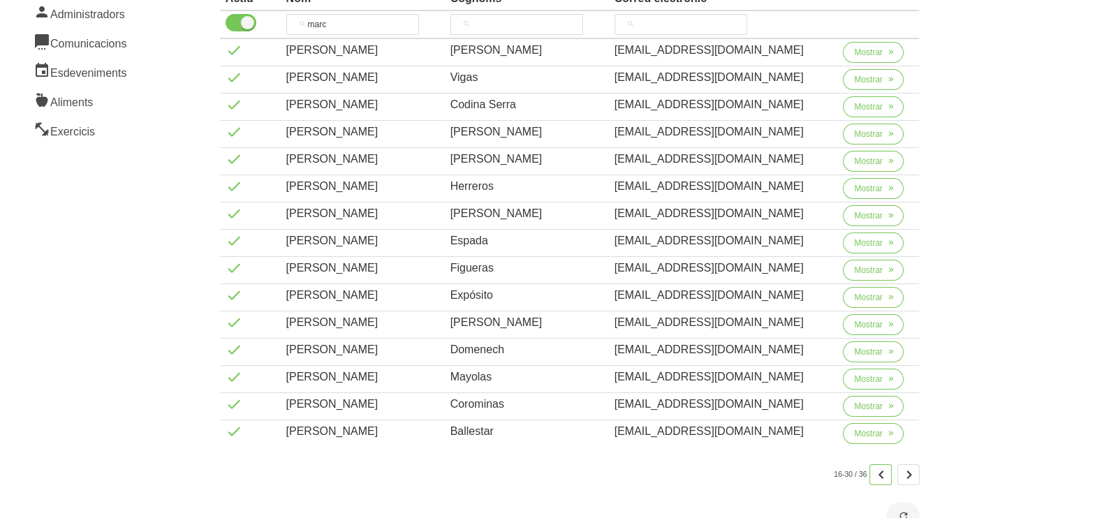
click at [881, 471] on icon "Page 1." at bounding box center [880, 474] width 17 height 25
click at [869, 112] on button "Mostrar" at bounding box center [873, 106] width 61 height 21
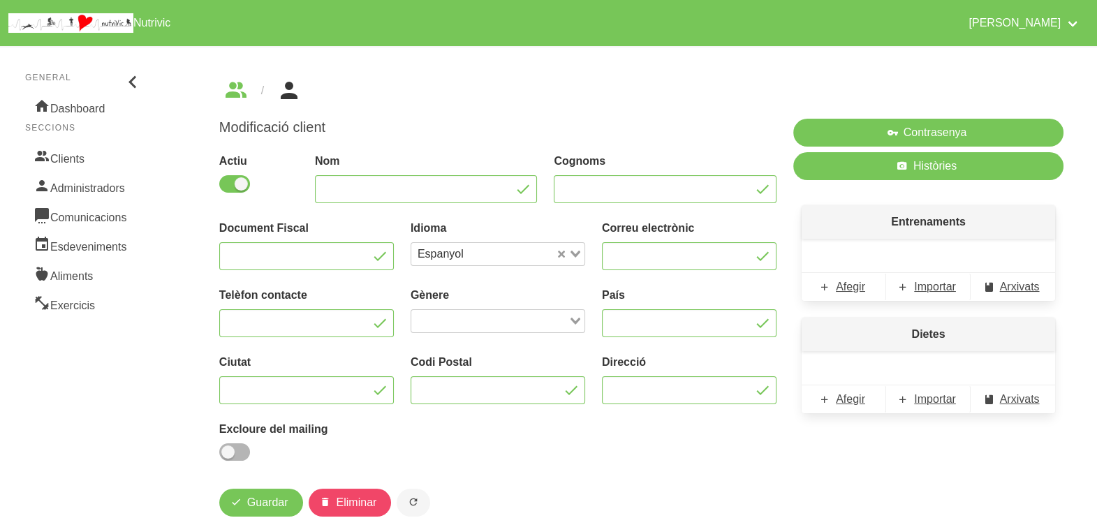
type input "[PERSON_NAME]"
type input "Puig"
type input "[EMAIL_ADDRESS][DOMAIN_NAME]"
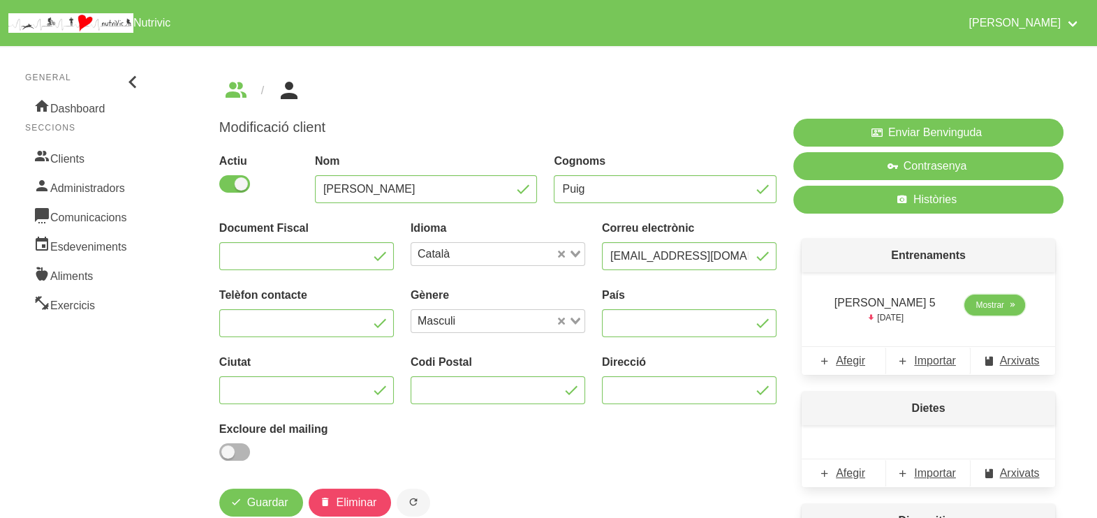
click at [976, 309] on span "Mostrar" at bounding box center [990, 305] width 29 height 13
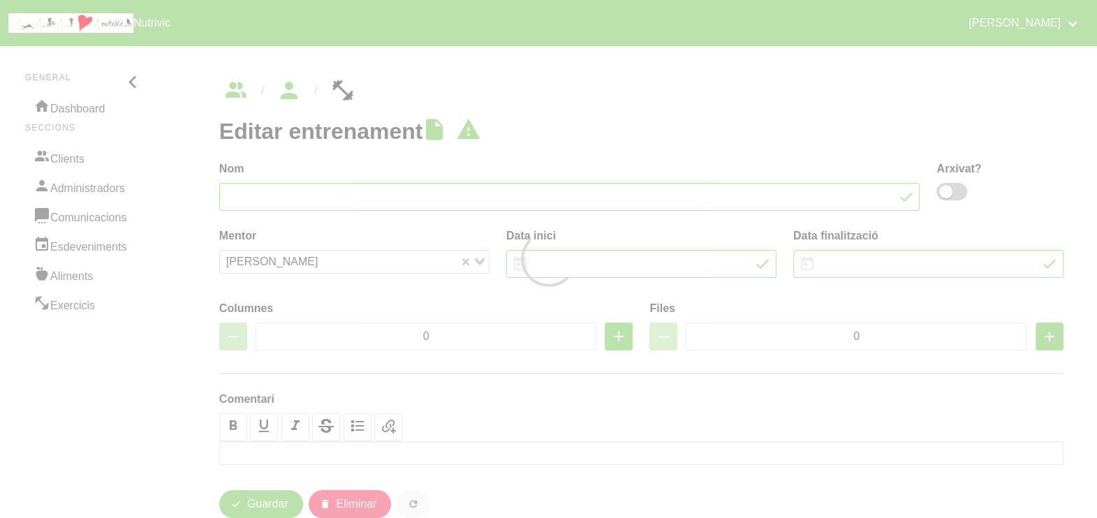
type input "[PERSON_NAME] 5"
type input "31/8/2025"
type input "[DATE]"
type input "2"
type input "10"
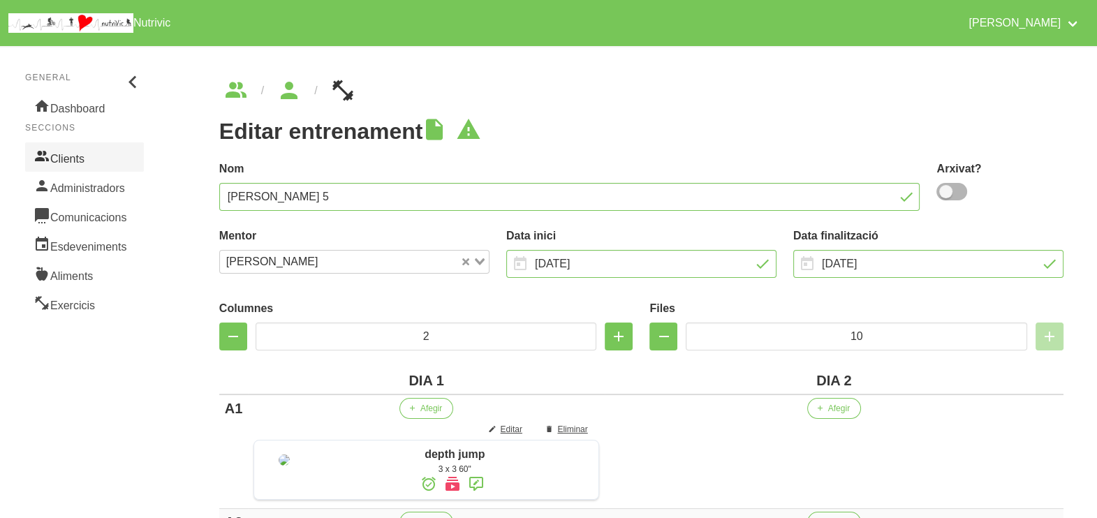
click at [86, 156] on link "Clients" at bounding box center [84, 156] width 119 height 29
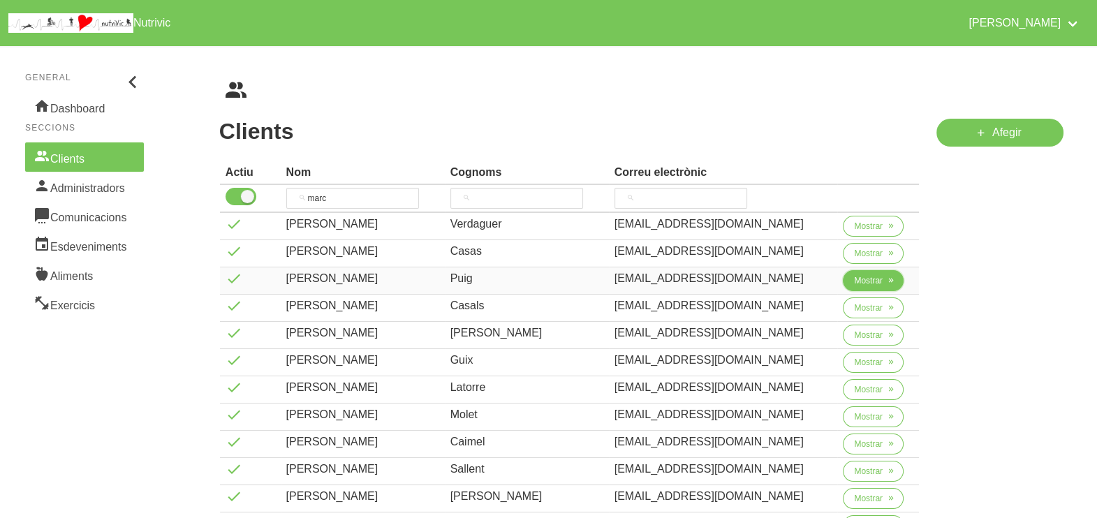
click at [851, 286] on button "Mostrar" at bounding box center [873, 280] width 61 height 21
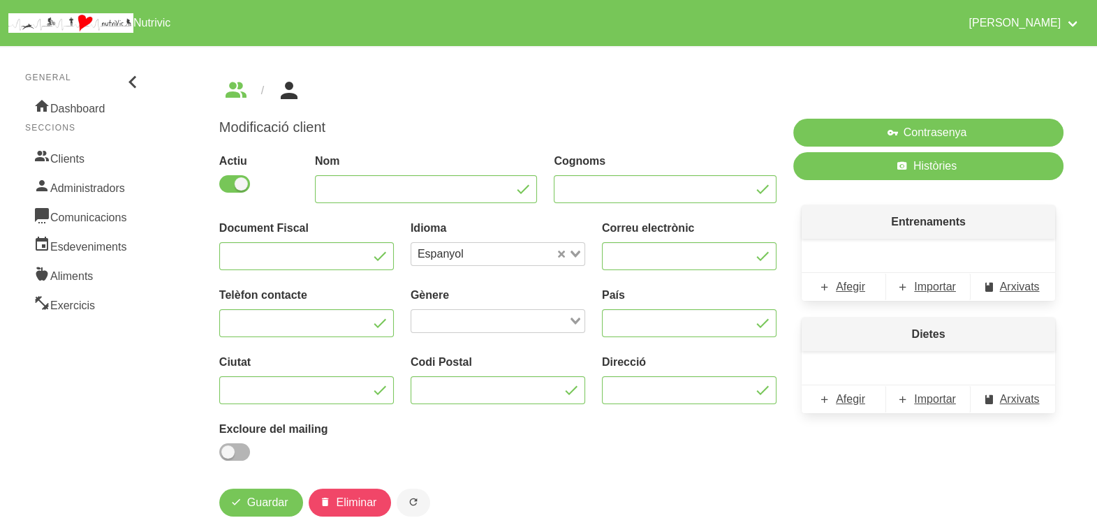
type input "[PERSON_NAME]"
type input "Puig"
type input "[EMAIL_ADDRESS][DOMAIN_NAME]"
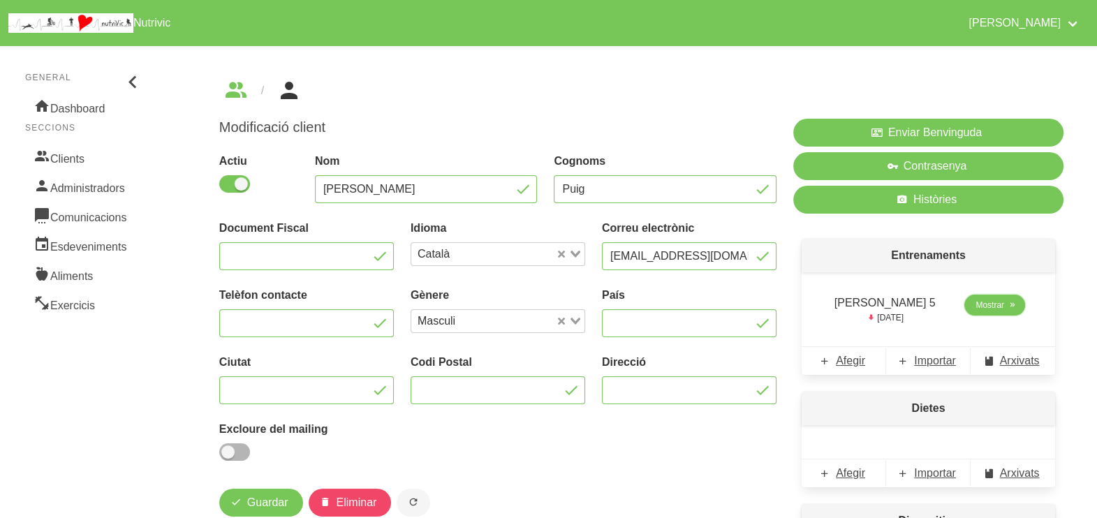
click at [991, 310] on span "Mostrar" at bounding box center [990, 305] width 29 height 13
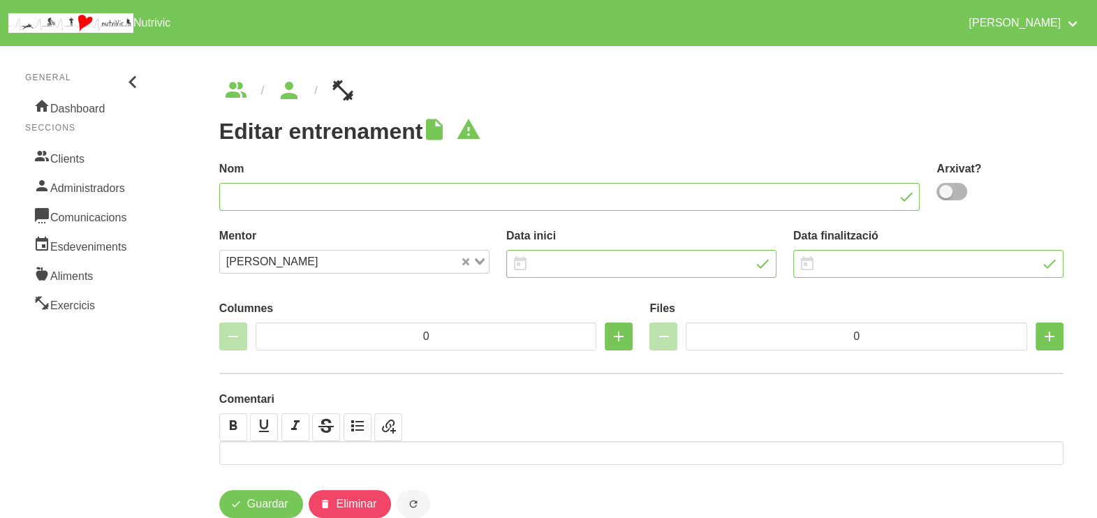
type input "[PERSON_NAME] 5"
type input "31/8/2025"
type input "[DATE]"
type input "2"
type input "10"
